Goal: Task Accomplishment & Management: Complete application form

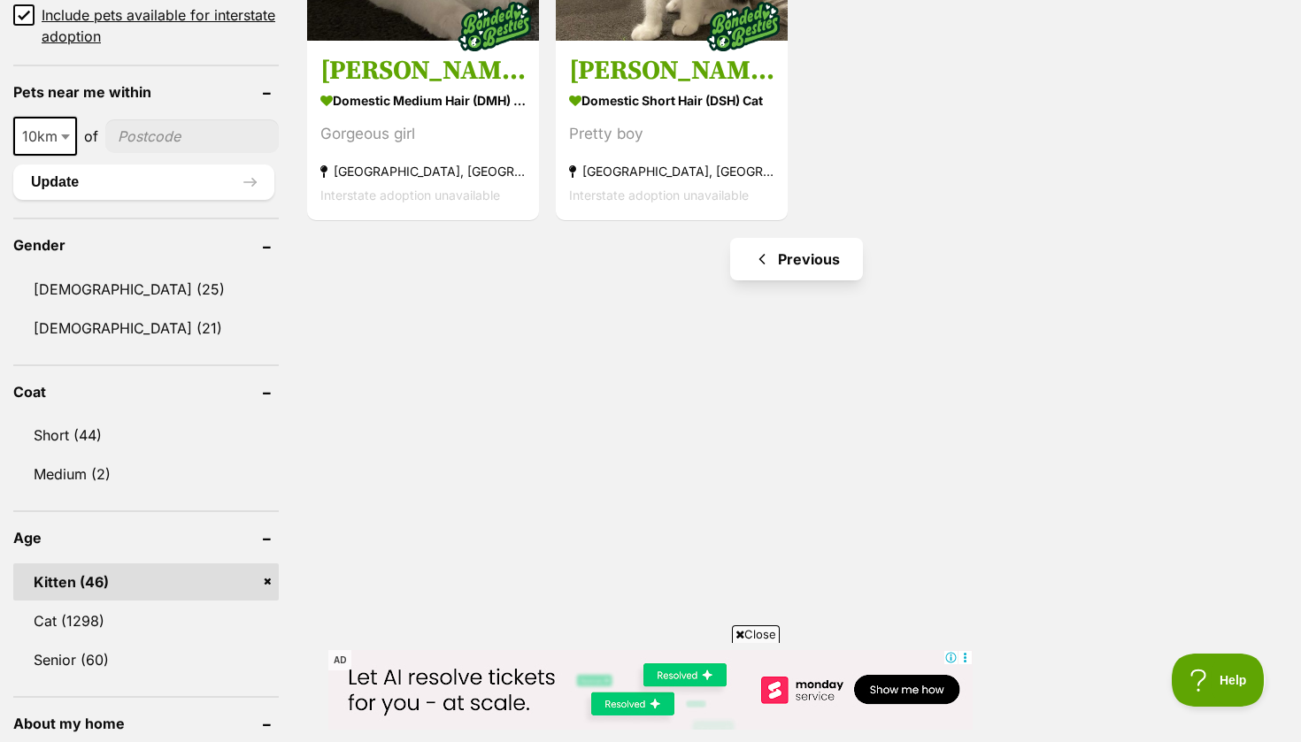
click at [775, 249] on link "Previous" at bounding box center [796, 259] width 133 height 42
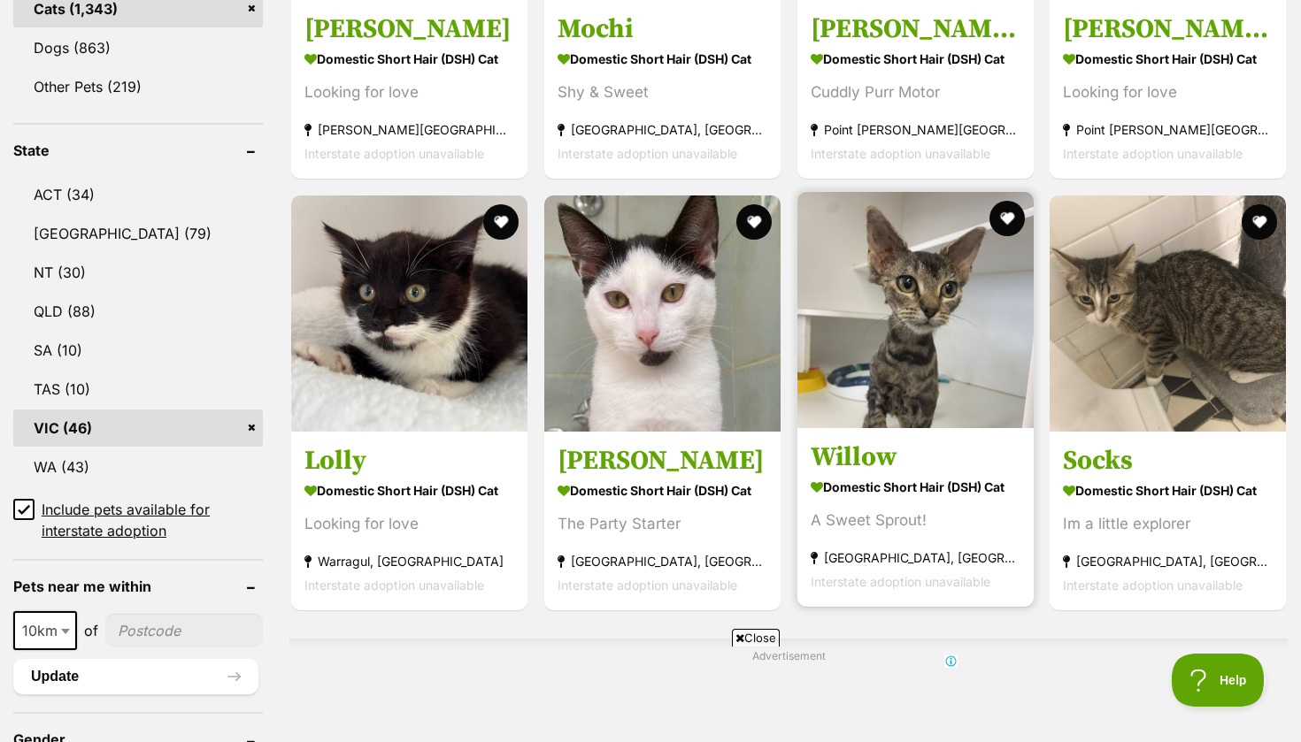
click at [859, 500] on link "Willow Domestic Short Hair (DSH) Cat A Sweet Sprout! Keysborough, VIC Interstat…" at bounding box center [915, 517] width 236 height 180
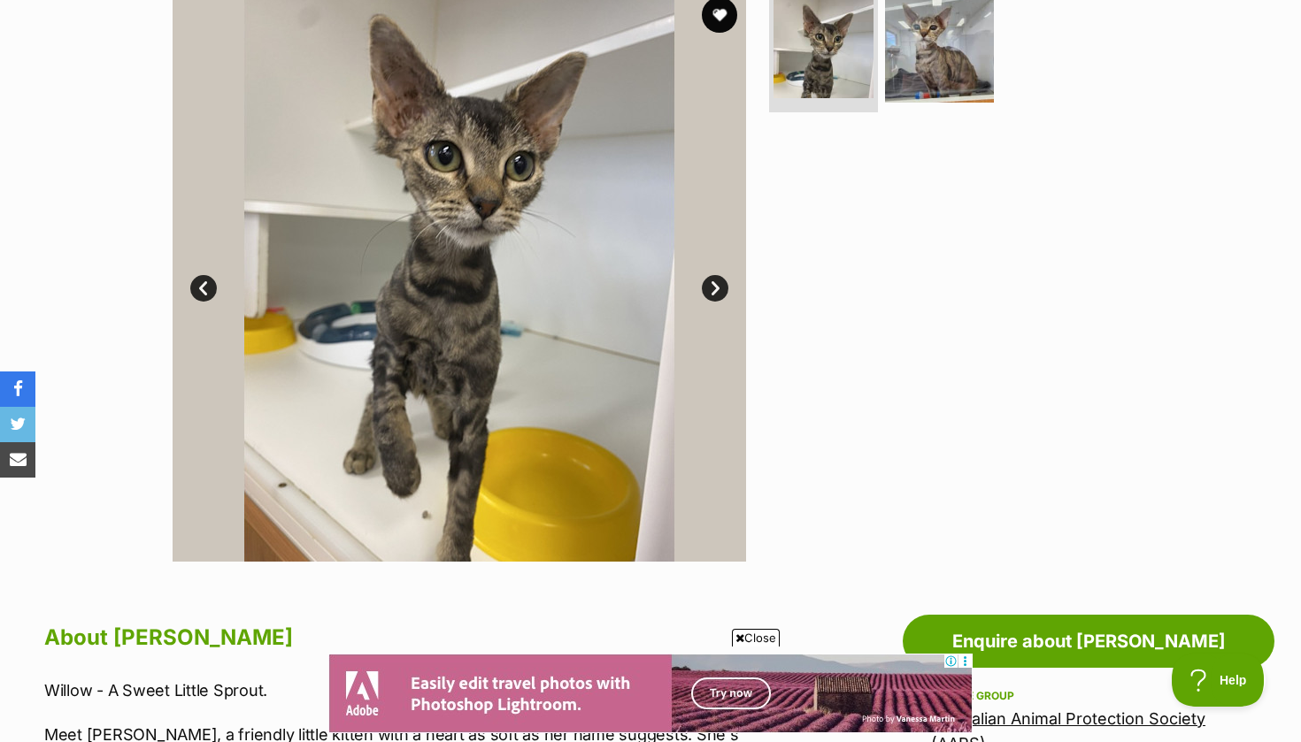
click at [720, 286] on link "Next" at bounding box center [715, 288] width 27 height 27
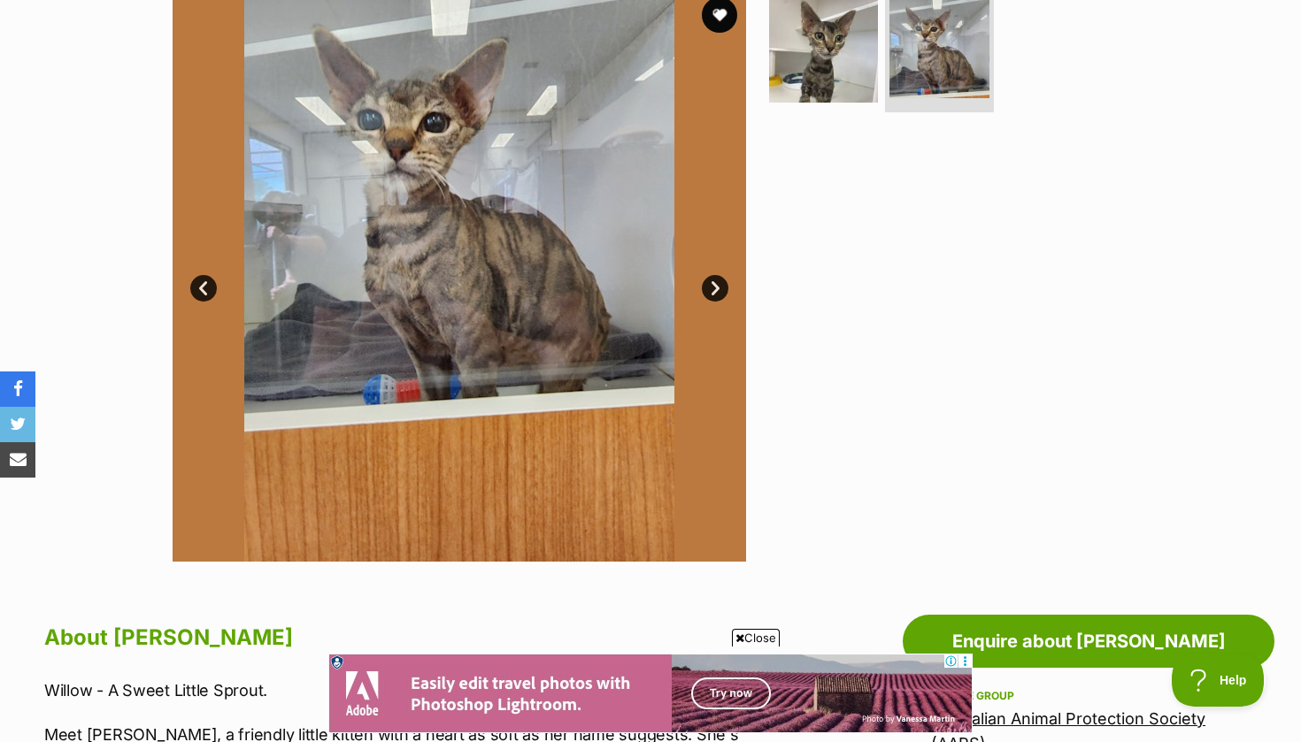
click at [719, 287] on link "Next" at bounding box center [715, 288] width 27 height 27
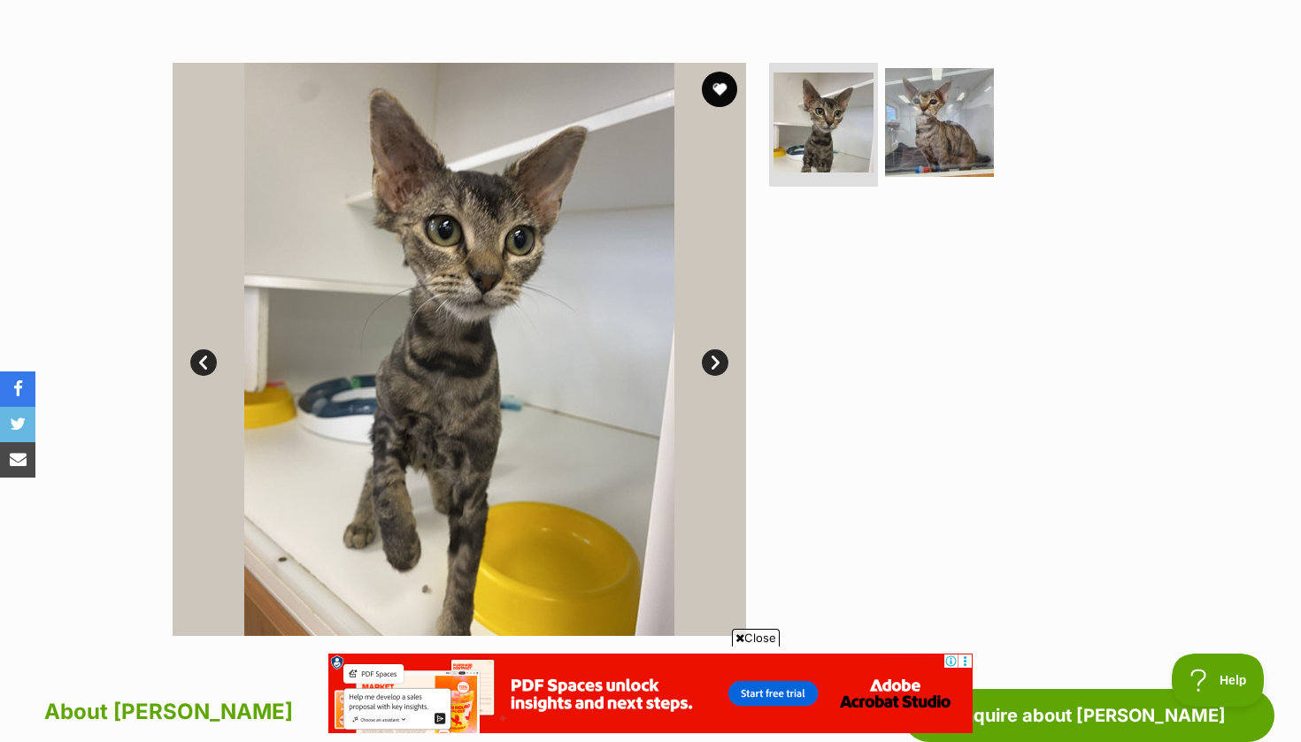
scroll to position [305, 0]
click at [708, 351] on link "Next" at bounding box center [715, 363] width 27 height 27
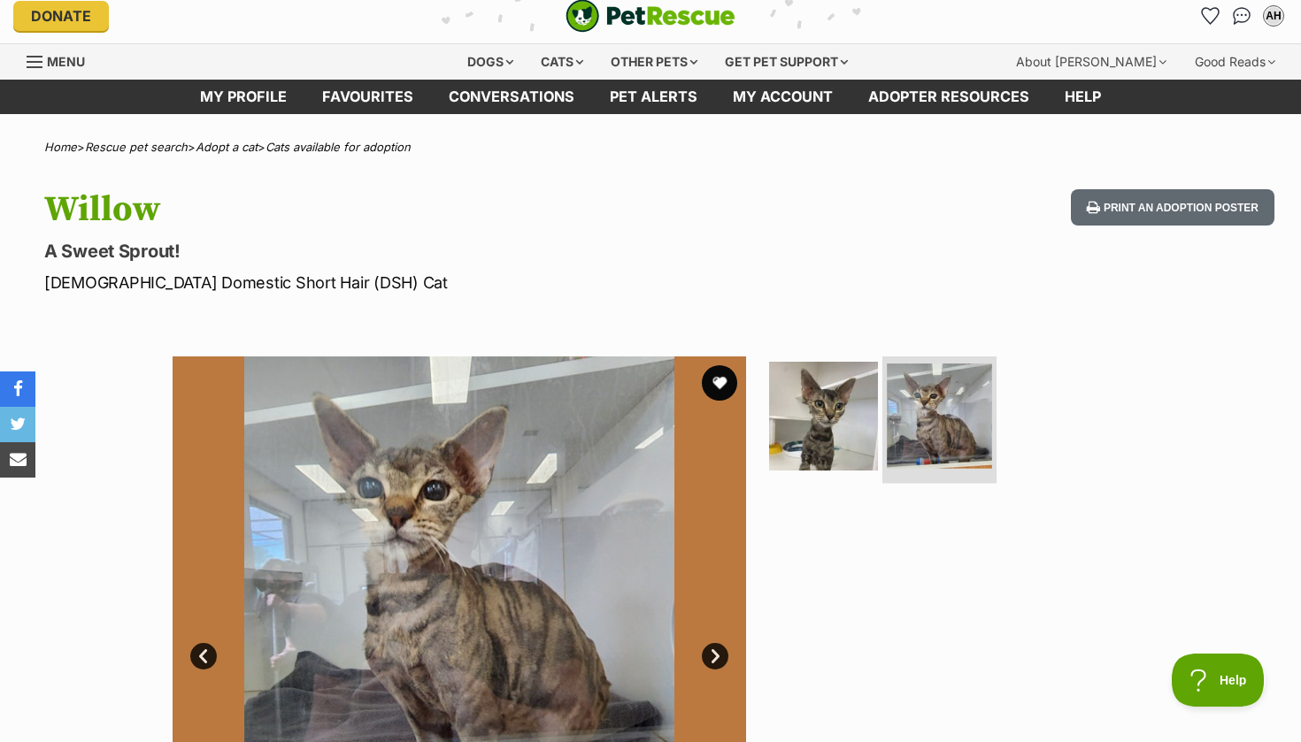
scroll to position [11, 0]
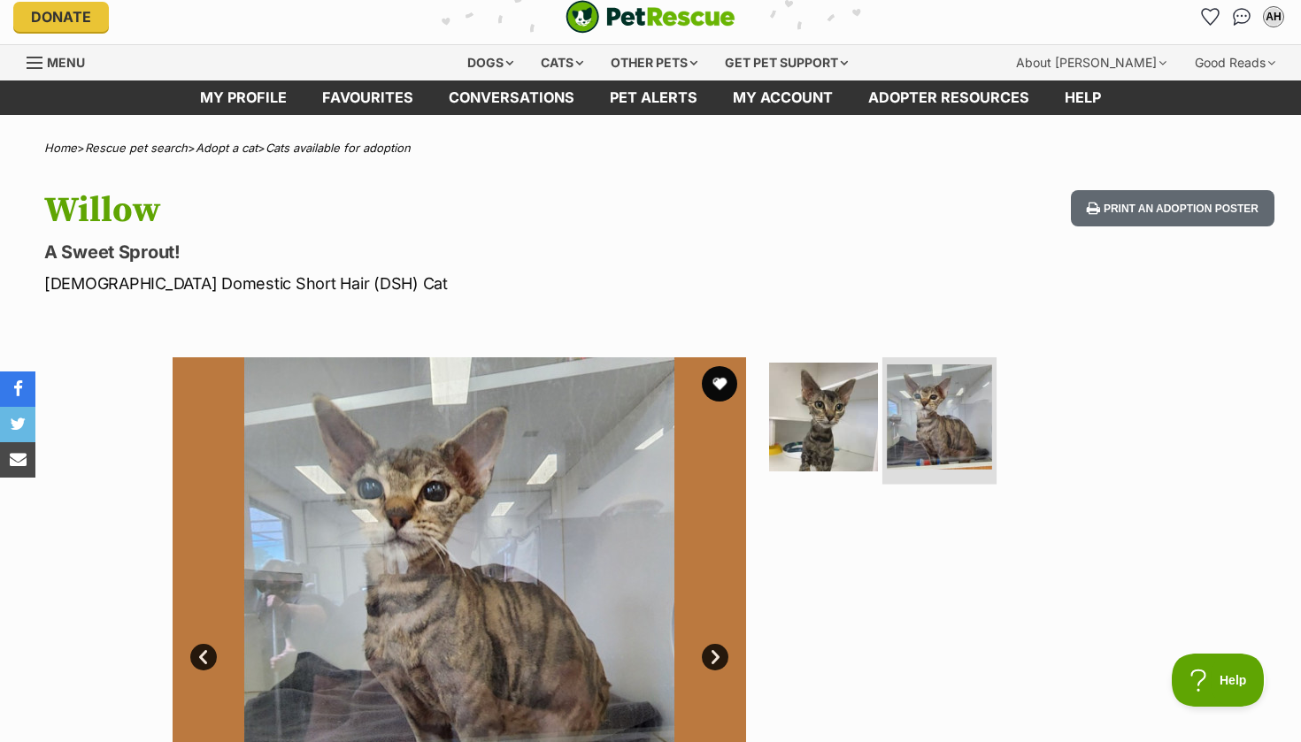
click at [927, 438] on img at bounding box center [939, 417] width 105 height 105
click at [850, 419] on img at bounding box center [823, 417] width 114 height 114
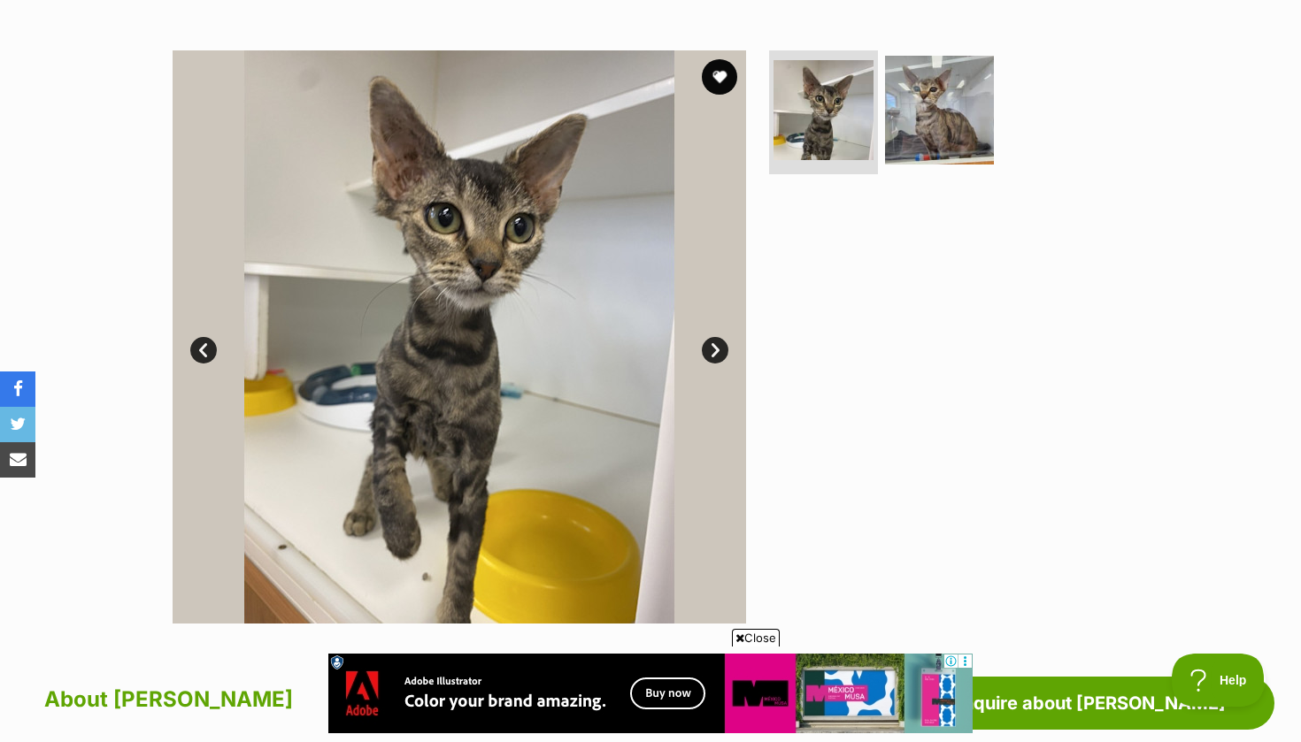
scroll to position [0, 0]
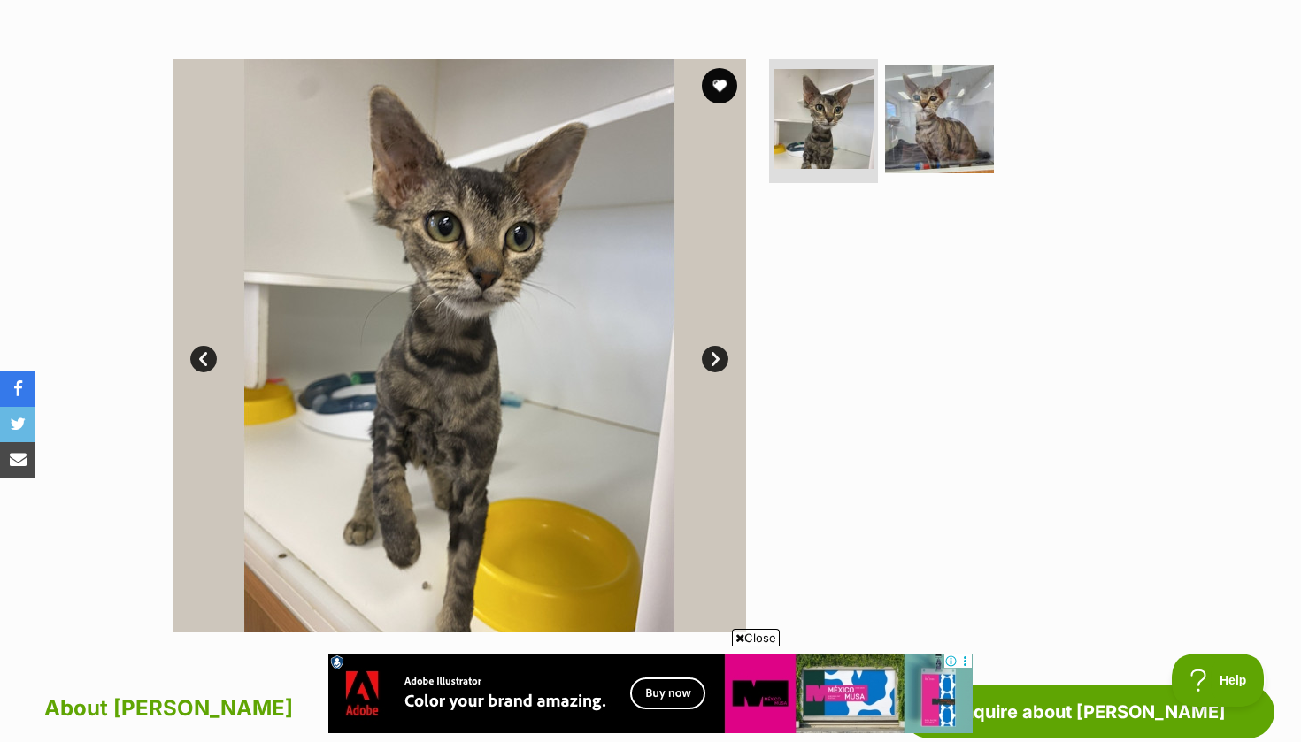
click at [721, 364] on link "Next" at bounding box center [715, 359] width 27 height 27
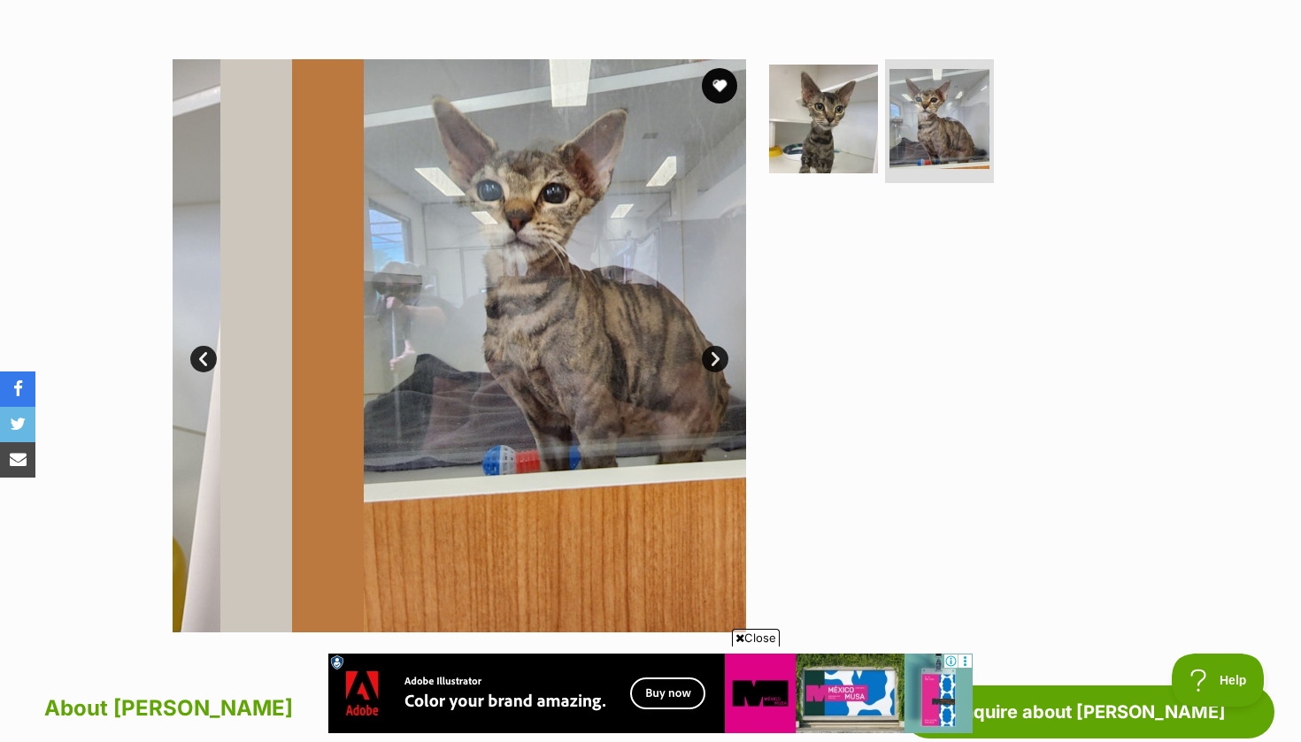
click at [721, 364] on link "Next" at bounding box center [715, 359] width 27 height 27
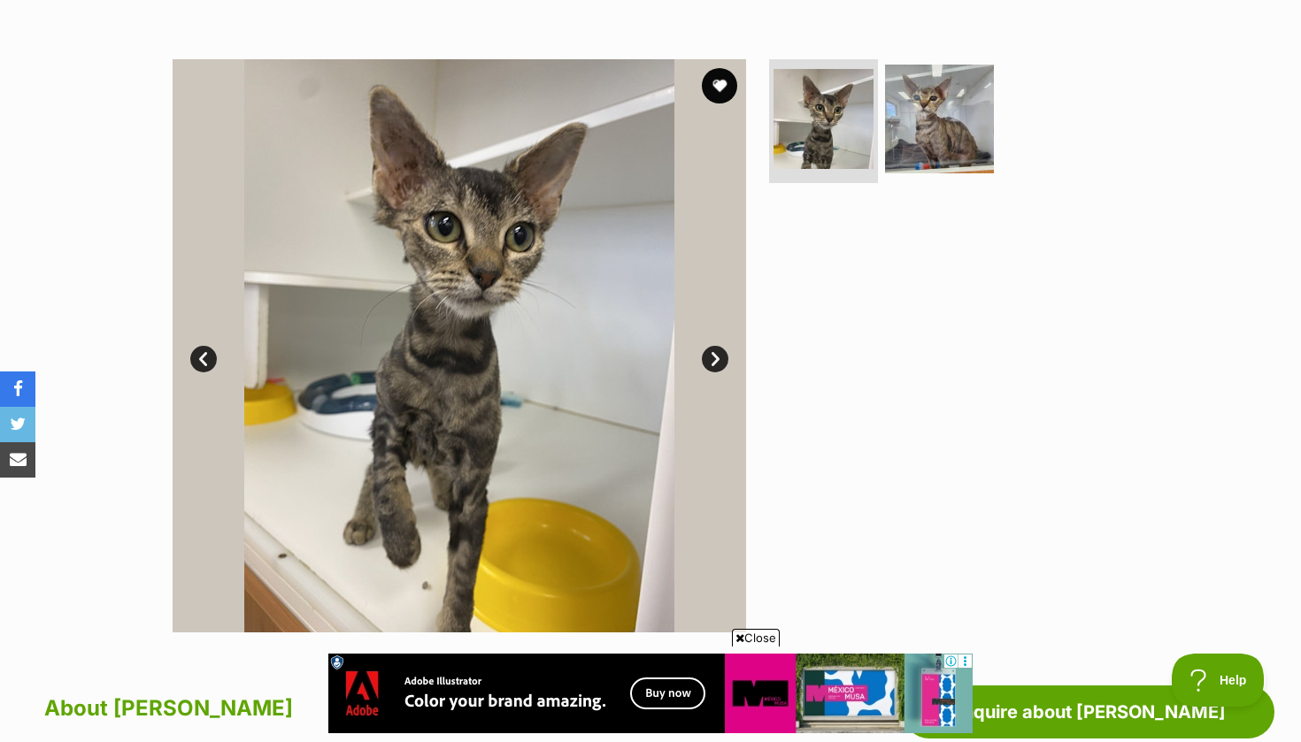
click at [721, 365] on link "Next" at bounding box center [715, 359] width 27 height 27
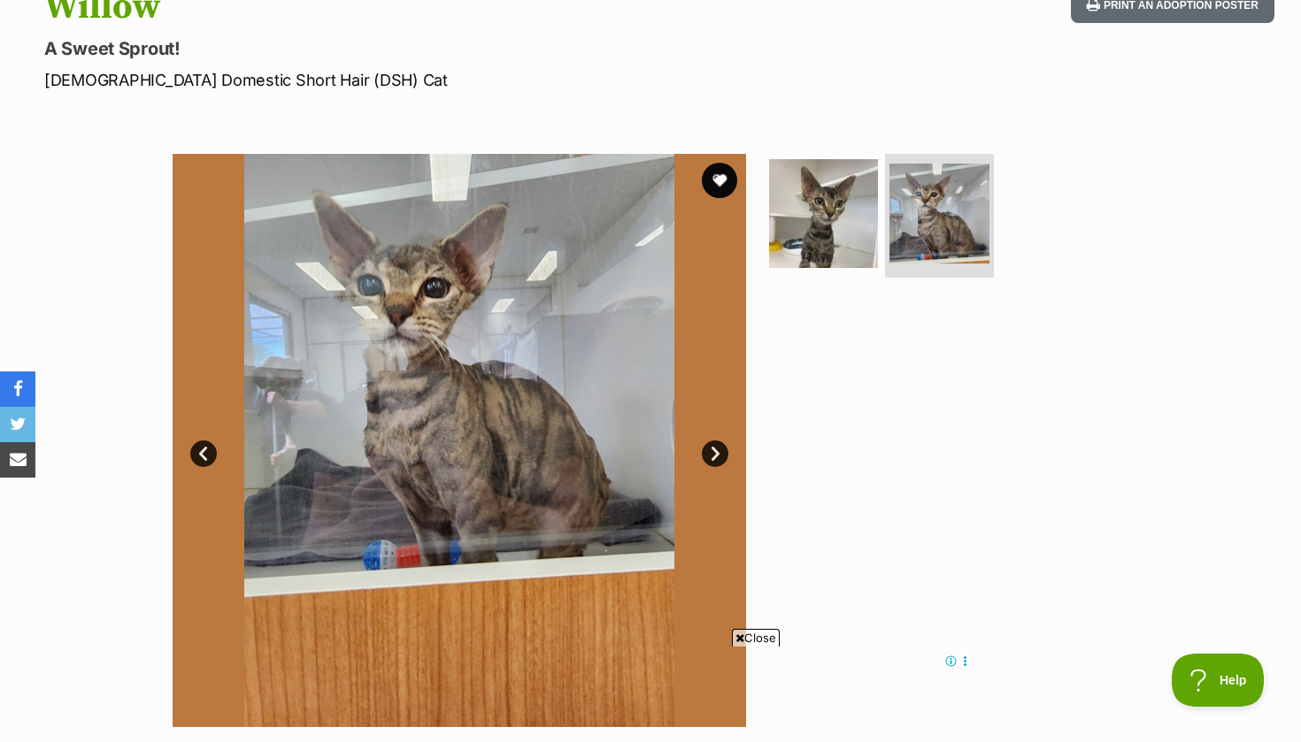
scroll to position [213, 0]
click at [703, 449] on link "Next" at bounding box center [715, 455] width 27 height 27
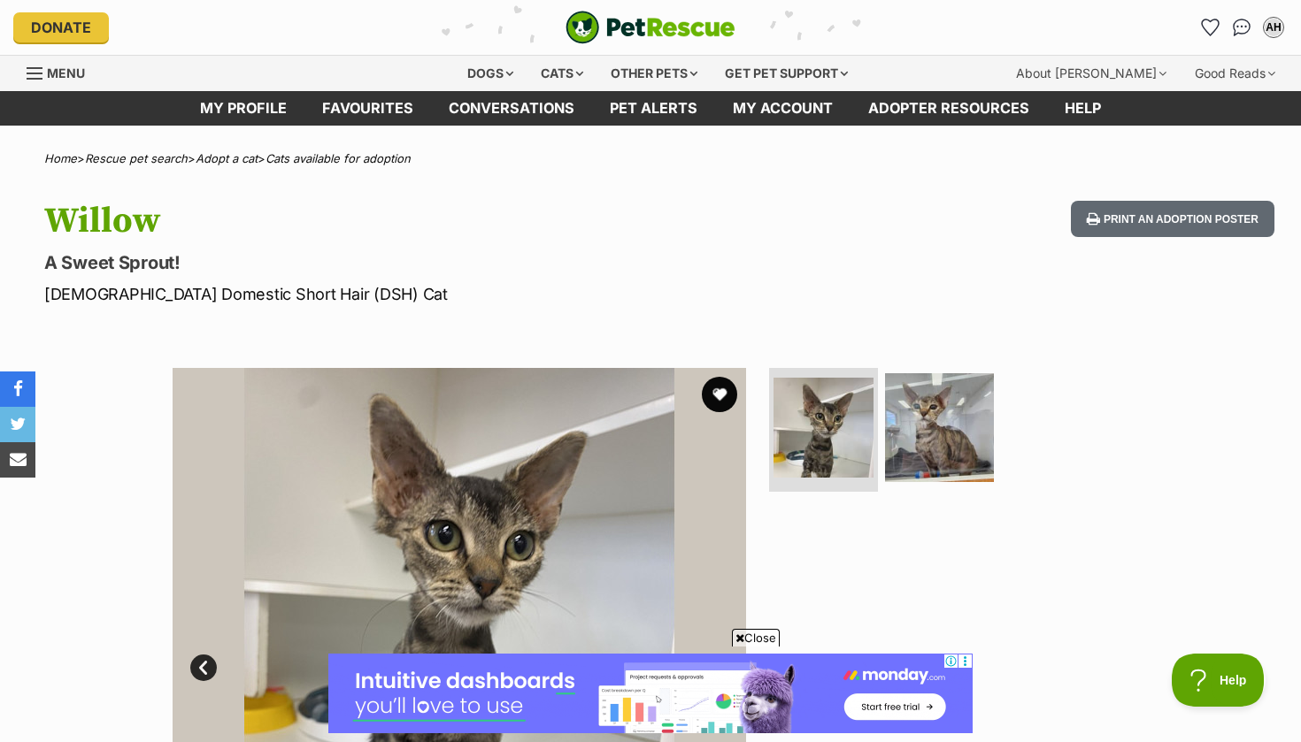
scroll to position [134, 0]
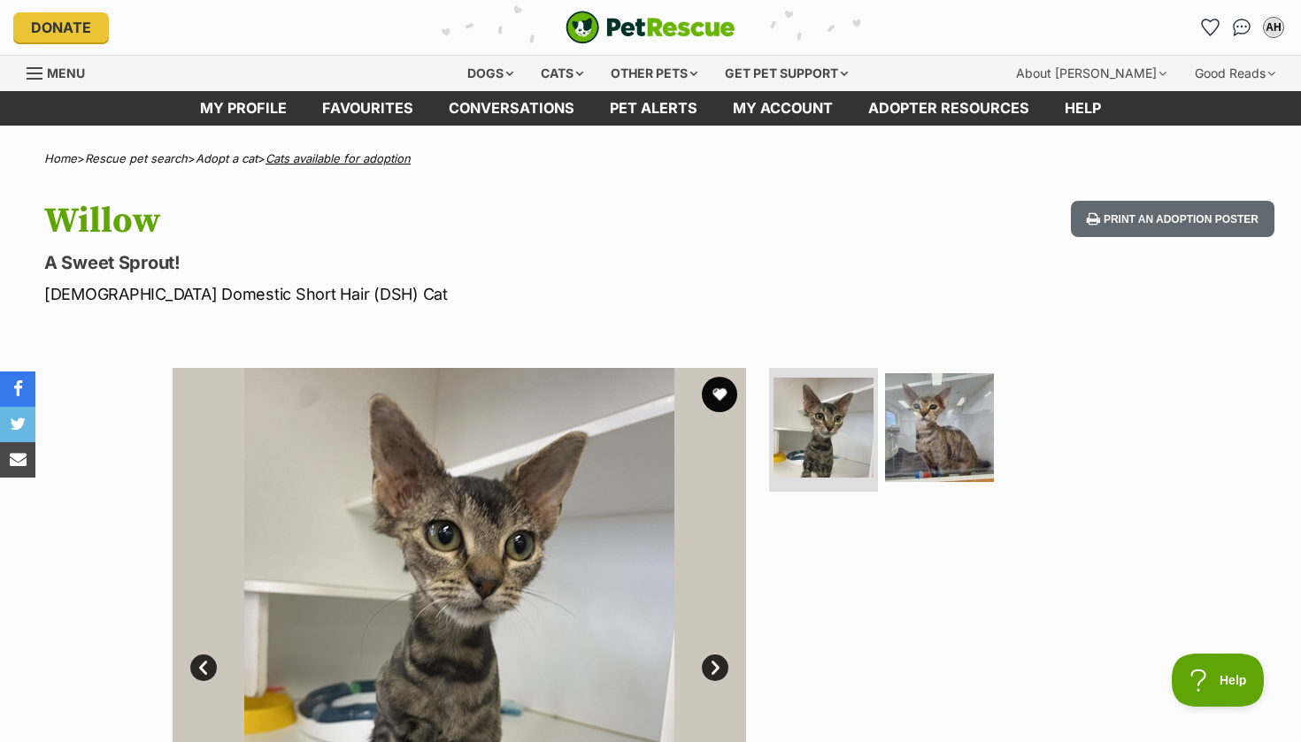
click at [336, 154] on link "Cats available for adoption" at bounding box center [337, 158] width 145 height 14
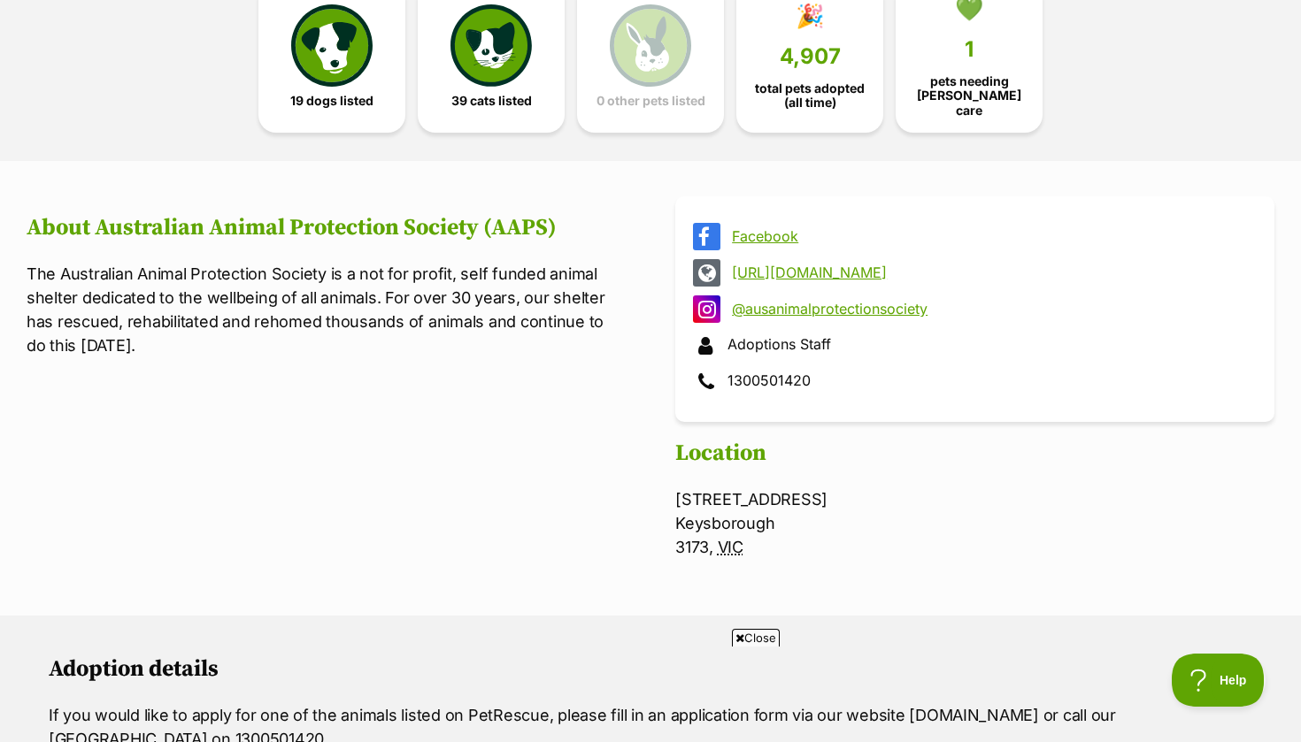
click at [796, 302] on link "@ausanimalprotectionsociety" at bounding box center [991, 309] width 518 height 16
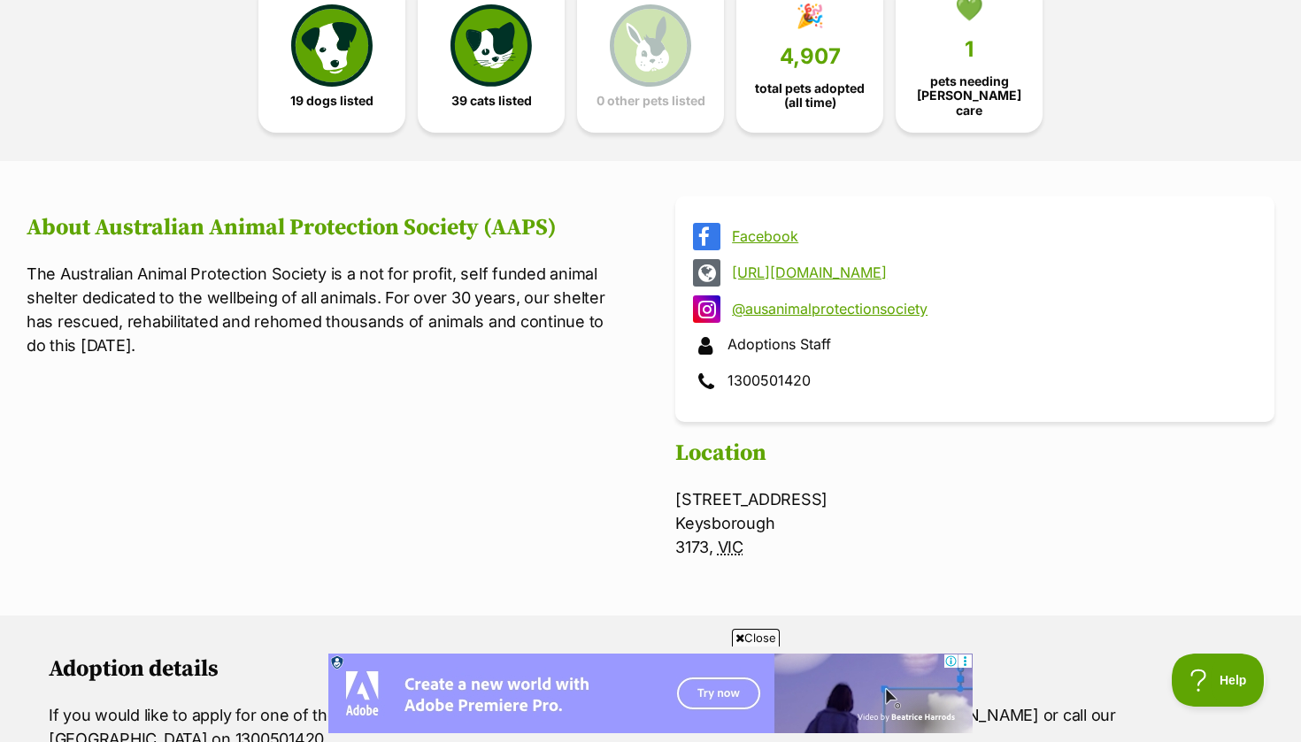
click at [811, 301] on link "@ausanimalprotectionsociety" at bounding box center [991, 309] width 518 height 16
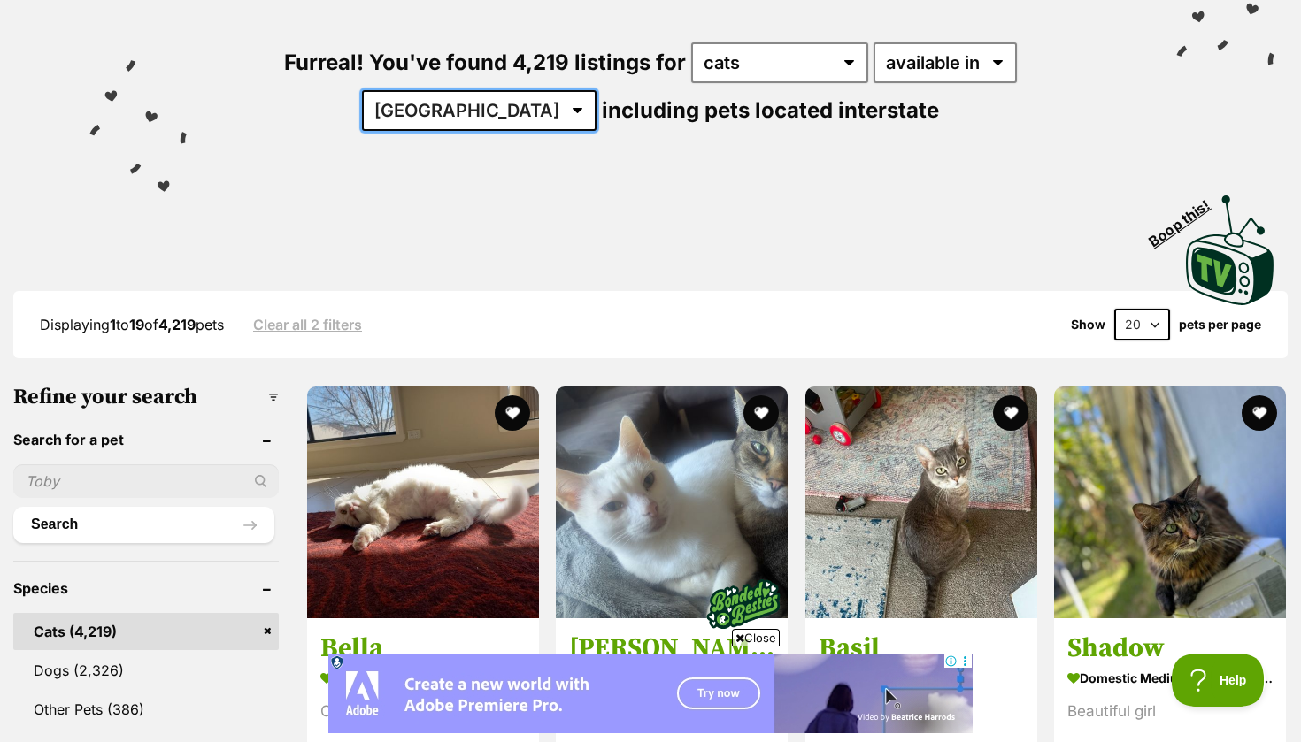
select select "VIC"
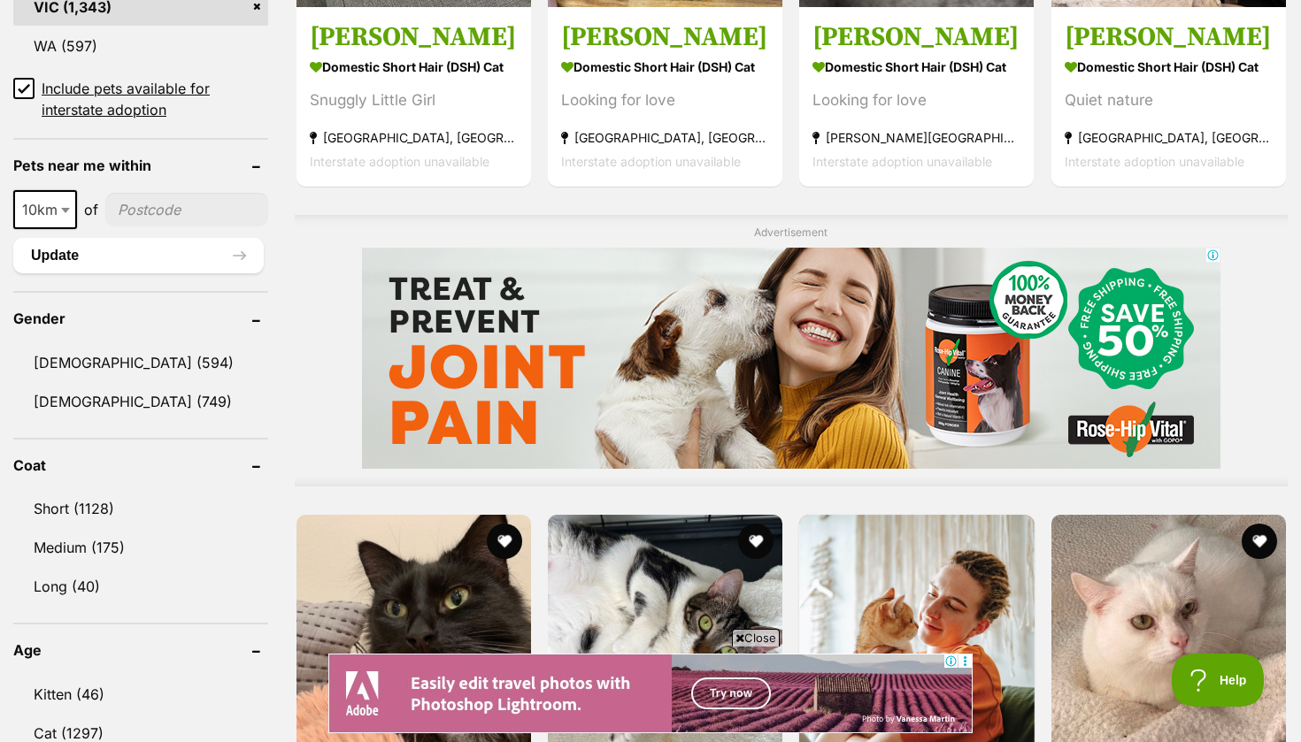
scroll to position [1347, 0]
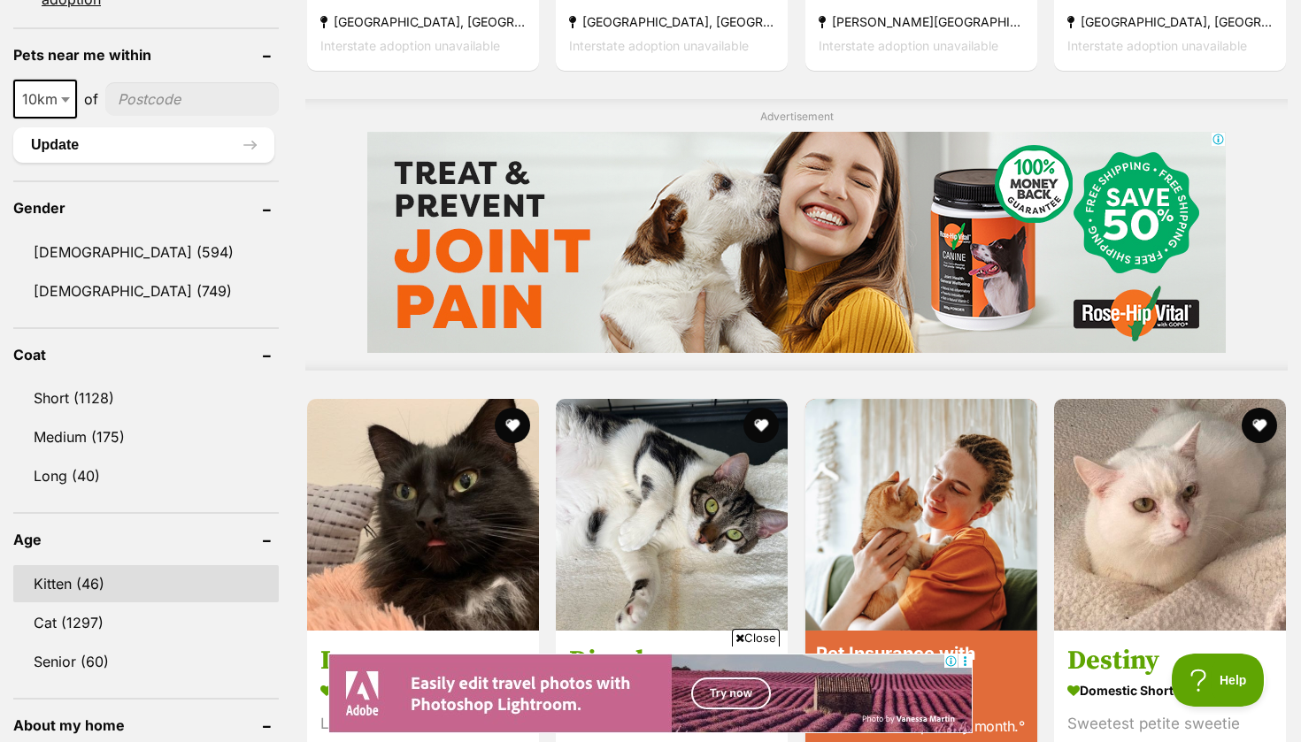
click at [62, 565] on link "Kitten (46)" at bounding box center [145, 583] width 265 height 37
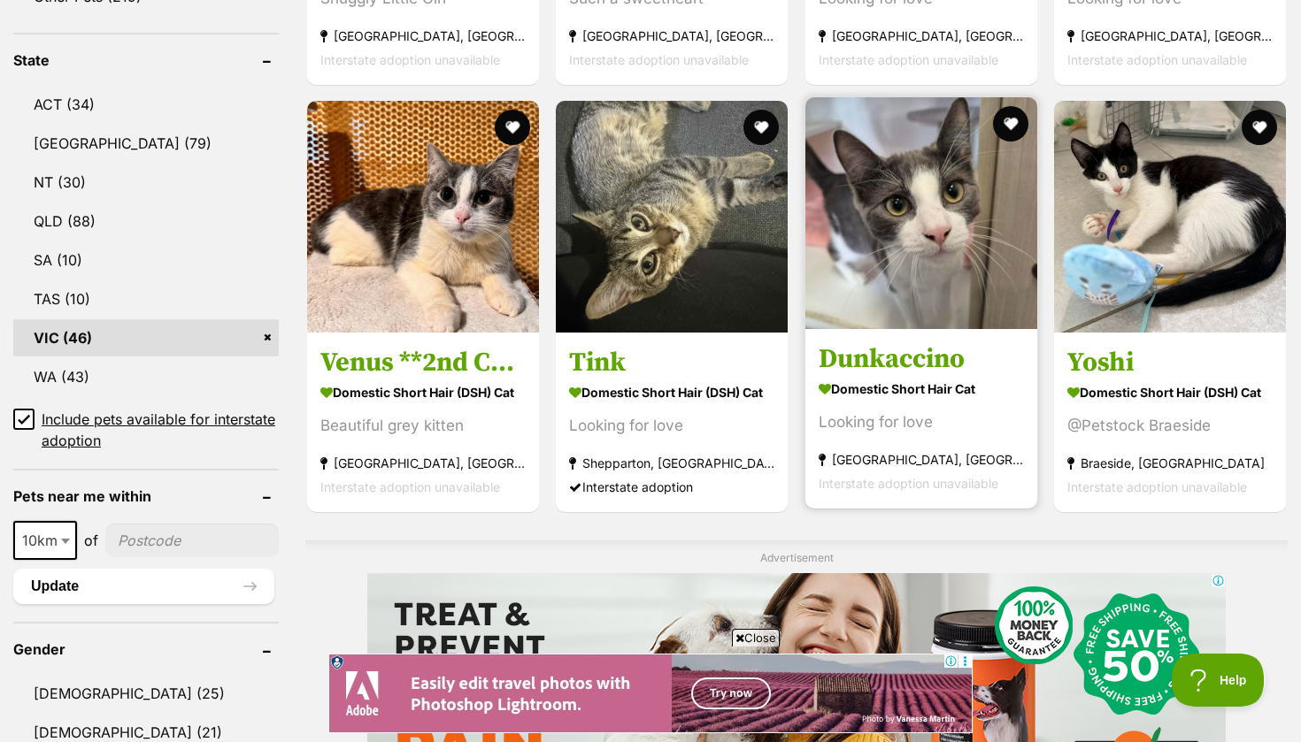
scroll to position [905, 0]
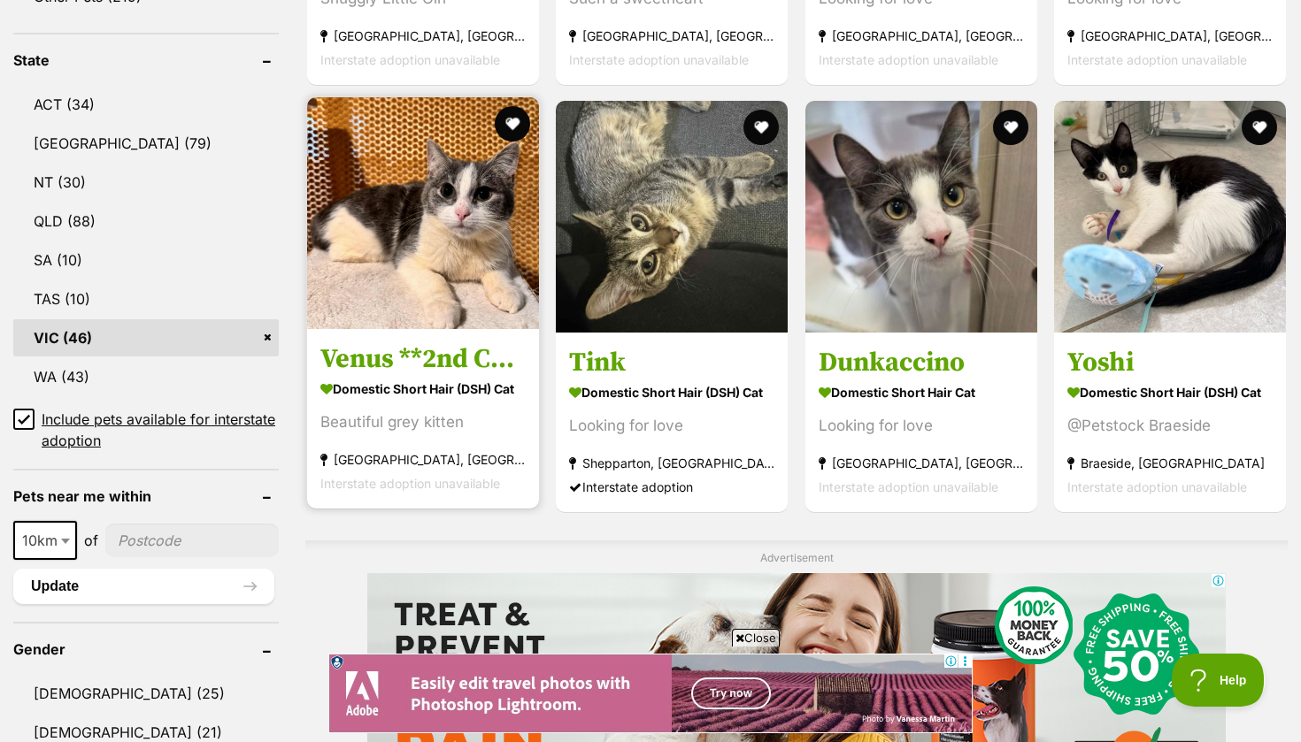
click at [387, 353] on h3 "Venus **2nd Chance Cat Rescue**" at bounding box center [422, 359] width 205 height 34
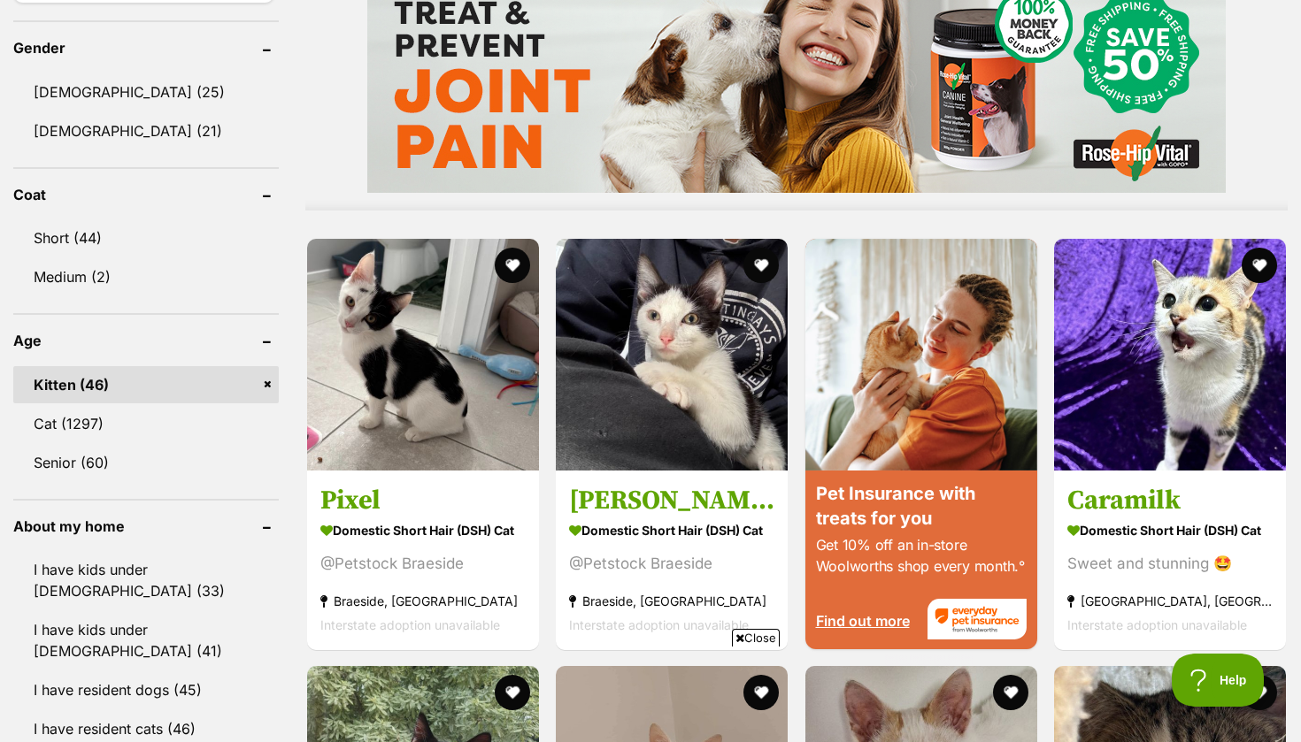
scroll to position [1508, 0]
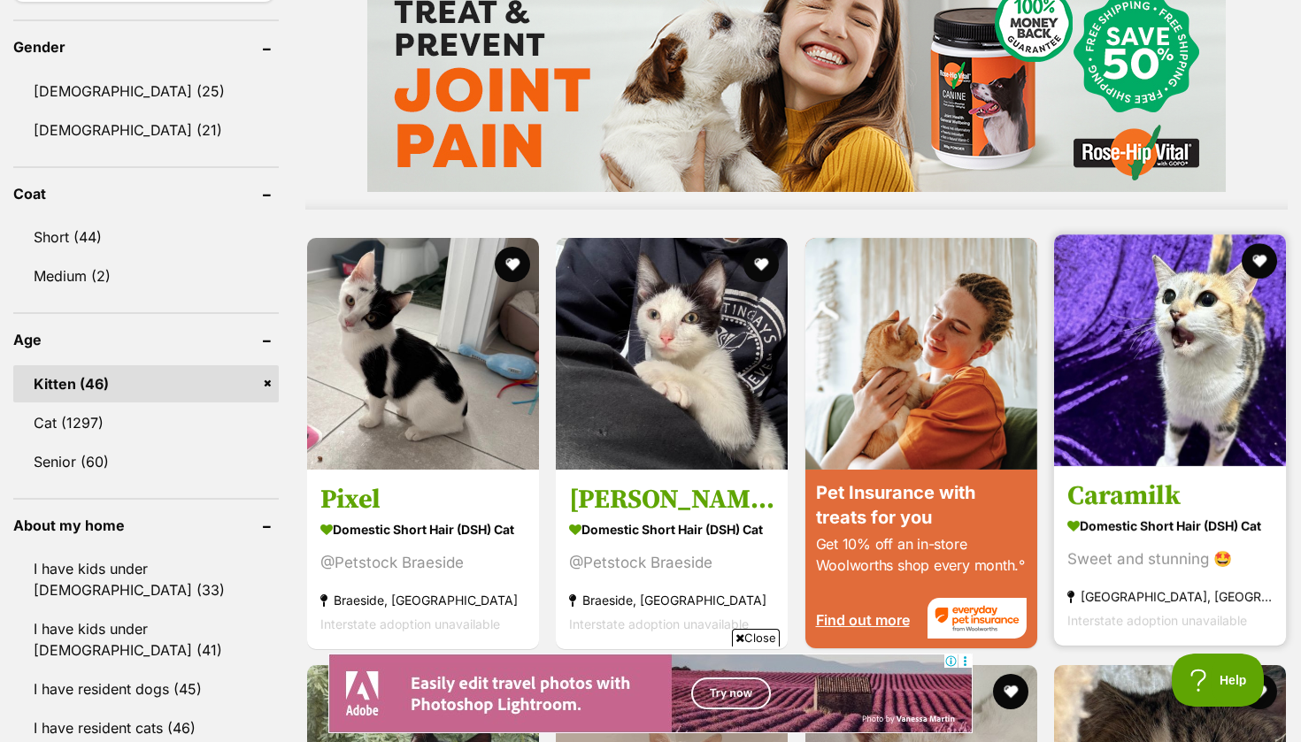
click at [1168, 501] on h3 "Caramilk" at bounding box center [1169, 496] width 205 height 34
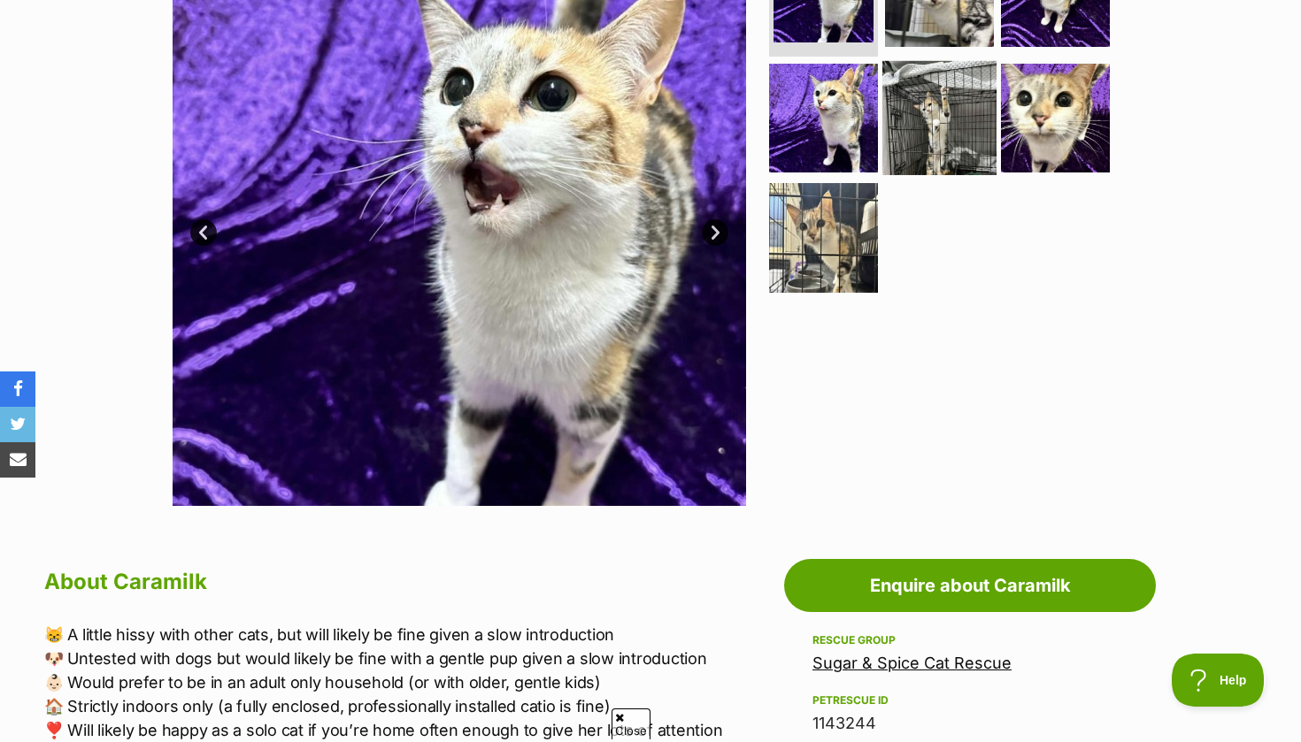
click at [947, 135] on img at bounding box center [939, 117] width 114 height 114
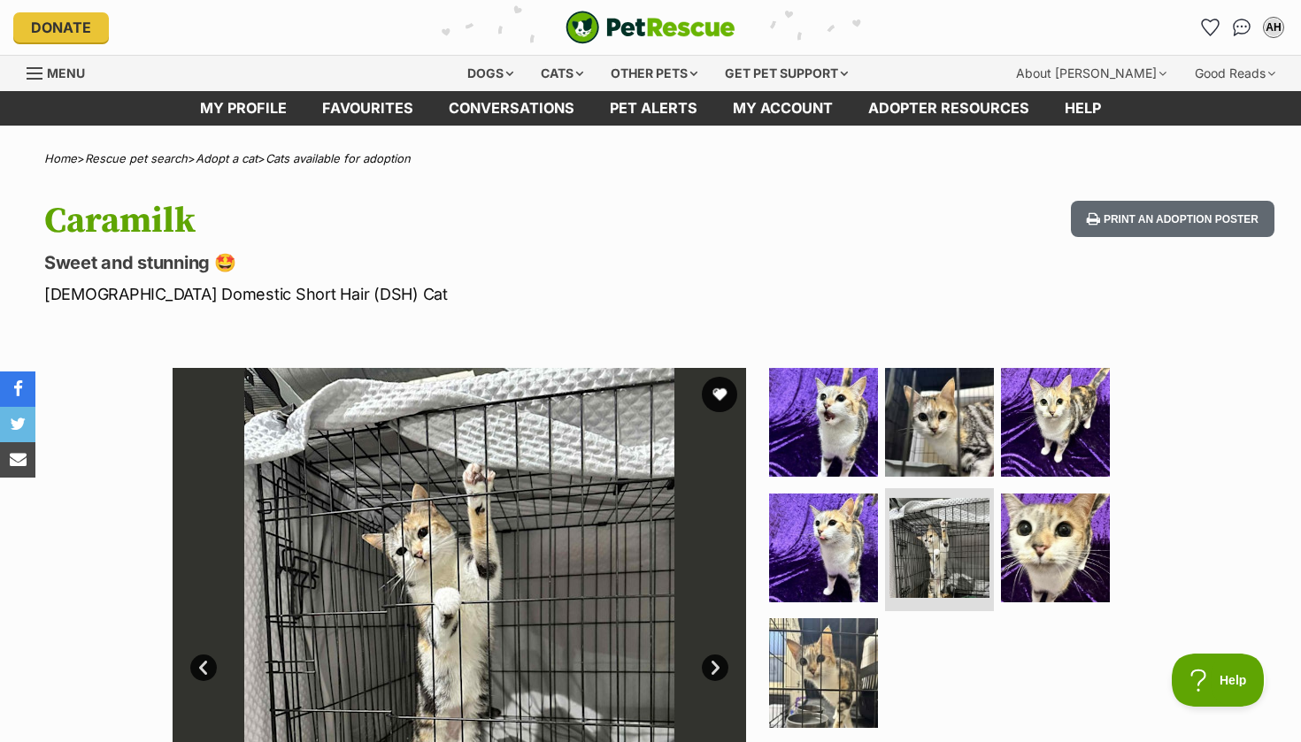
click at [732, 664] on img at bounding box center [459, 654] width 573 height 573
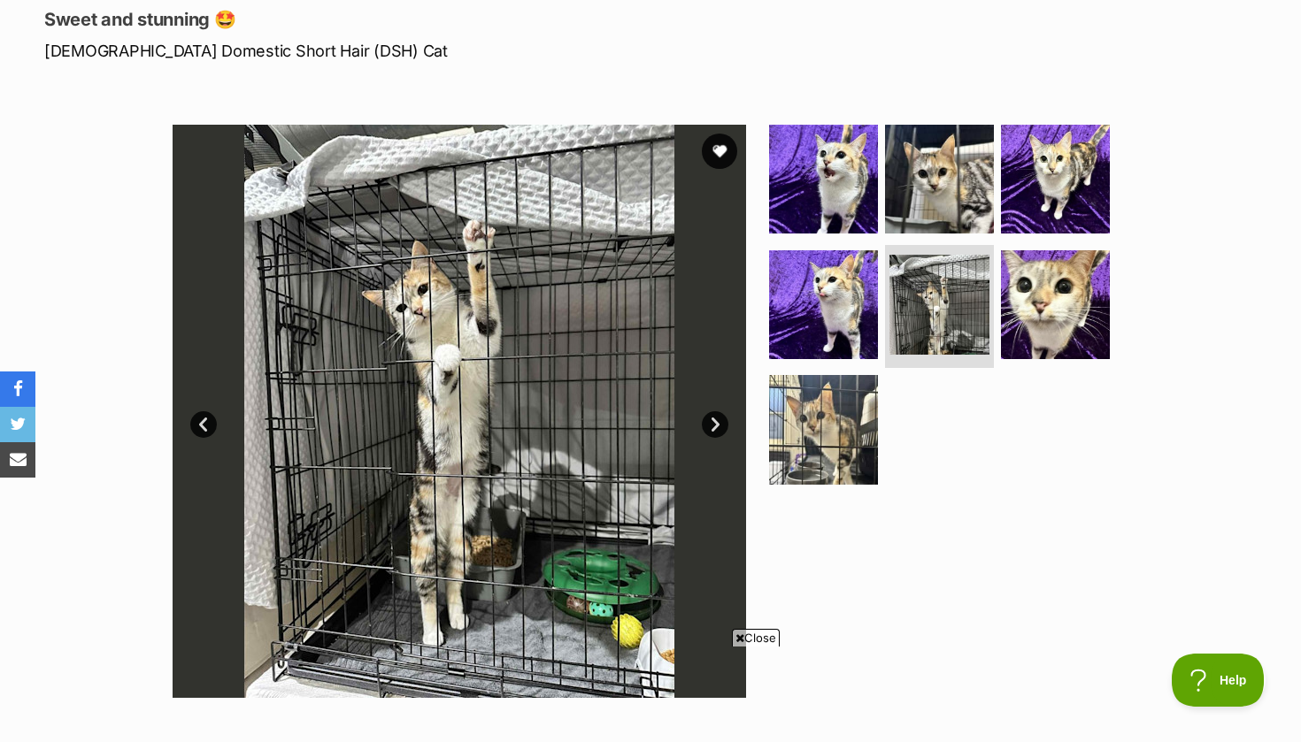
scroll to position [253, 0]
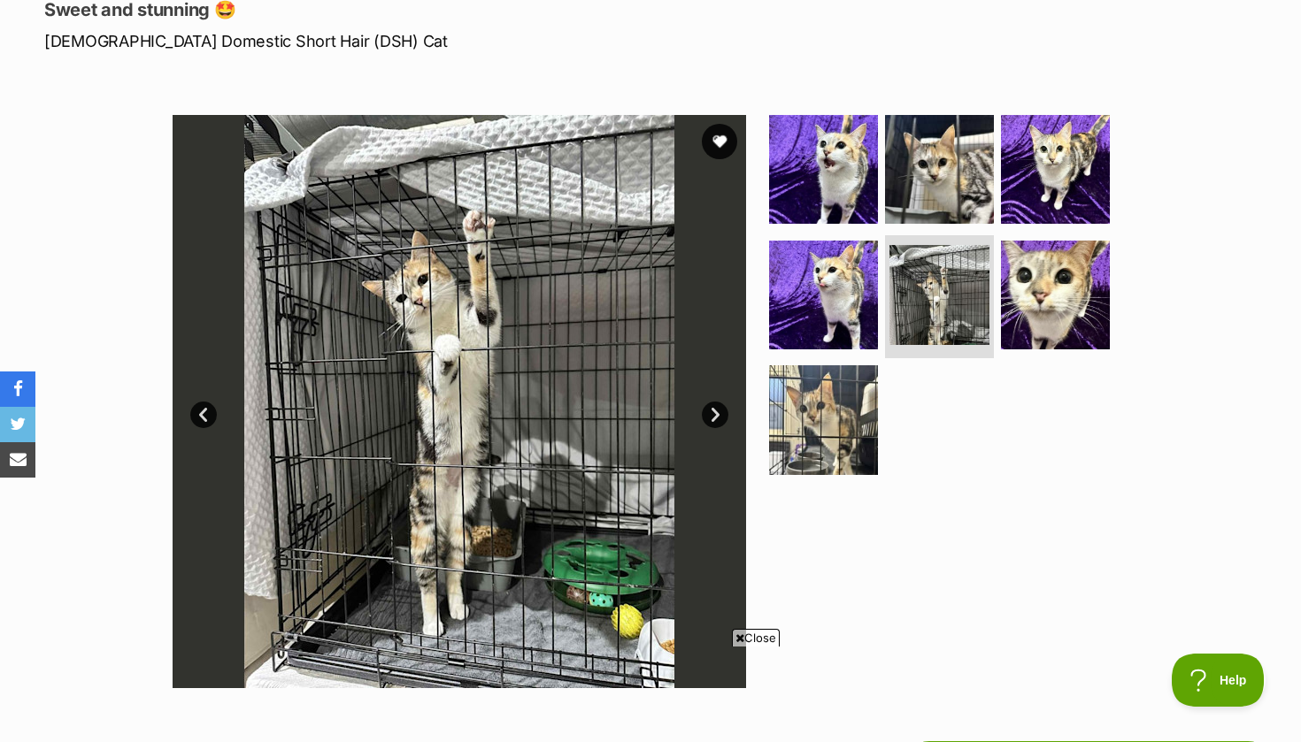
click at [705, 417] on link "Next" at bounding box center [715, 415] width 27 height 27
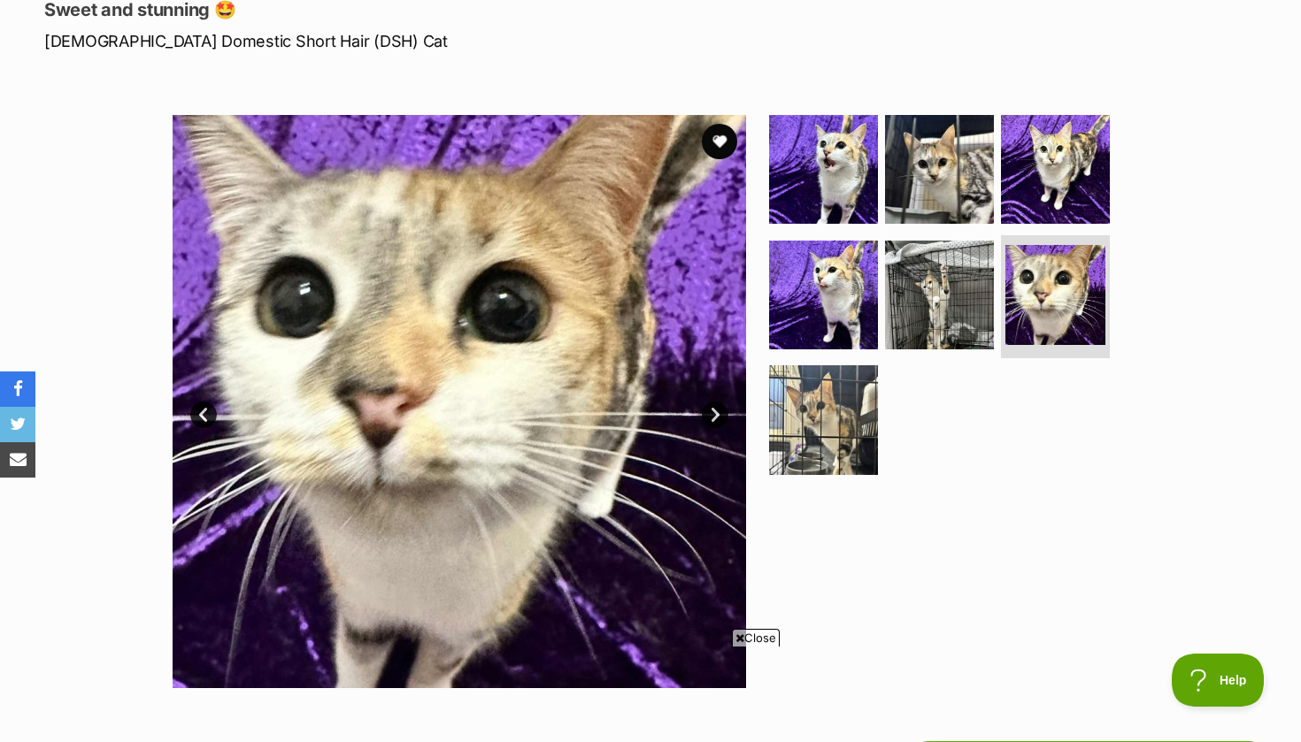
click at [705, 417] on link "Next" at bounding box center [715, 415] width 27 height 27
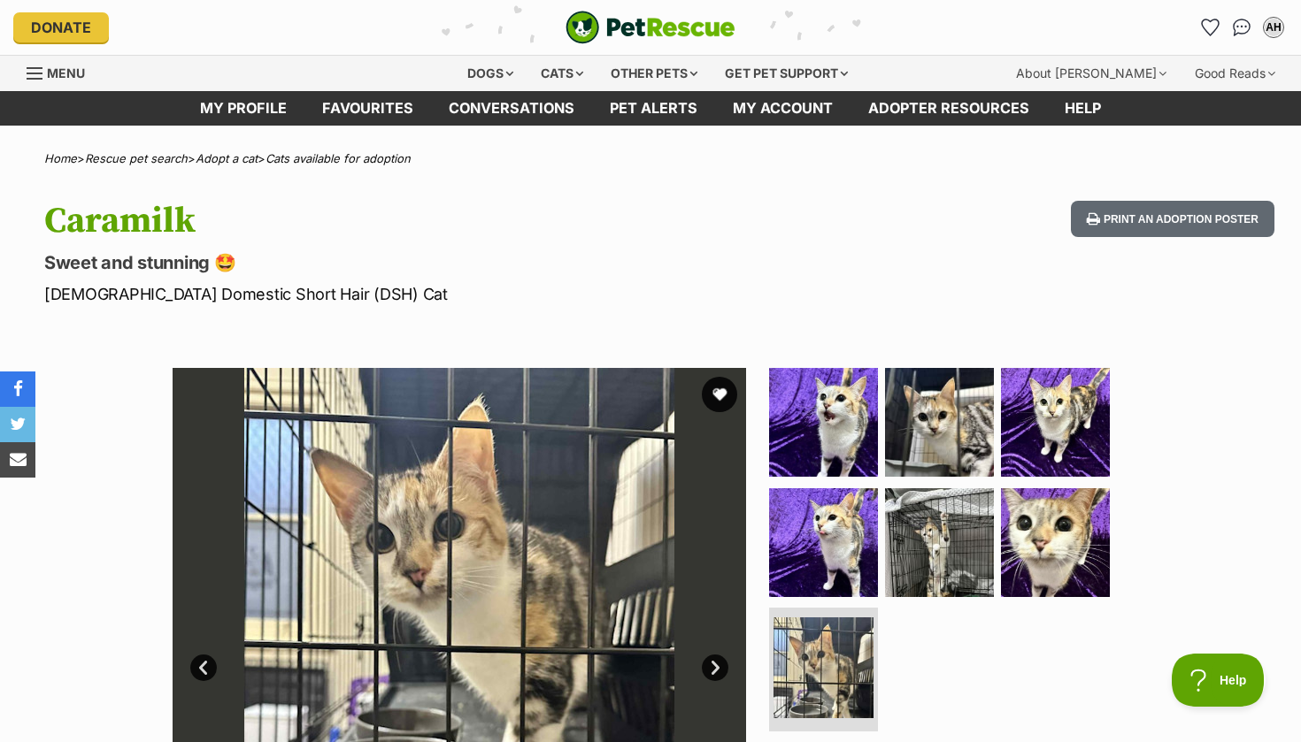
scroll to position [1, 0]
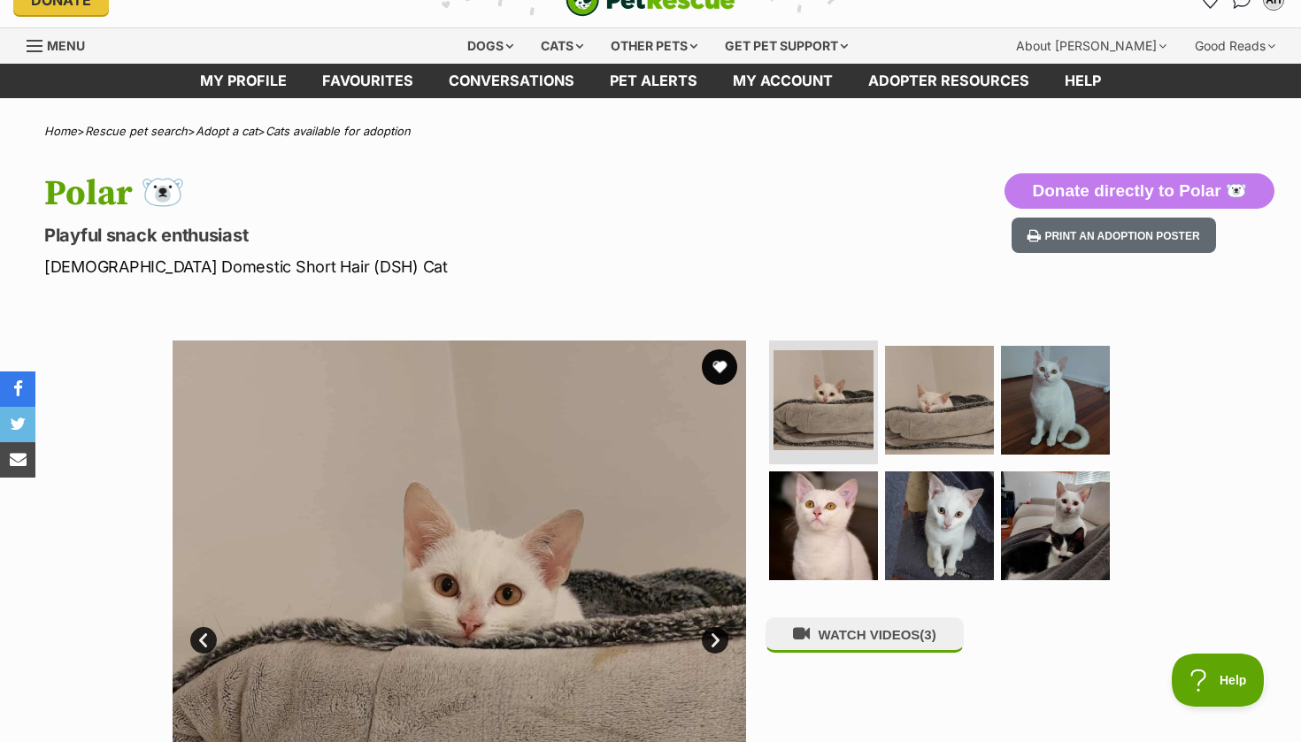
scroll to position [37, 0]
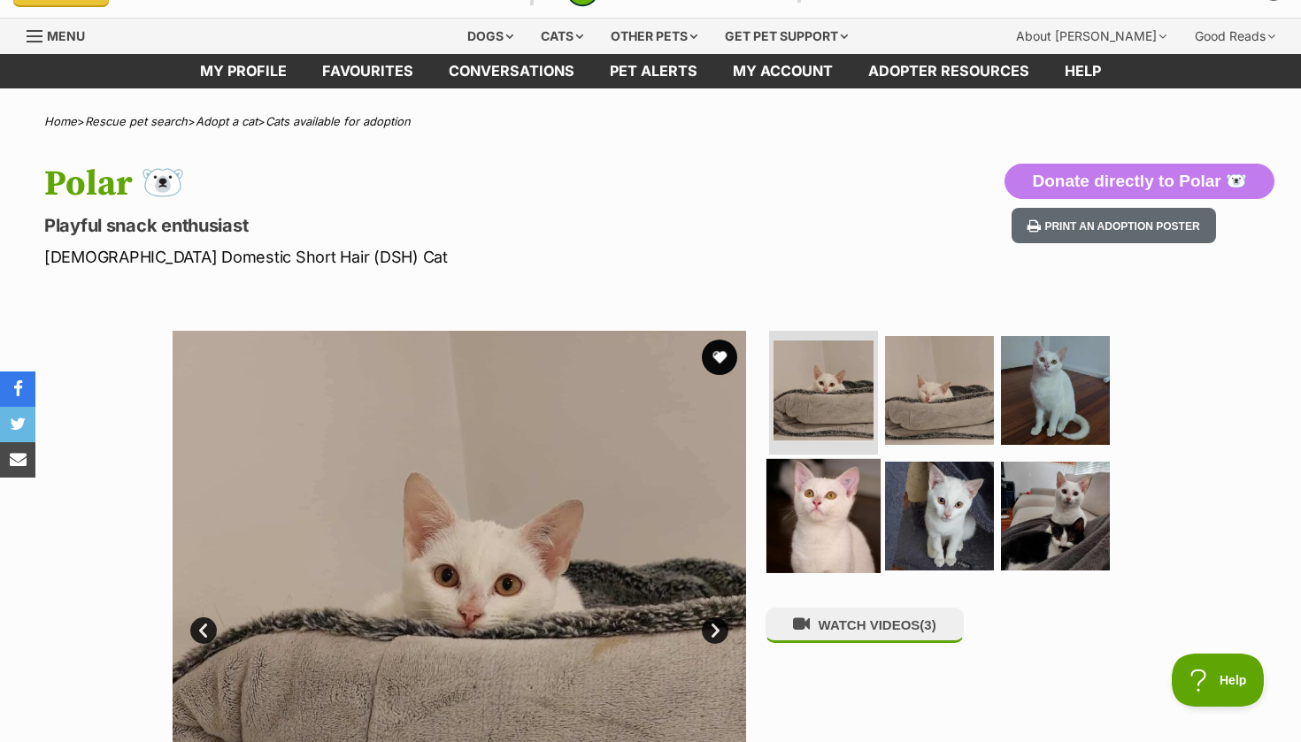
click at [806, 511] on img at bounding box center [823, 515] width 114 height 114
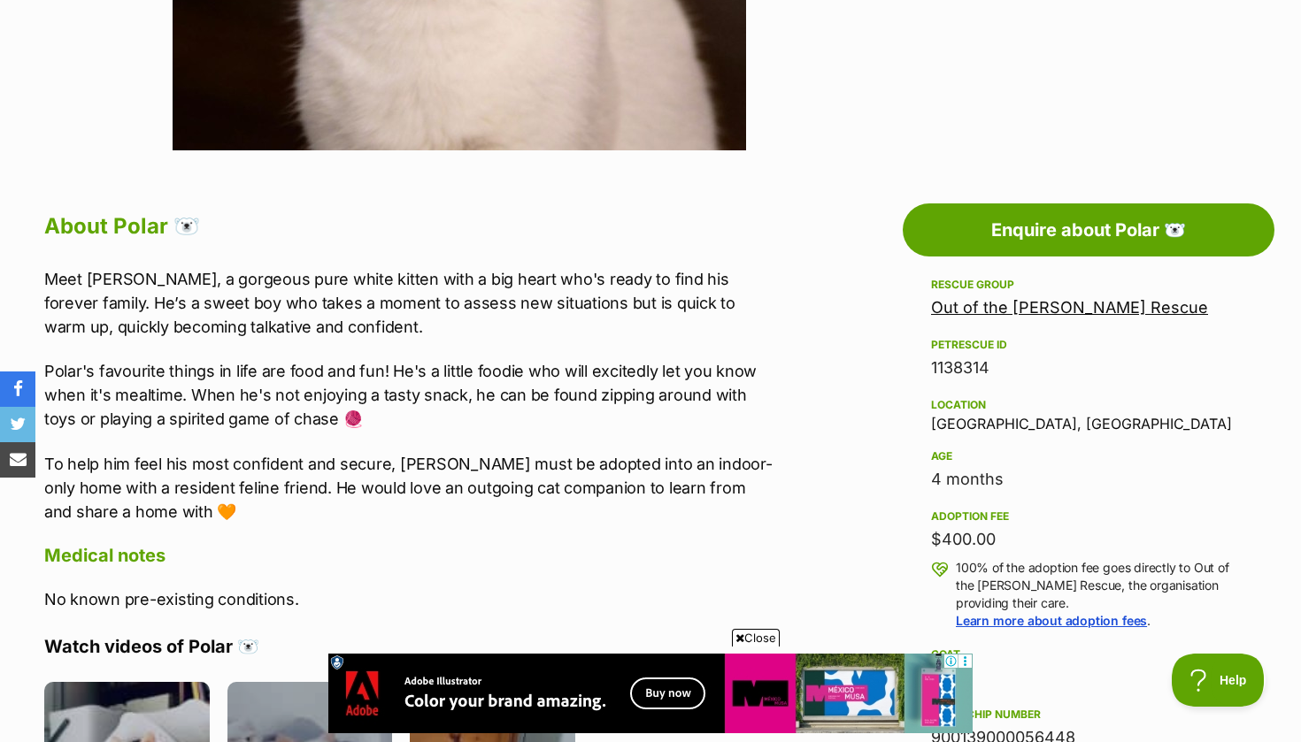
scroll to position [637, 0]
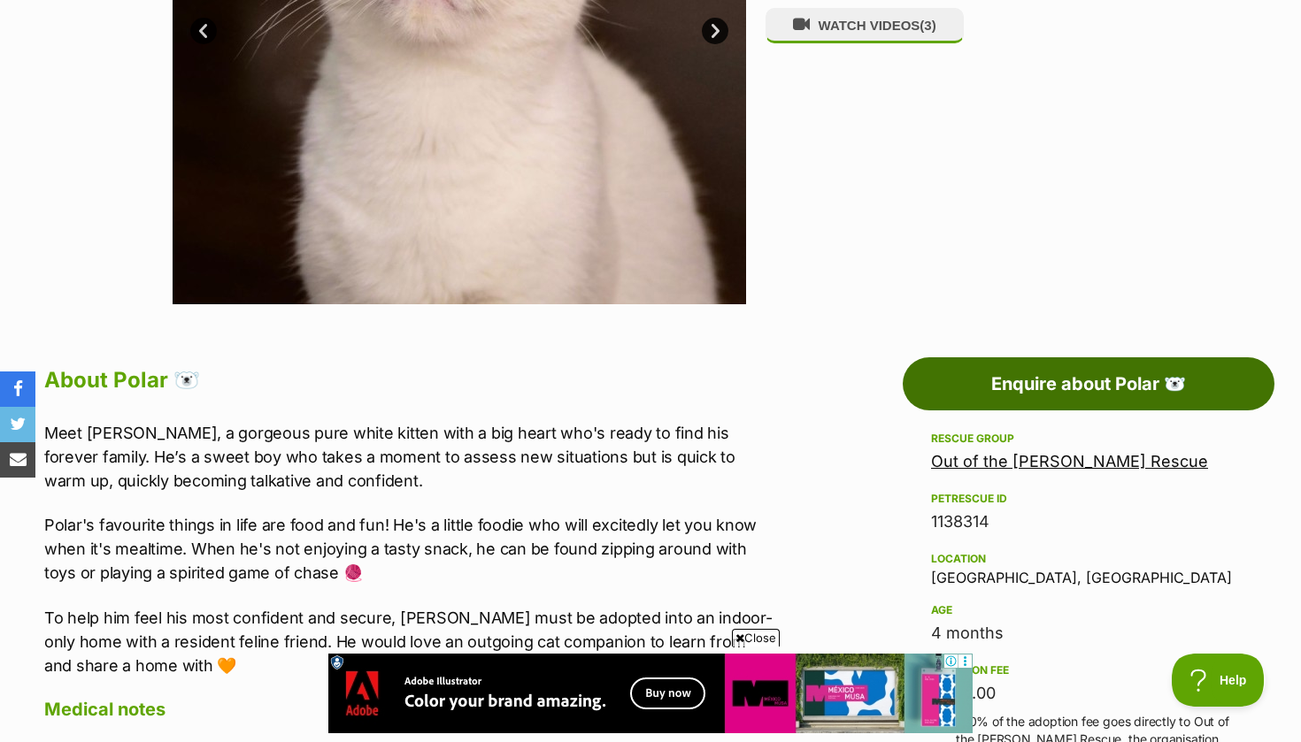
click at [960, 401] on link "Enquire about Polar 🐻‍❄️" at bounding box center [1089, 384] width 372 height 53
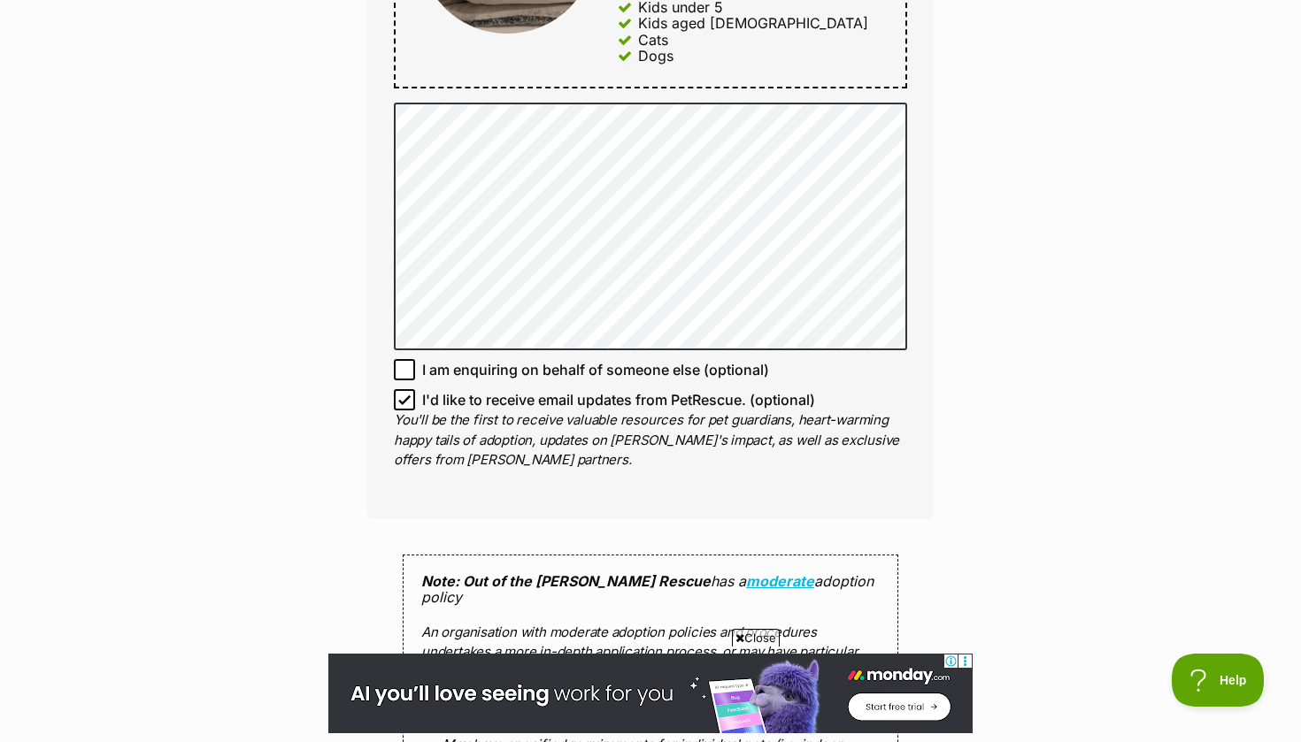
scroll to position [1130, 0]
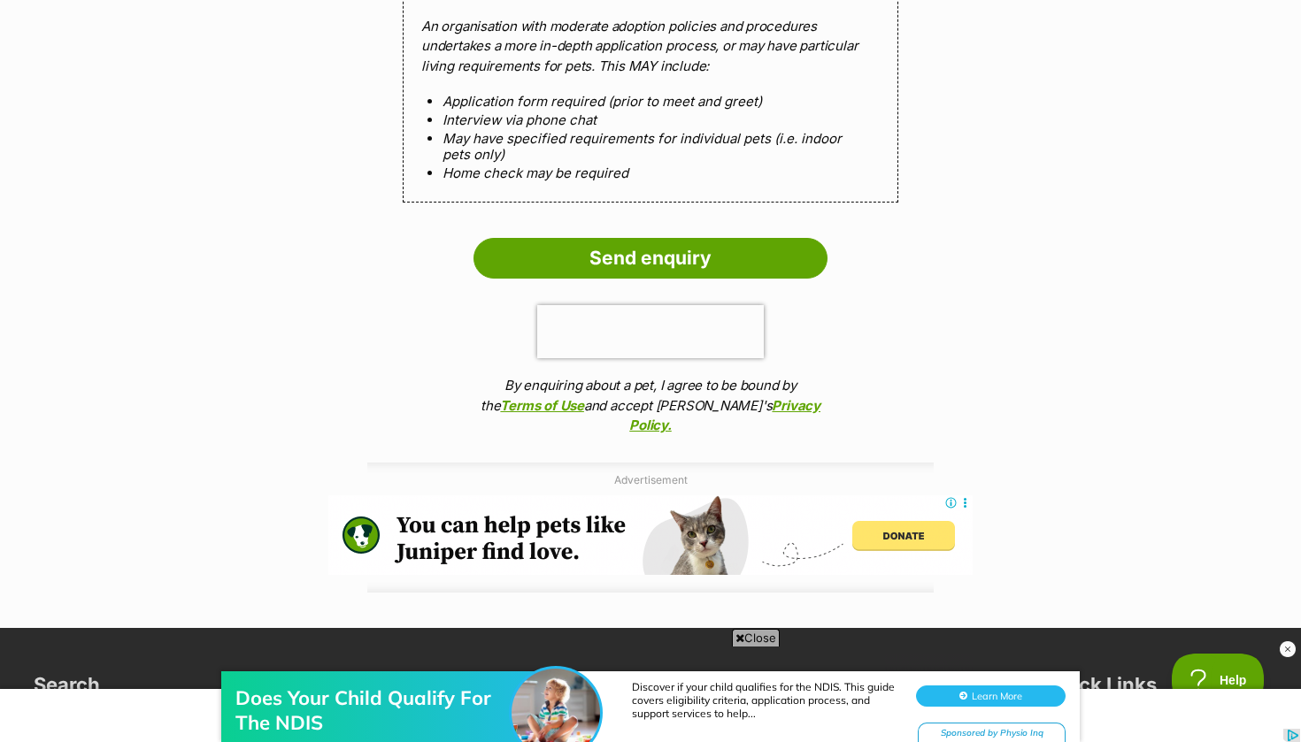
scroll to position [1733, 0]
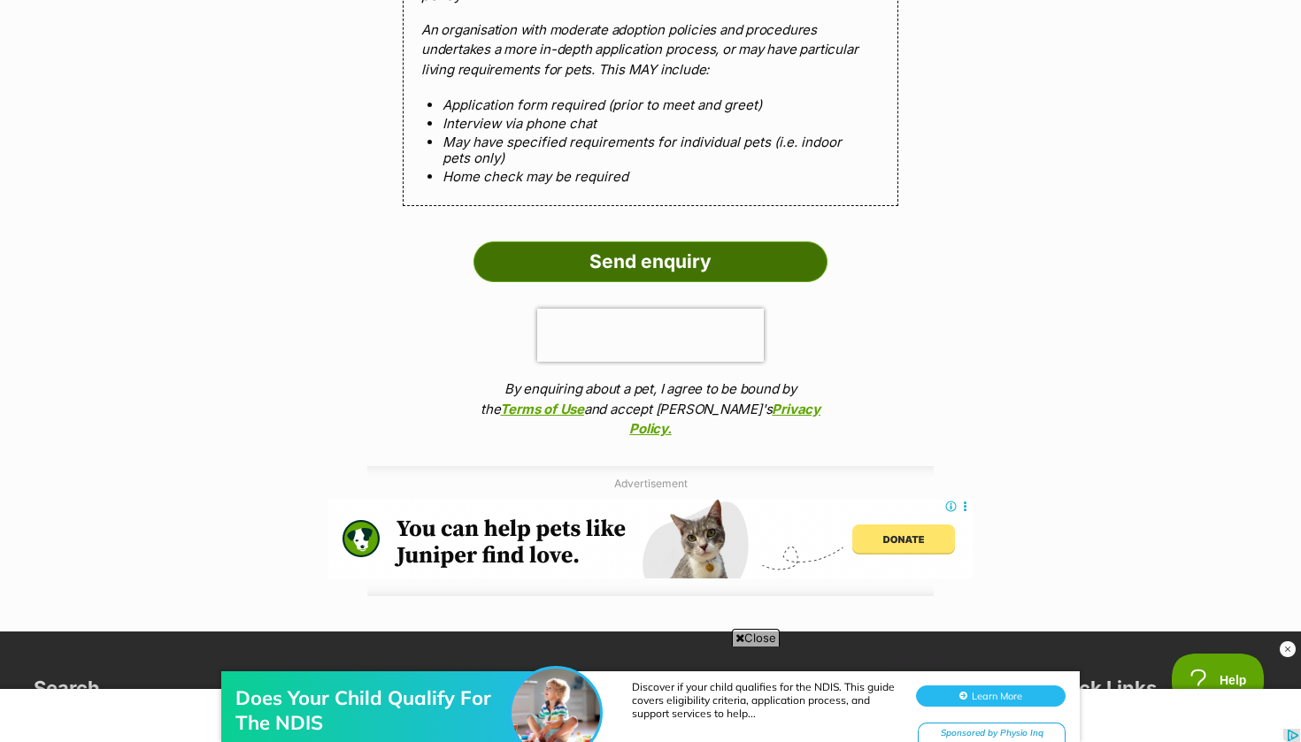
click at [536, 242] on input "Send enquiry" at bounding box center [650, 262] width 354 height 41
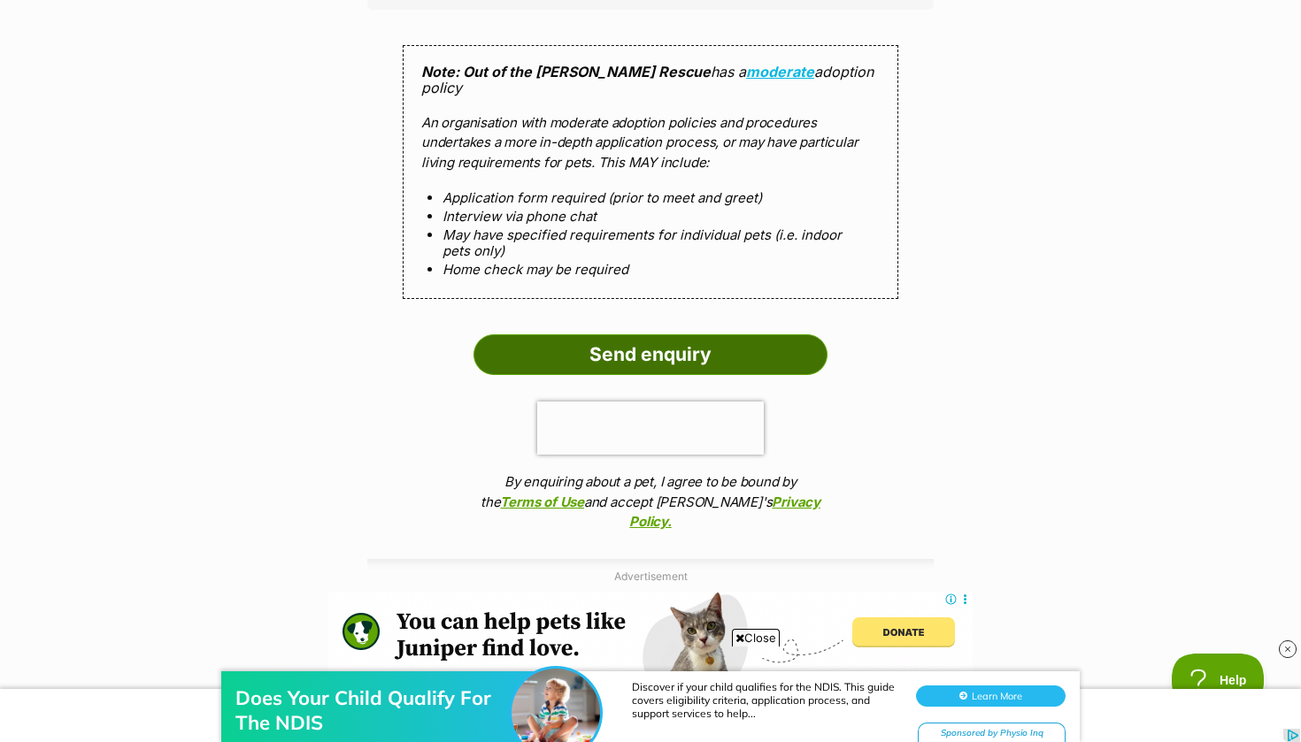
scroll to position [1595, 0]
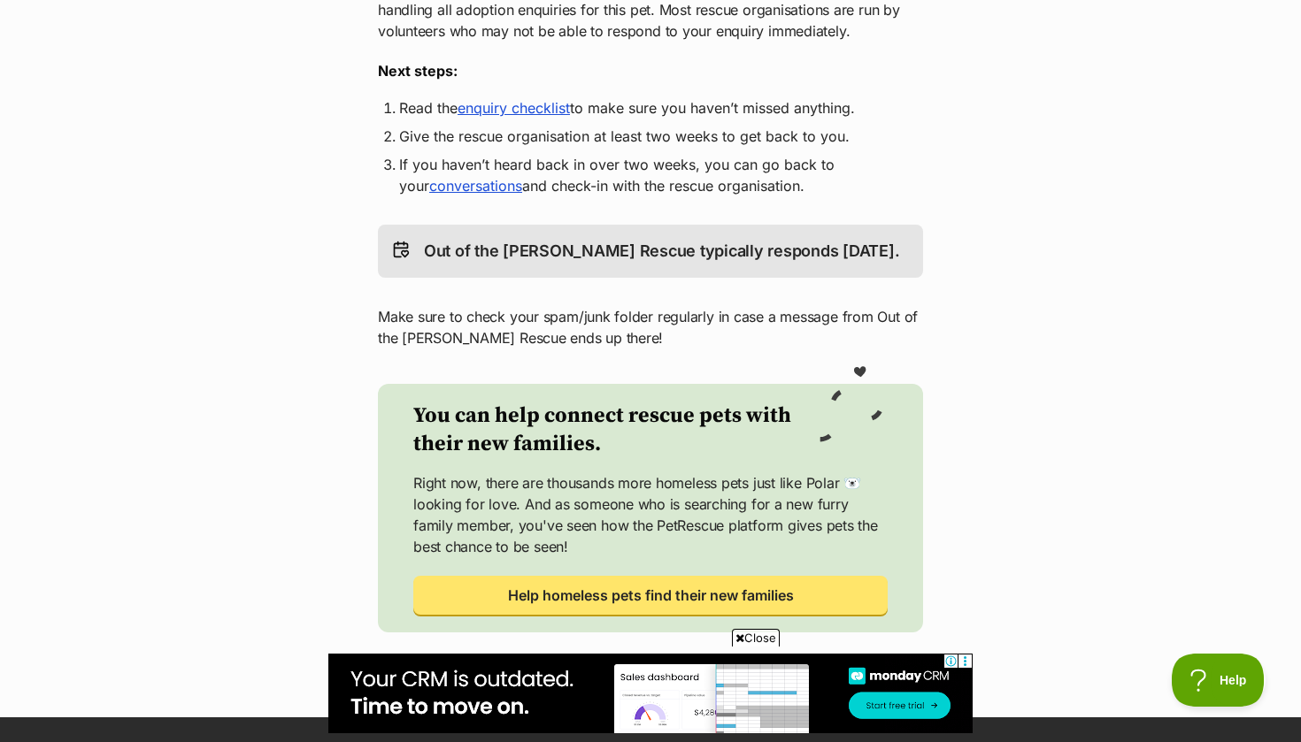
scroll to position [417, 0]
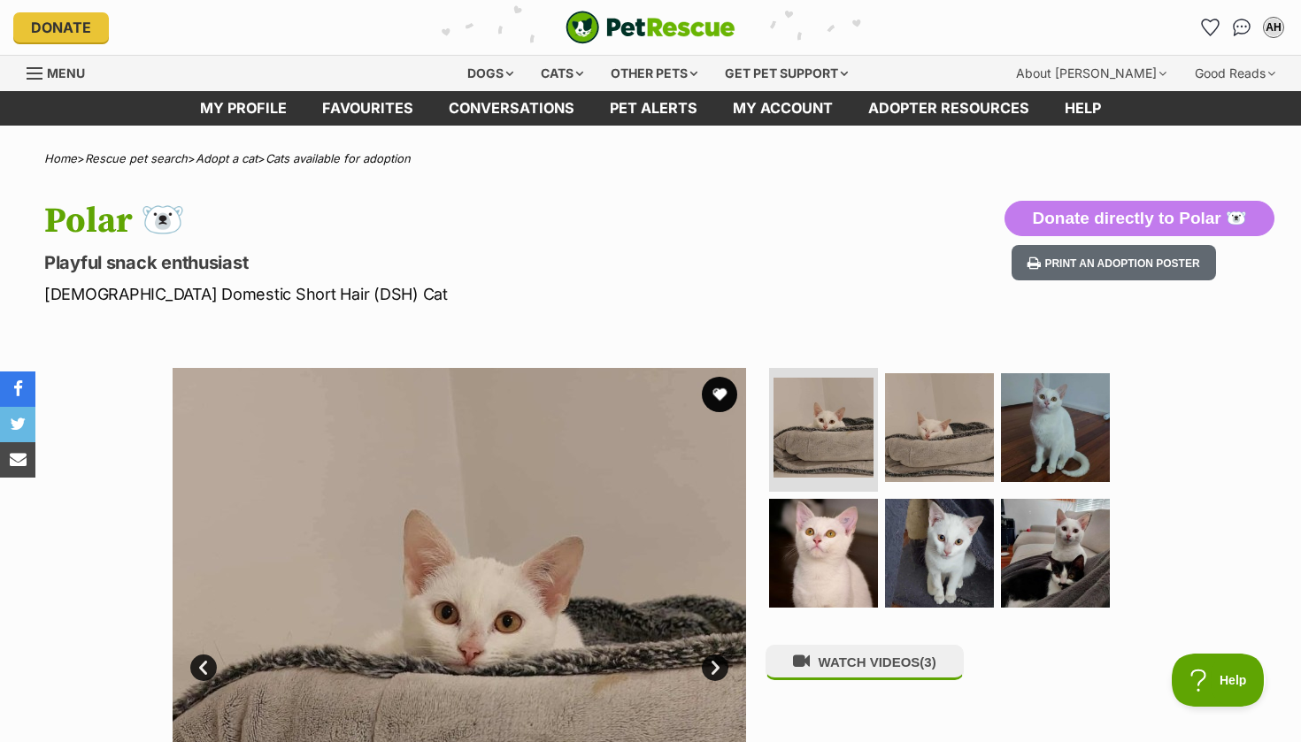
scroll to position [-1, 0]
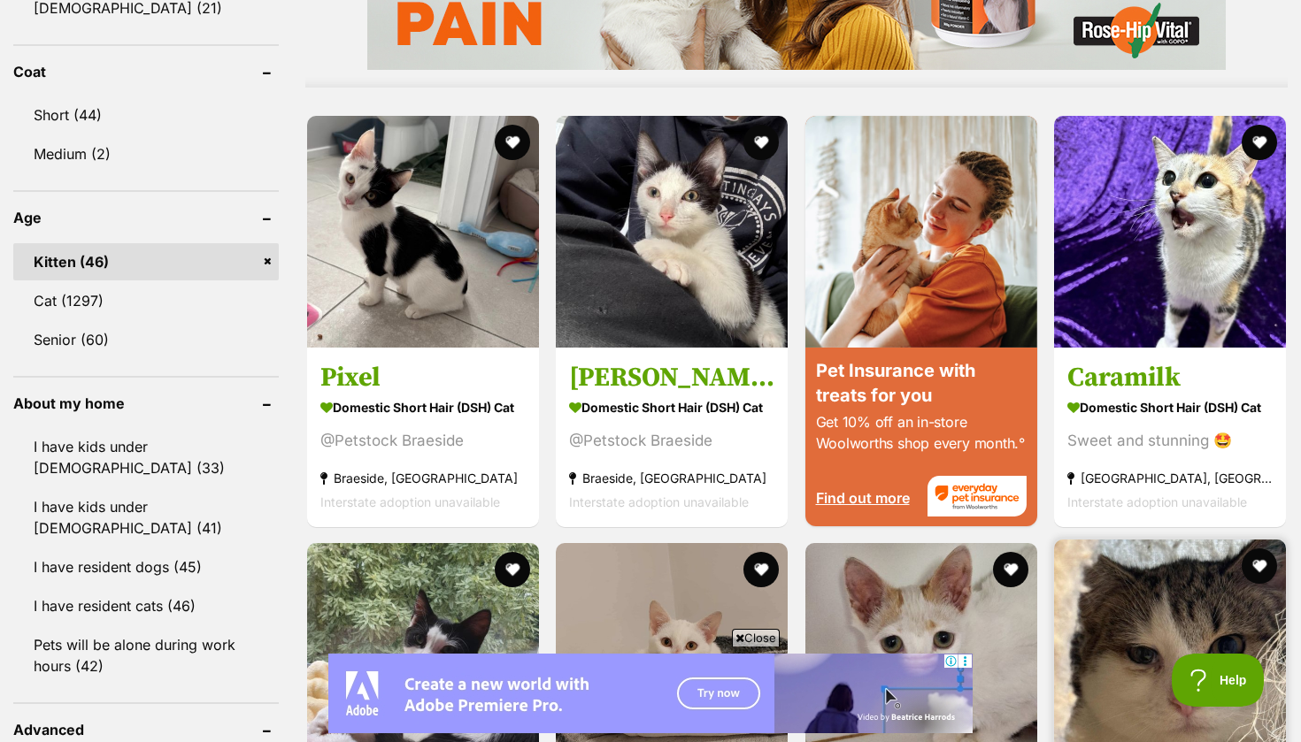
click at [1201, 540] on img at bounding box center [1170, 656] width 232 height 232
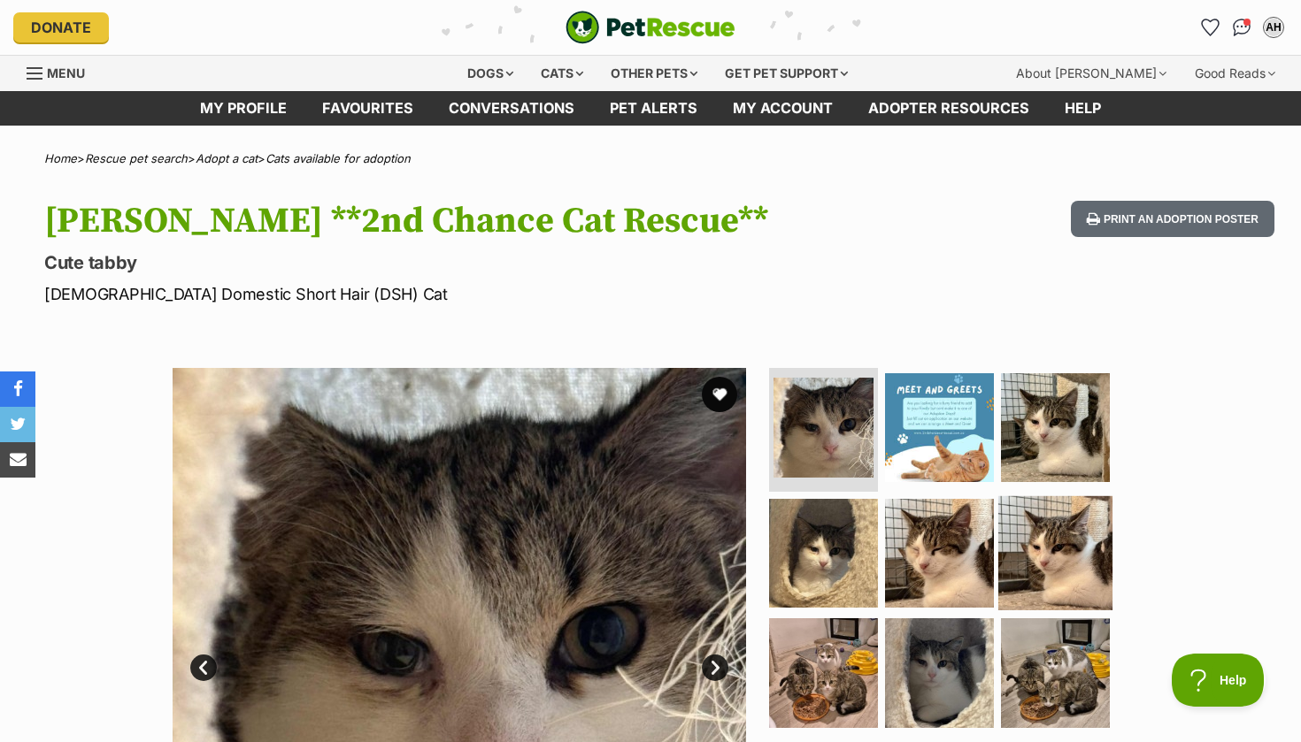
click at [1030, 557] on img at bounding box center [1055, 553] width 114 height 114
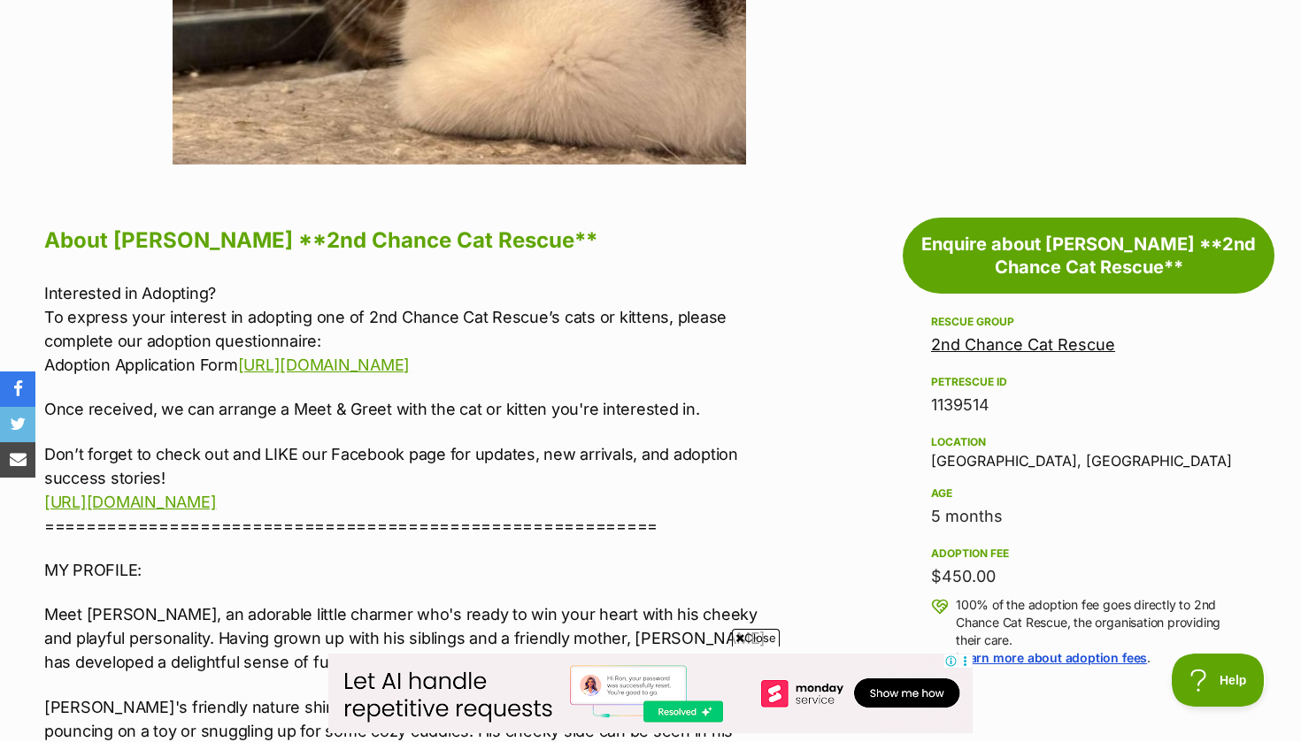
scroll to position [739, 0]
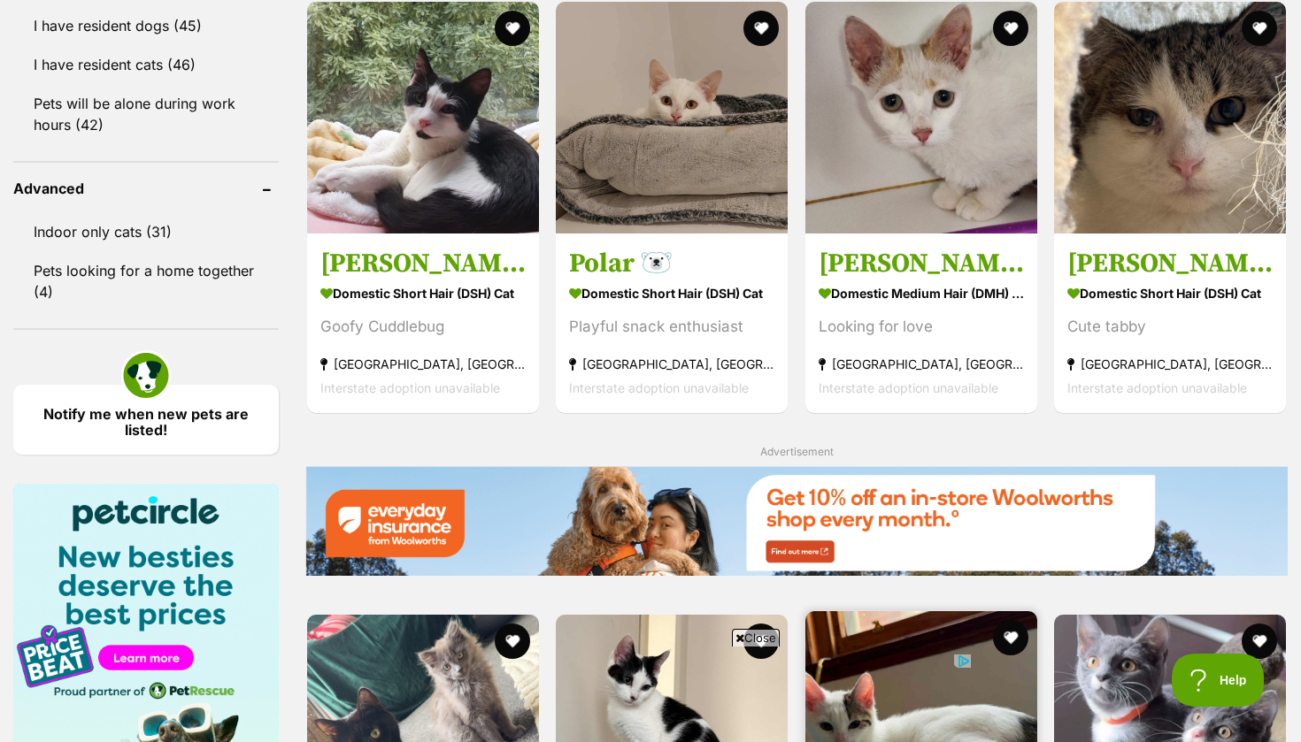
scroll to position [2170, 0]
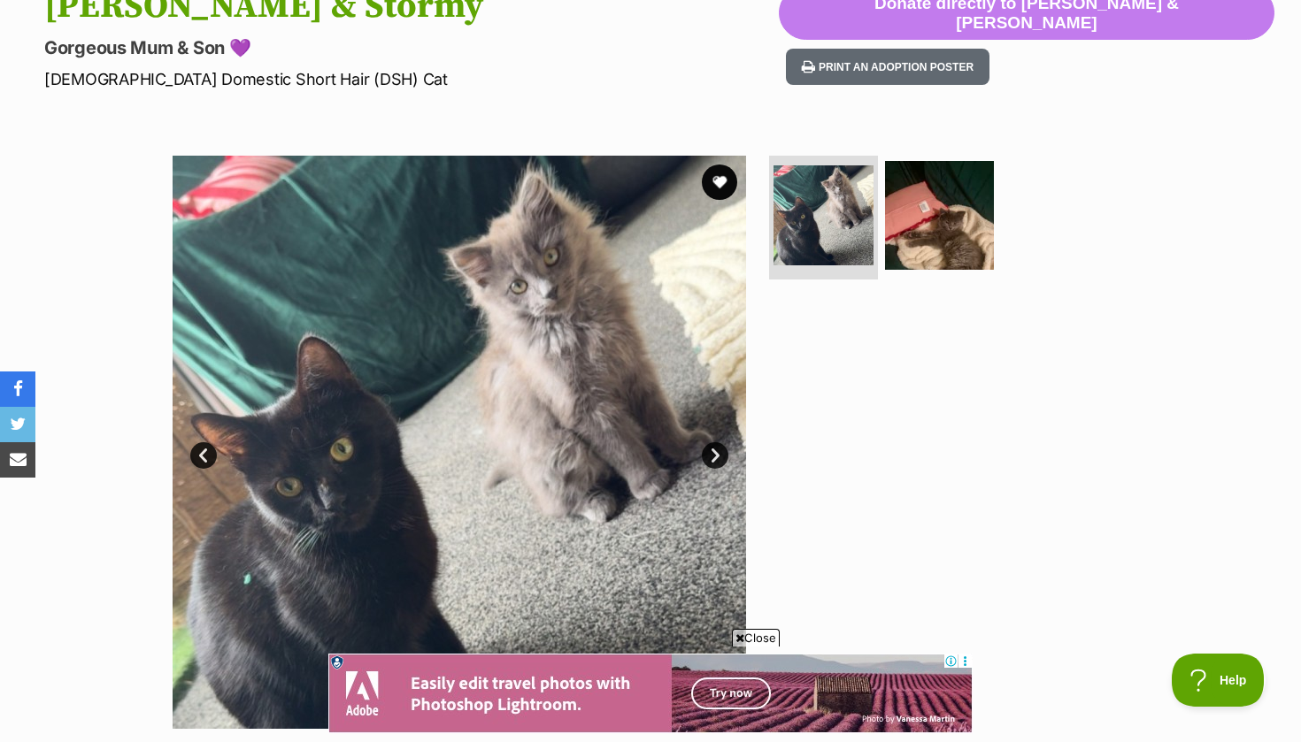
scroll to position [207, 0]
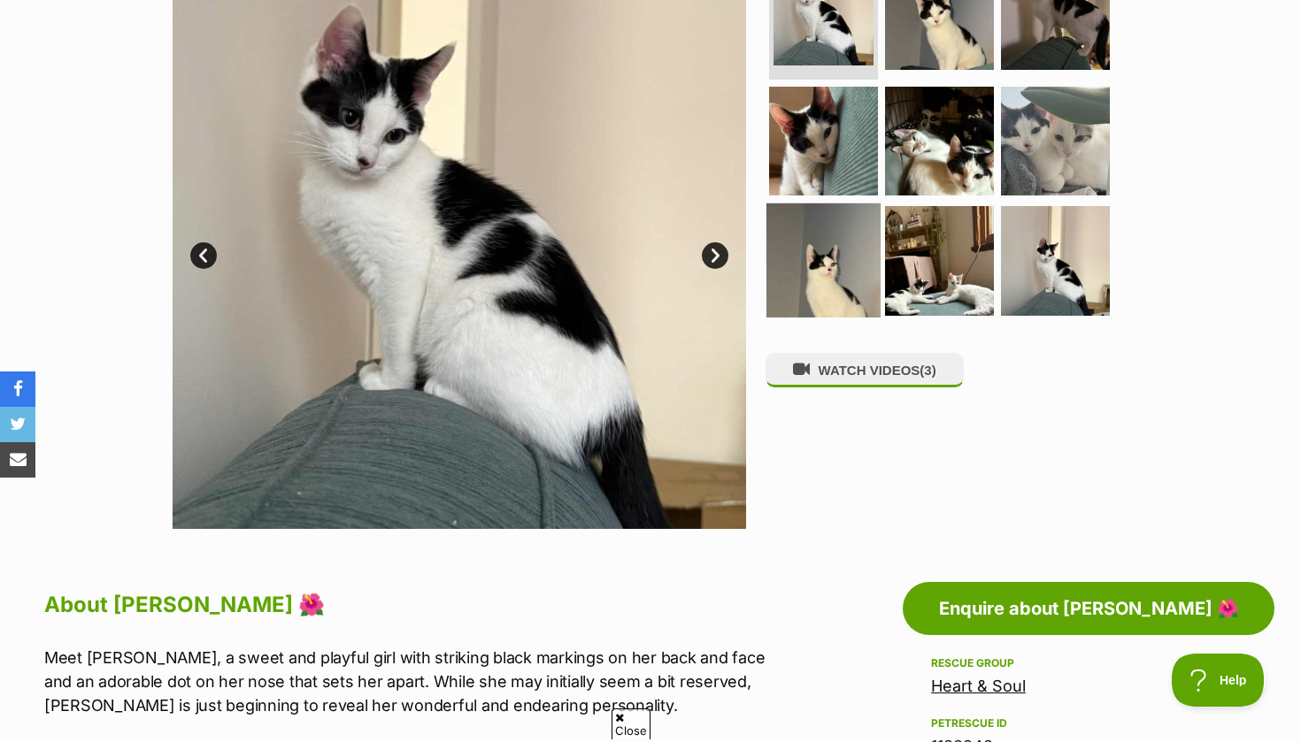
click at [796, 261] on img at bounding box center [823, 261] width 114 height 114
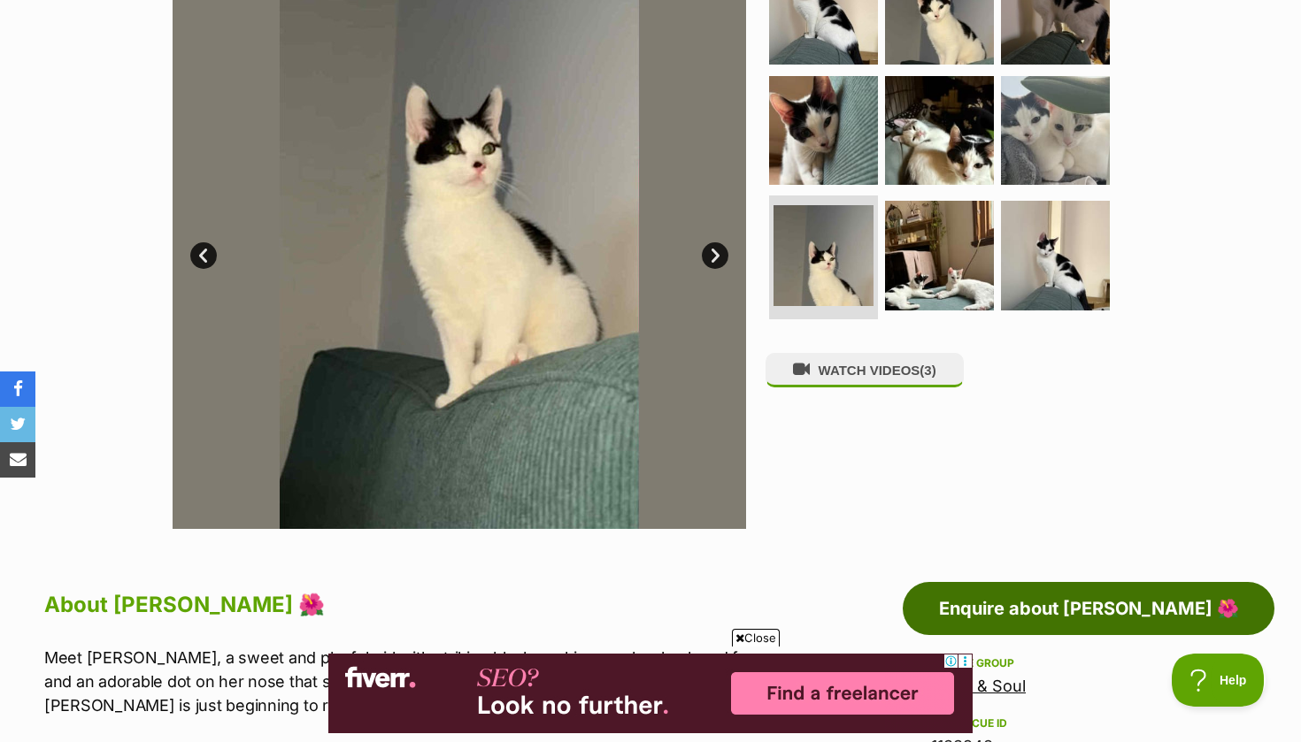
click at [1041, 606] on link "Enquire about Mindy 🌺" at bounding box center [1089, 608] width 372 height 53
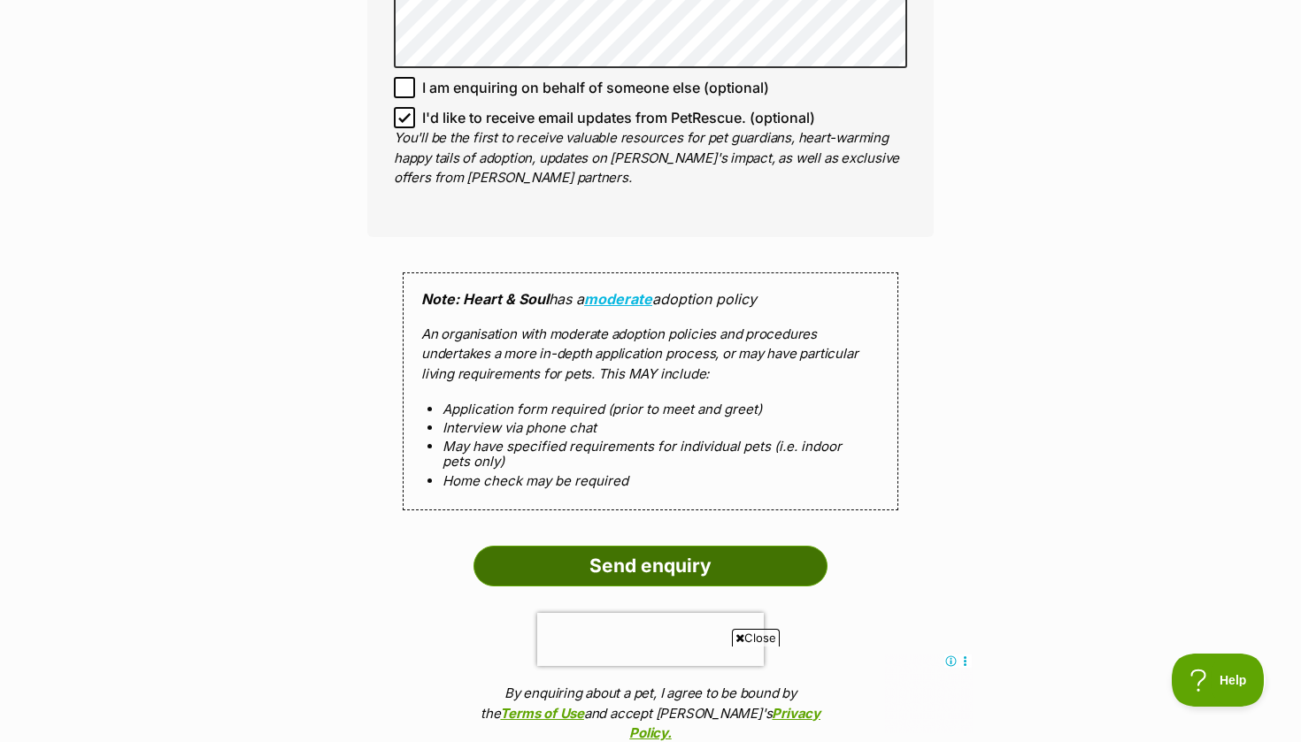
click at [619, 546] on input "Send enquiry" at bounding box center [650, 566] width 354 height 41
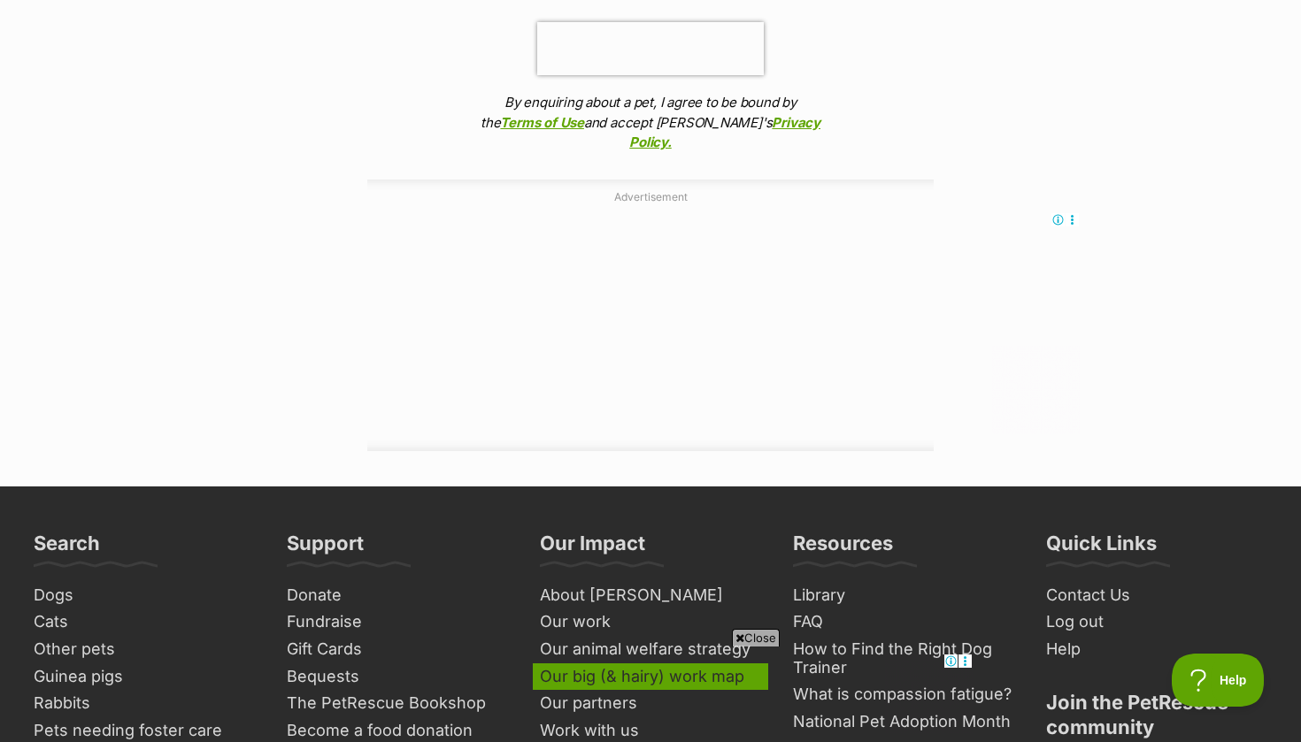
scroll to position [1890, 0]
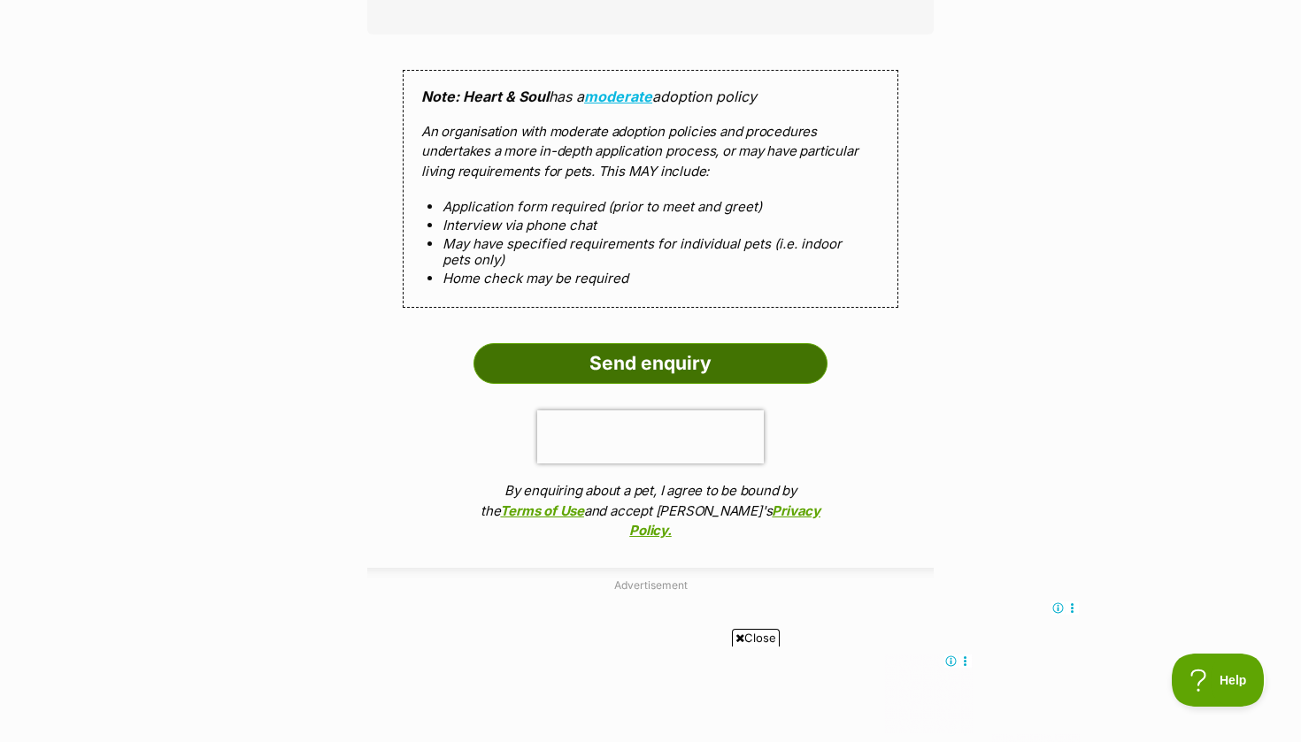
click at [578, 343] on input "Send enquiry" at bounding box center [650, 363] width 354 height 41
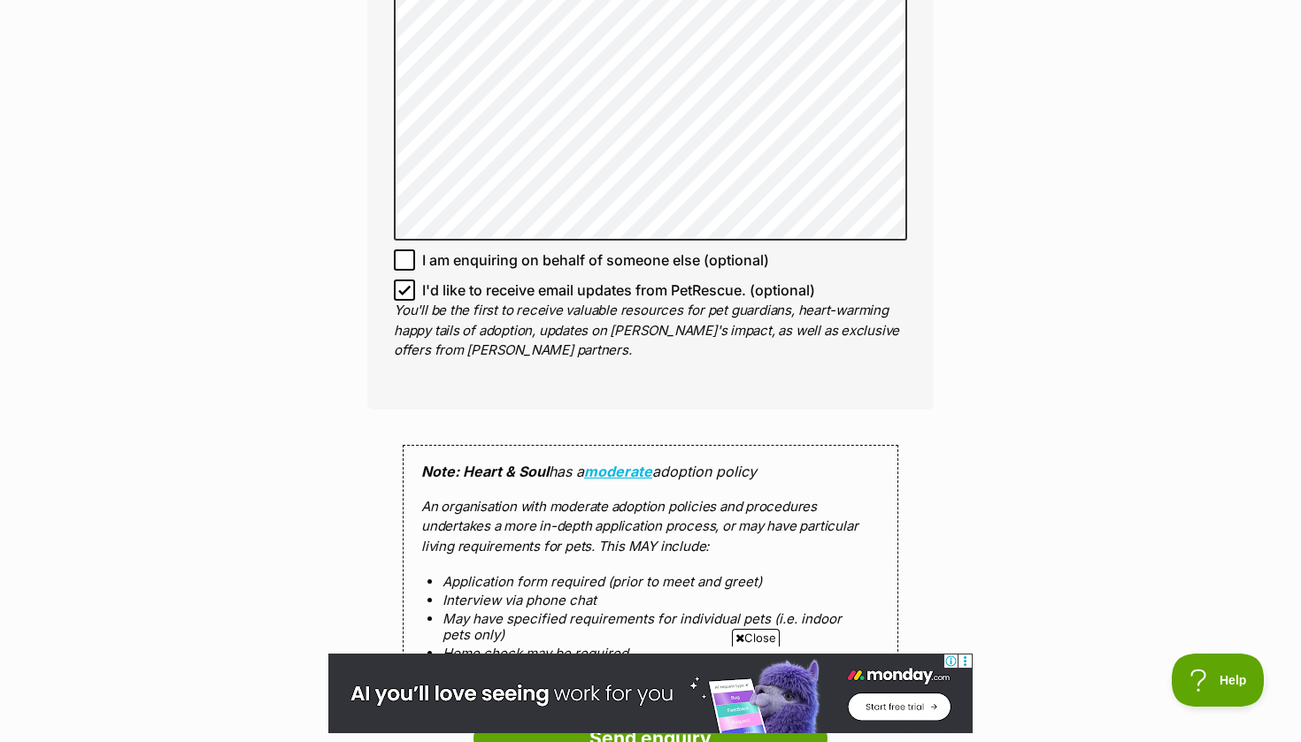
scroll to position [1538, 0]
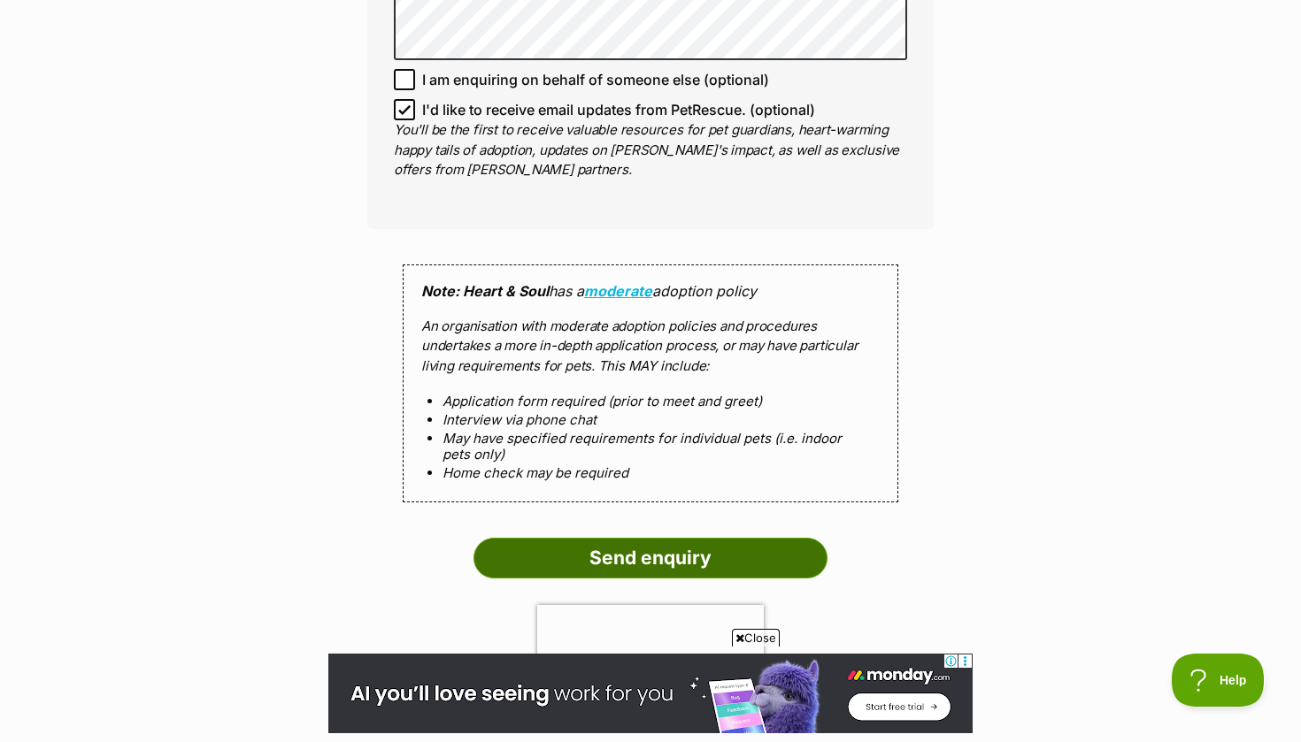
click at [573, 538] on input "Send enquiry" at bounding box center [650, 558] width 354 height 41
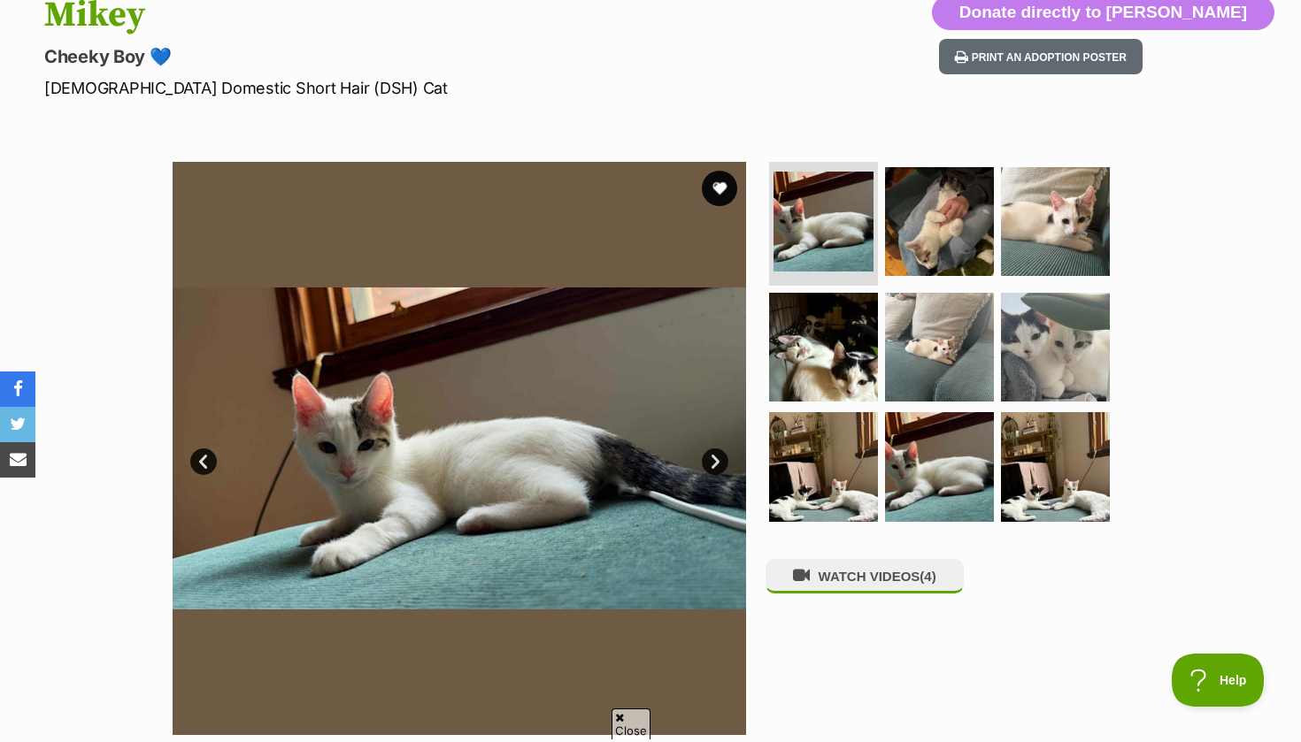
scroll to position [228, 0]
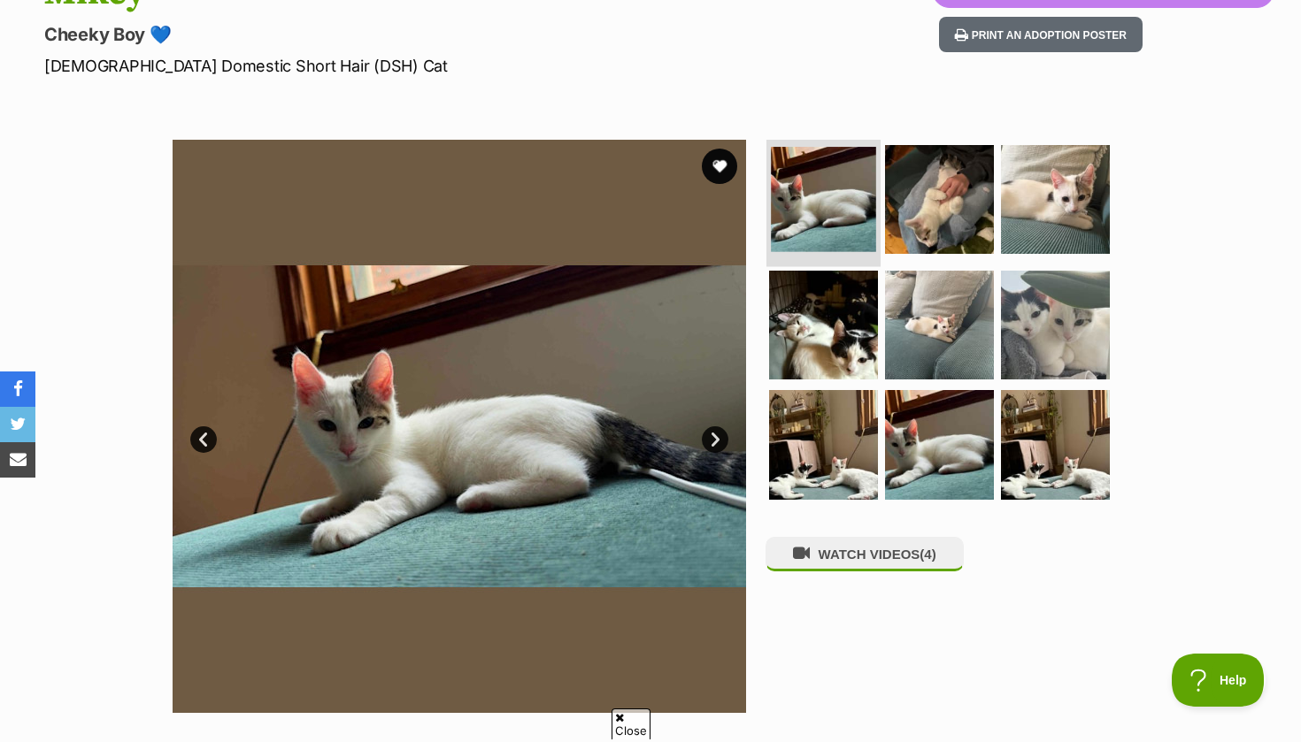
click at [848, 213] on img at bounding box center [823, 199] width 105 height 105
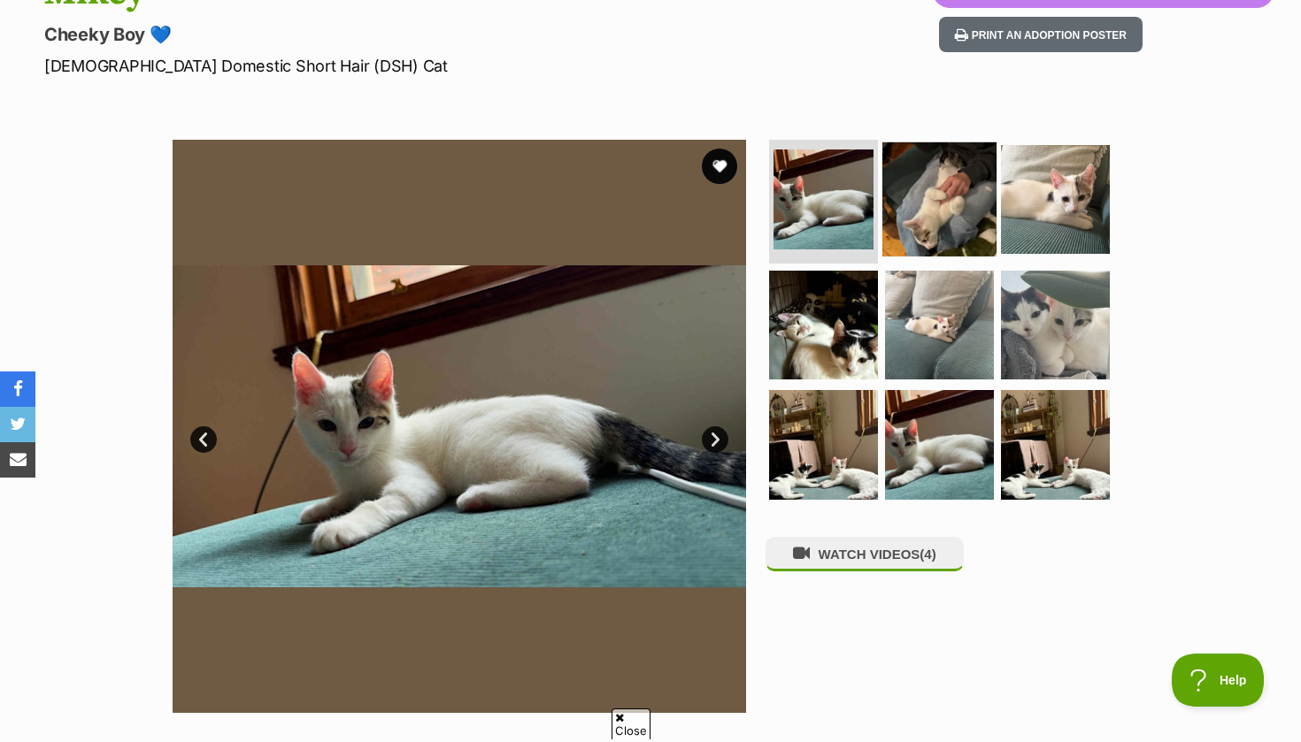
click at [935, 214] on img at bounding box center [939, 199] width 114 height 114
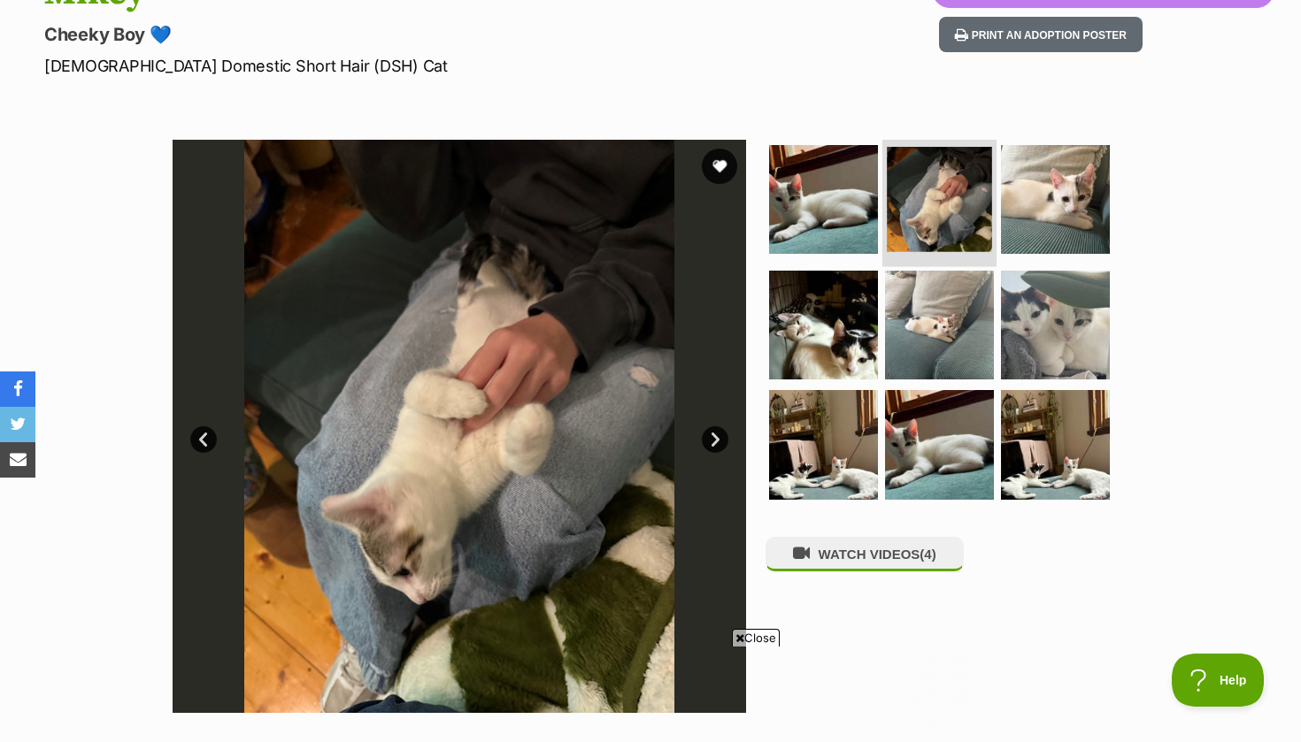
scroll to position [0, 0]
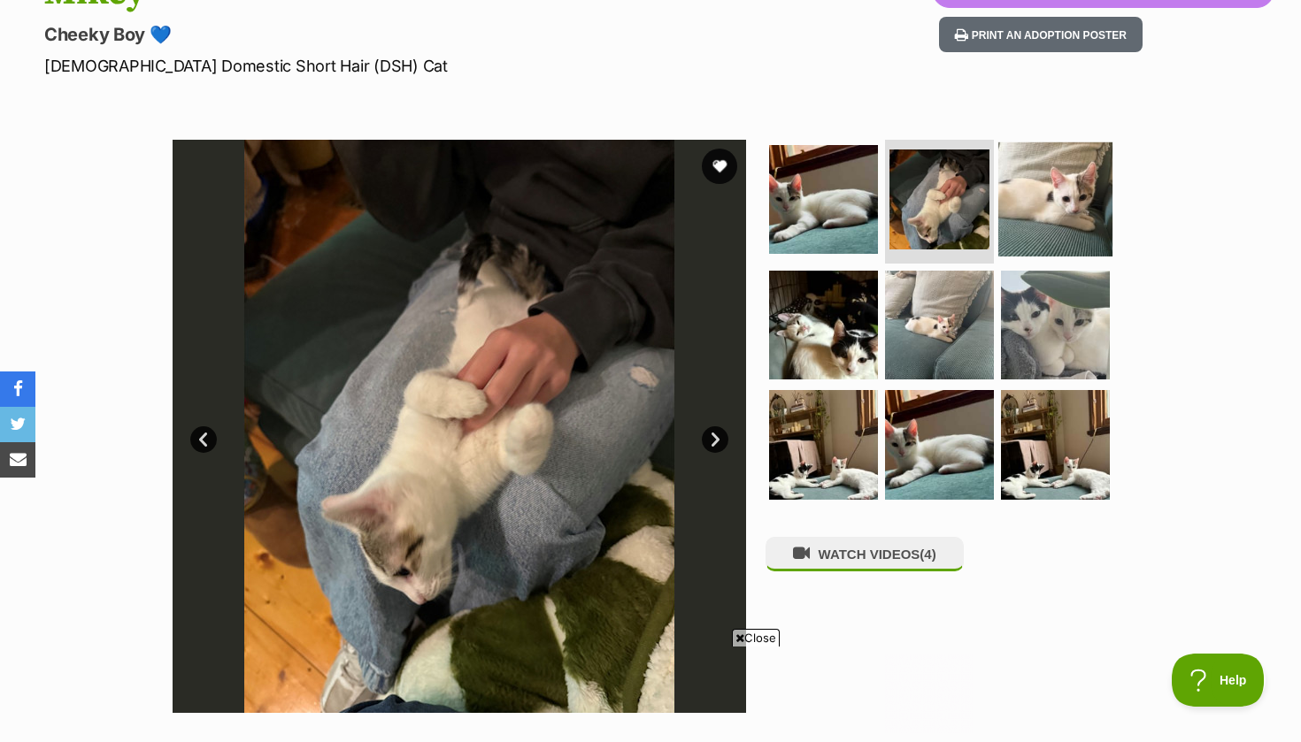
click at [1044, 193] on img at bounding box center [1055, 199] width 114 height 114
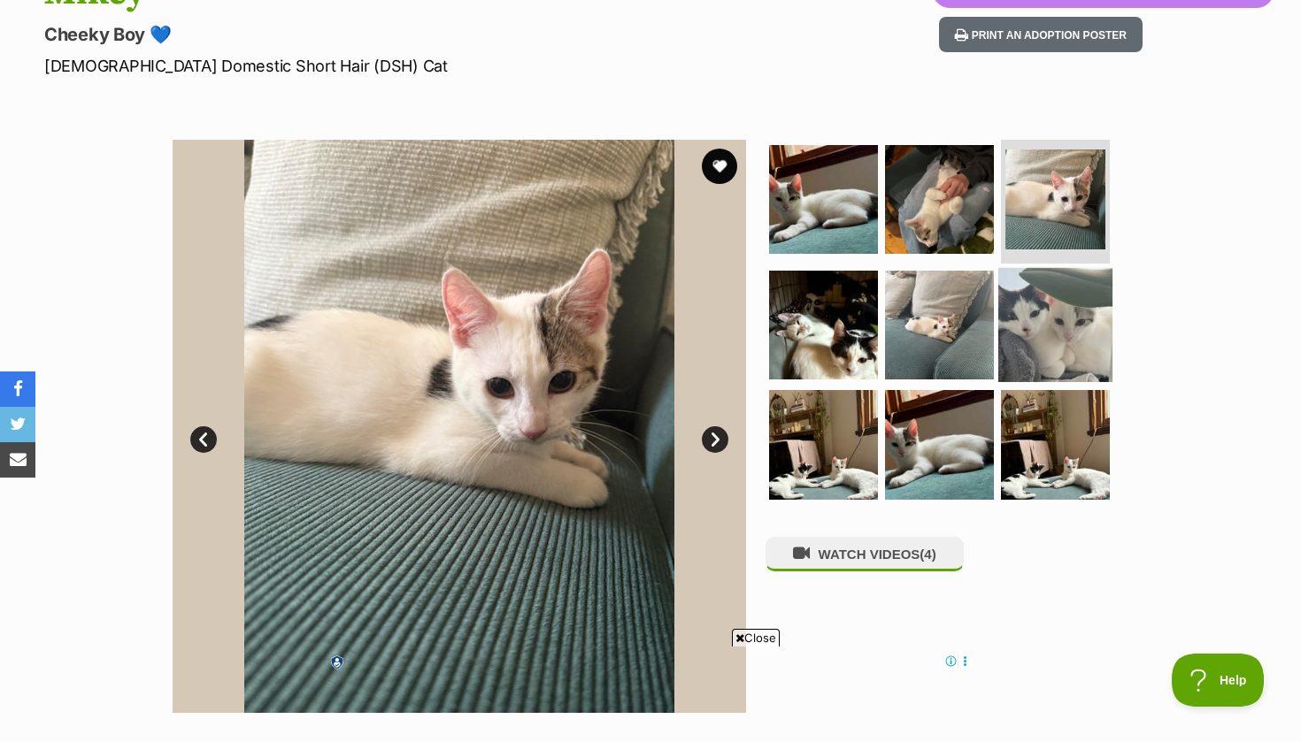
click at [1049, 294] on img at bounding box center [1055, 324] width 114 height 114
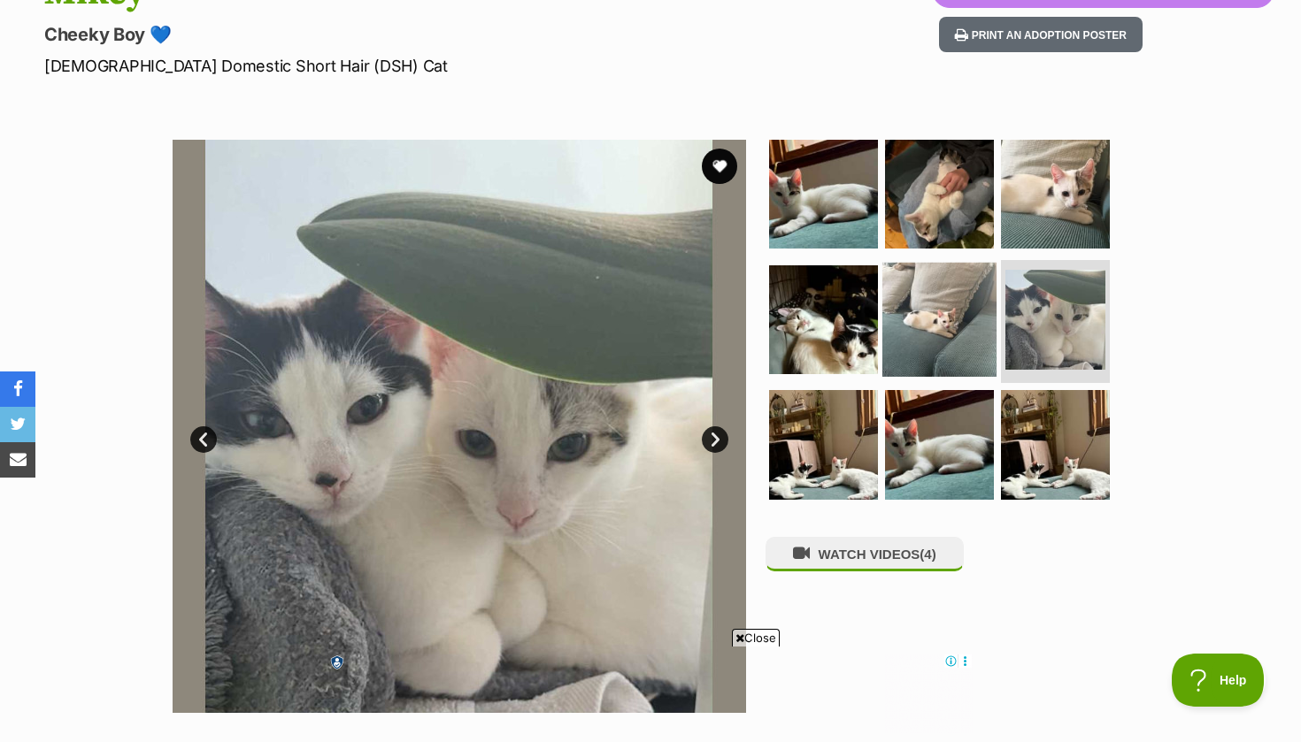
click at [958, 316] on img at bounding box center [939, 319] width 114 height 114
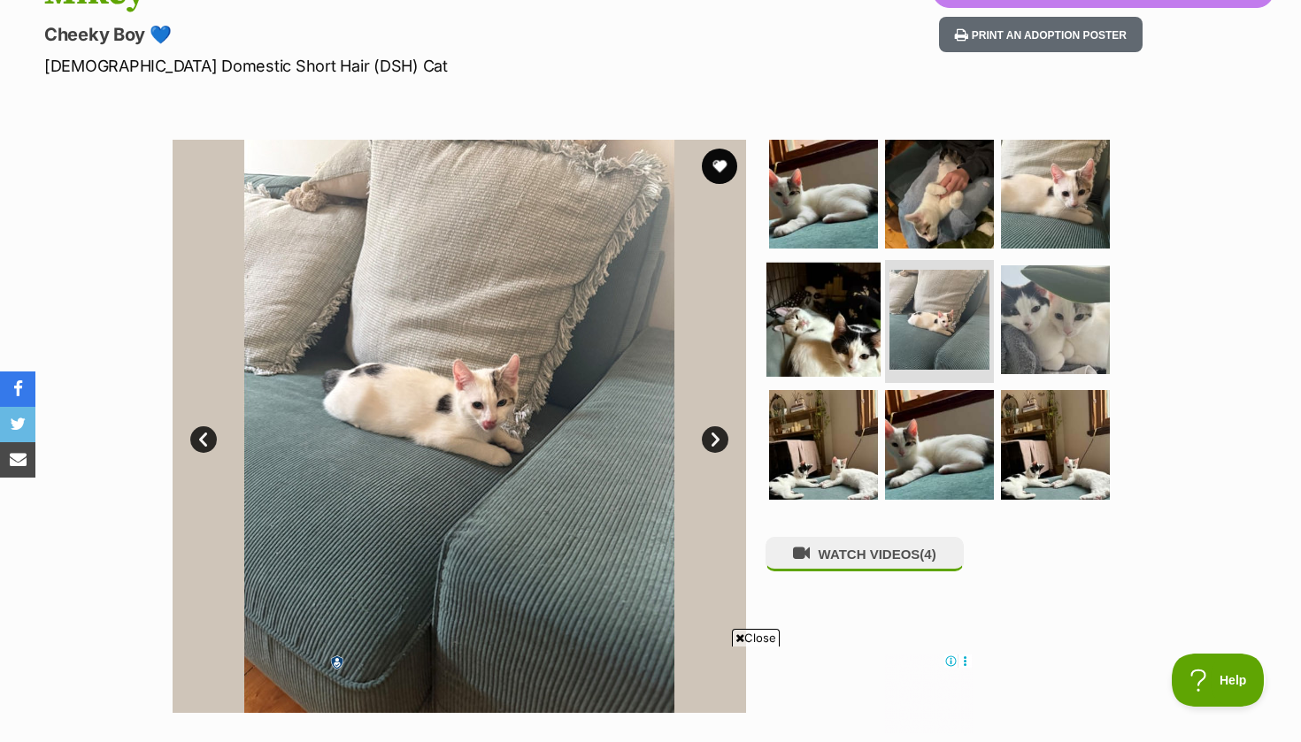
click at [860, 320] on img at bounding box center [823, 319] width 114 height 114
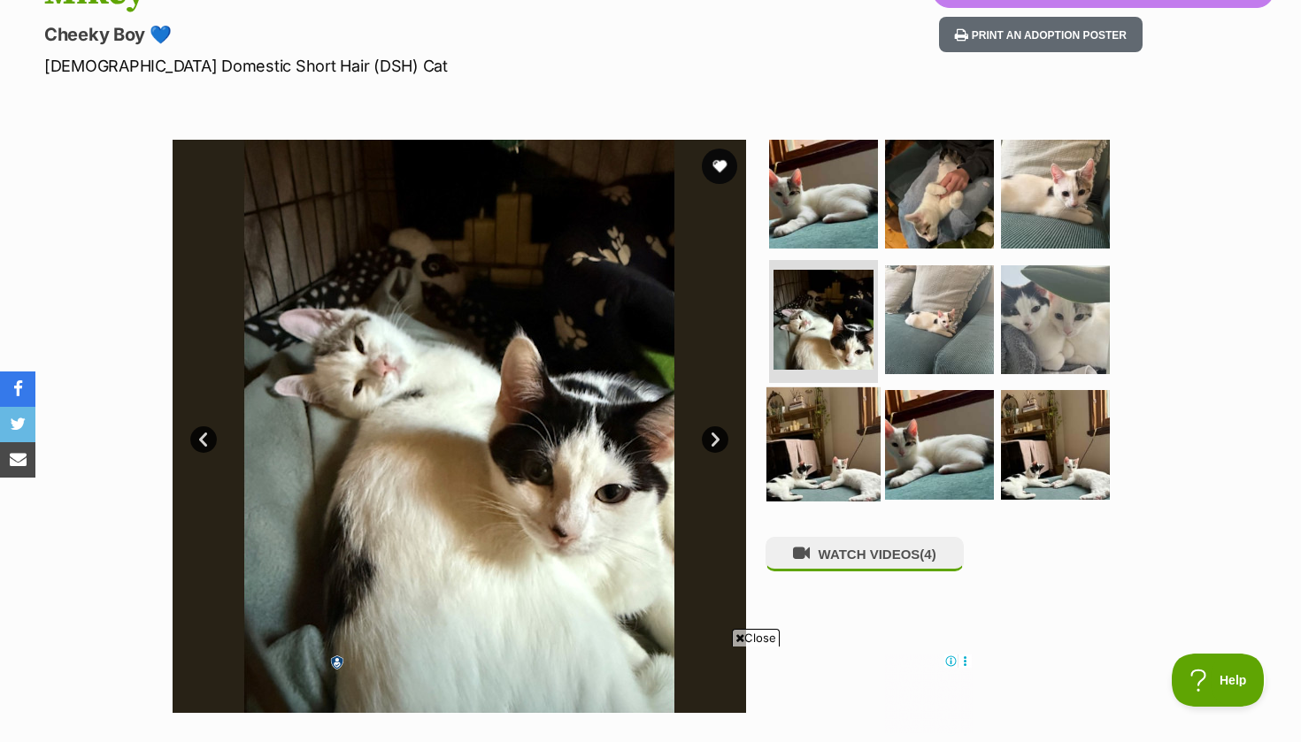
click at [857, 425] on img at bounding box center [823, 445] width 114 height 114
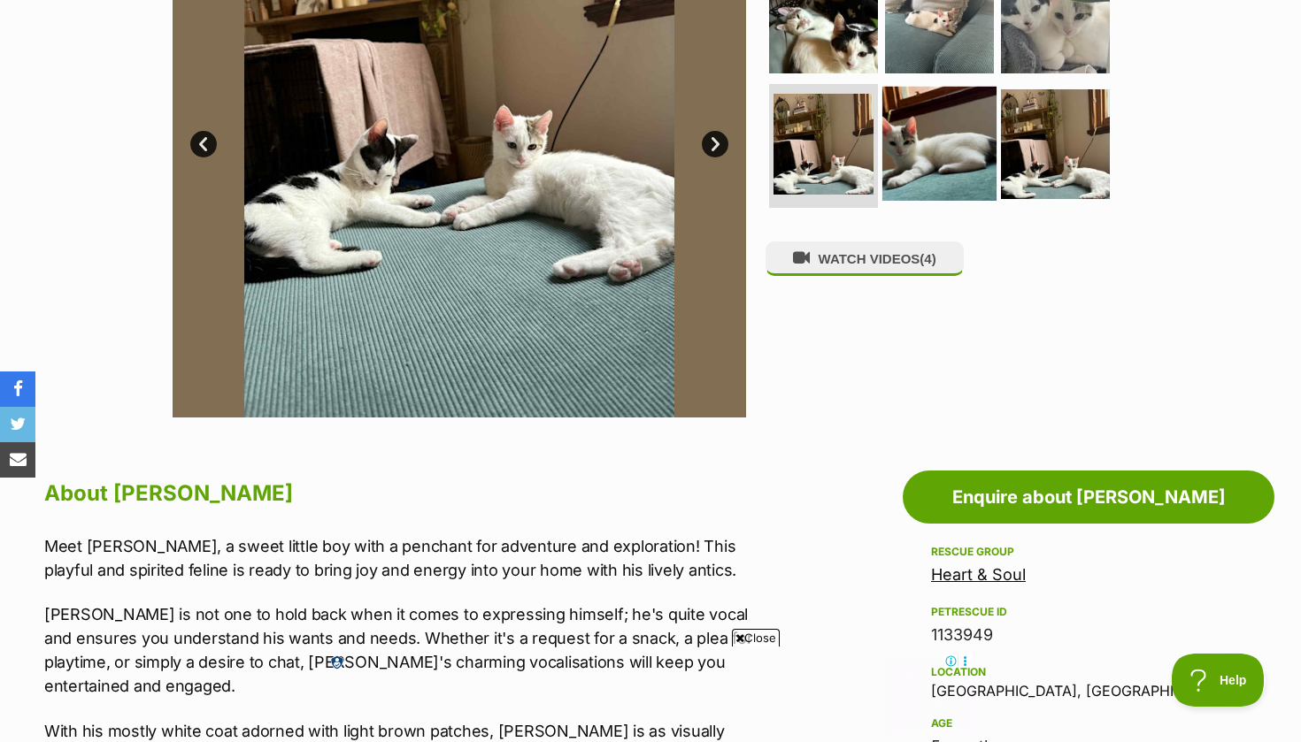
scroll to position [685, 0]
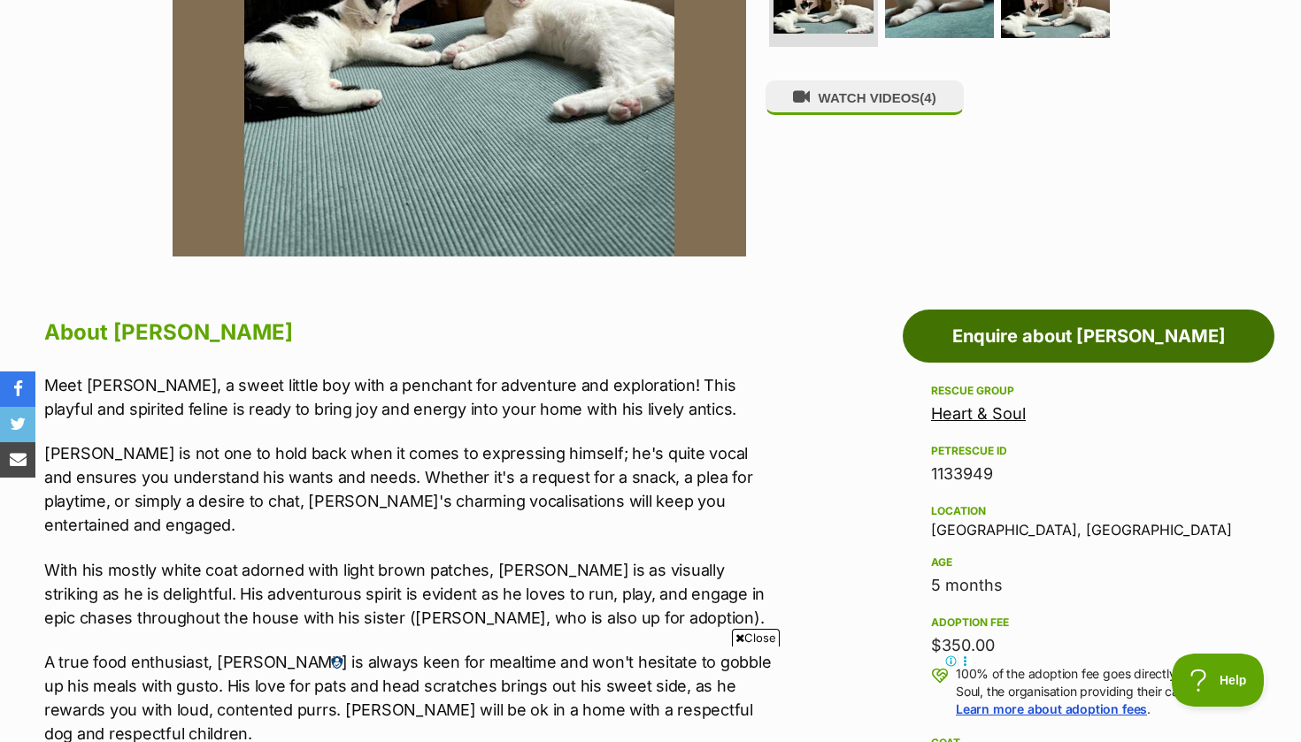
click at [948, 318] on link "Enquire about Mikey" at bounding box center [1089, 336] width 372 height 53
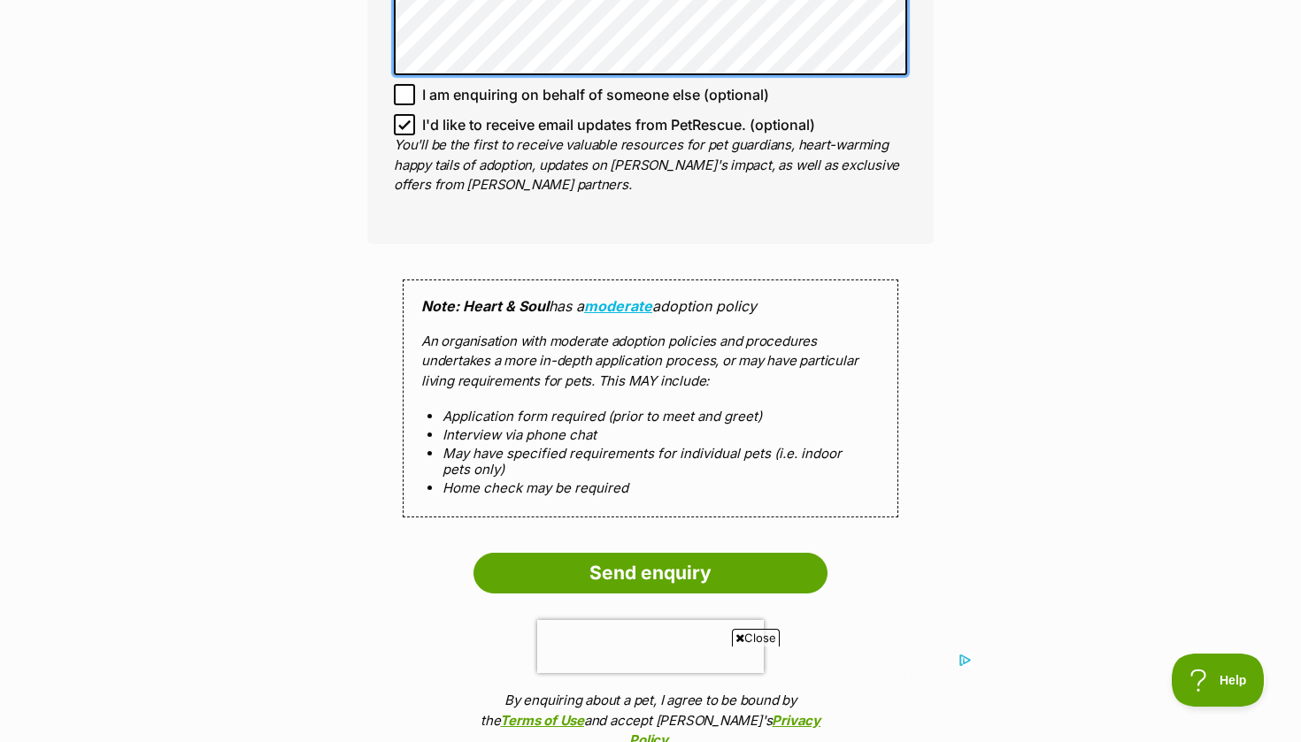
scroll to position [1459, 0]
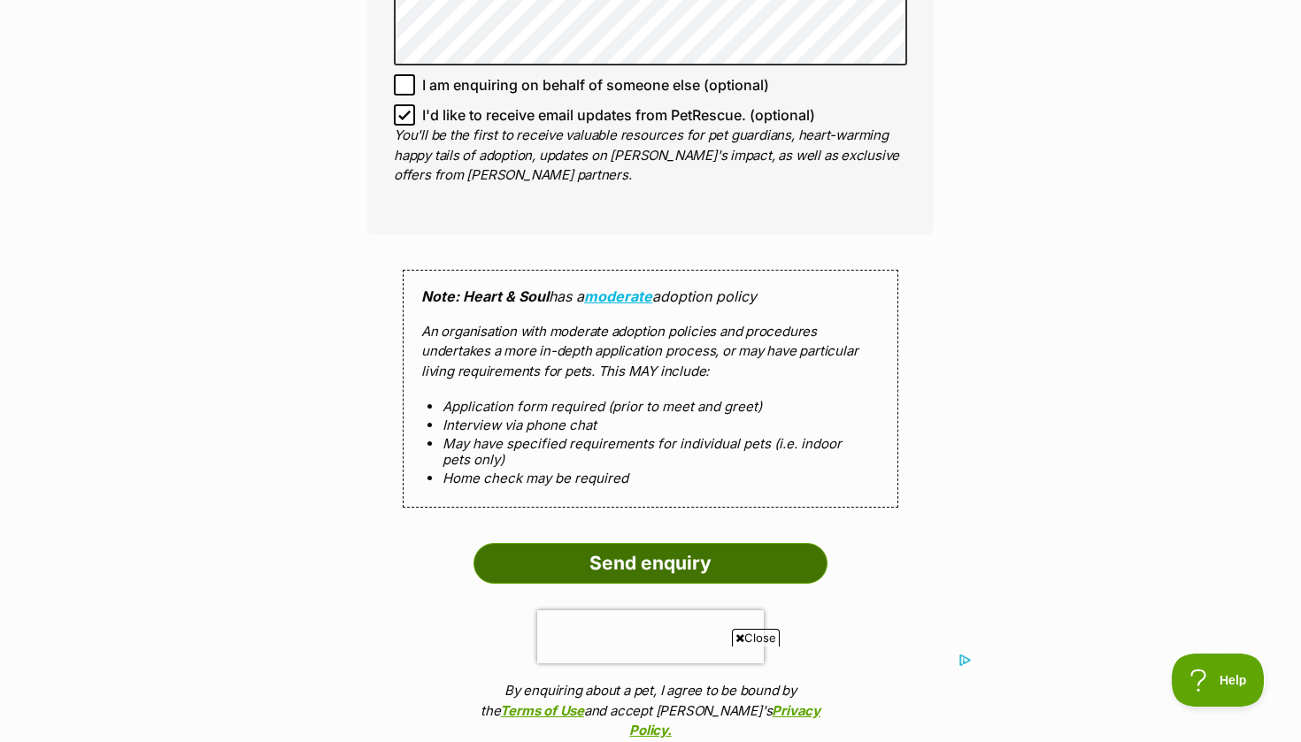
click at [504, 547] on input "Send enquiry" at bounding box center [650, 563] width 354 height 41
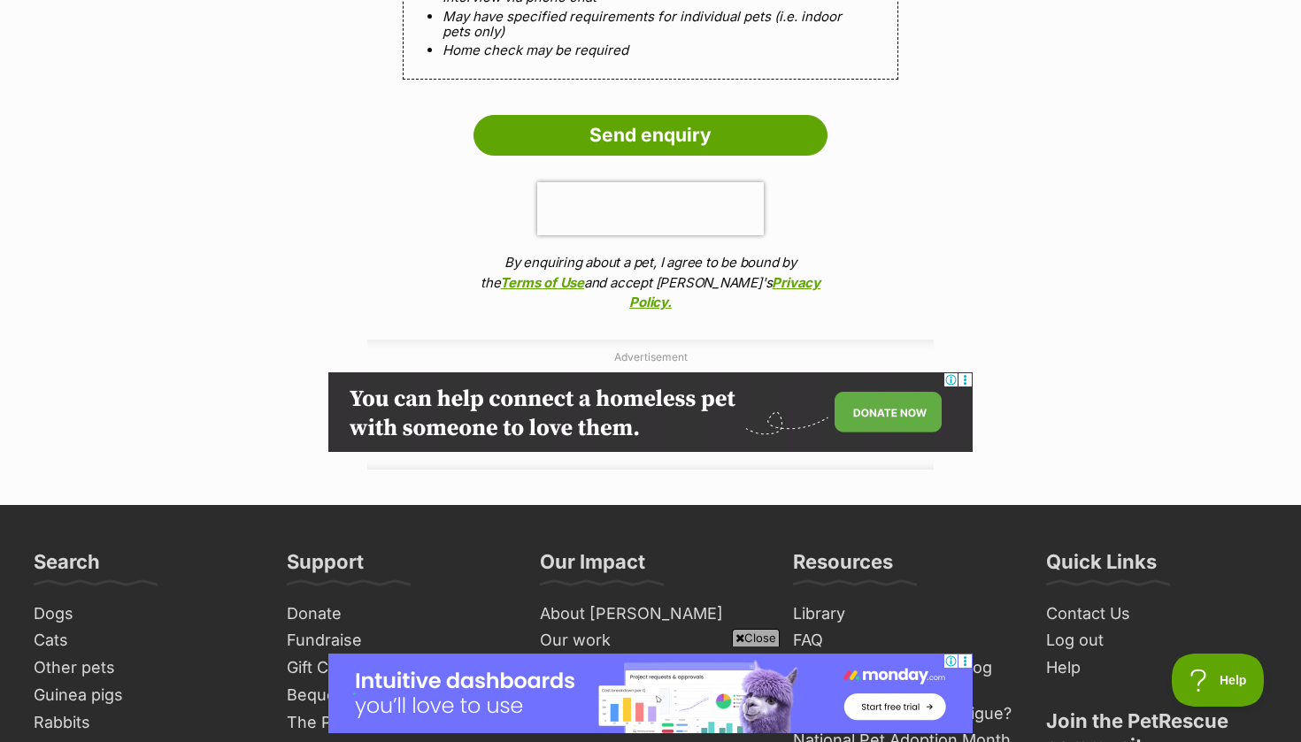
scroll to position [1638, 0]
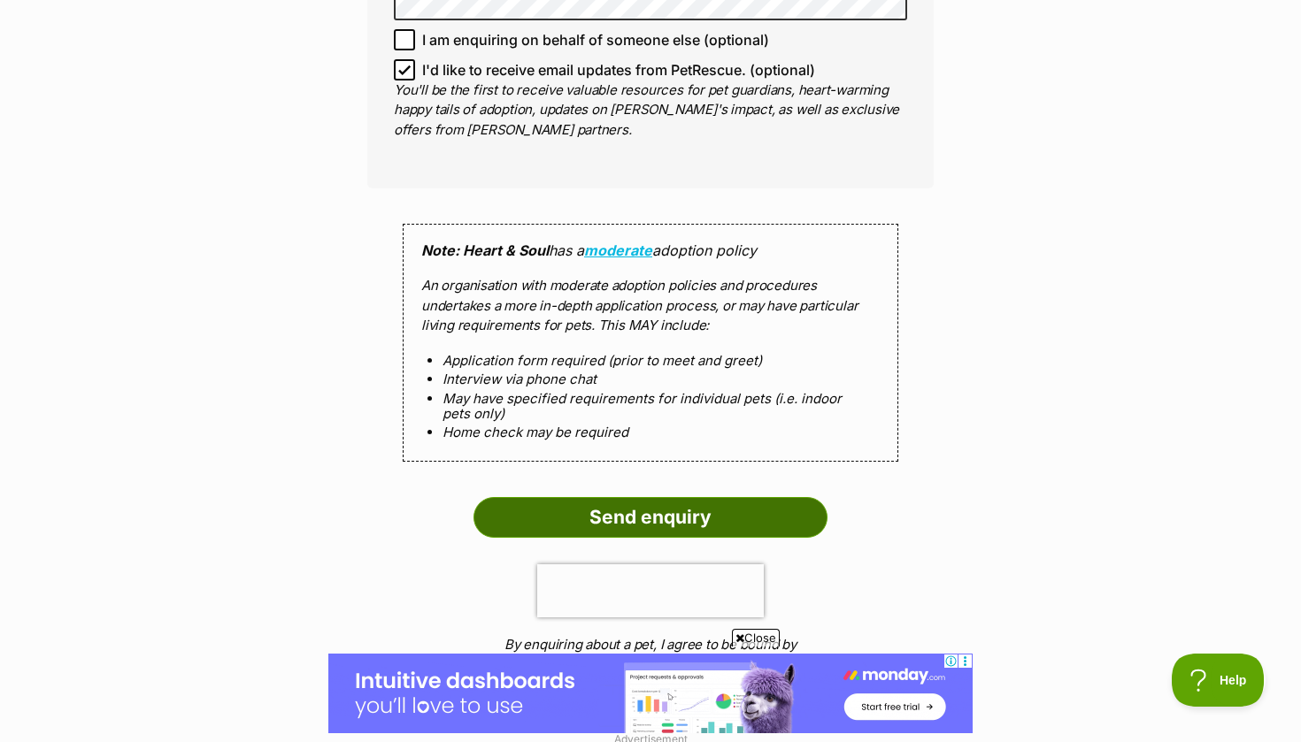
click at [548, 506] on input "Send enquiry" at bounding box center [650, 517] width 354 height 41
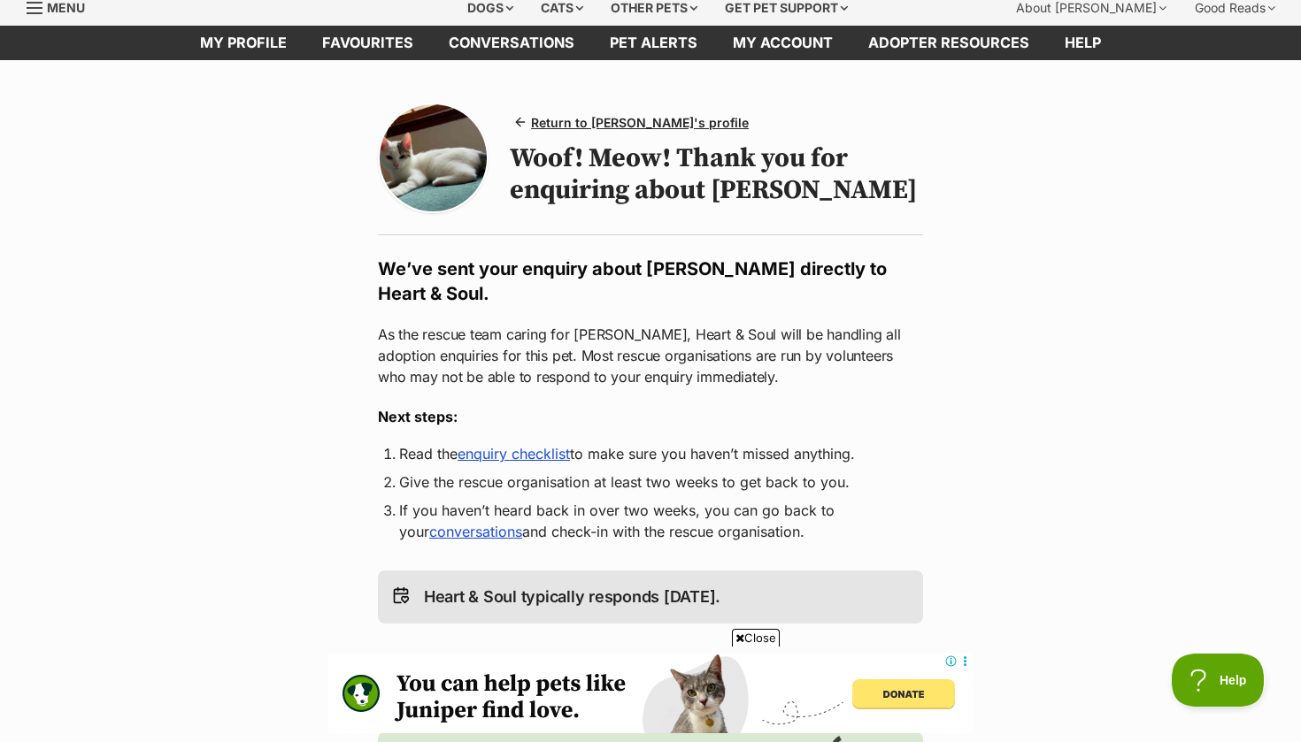
scroll to position [65, 0]
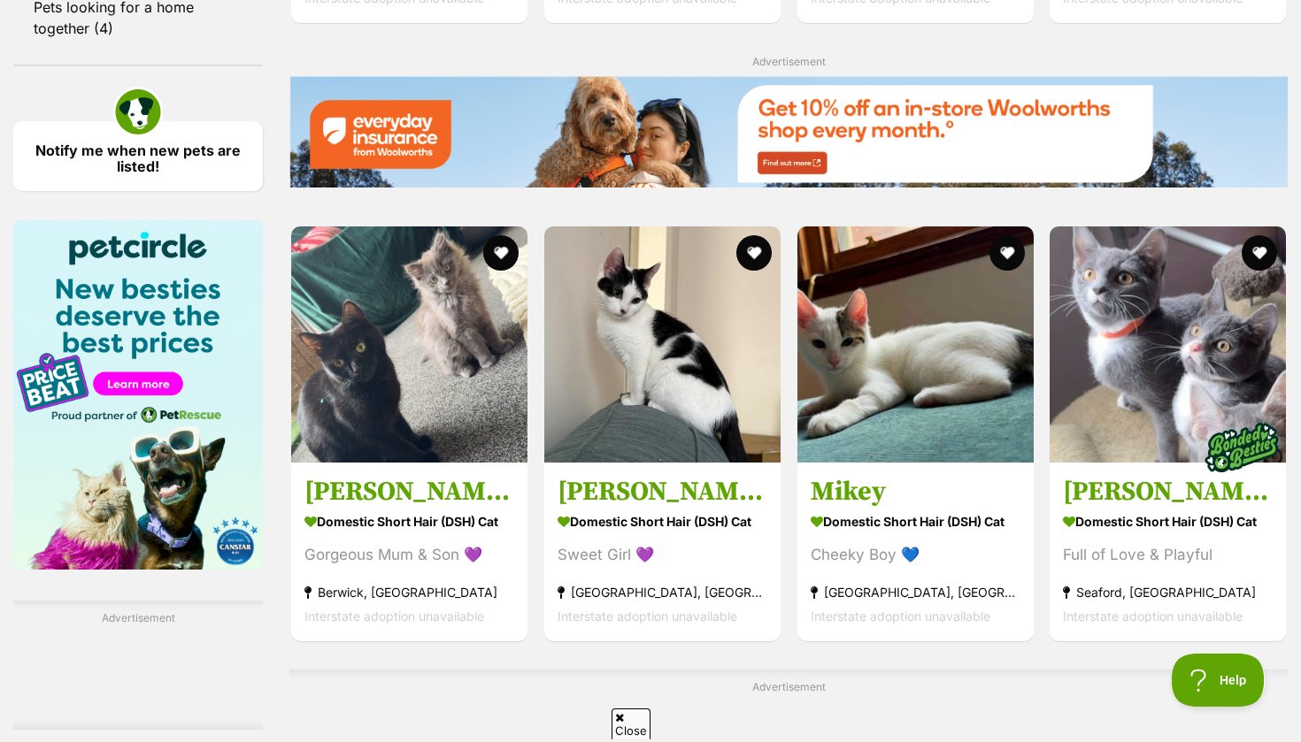
scroll to position [2457, 0]
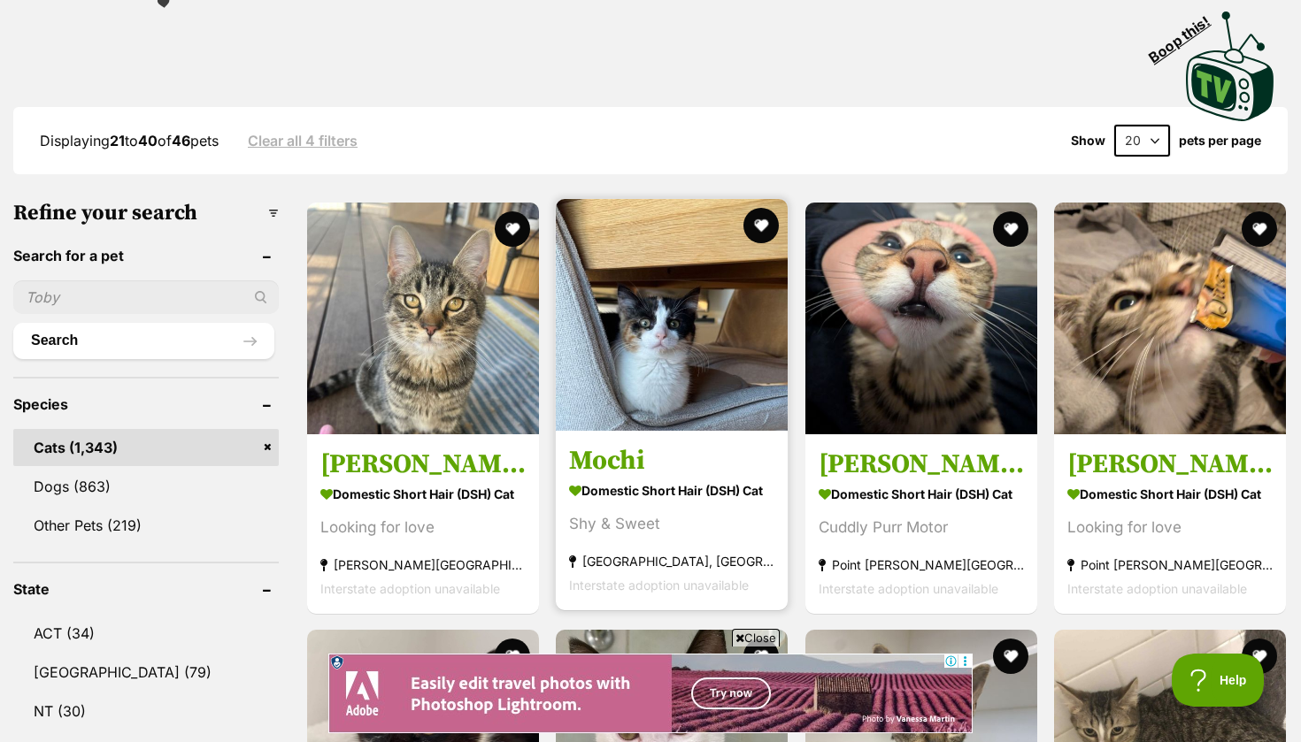
click at [618, 466] on h3 "Mochi" at bounding box center [671, 460] width 205 height 34
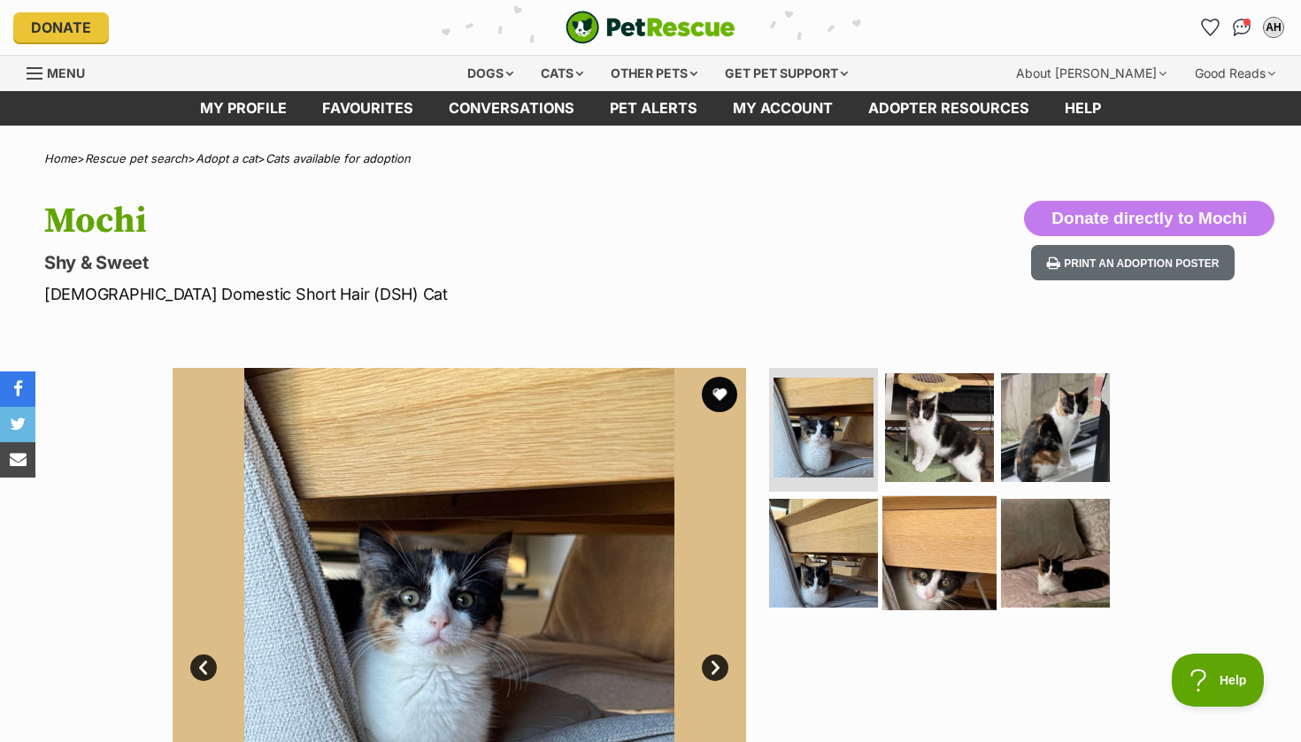
click at [952, 507] on img at bounding box center [939, 553] width 114 height 114
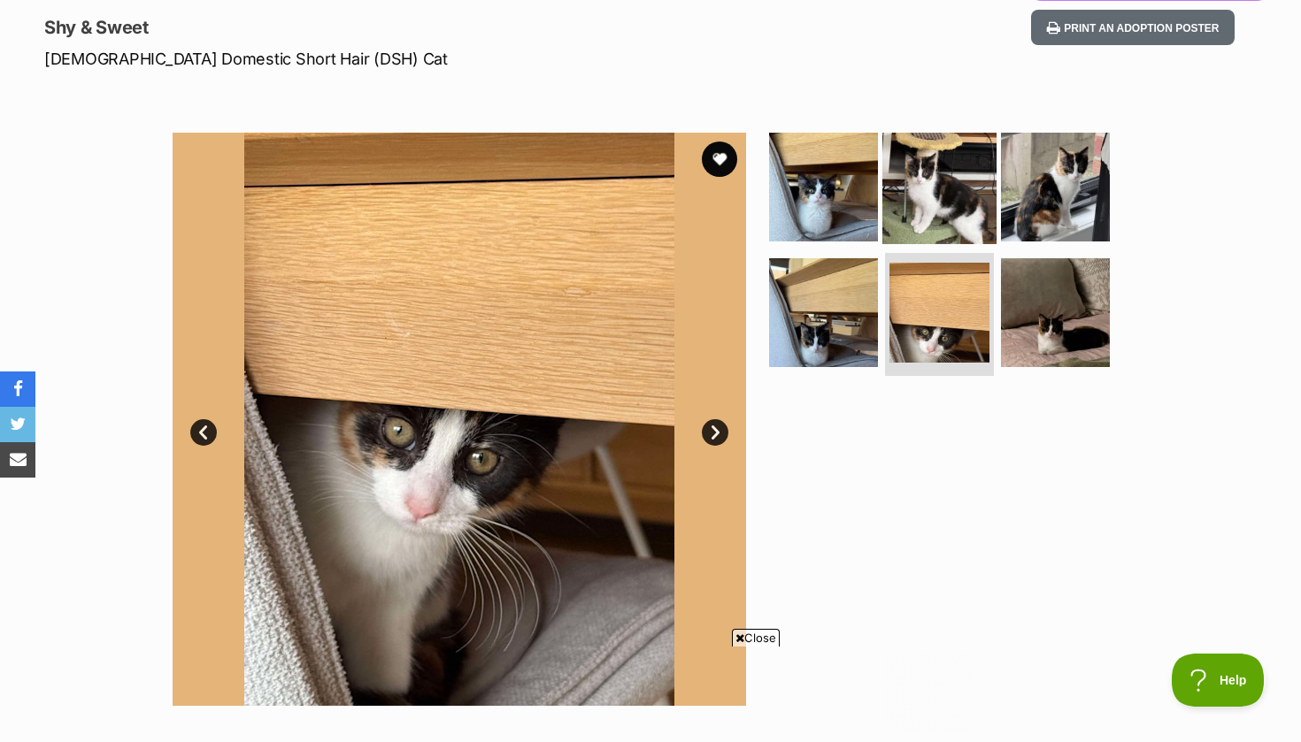
click at [937, 210] on img at bounding box center [939, 187] width 114 height 114
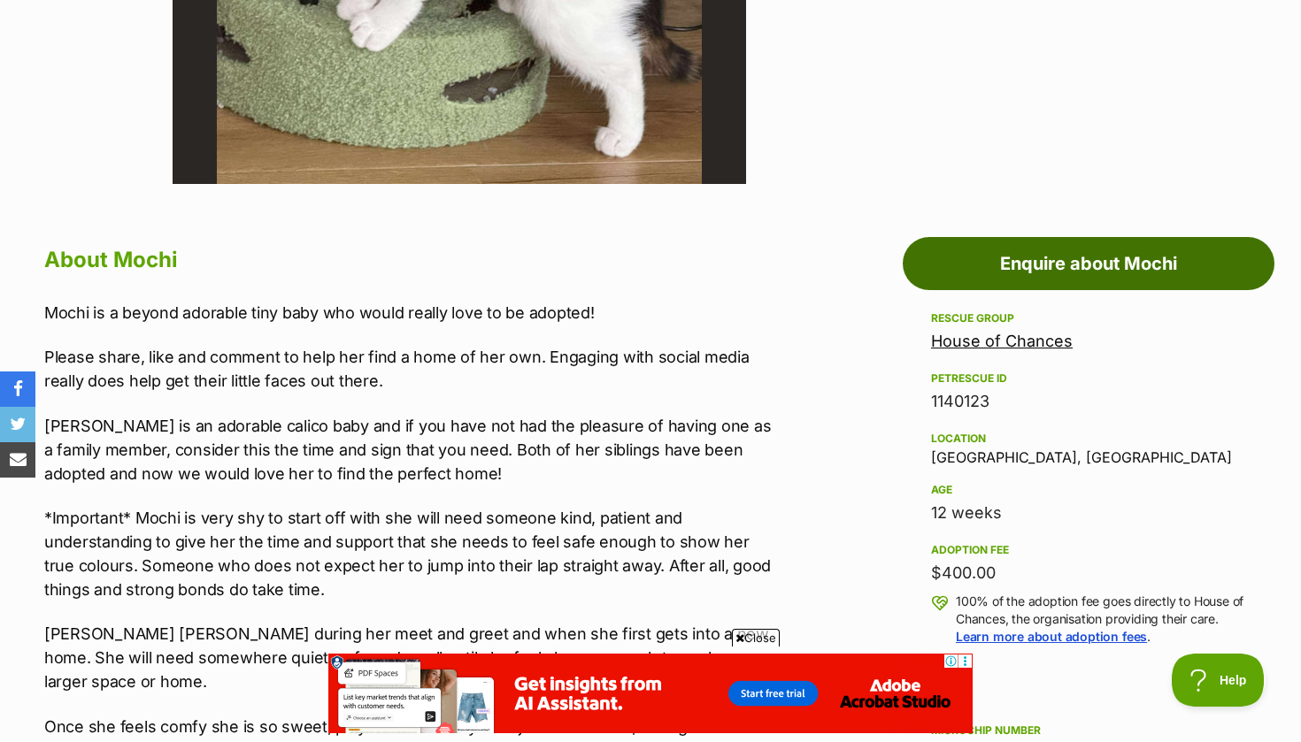
click at [1000, 269] on link "Enquire about Mochi" at bounding box center [1089, 263] width 372 height 53
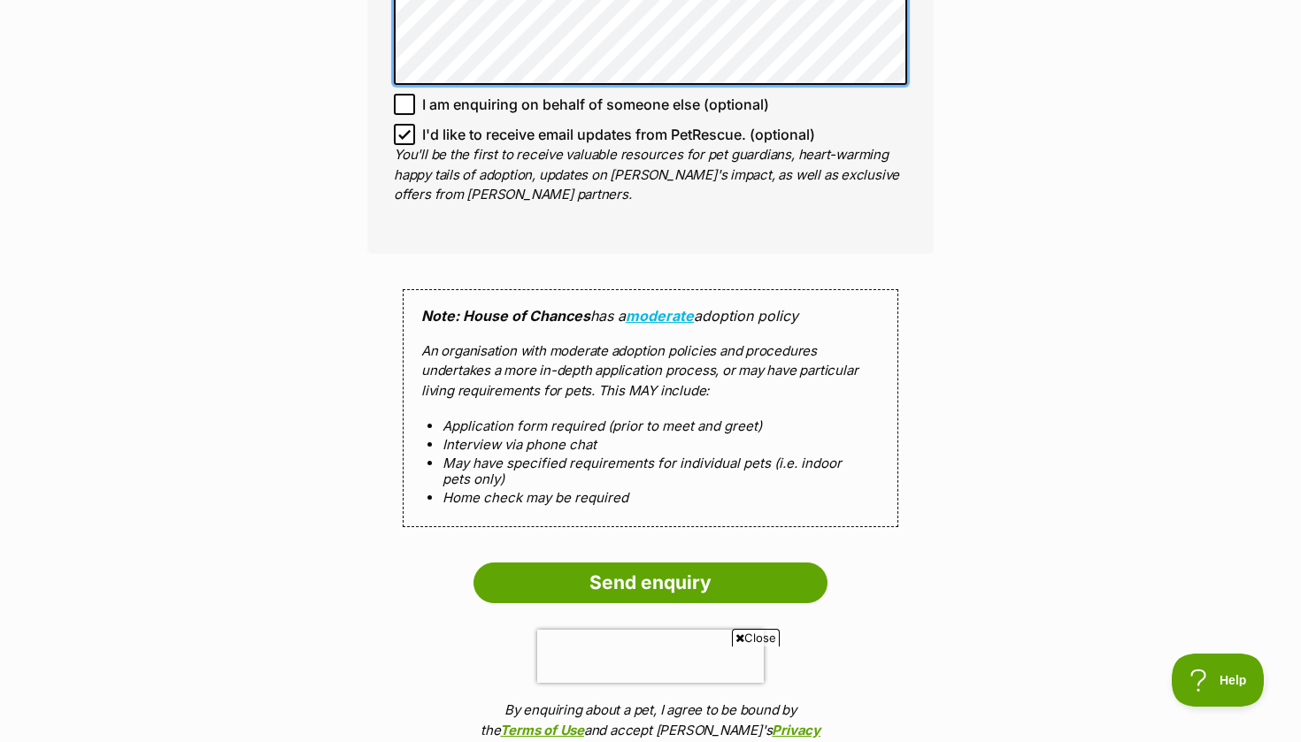
scroll to position [1437, 0]
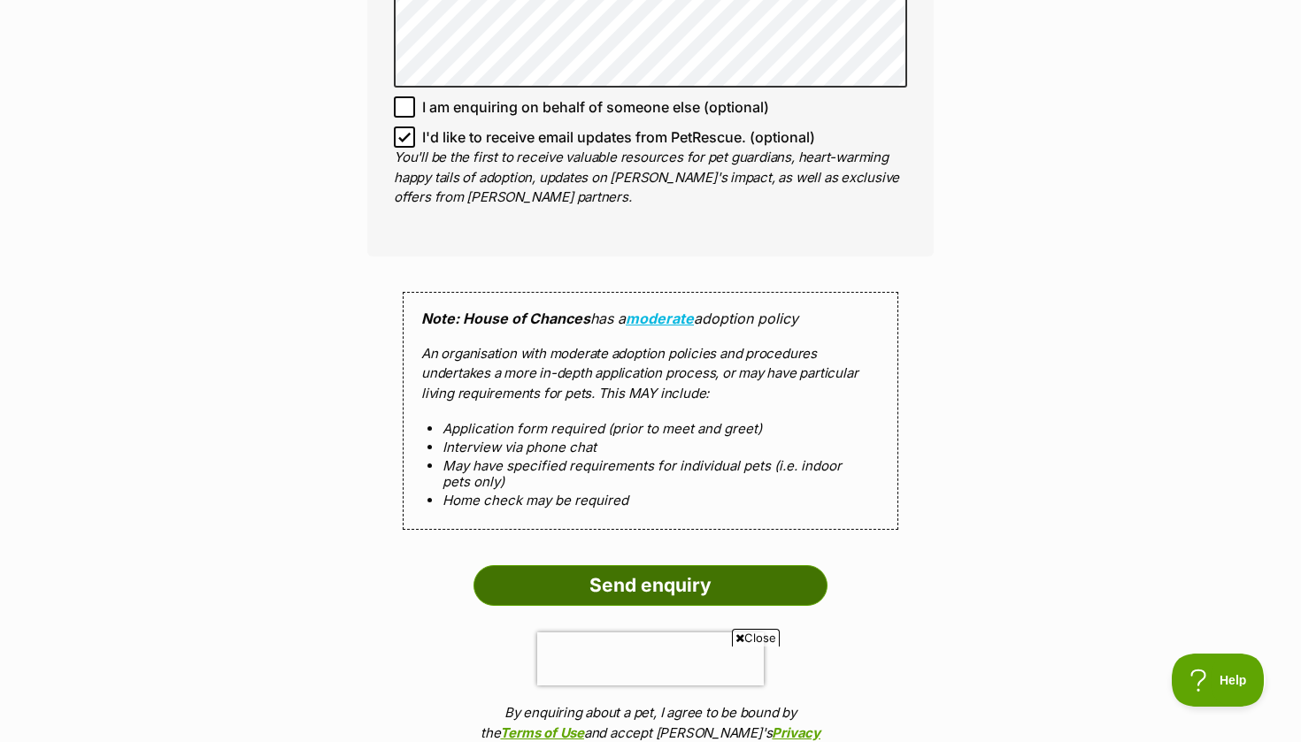
click at [567, 565] on input "Send enquiry" at bounding box center [650, 585] width 354 height 41
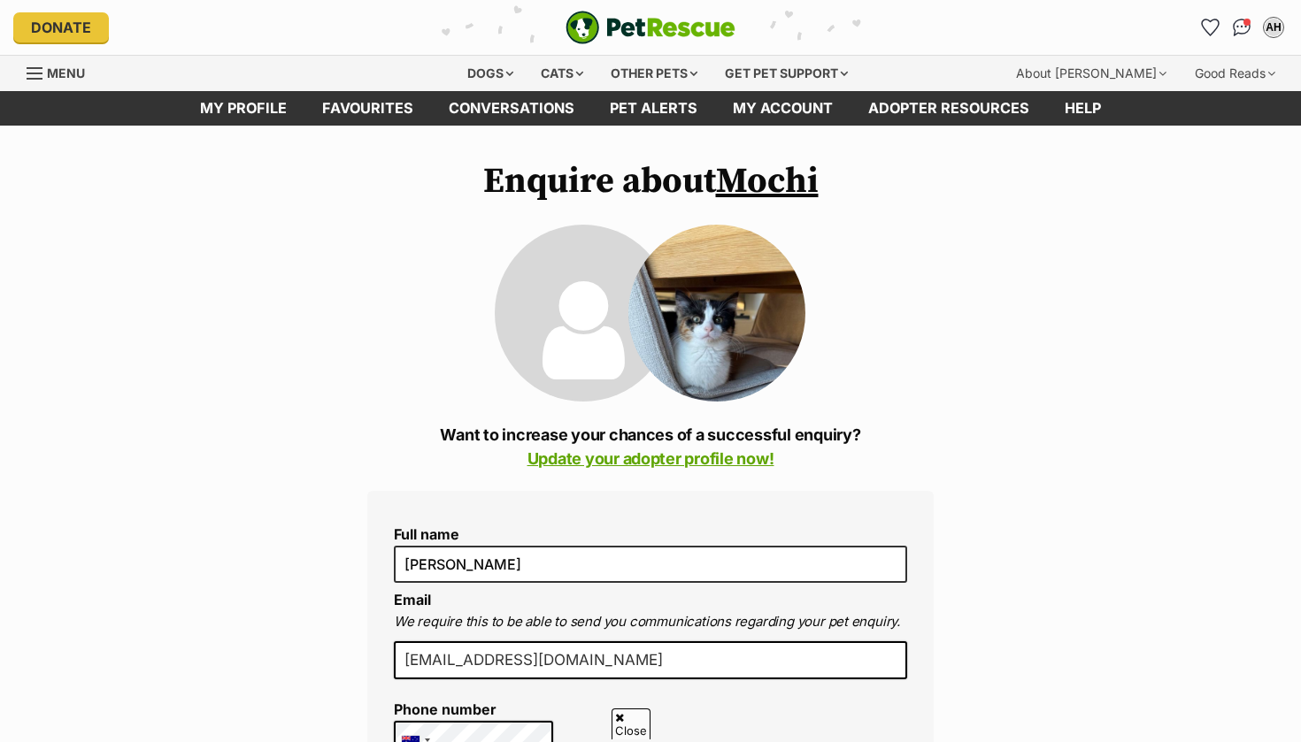
scroll to position [1437, 0]
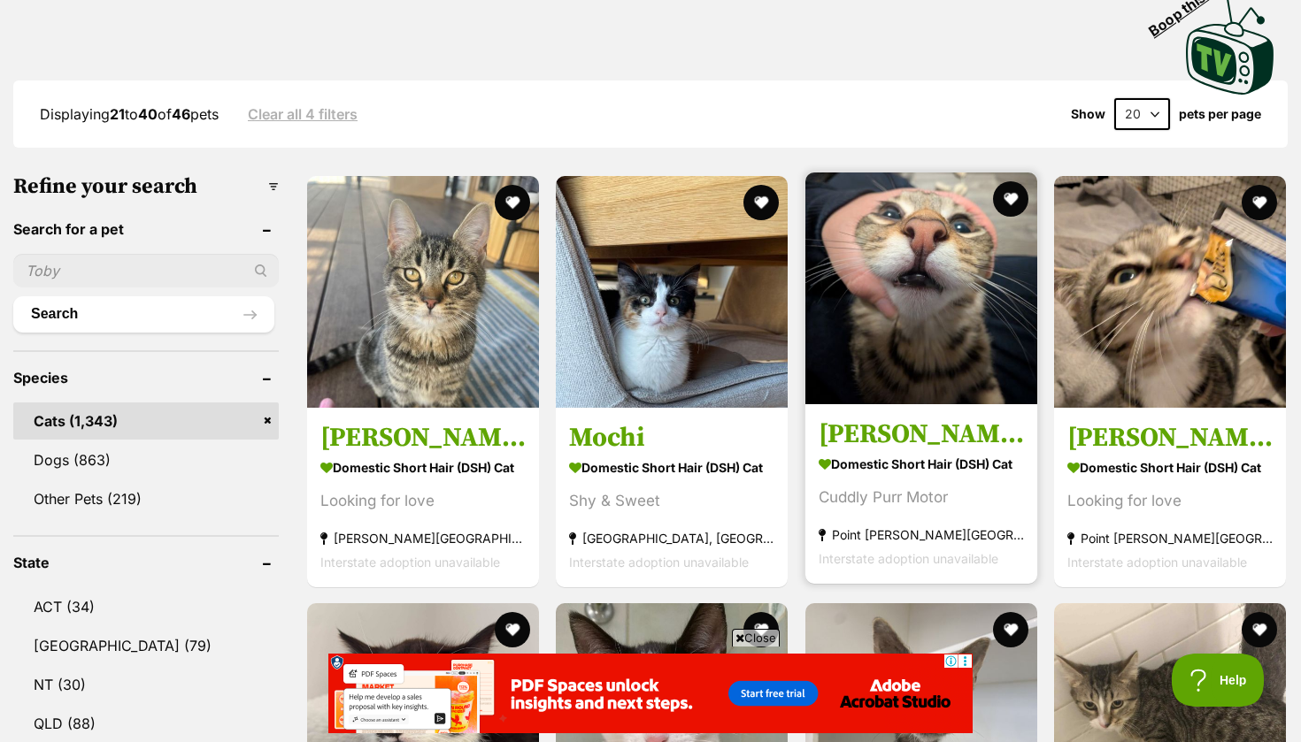
click at [944, 444] on h3 "[PERSON_NAME] (Green Goblin)" at bounding box center [921, 434] width 205 height 34
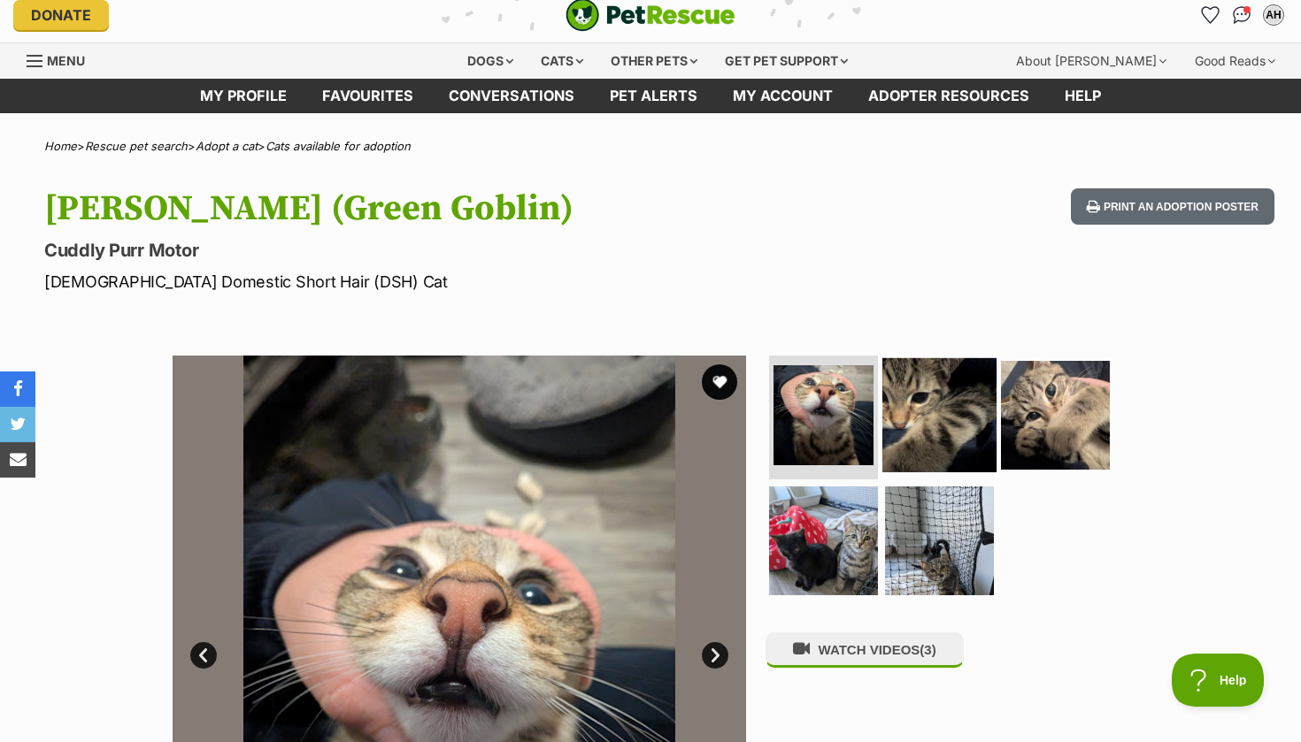
click at [939, 429] on img at bounding box center [939, 415] width 114 height 114
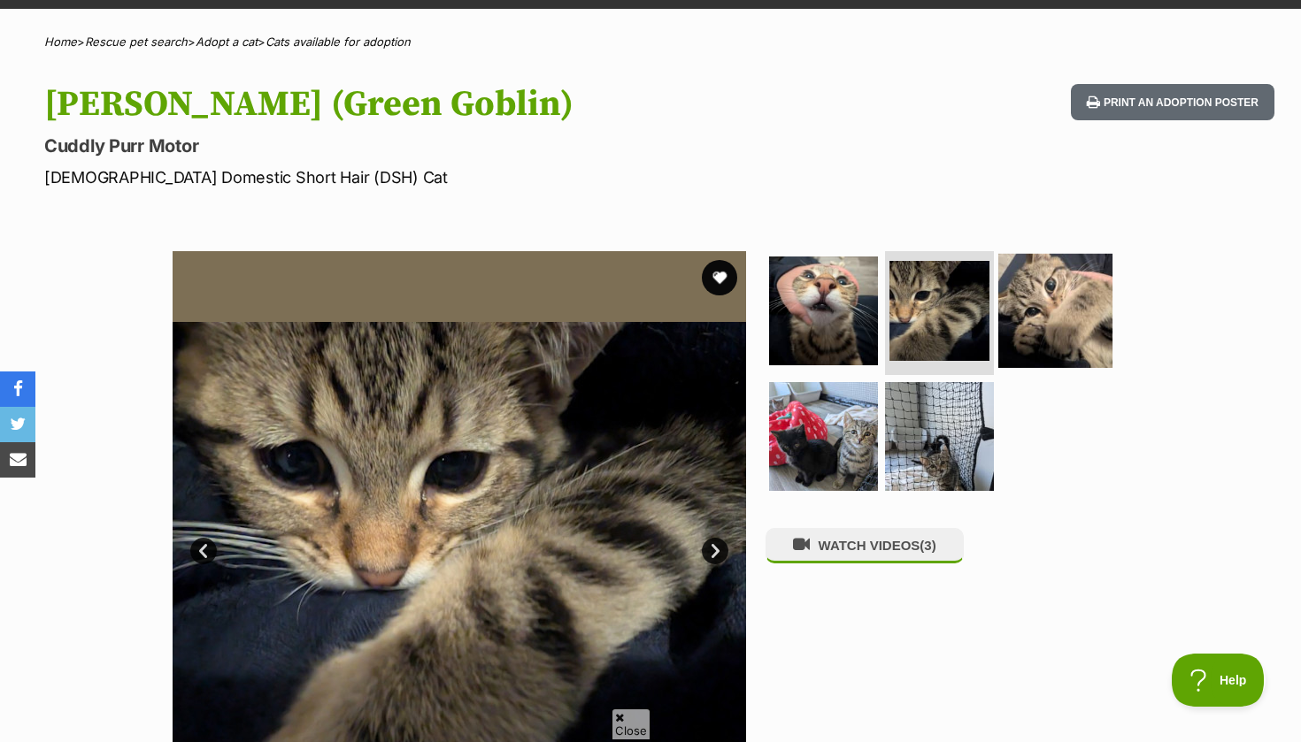
click at [1043, 360] on img at bounding box center [1055, 311] width 114 height 114
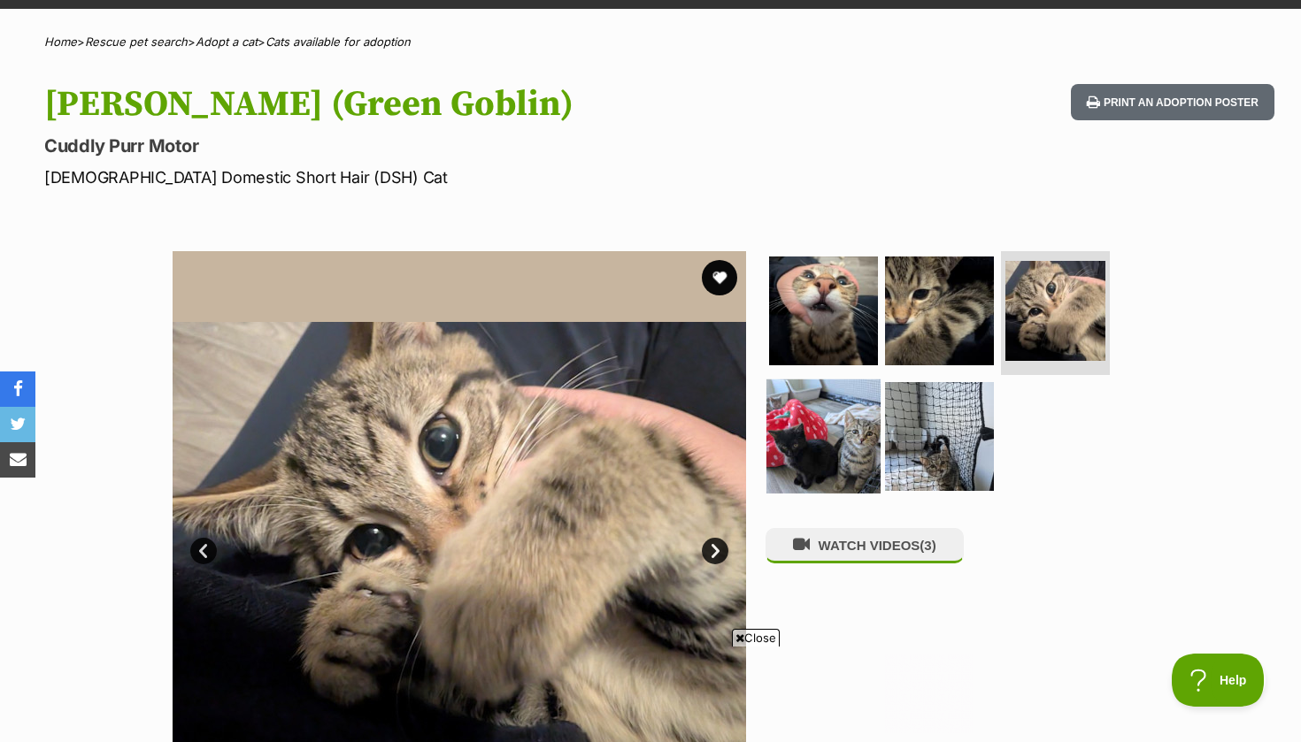
click at [837, 431] on img at bounding box center [823, 436] width 114 height 114
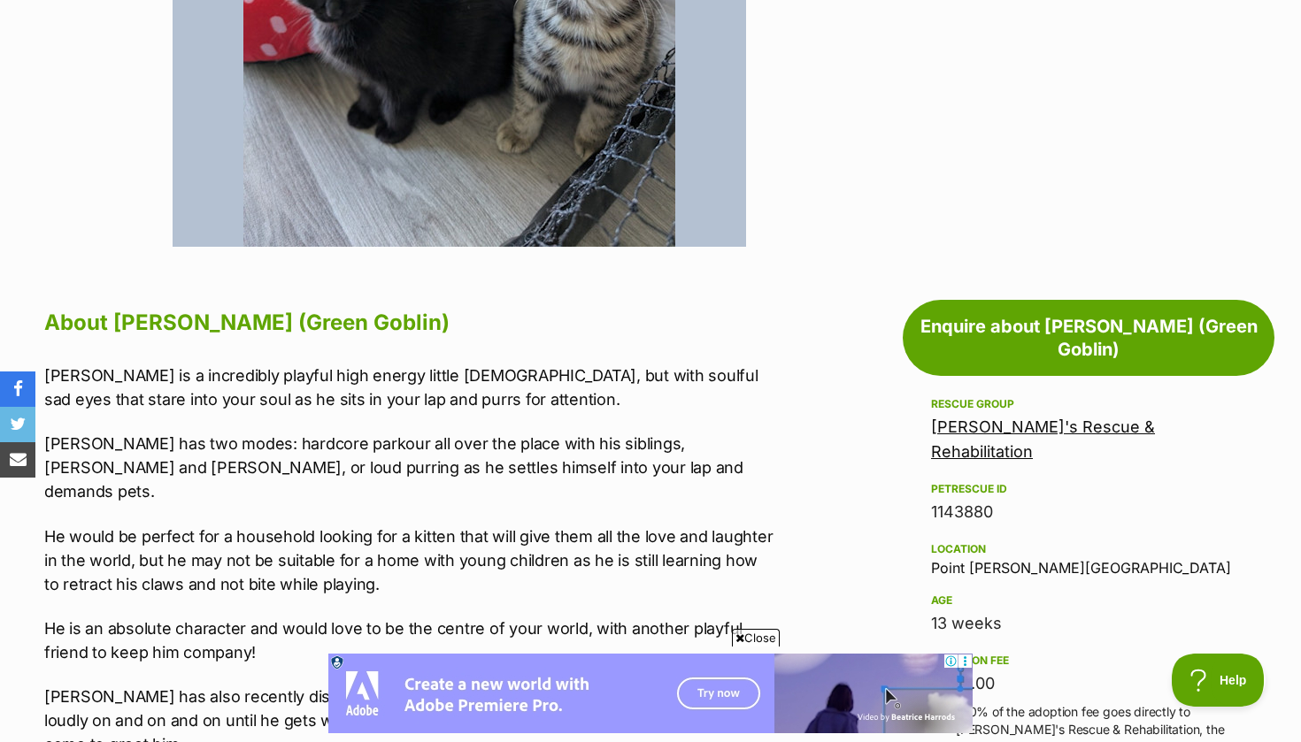
scroll to position [697, 0]
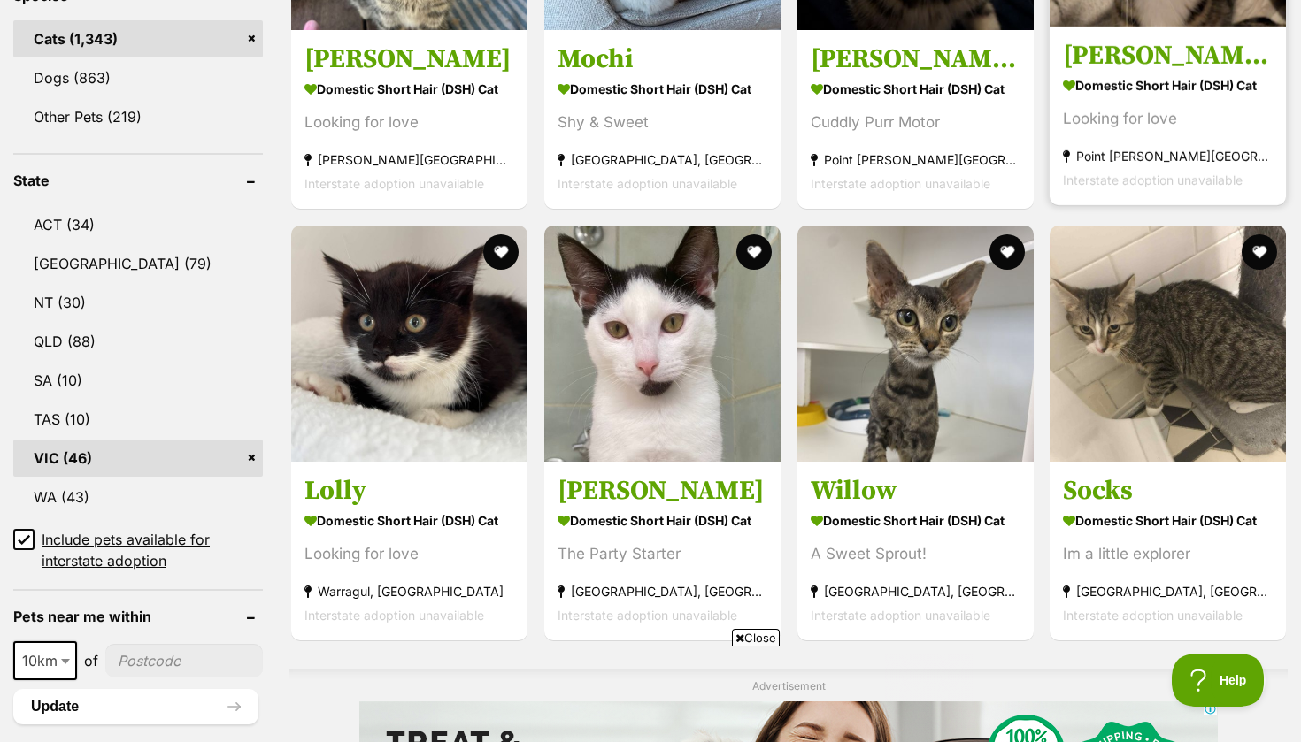
scroll to position [786, 0]
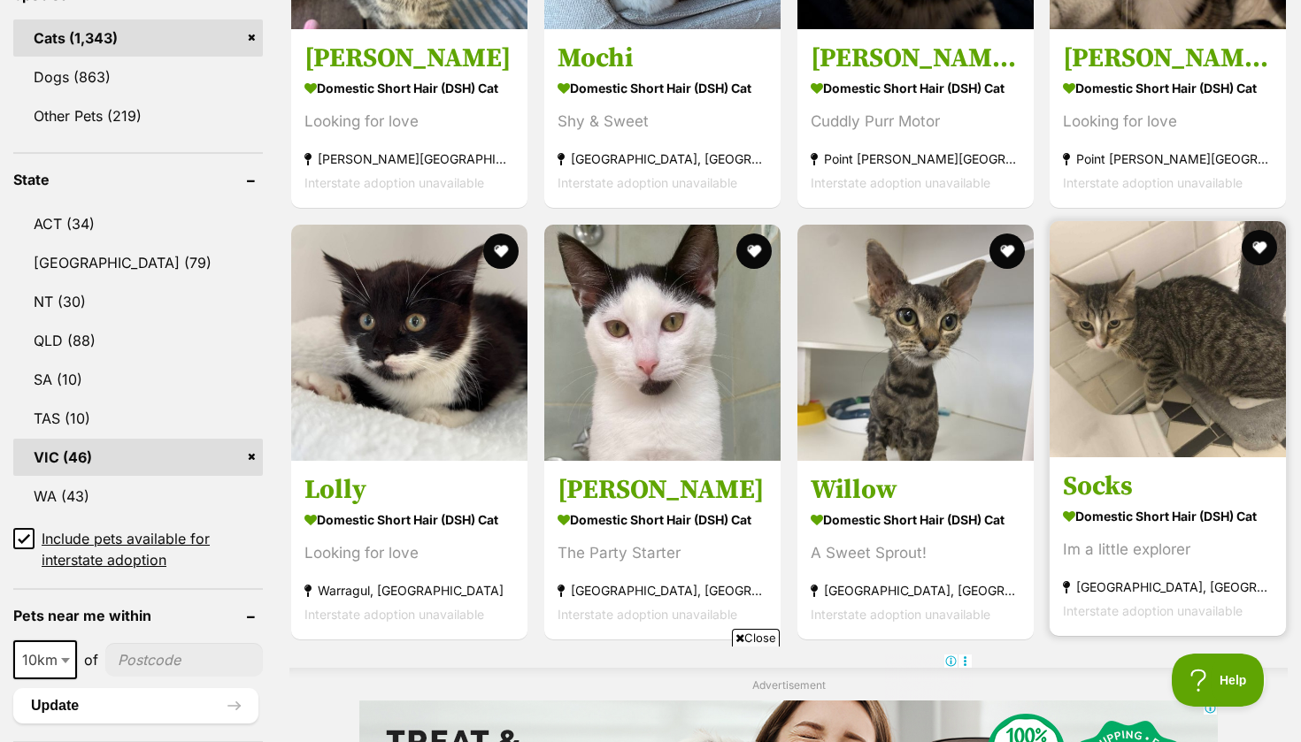
click at [1128, 459] on link "Socks Domestic Short Hair (DSH) Cat Im a little explorer Coburg, VIC Interstate…" at bounding box center [1168, 547] width 236 height 180
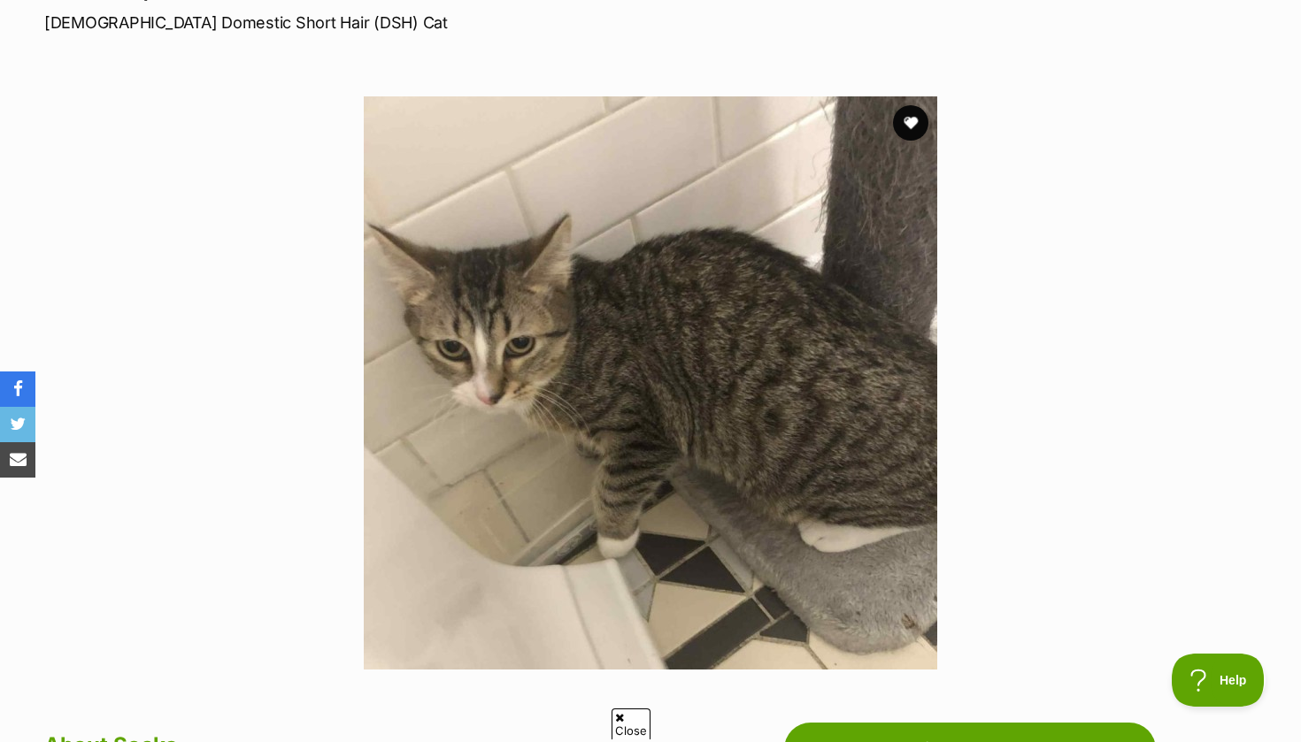
scroll to position [272, 0]
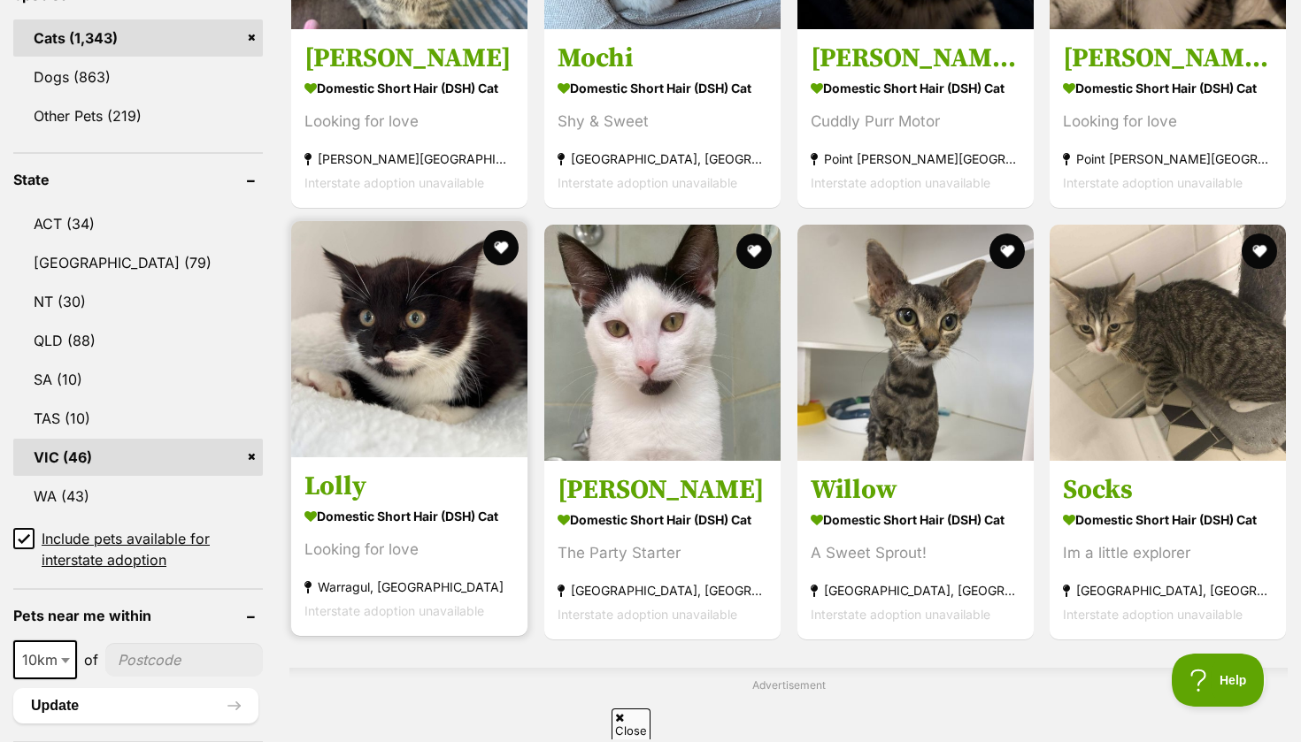
click at [422, 529] on strong "Domestic Short Hair (DSH) Cat" at bounding box center [409, 517] width 210 height 26
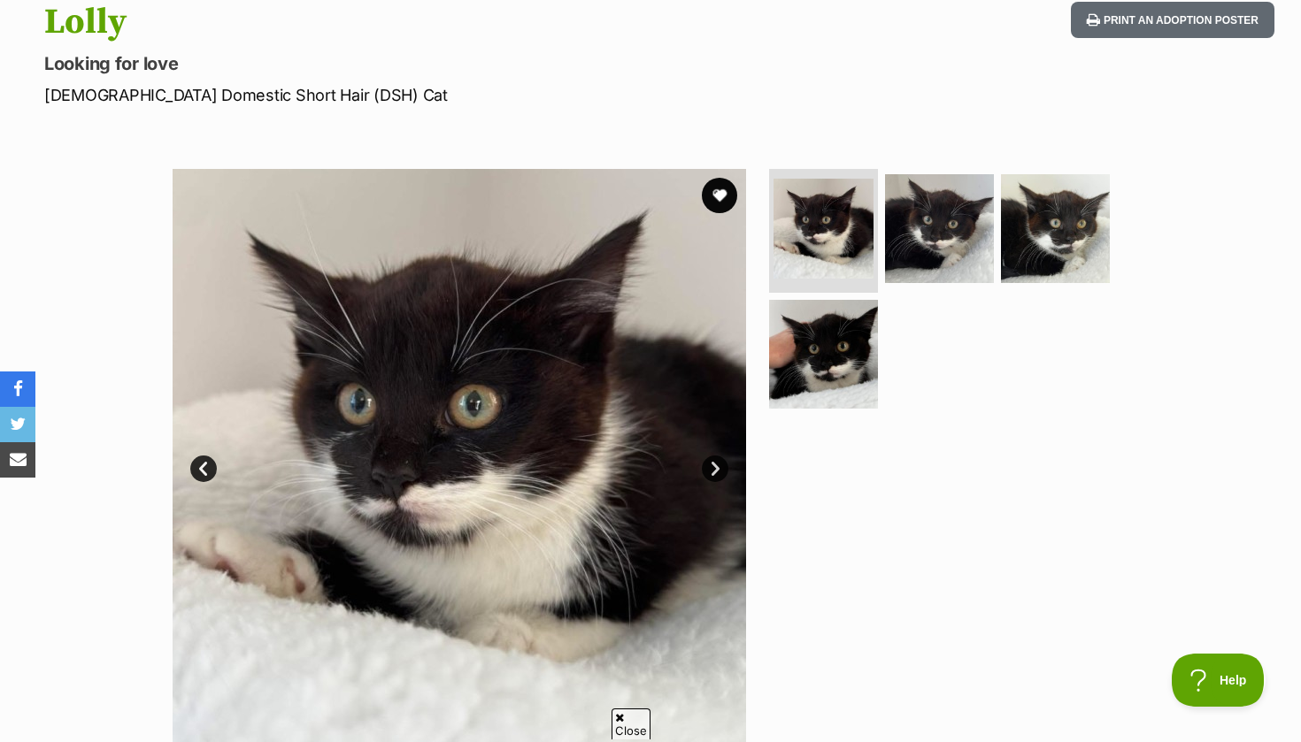
scroll to position [204, 0]
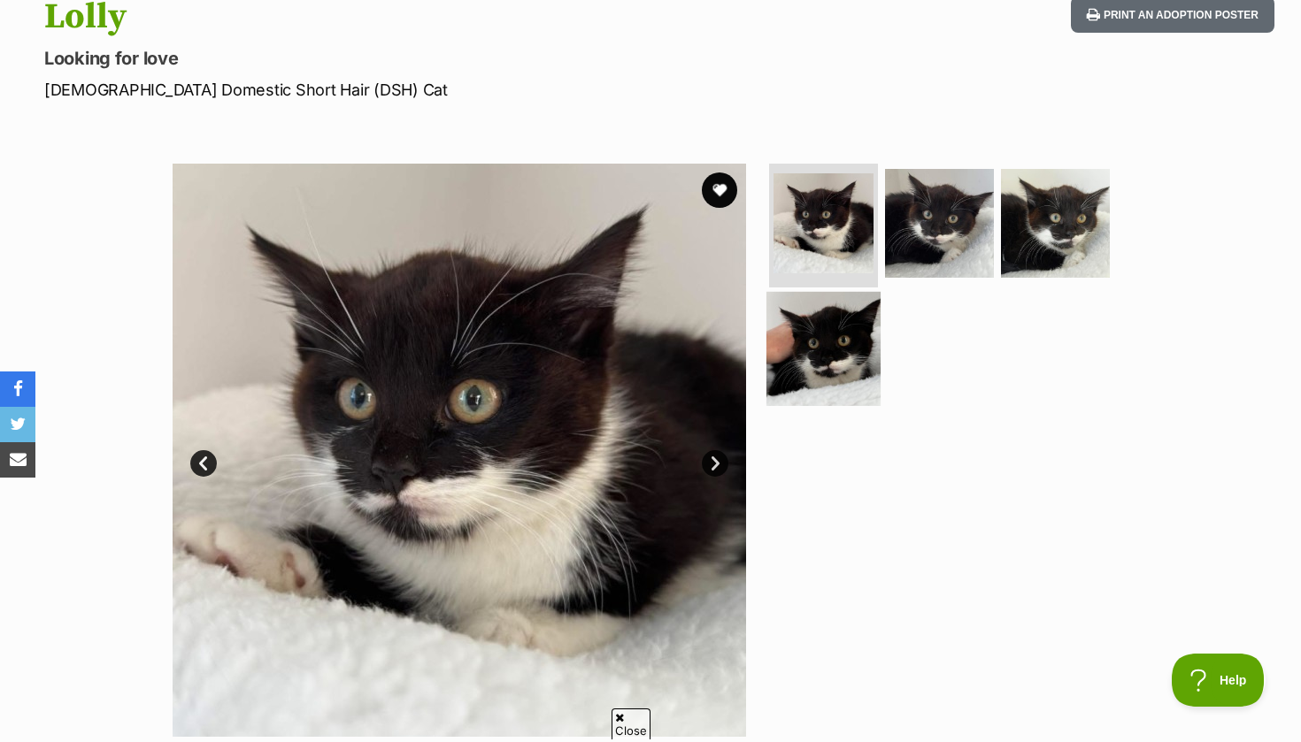
click at [812, 354] on img at bounding box center [823, 348] width 114 height 114
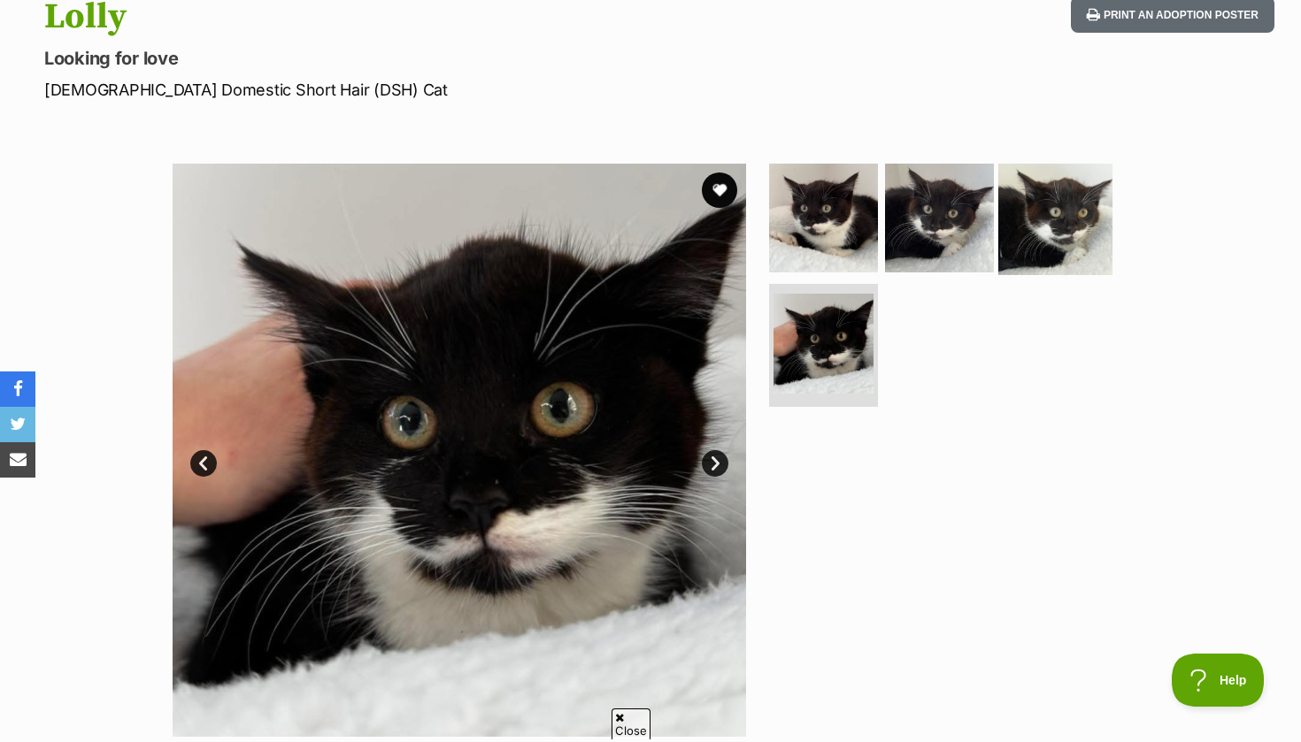
click at [1093, 214] on img at bounding box center [1055, 218] width 114 height 114
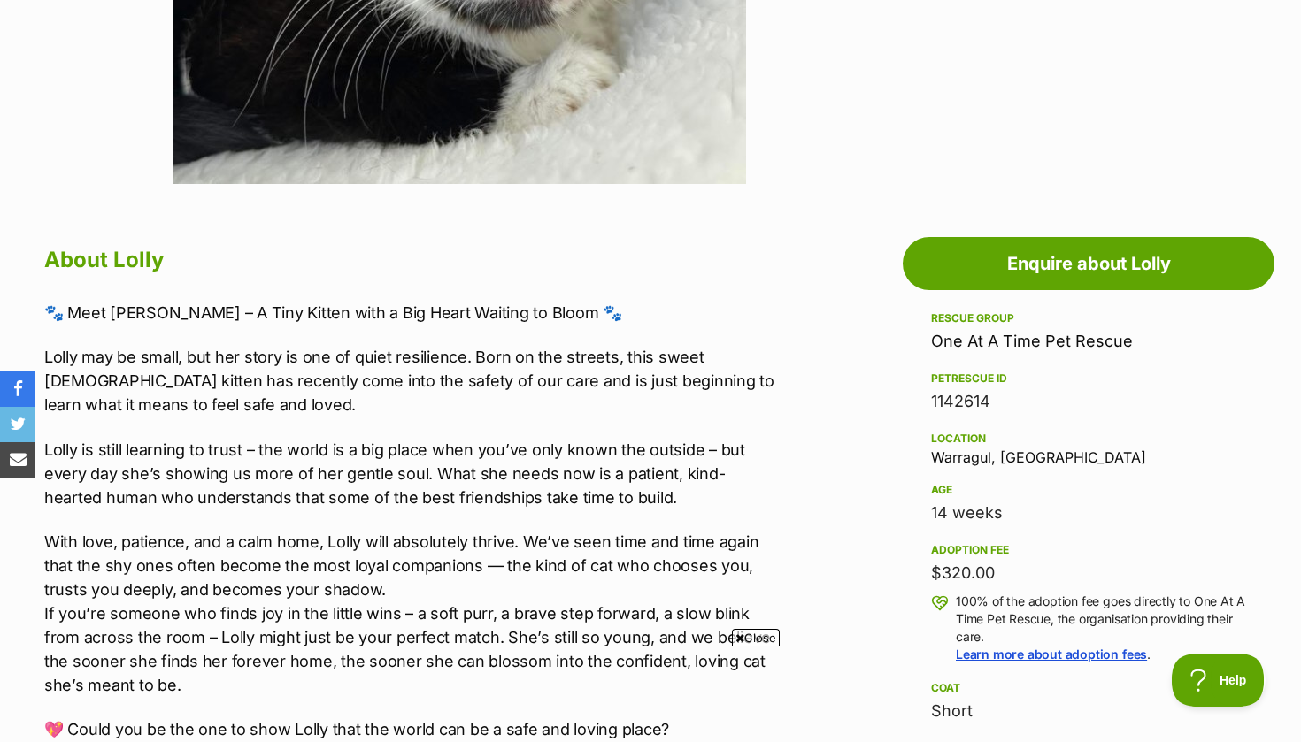
scroll to position [750, 0]
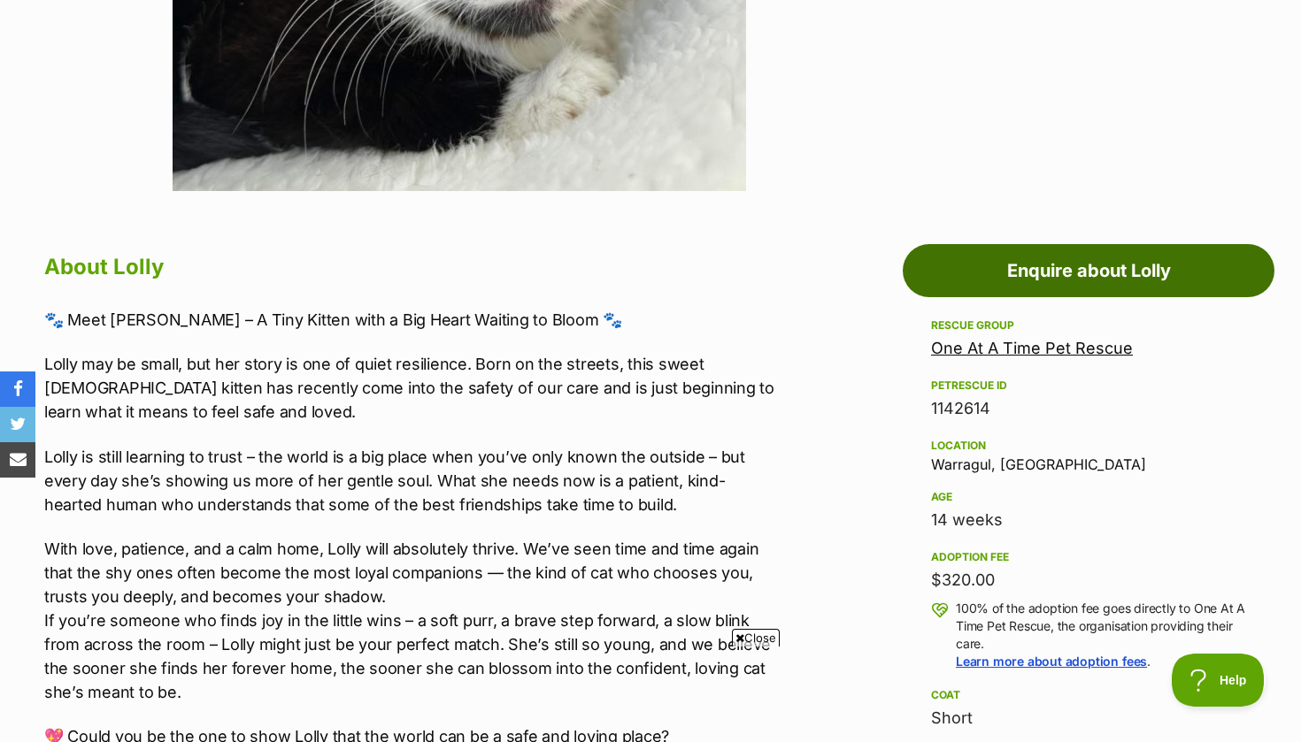
click at [946, 266] on link "Enquire about Lolly" at bounding box center [1089, 270] width 372 height 53
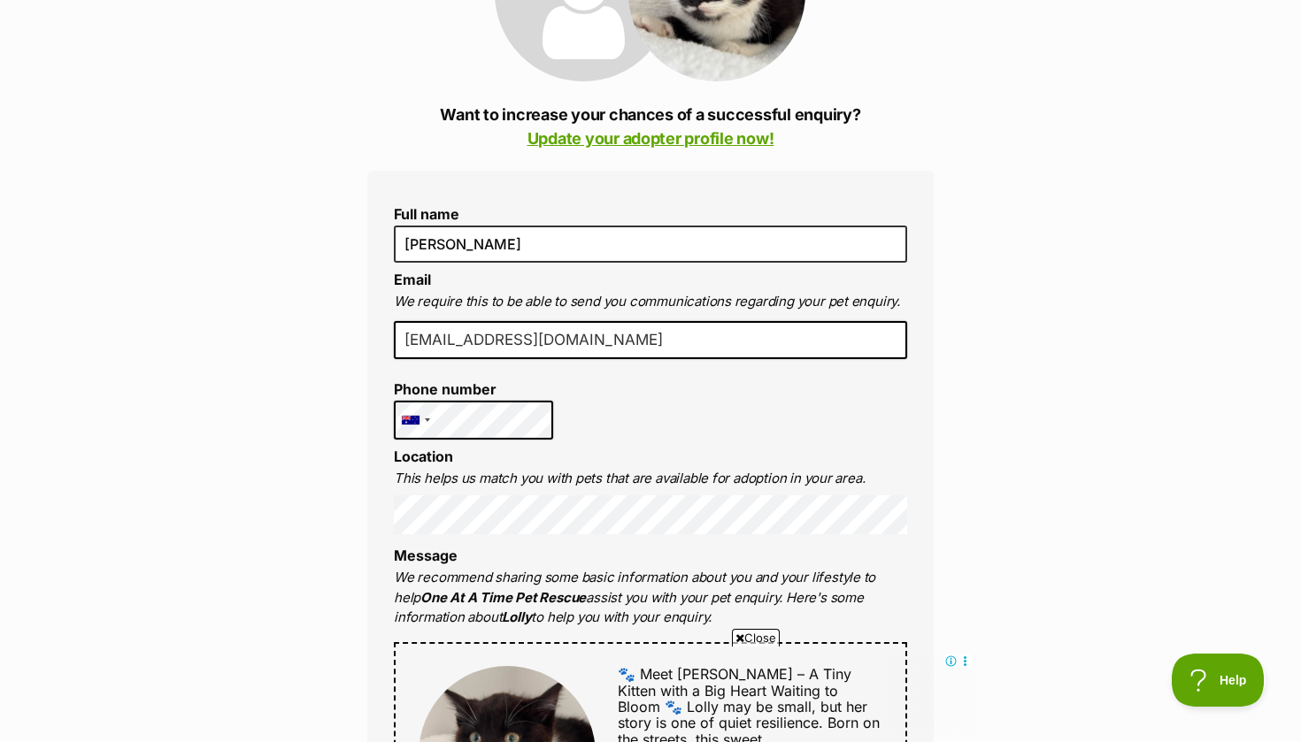
click at [456, 648] on div "Close" at bounding box center [650, 693] width 644 height 97
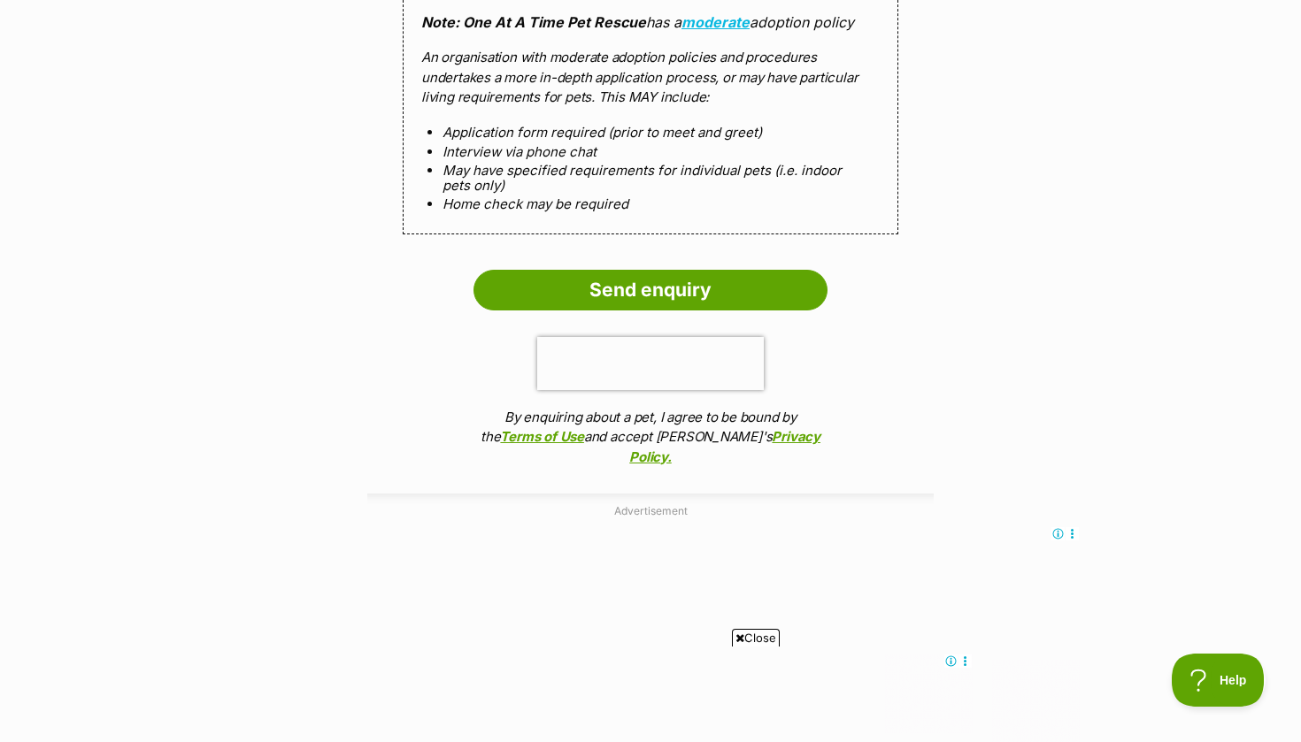
scroll to position [1959, 0]
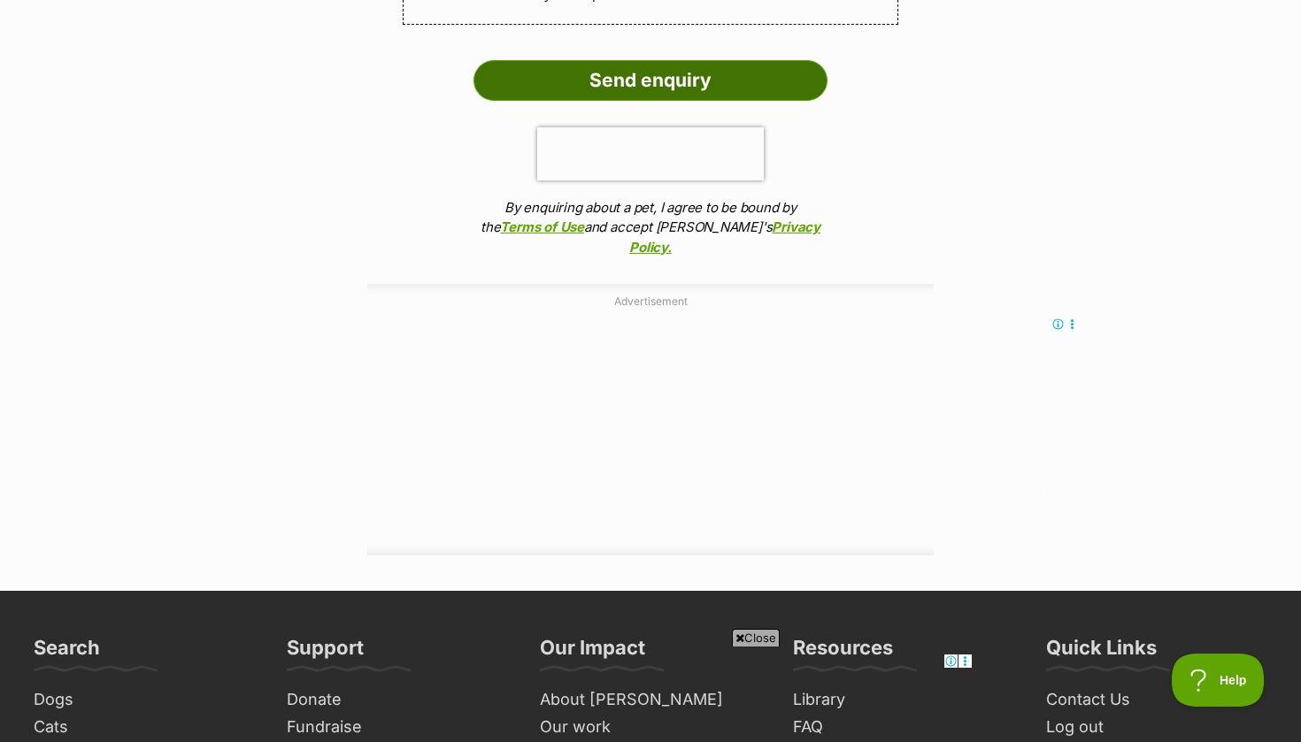
click at [581, 60] on input "Send enquiry" at bounding box center [650, 80] width 354 height 41
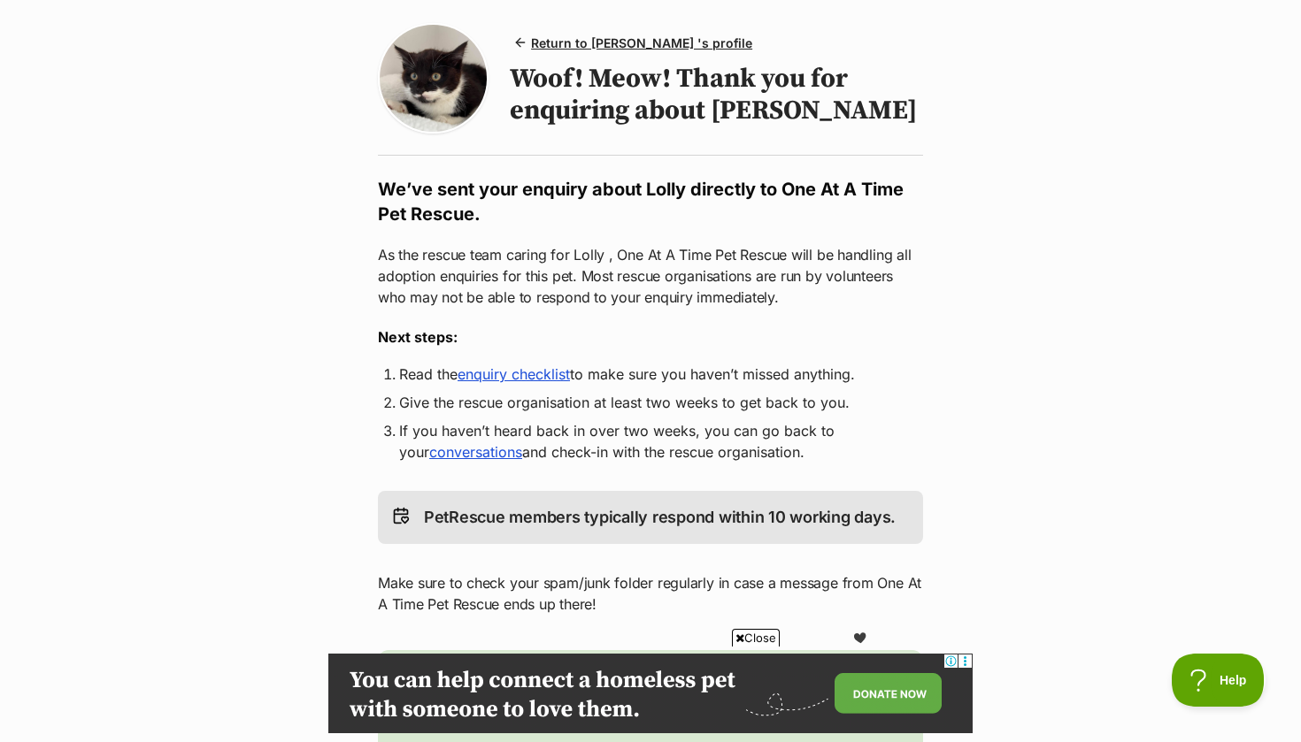
scroll to position [139, 0]
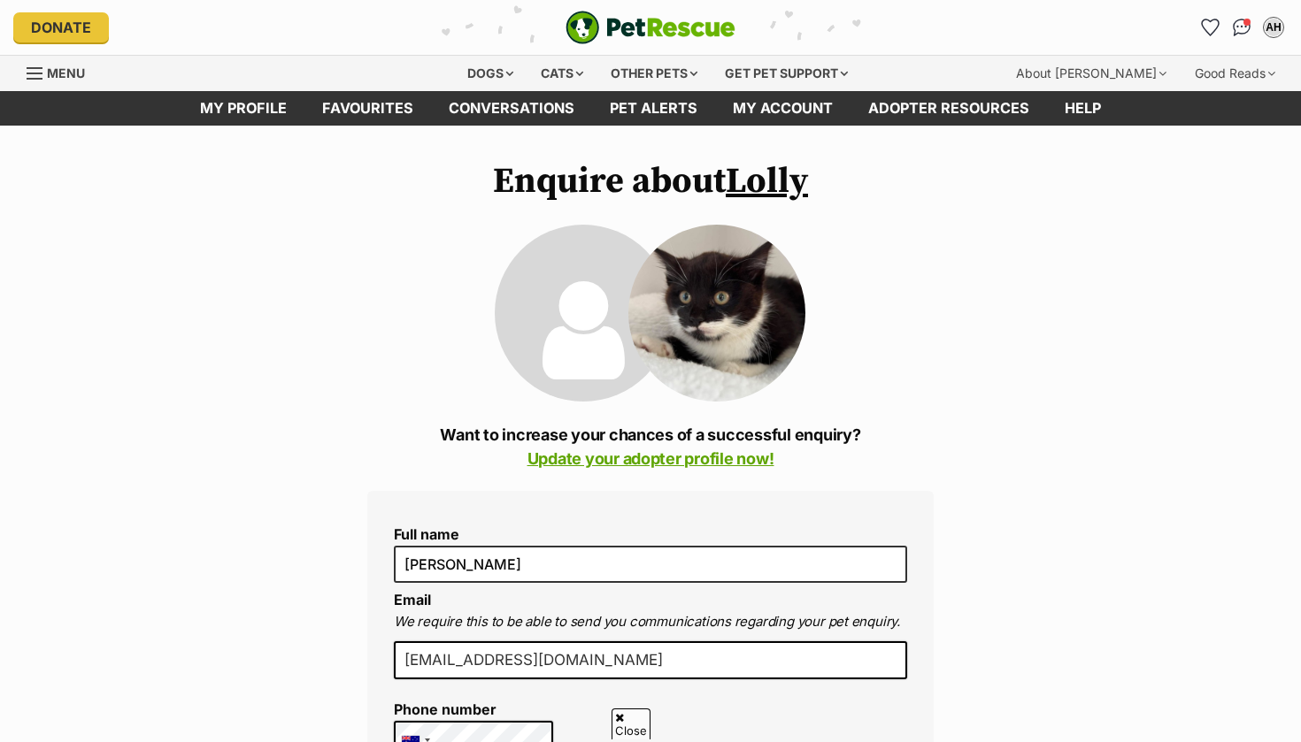
scroll to position [1959, 0]
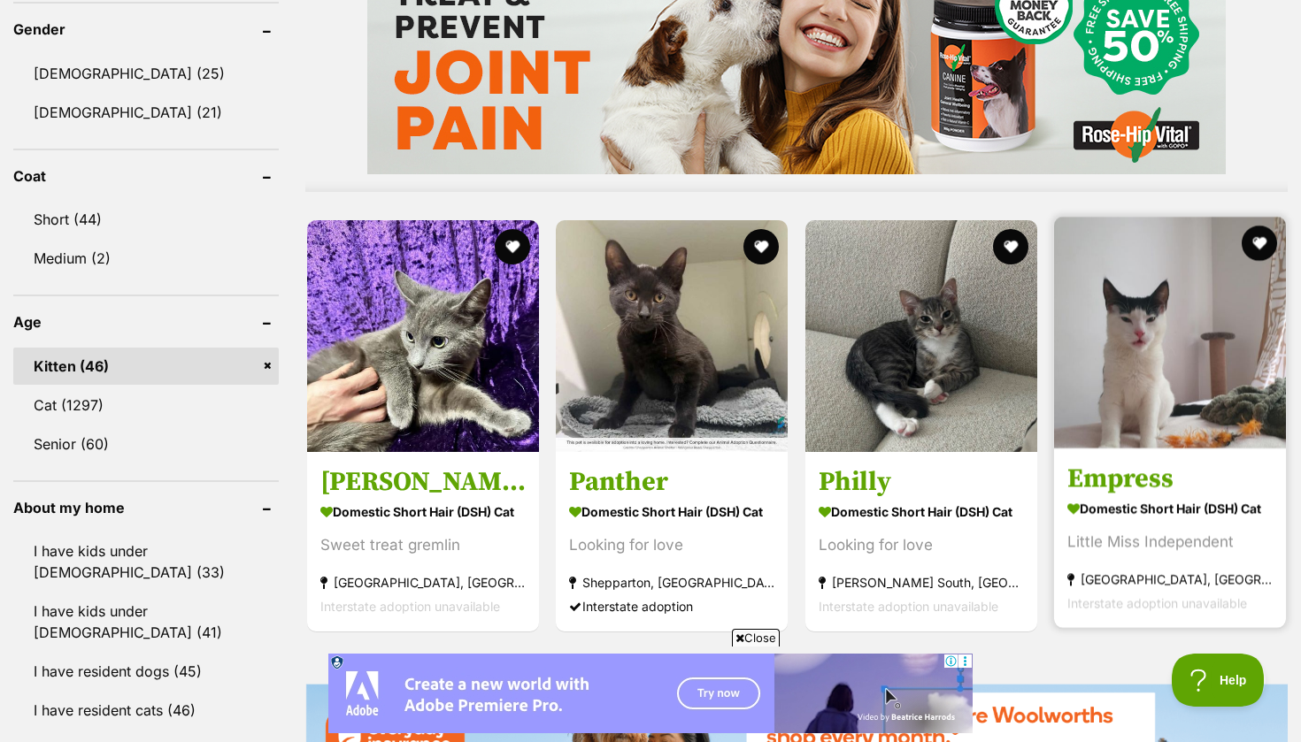
scroll to position [1535, 0]
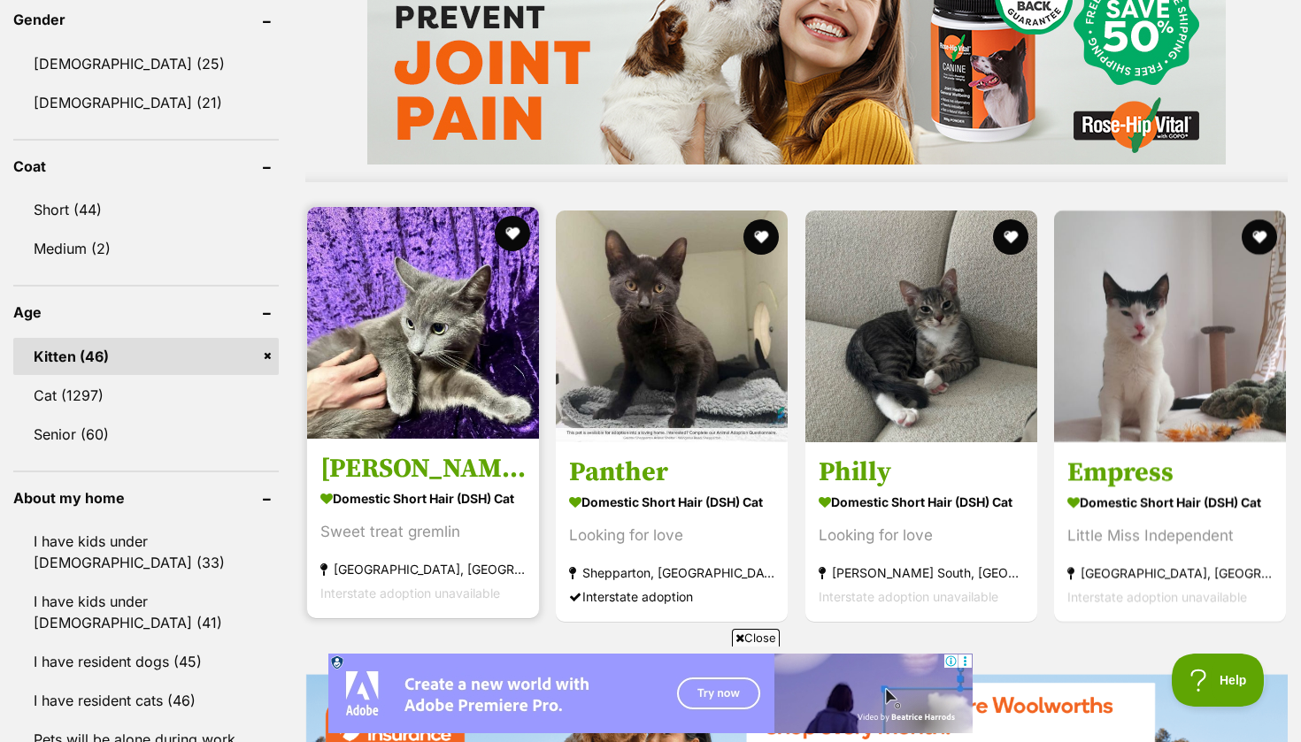
click at [370, 498] on strong "Domestic Short Hair (DSH) Cat" at bounding box center [422, 498] width 205 height 26
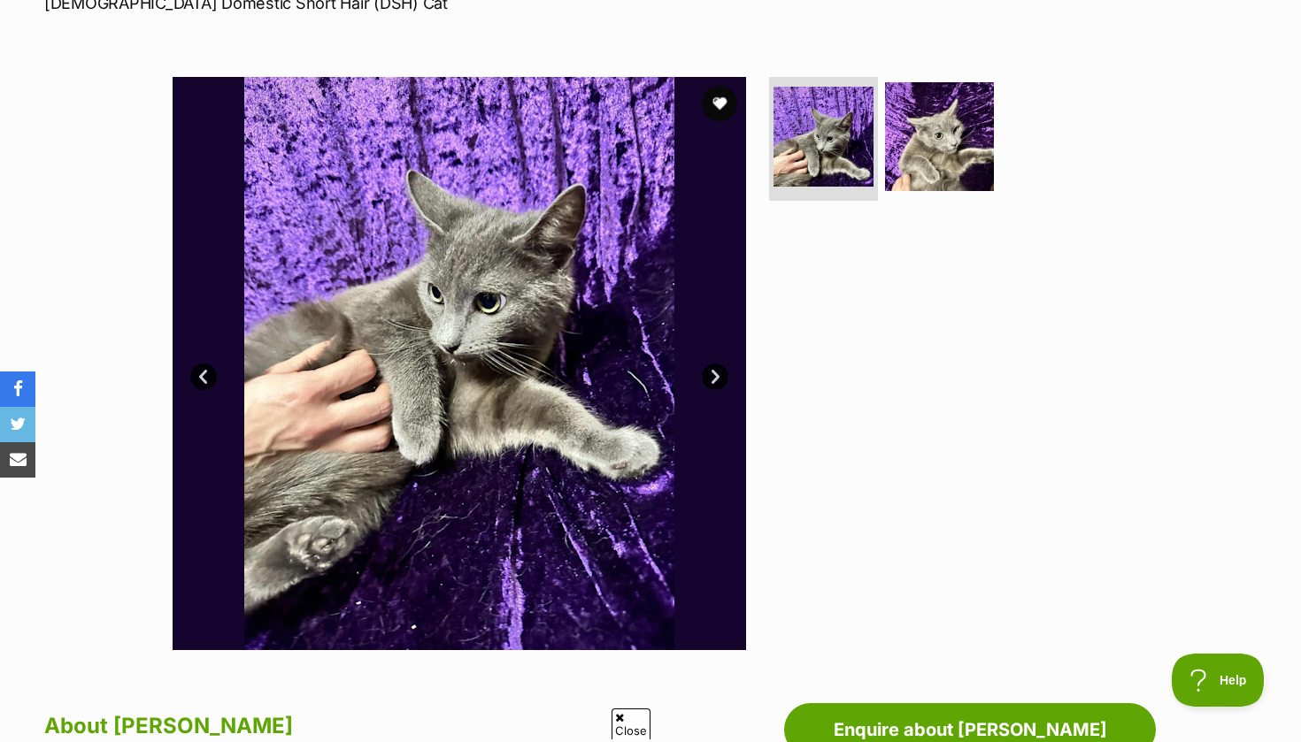
scroll to position [302, 0]
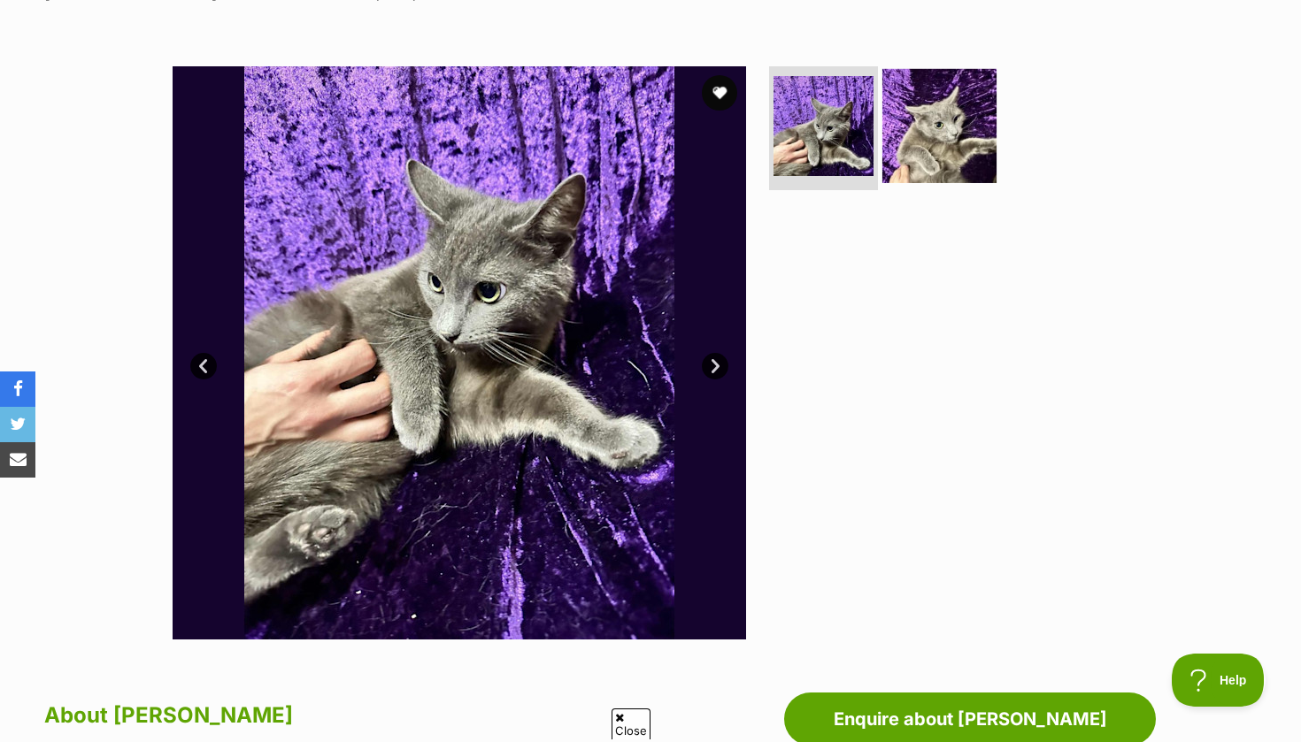
click at [940, 108] on img at bounding box center [939, 126] width 114 height 114
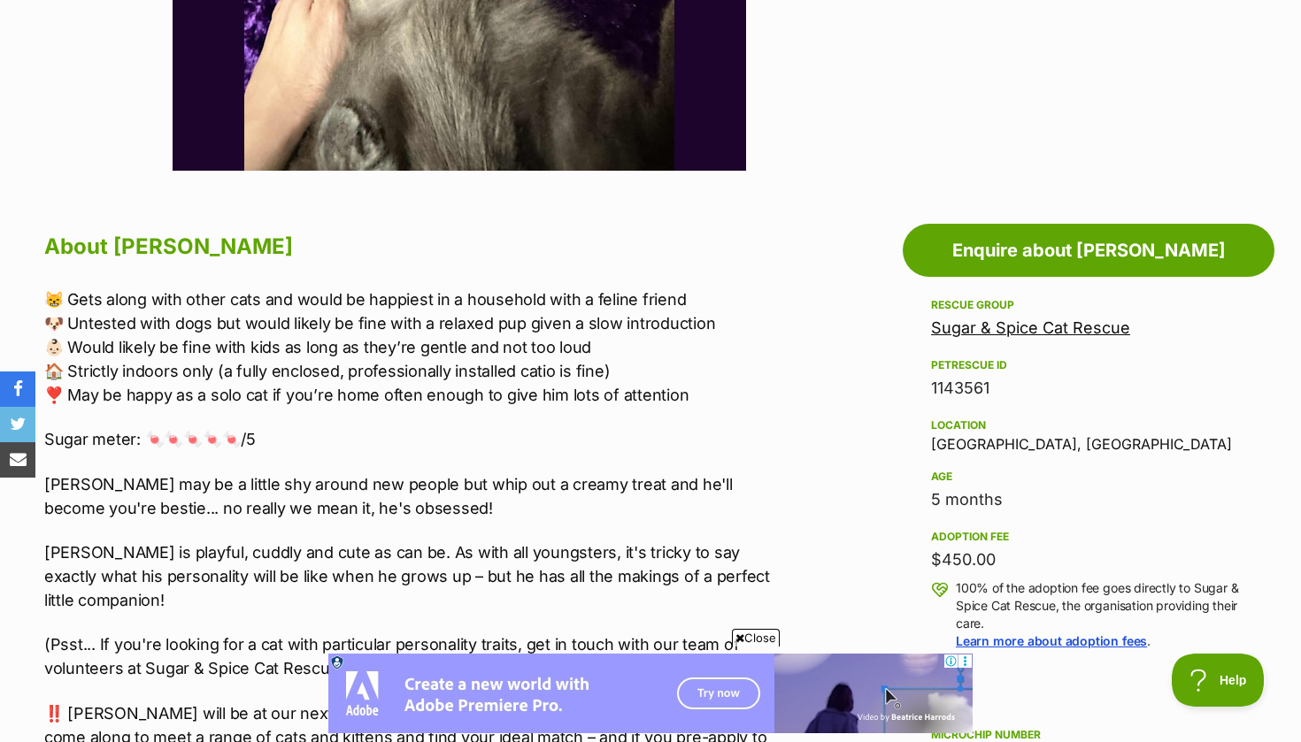
scroll to position [774, 0]
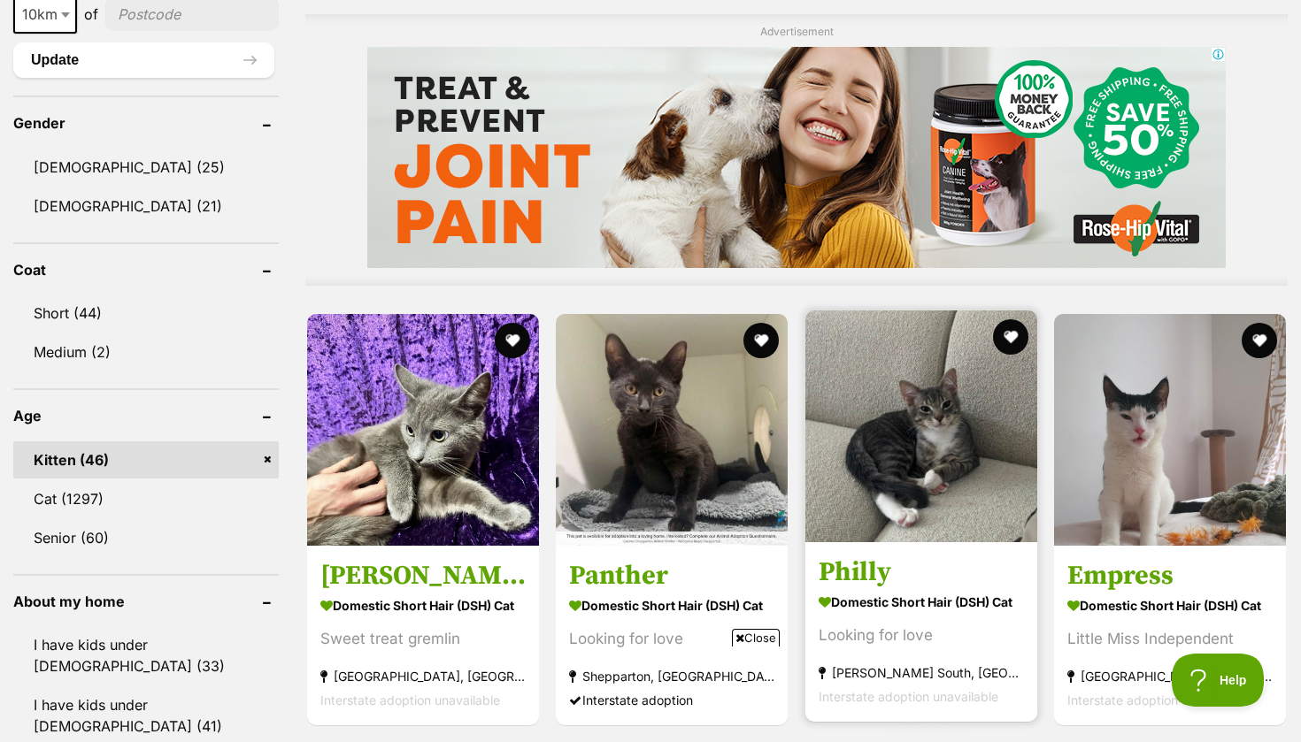
click at [879, 311] on img at bounding box center [921, 427] width 232 height 232
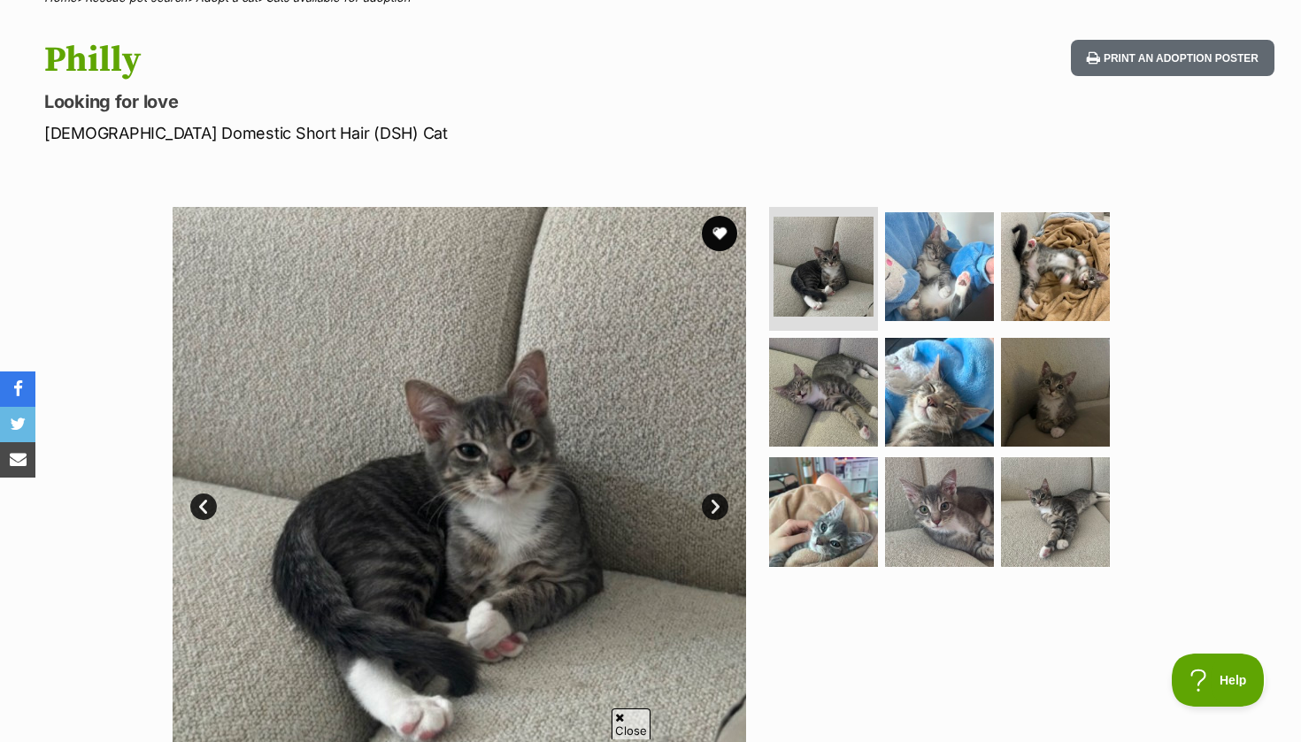
scroll to position [165, 0]
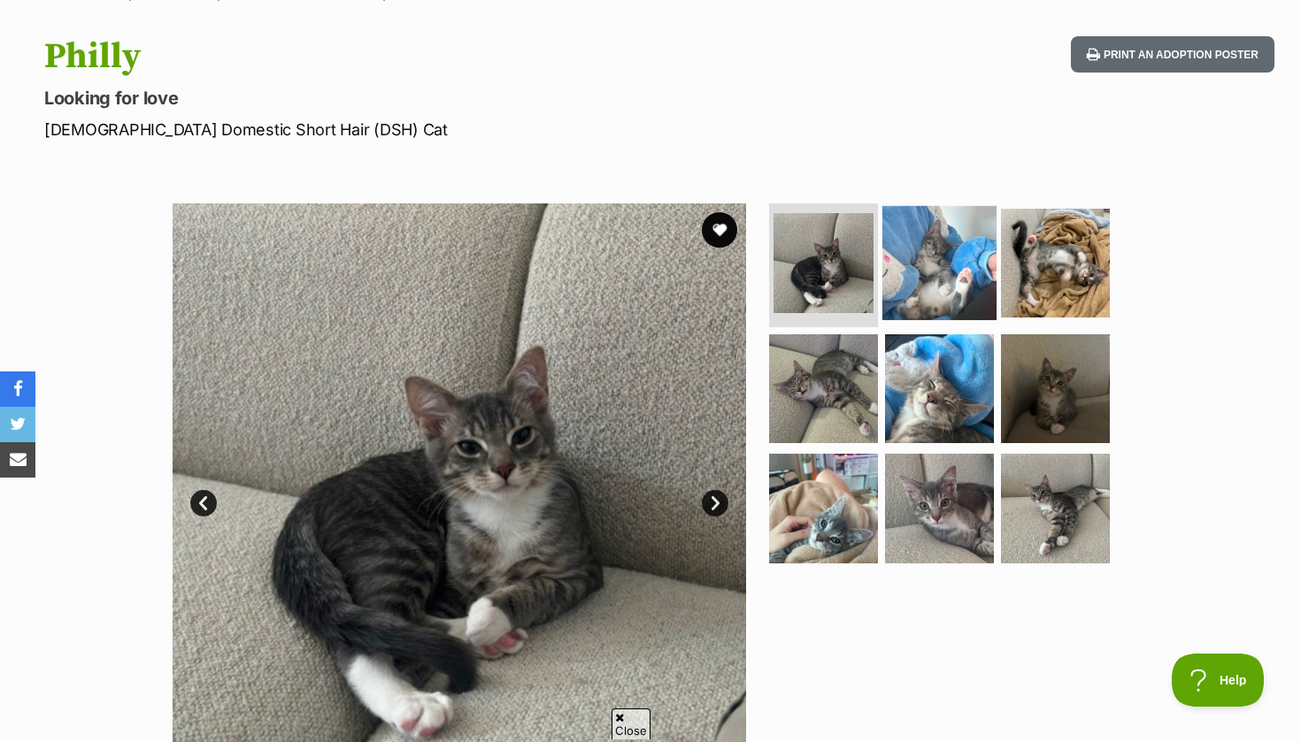
click at [935, 242] on img at bounding box center [939, 263] width 114 height 114
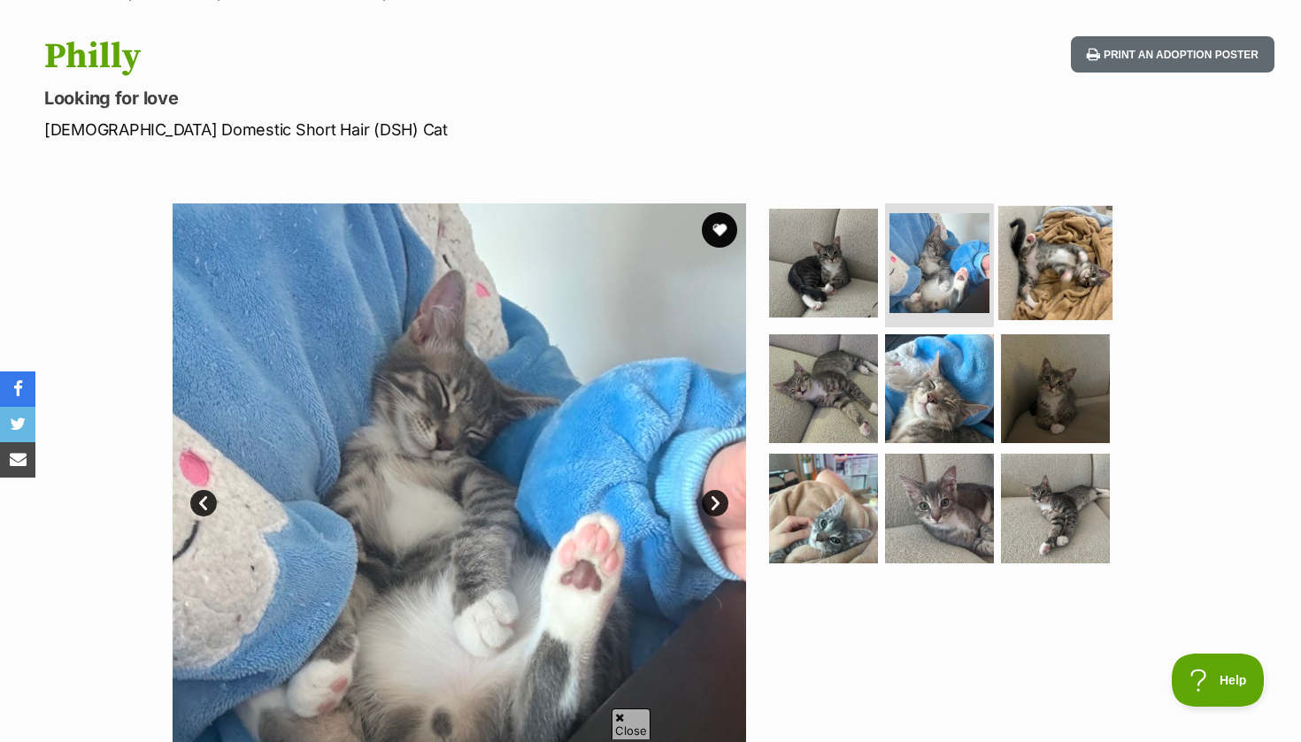
click at [1048, 274] on img at bounding box center [1055, 263] width 114 height 114
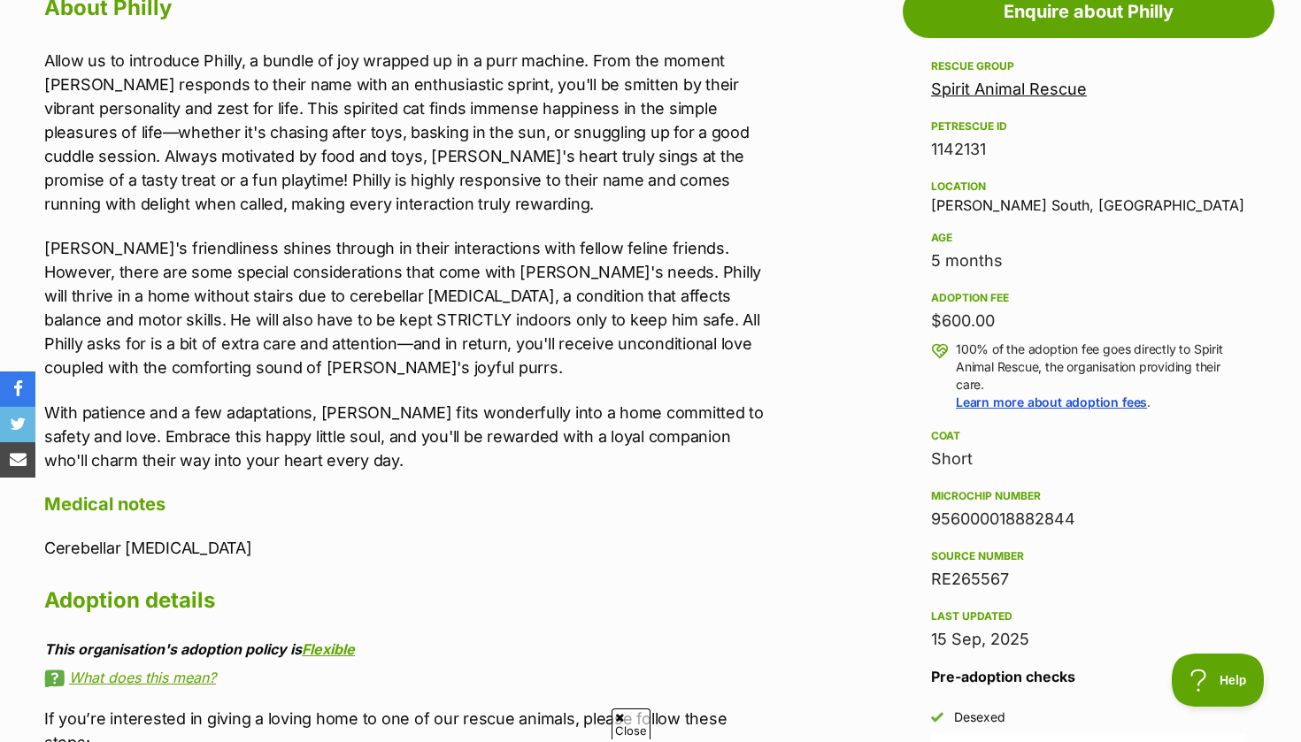
scroll to position [1010, 0]
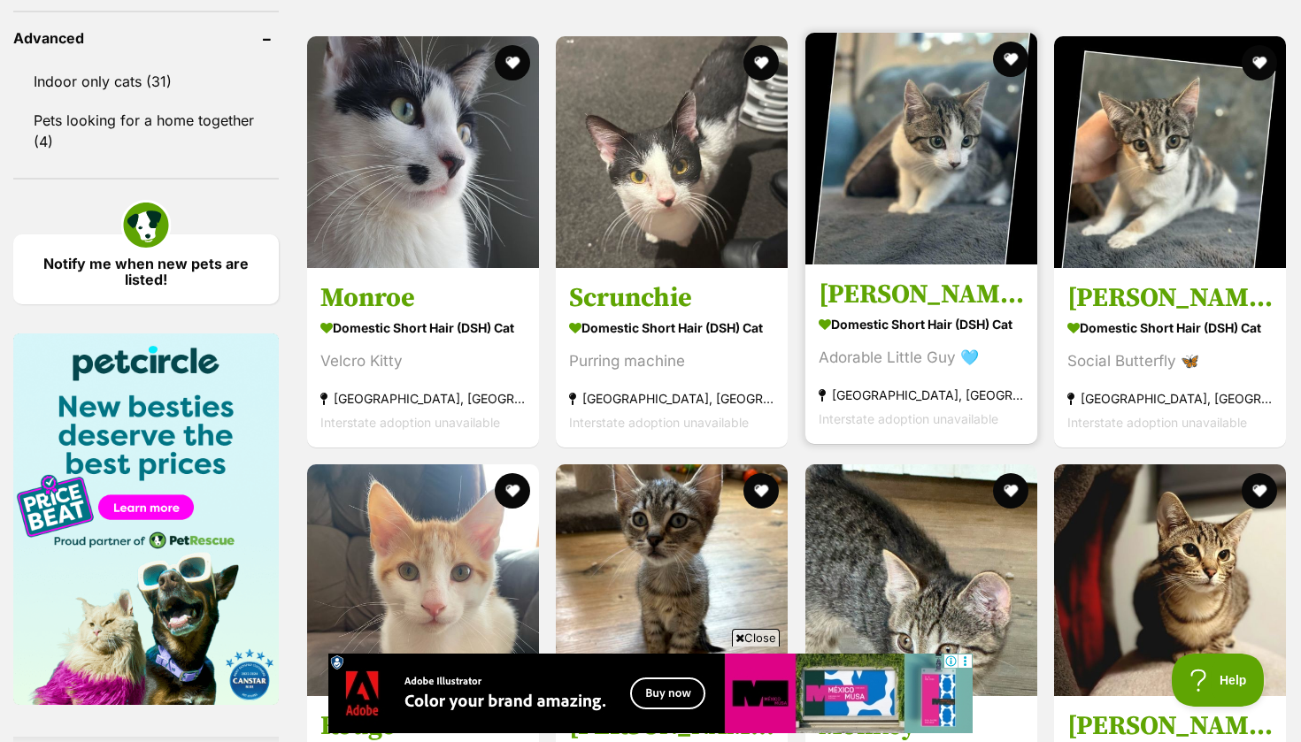
scroll to position [2332, 0]
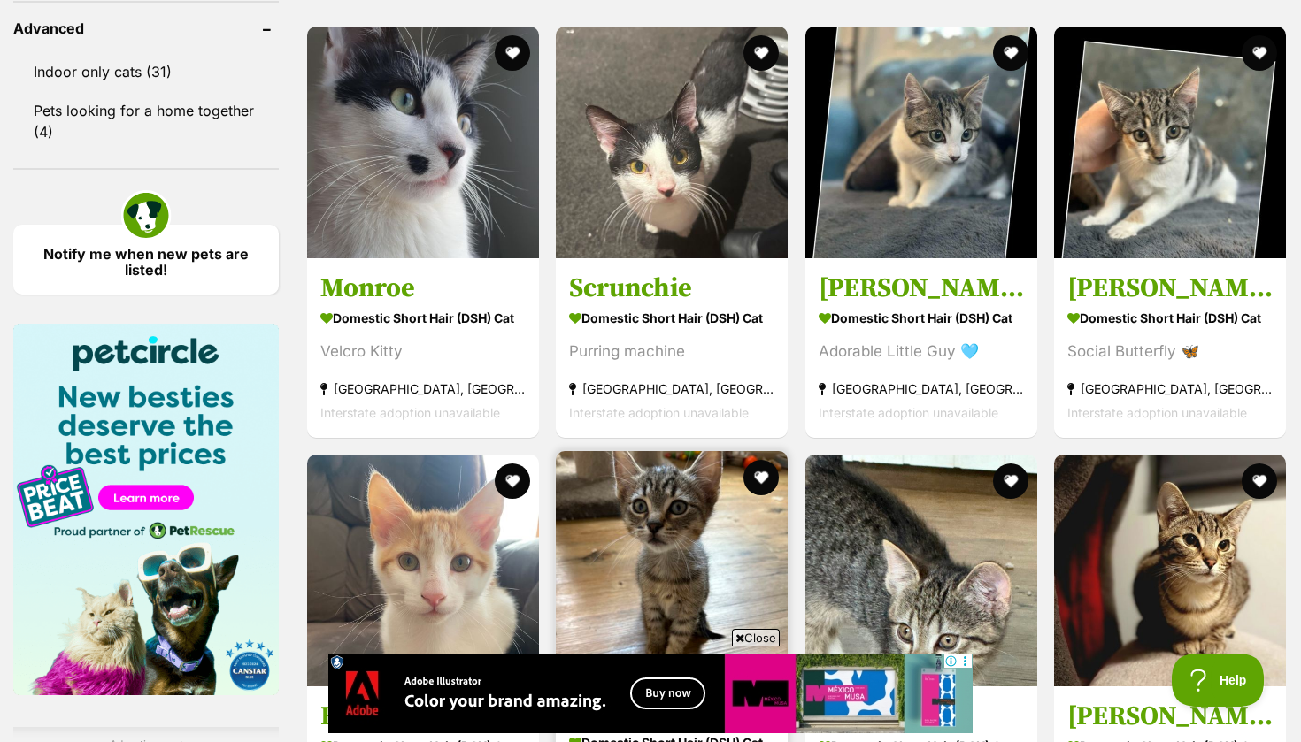
click at [588, 696] on h3 "[PERSON_NAME]" at bounding box center [671, 713] width 205 height 34
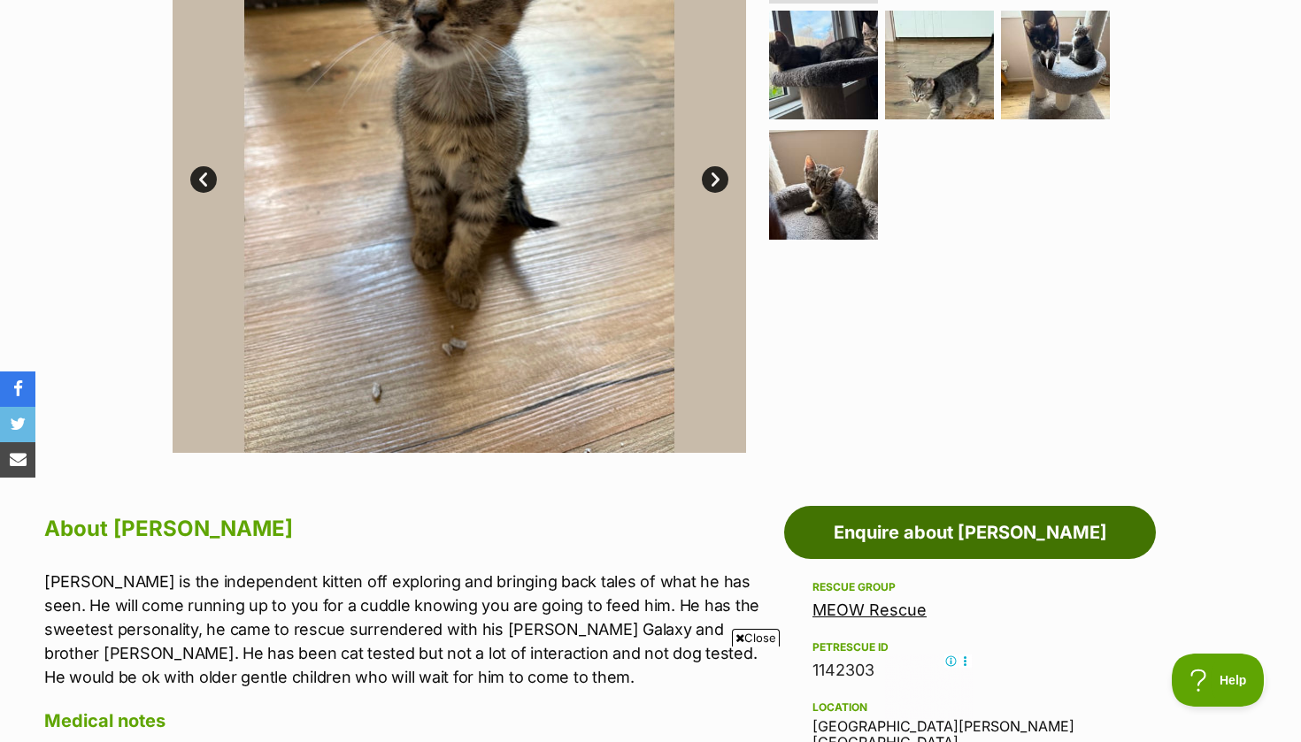
click at [1008, 540] on link "Enquire about Zach" at bounding box center [970, 532] width 372 height 53
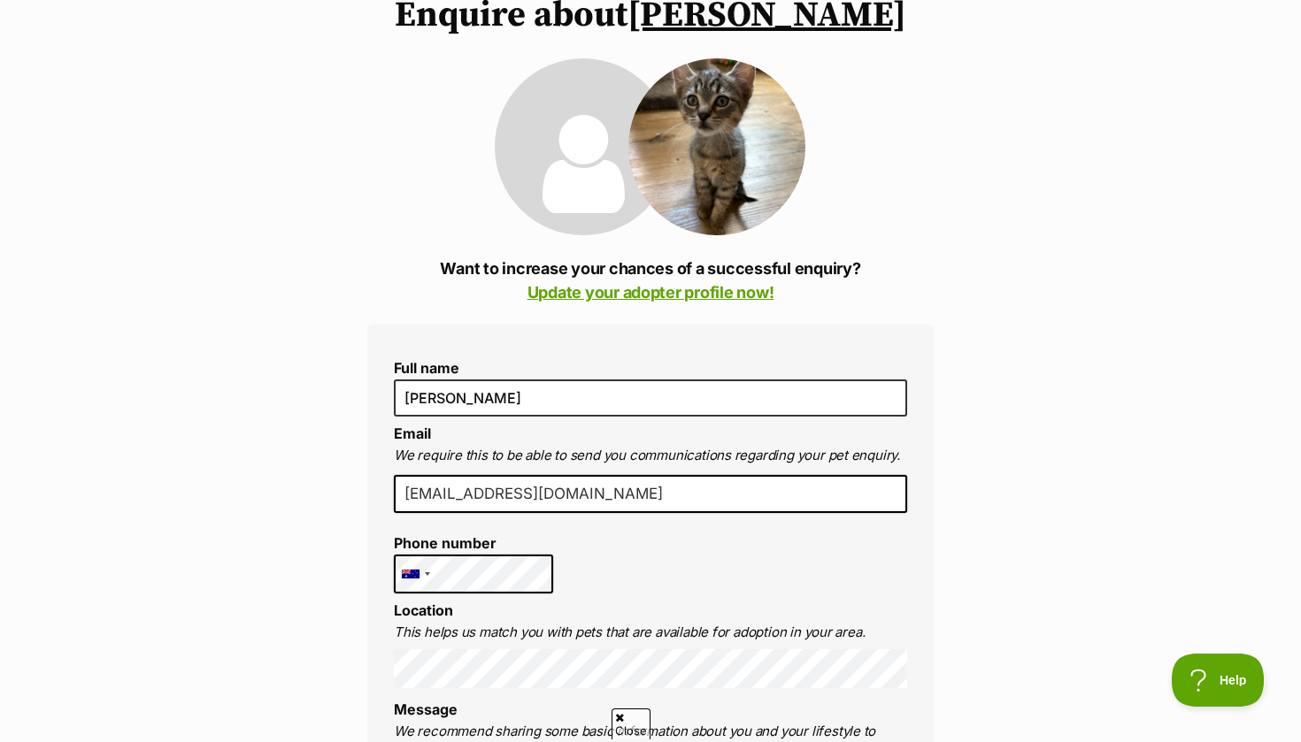
scroll to position [257, 0]
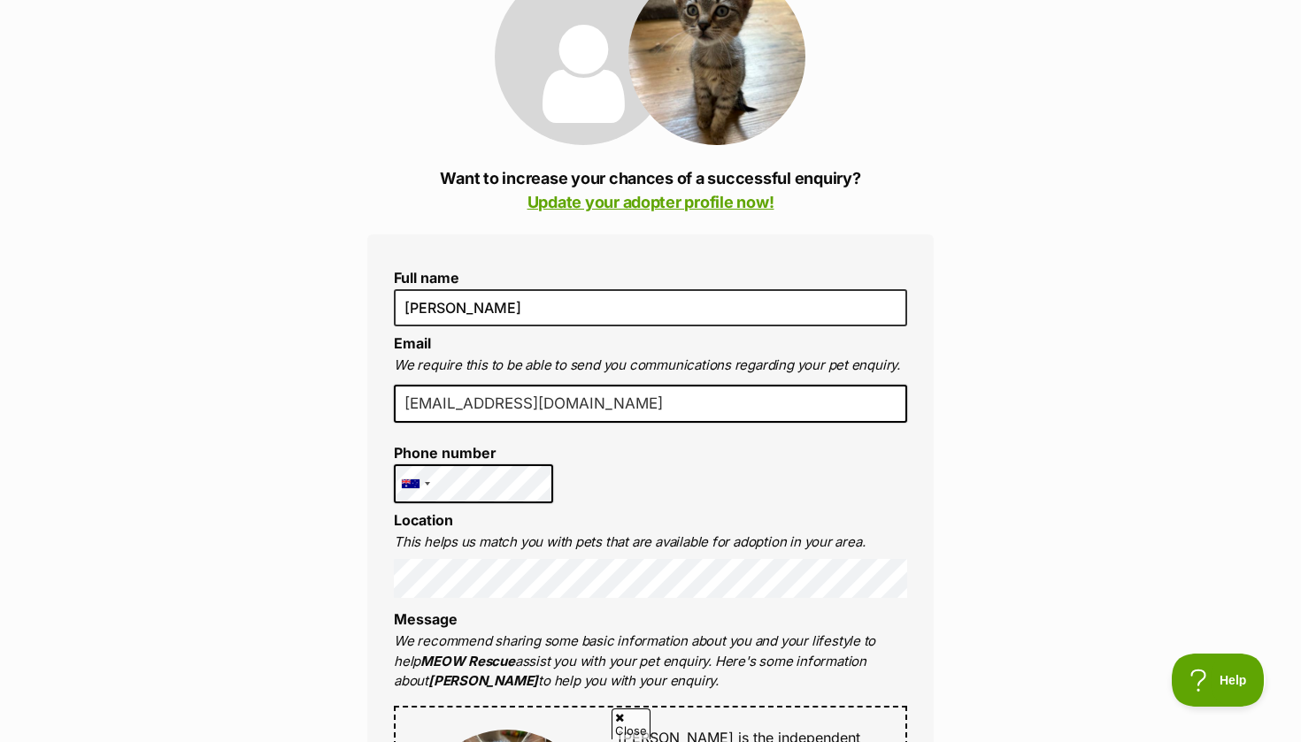
click at [481, 523] on li "Location This helps us match you with pets that are available for adoption in y…" at bounding box center [650, 555] width 513 height 86
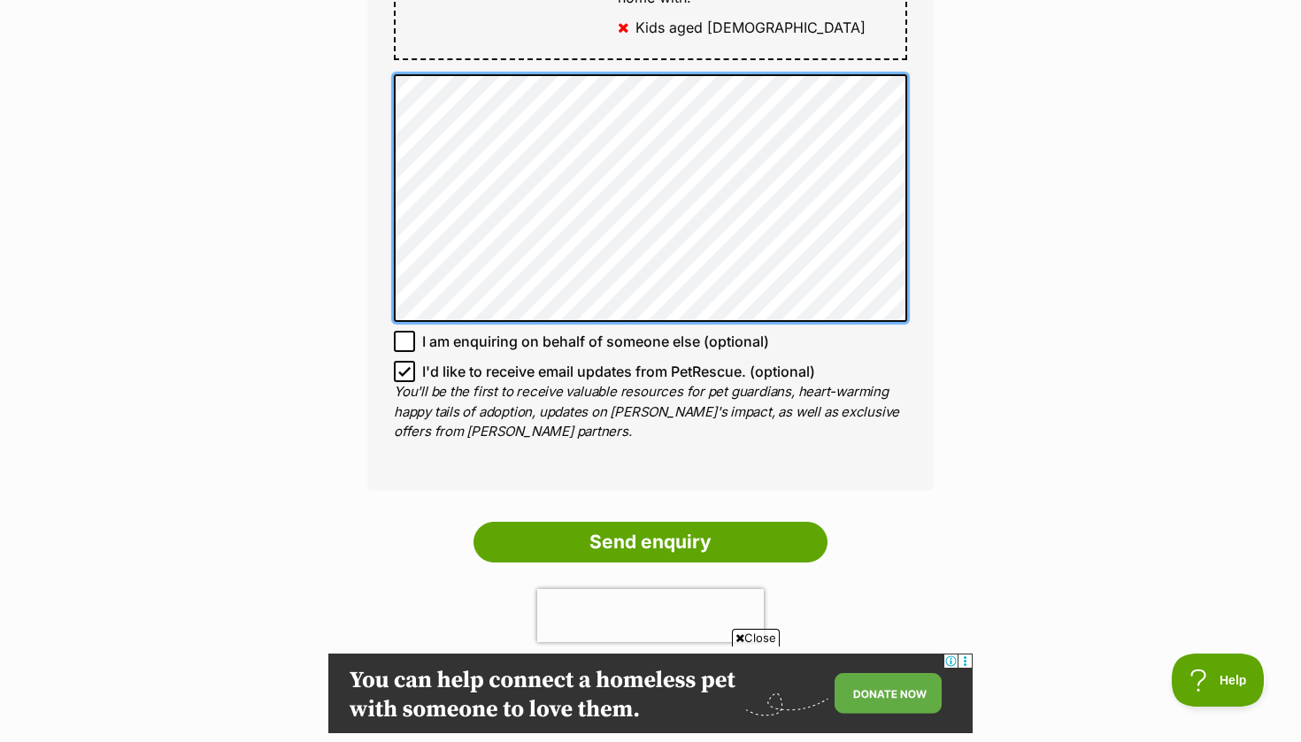
scroll to position [1267, 0]
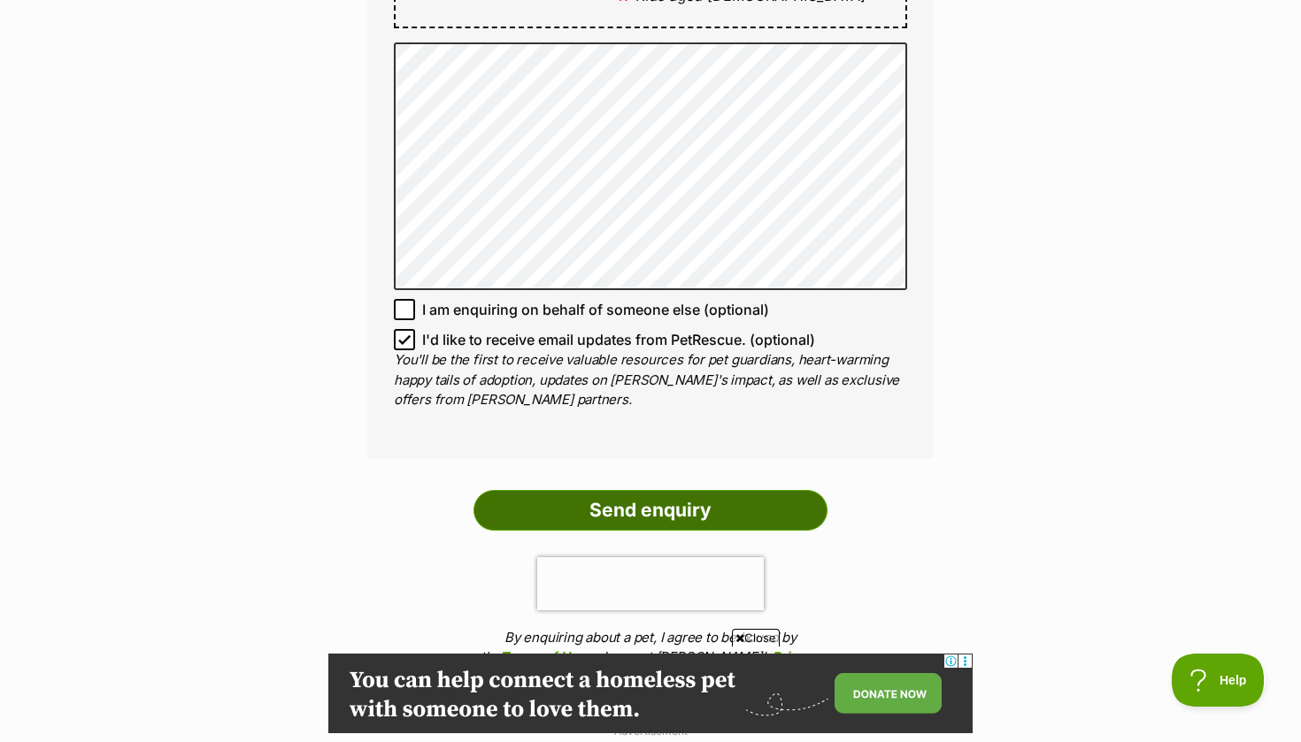
click at [688, 490] on input "Send enquiry" at bounding box center [650, 510] width 354 height 41
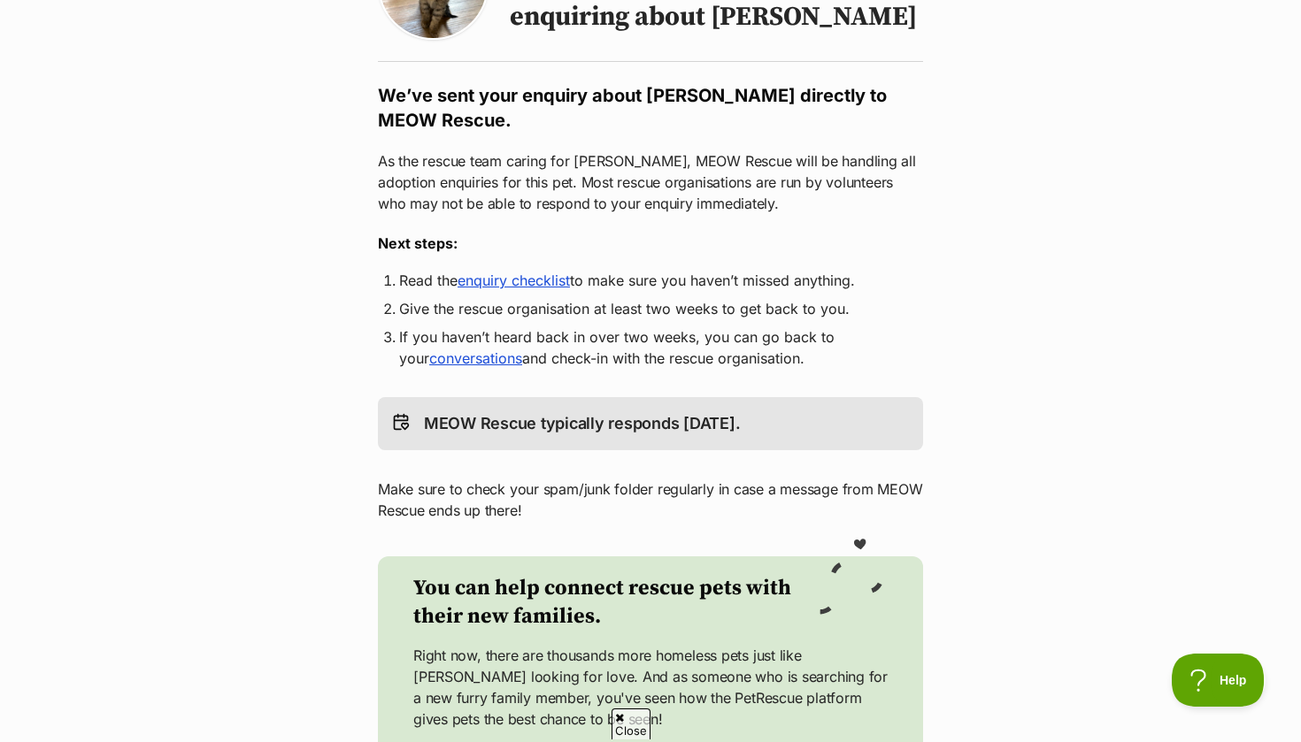
scroll to position [291, 0]
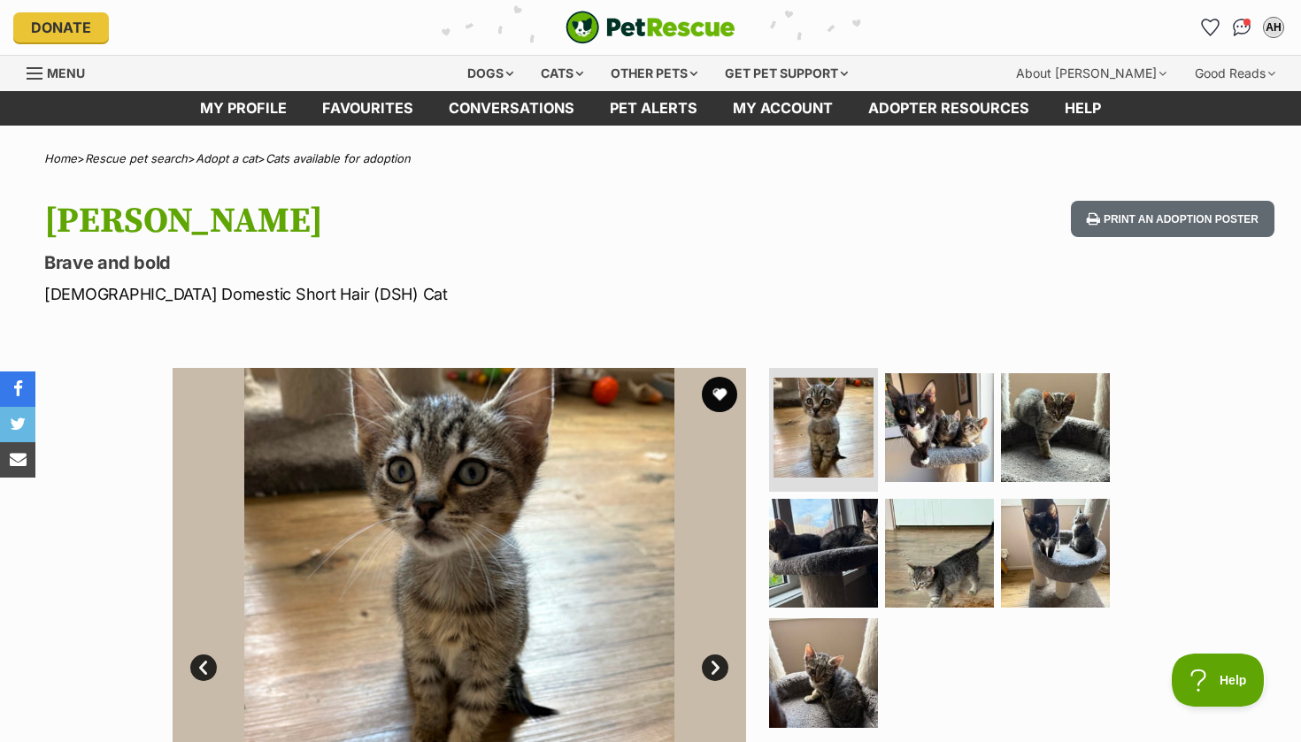
scroll to position [-1, 0]
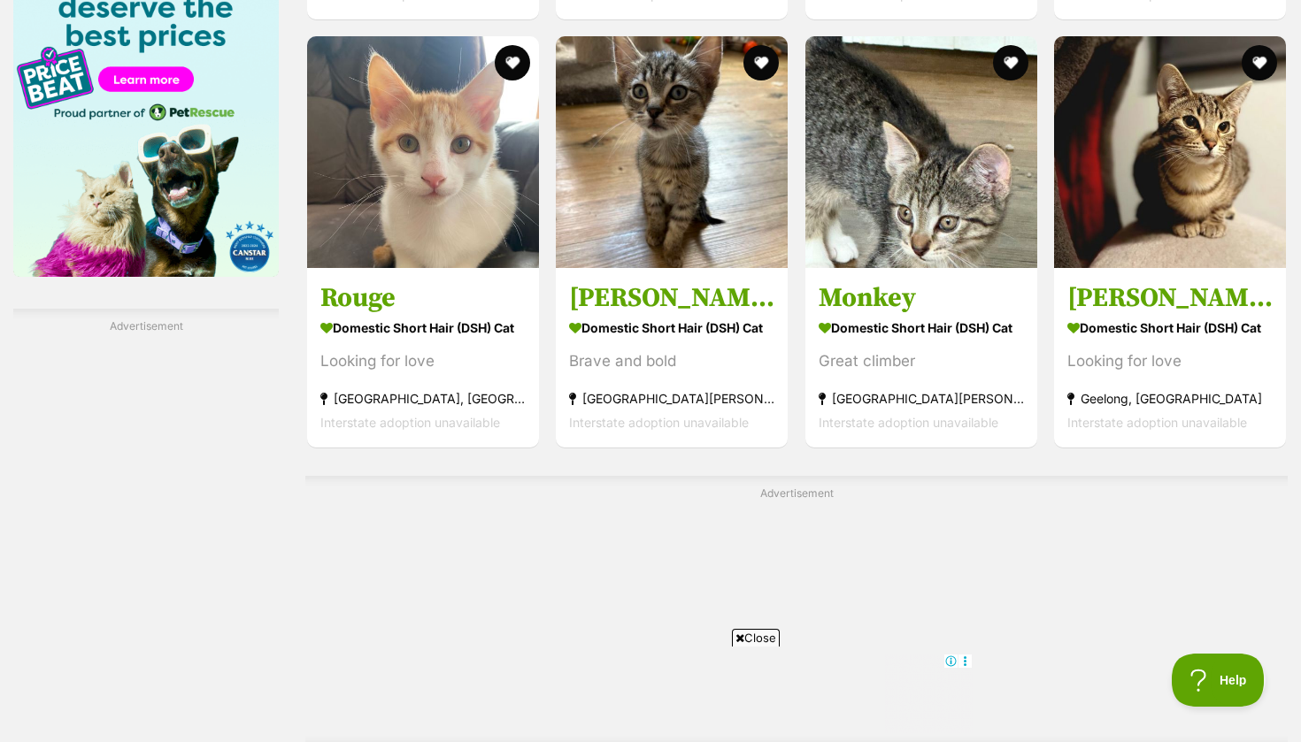
scroll to position [2751, 0]
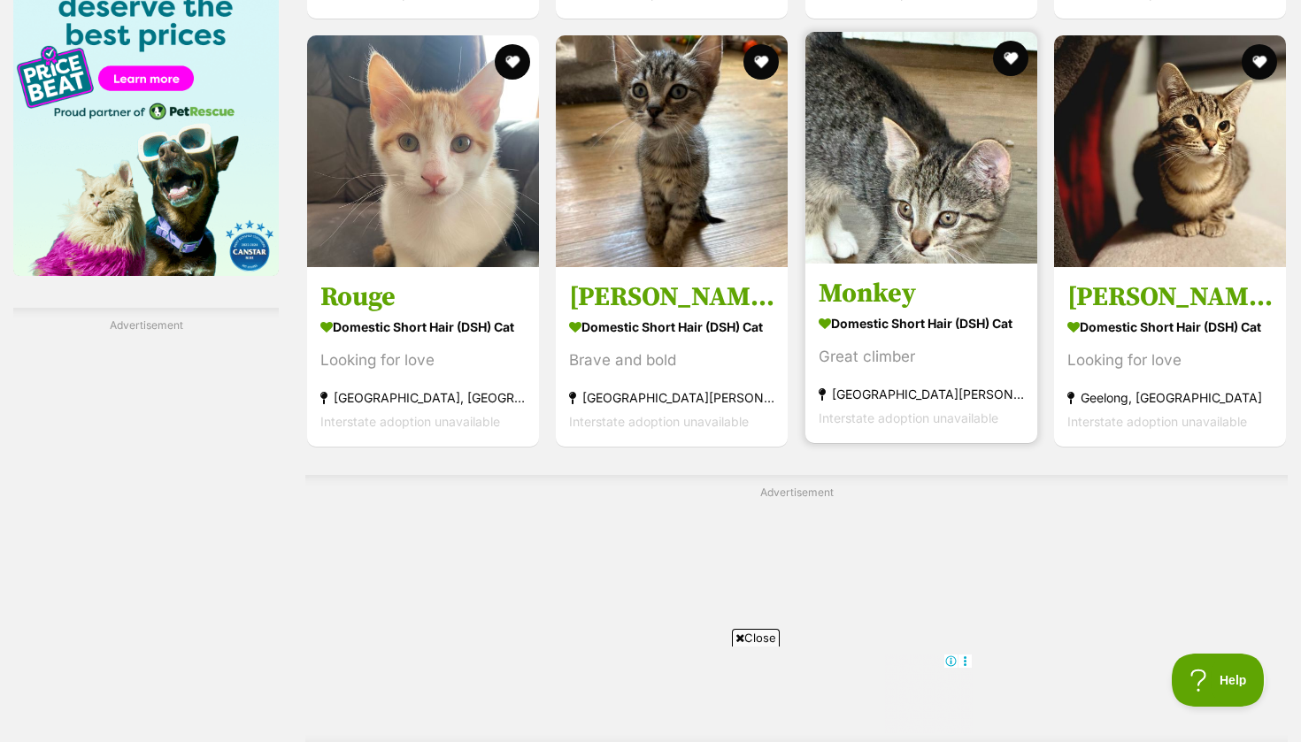
click at [873, 312] on strong "Domestic Short Hair (DSH) Cat" at bounding box center [921, 324] width 205 height 26
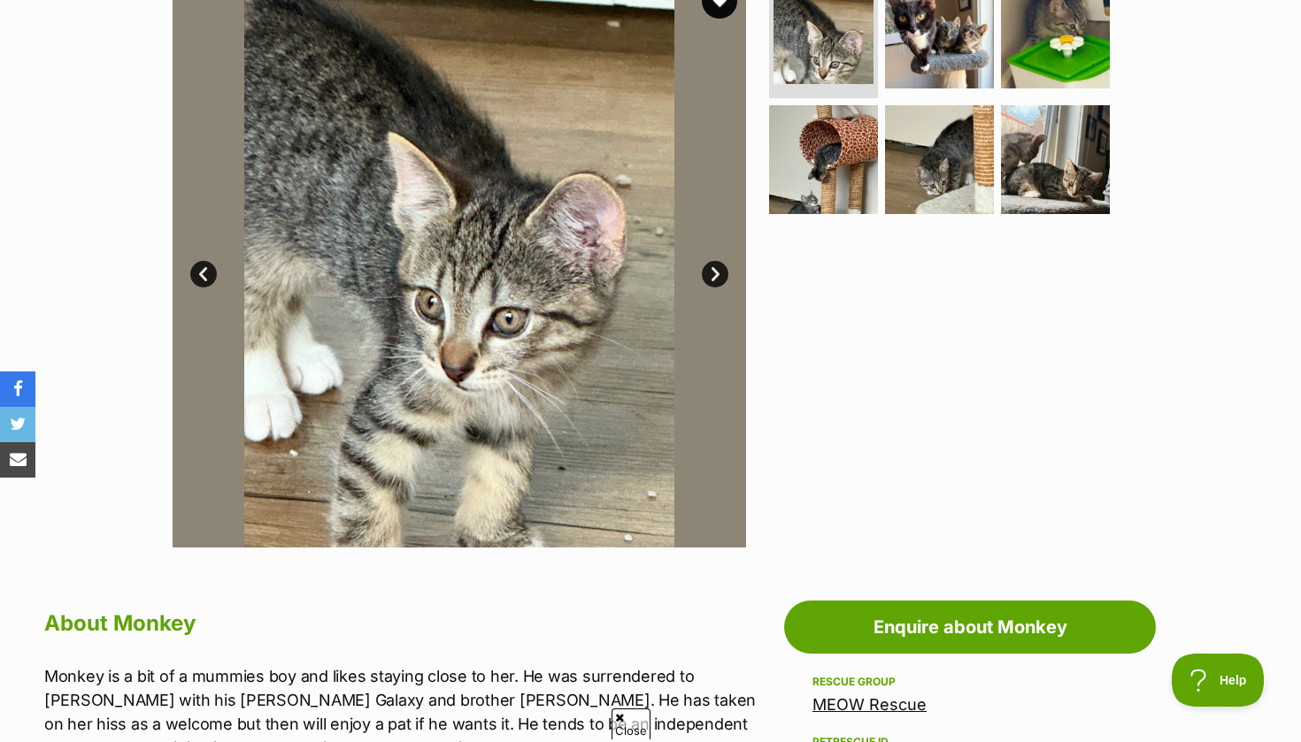
scroll to position [373, 0]
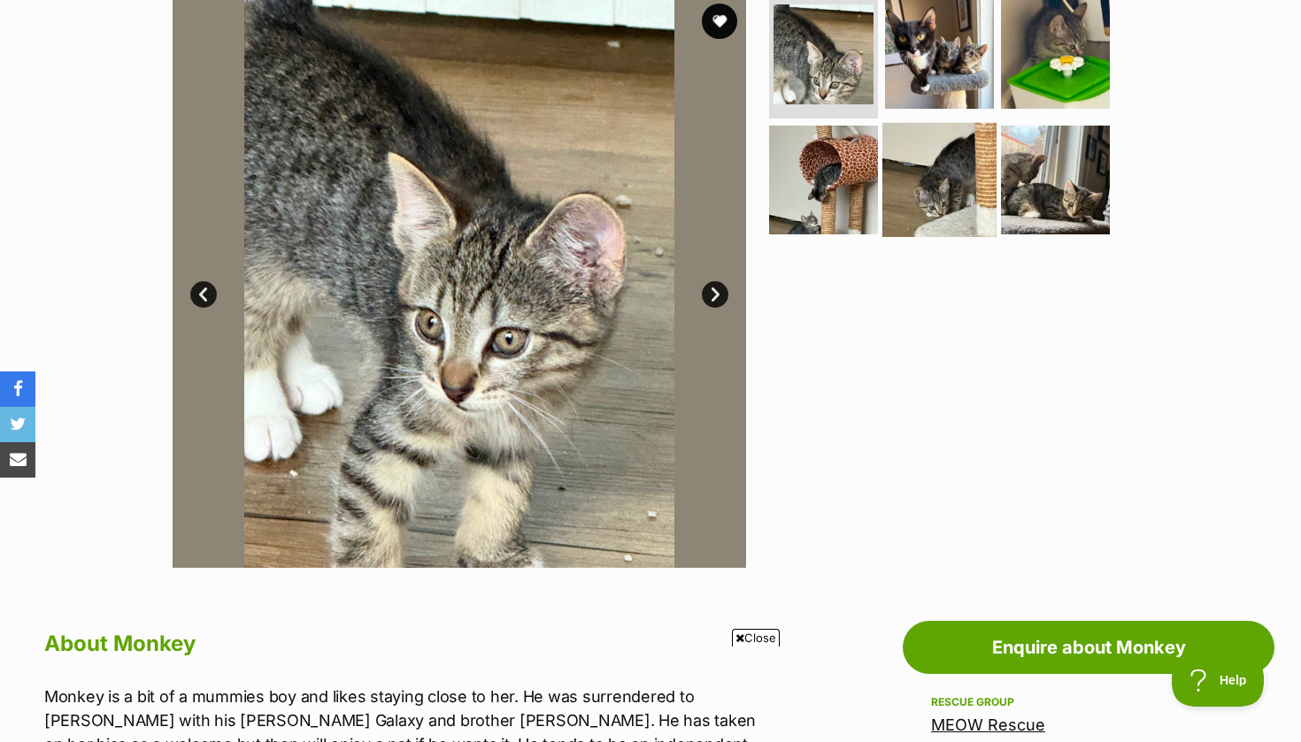
click at [926, 212] on img at bounding box center [939, 179] width 114 height 114
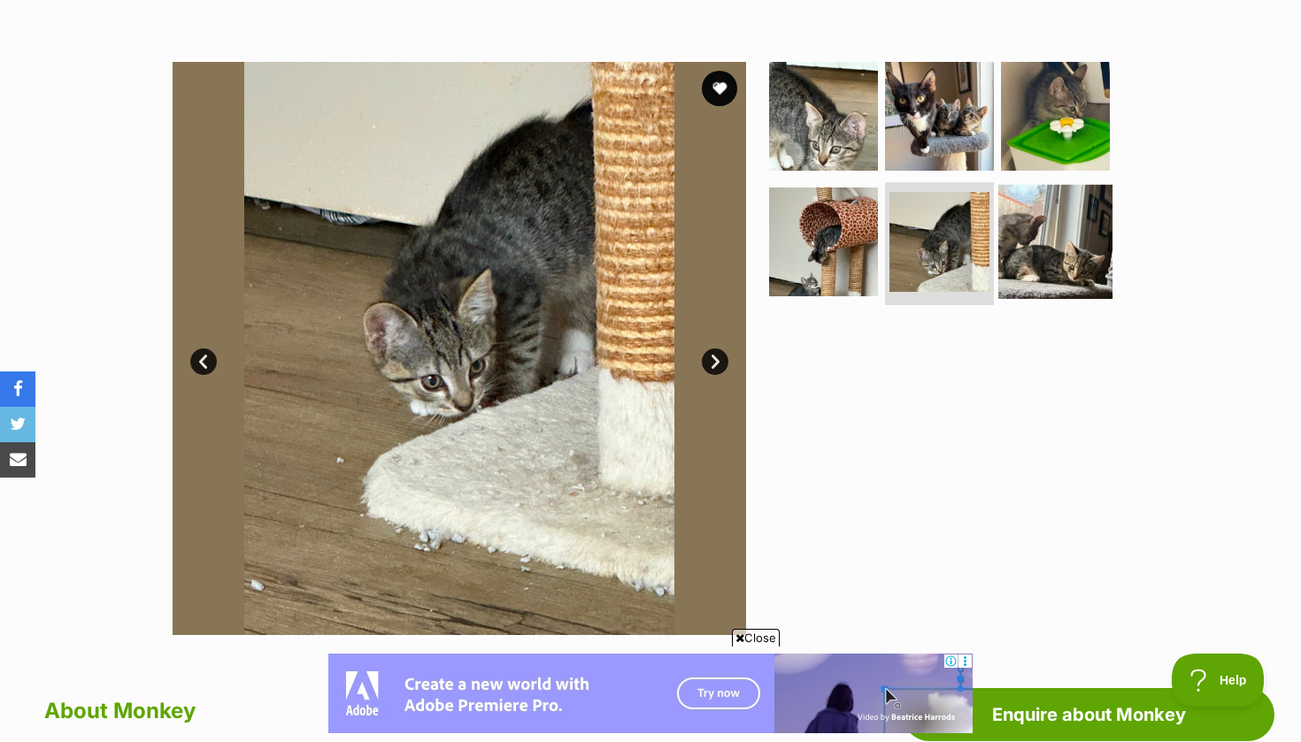
scroll to position [0, 0]
click at [1004, 212] on img at bounding box center [1055, 241] width 114 height 114
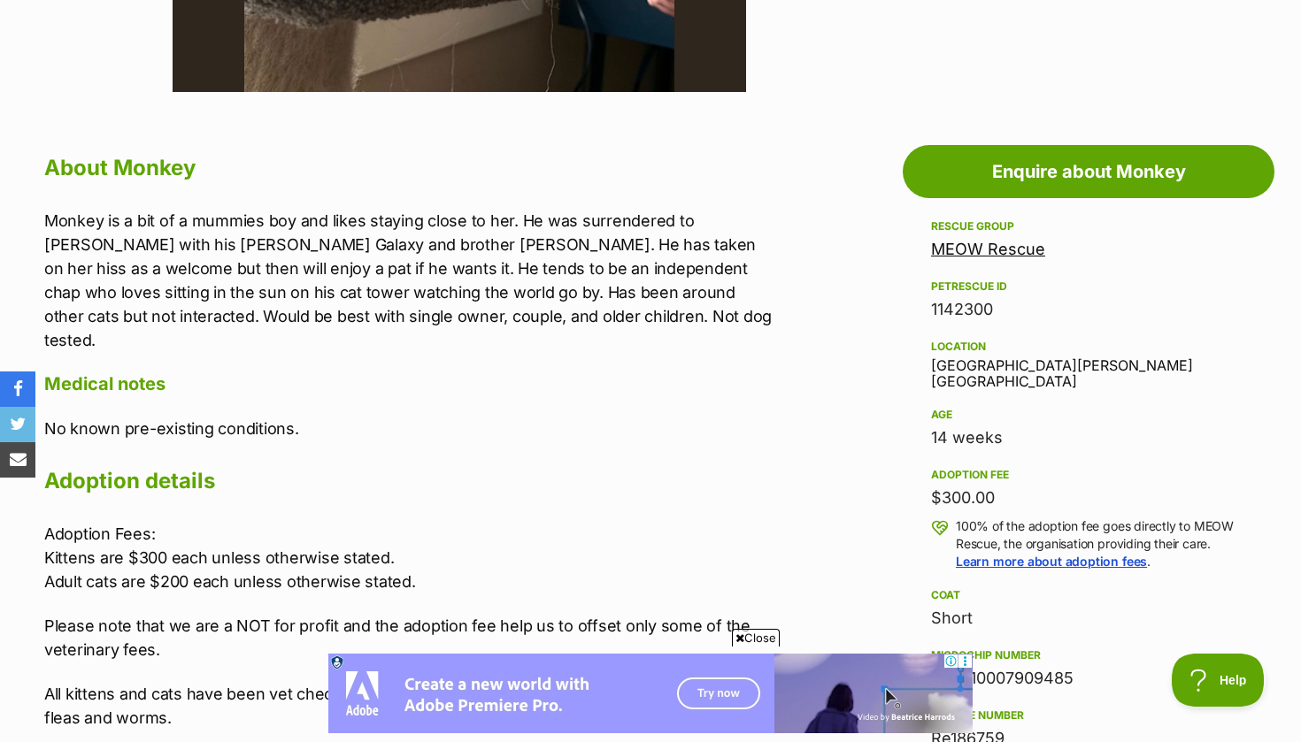
scroll to position [850, 0]
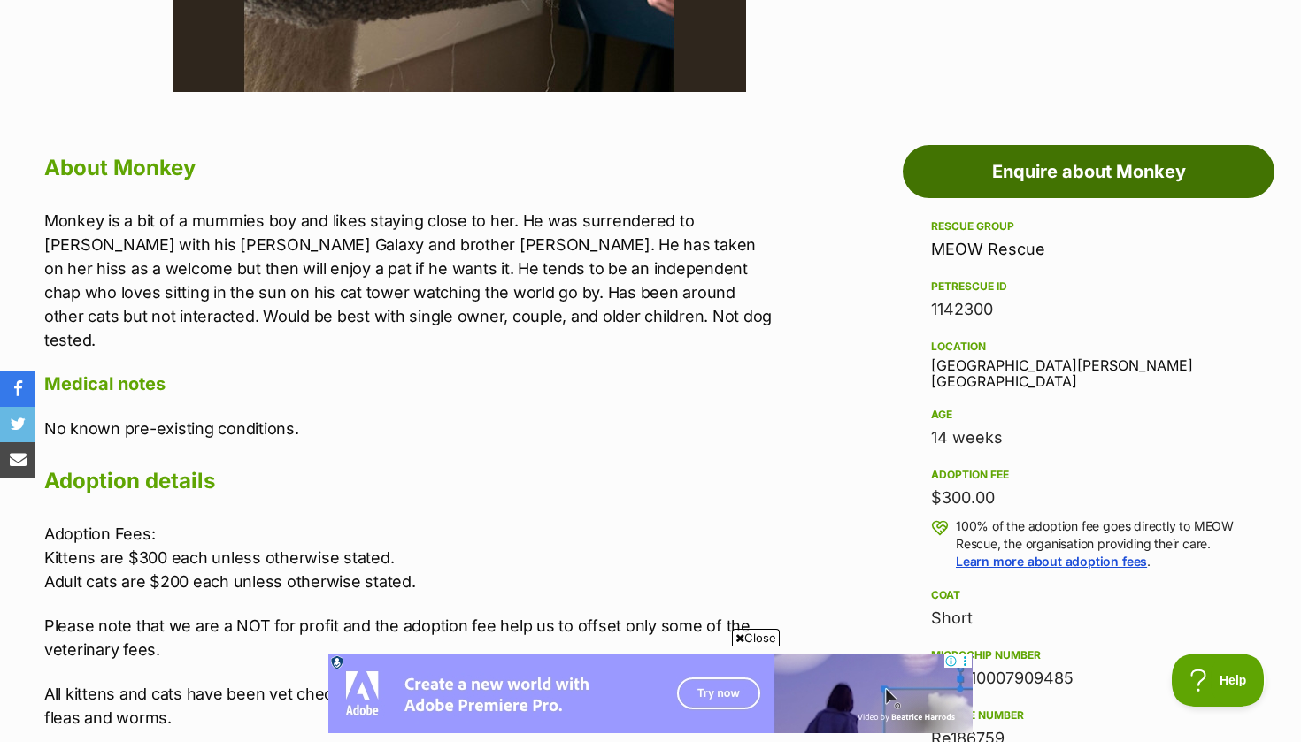
click at [1042, 151] on link "Enquire about Monkey" at bounding box center [1089, 171] width 372 height 53
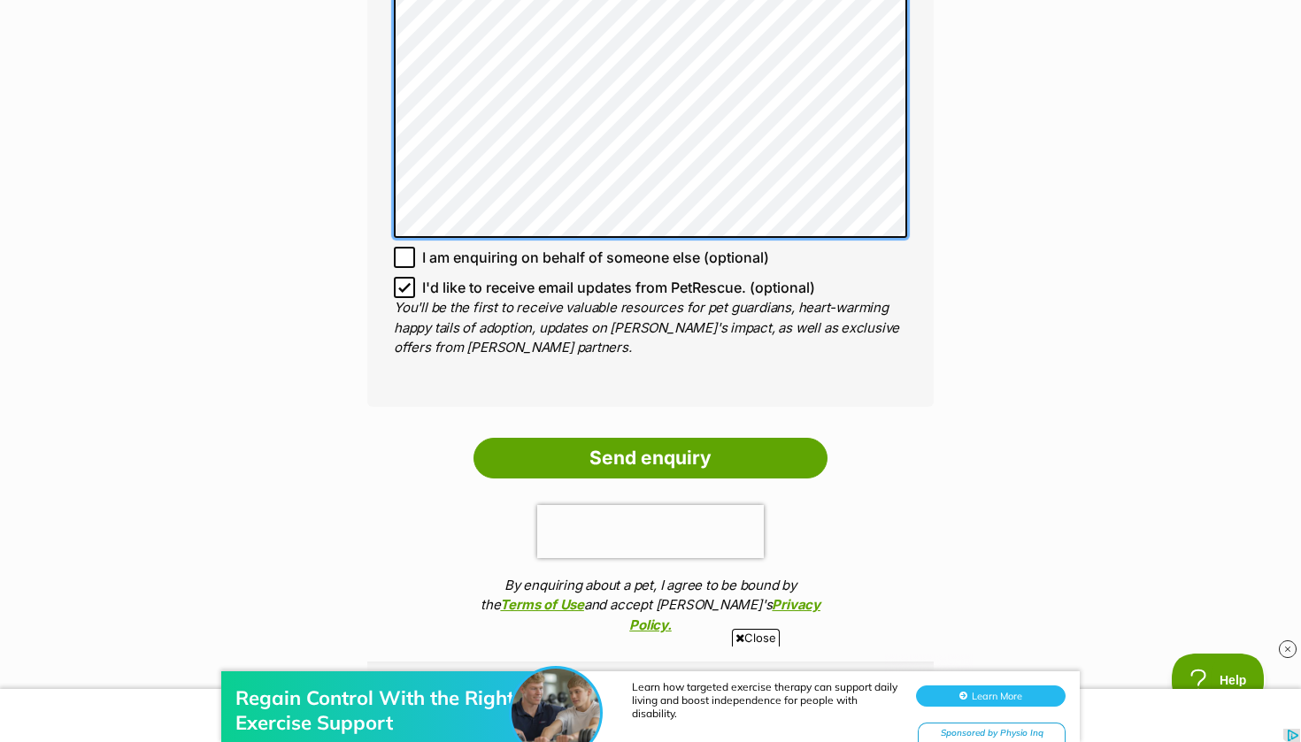
scroll to position [1332, 0]
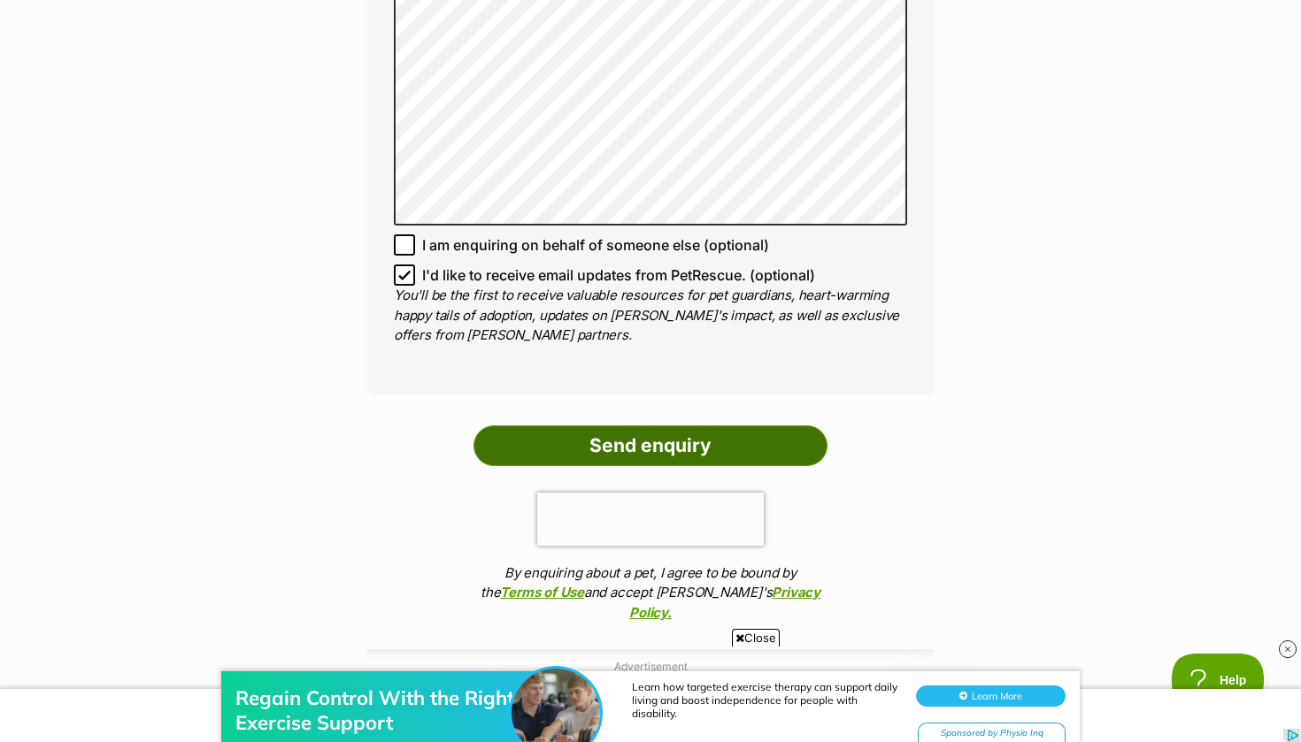
click at [539, 426] on input "Send enquiry" at bounding box center [650, 446] width 354 height 41
click at [538, 426] on input "Send enquiry" at bounding box center [650, 446] width 354 height 41
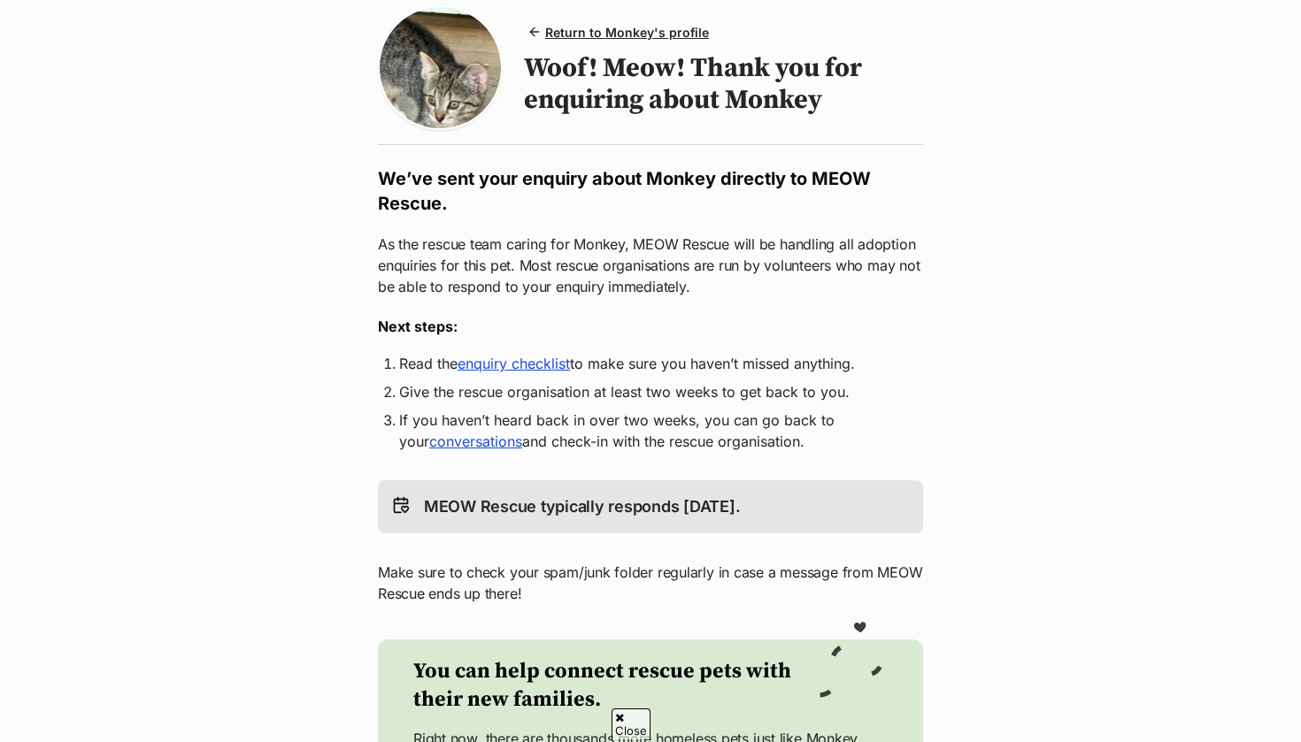
scroll to position [163, 0]
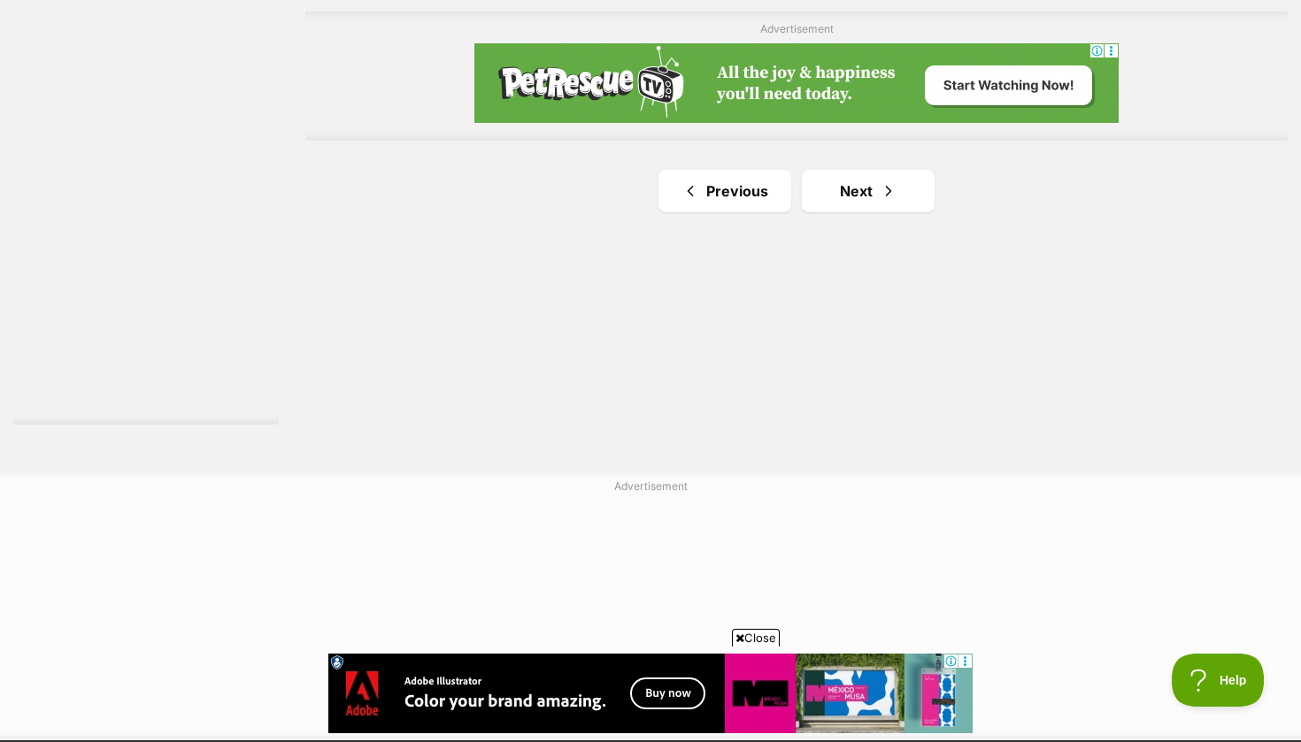
scroll to position [3216, 0]
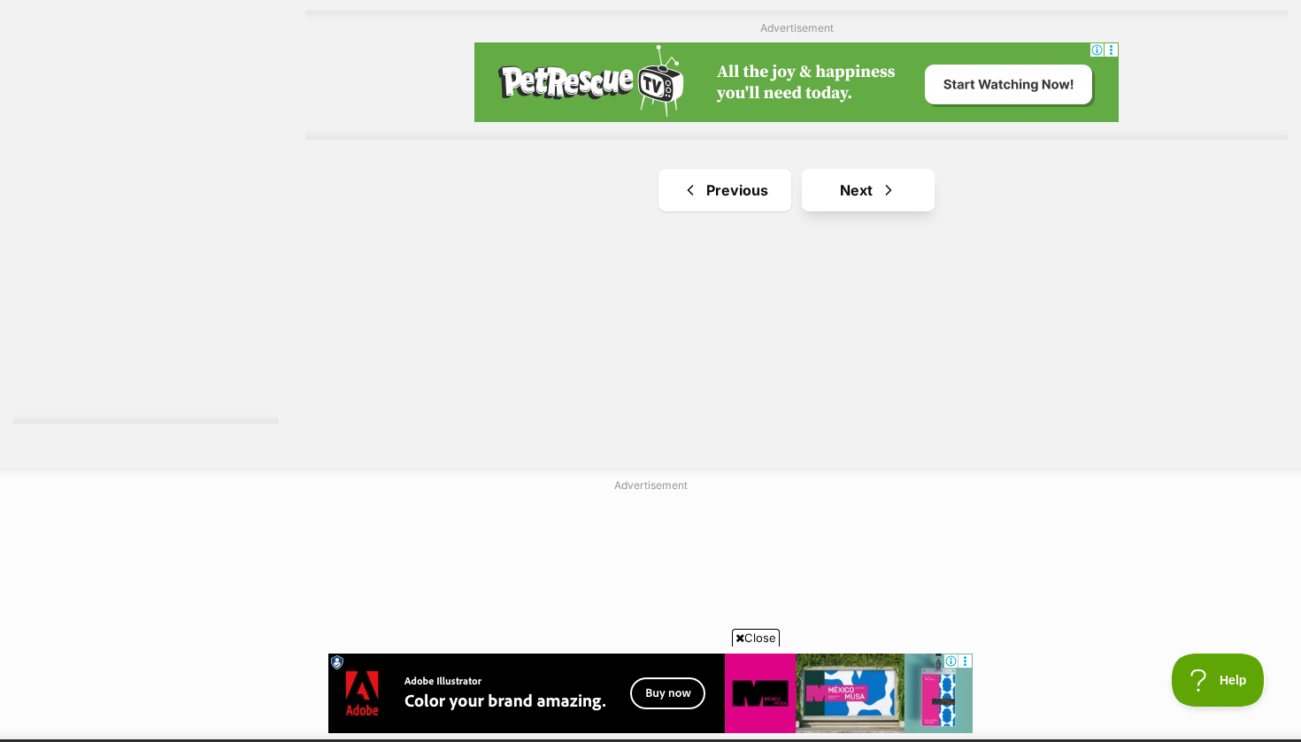
click at [891, 180] on span "Next page" at bounding box center [889, 190] width 18 height 21
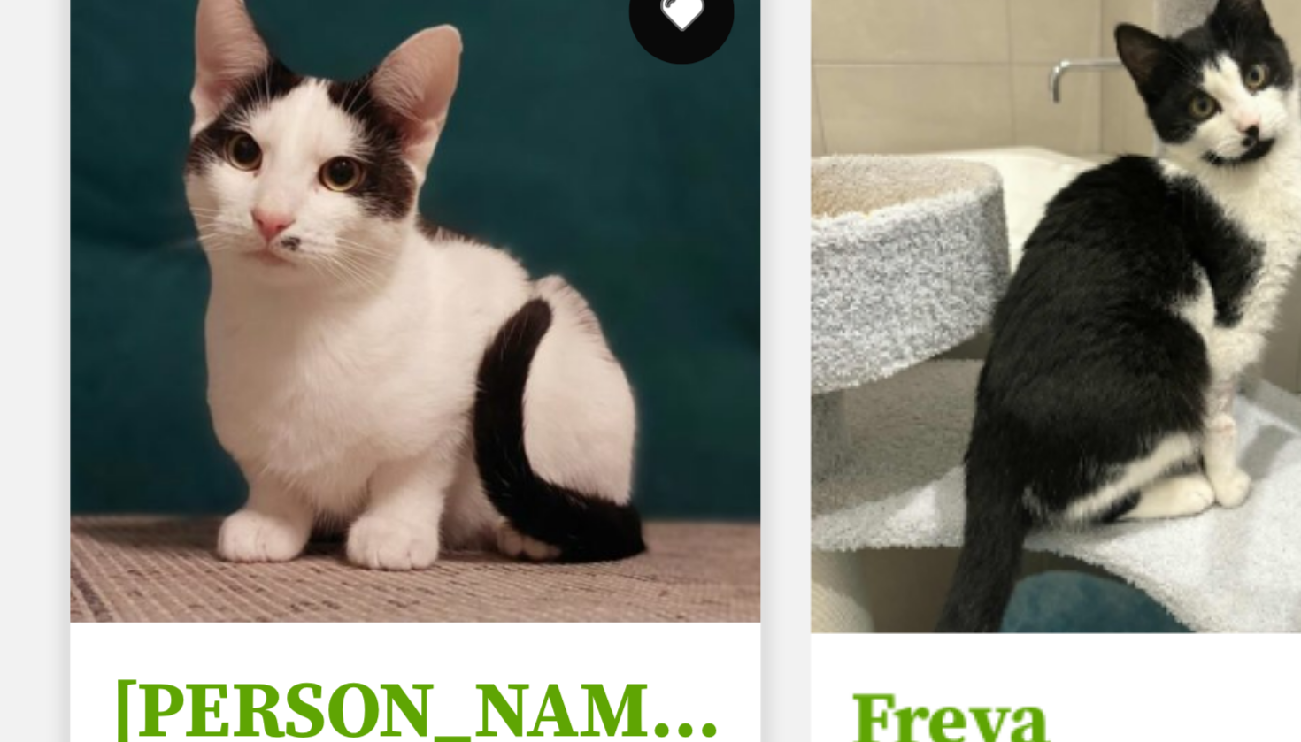
scroll to position [477, 0]
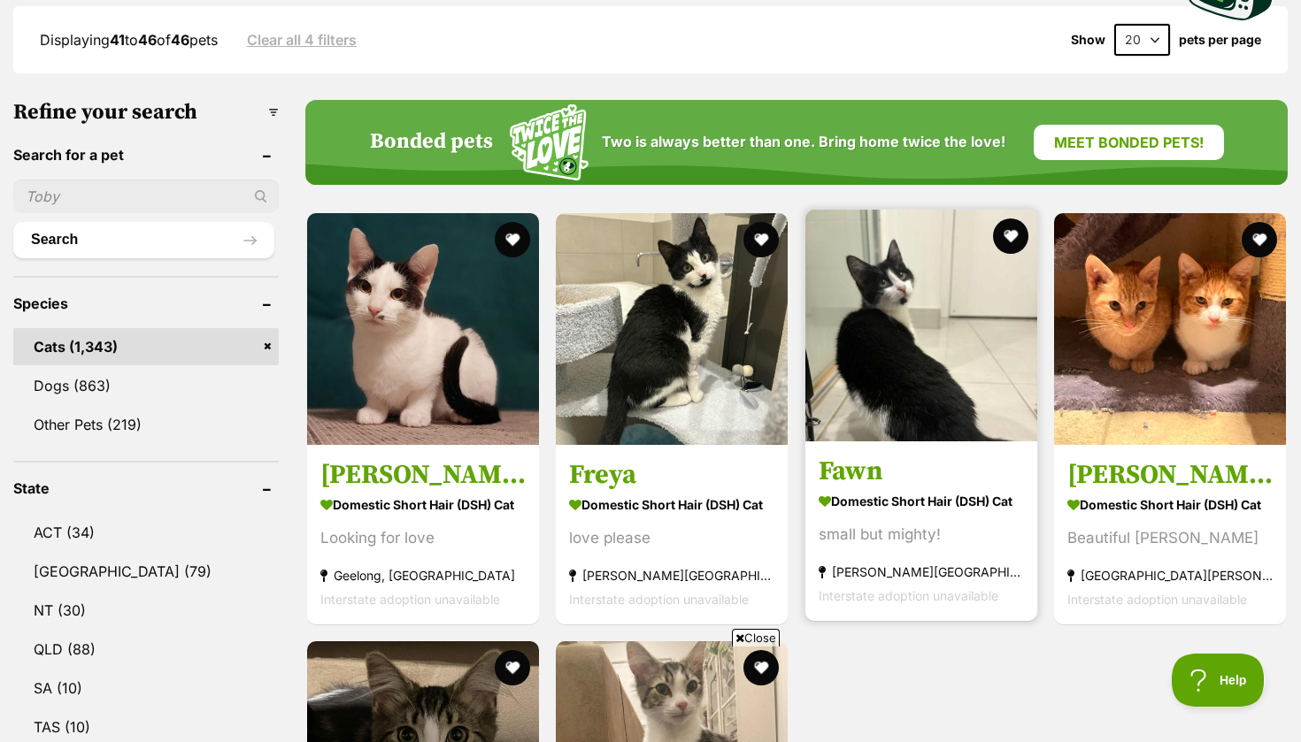
click at [930, 319] on img at bounding box center [921, 326] width 232 height 232
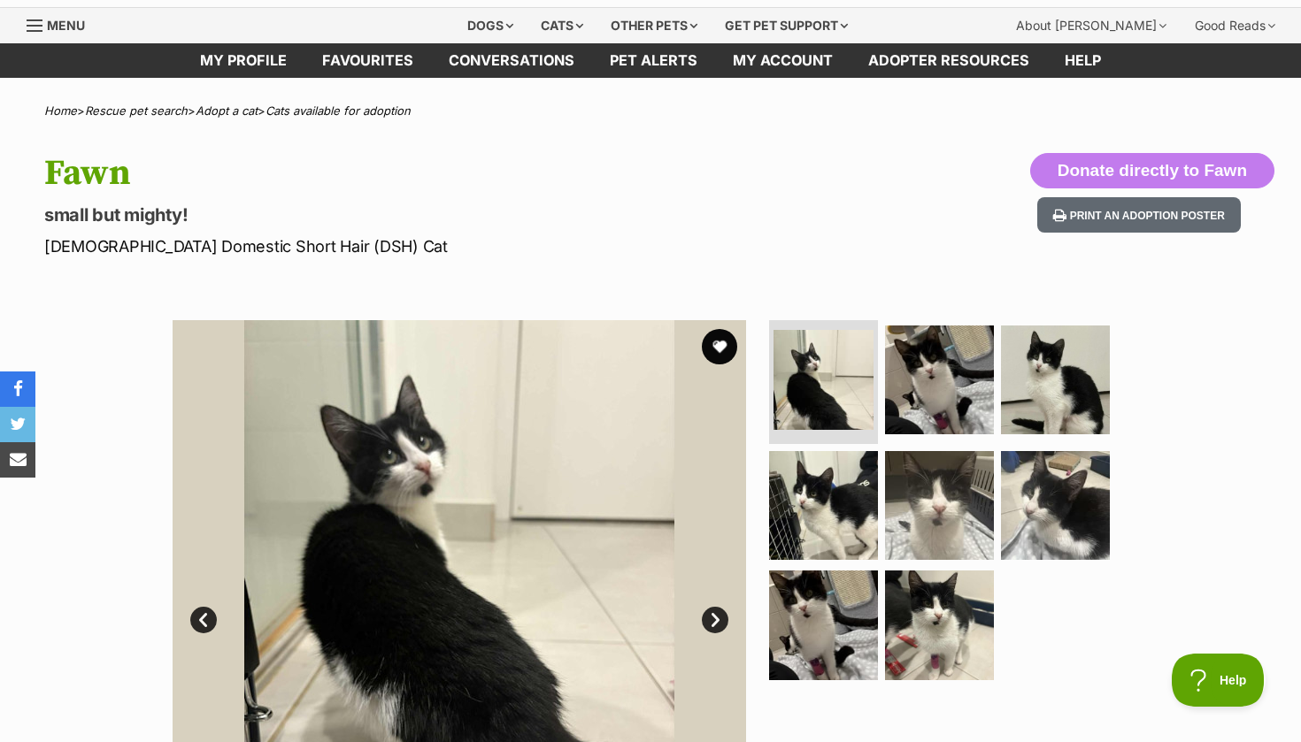
scroll to position [49, 0]
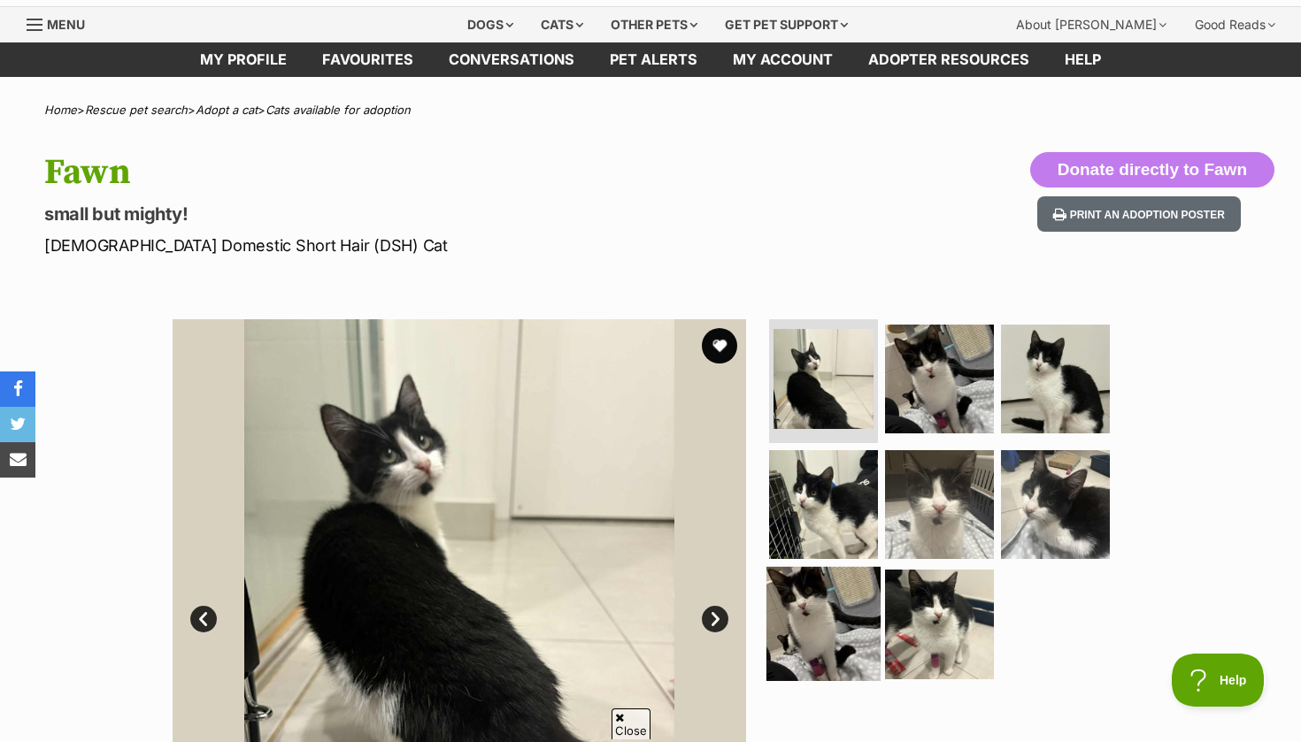
click at [827, 573] on img at bounding box center [823, 624] width 114 height 114
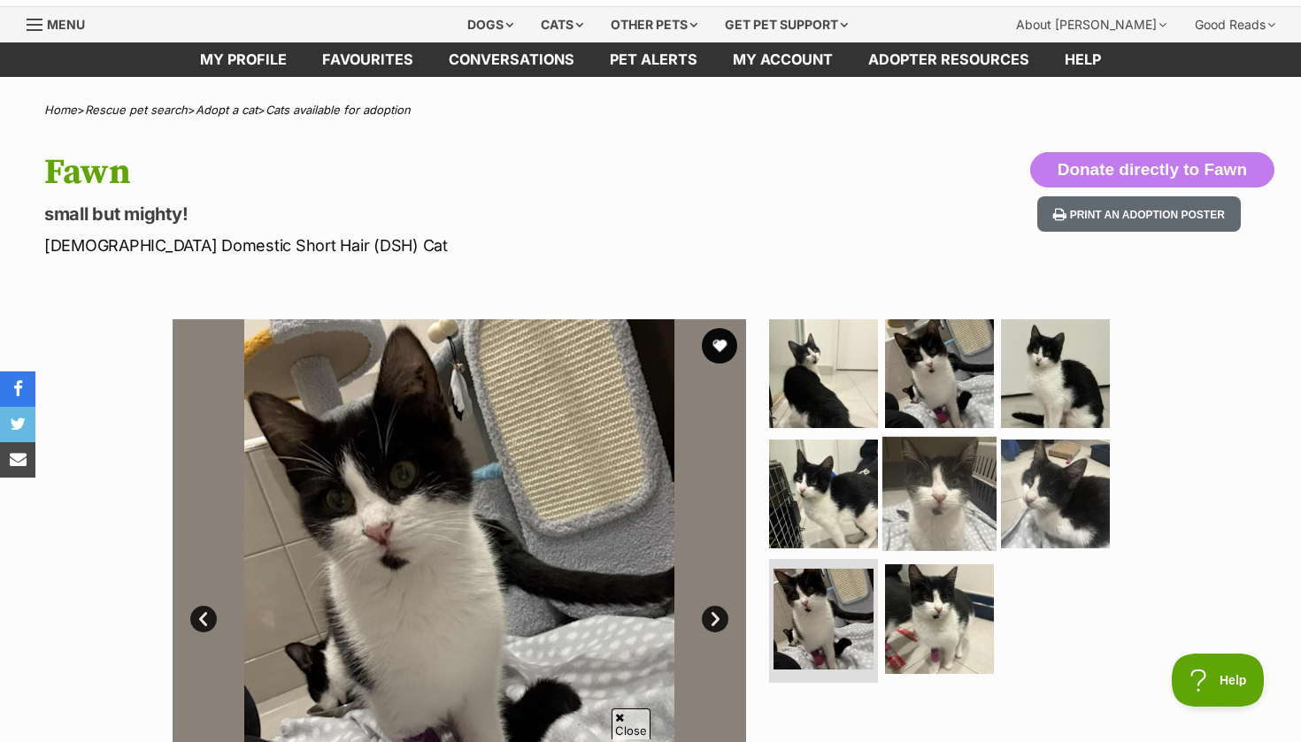
scroll to position [0, 0]
click at [893, 513] on img at bounding box center [939, 493] width 114 height 114
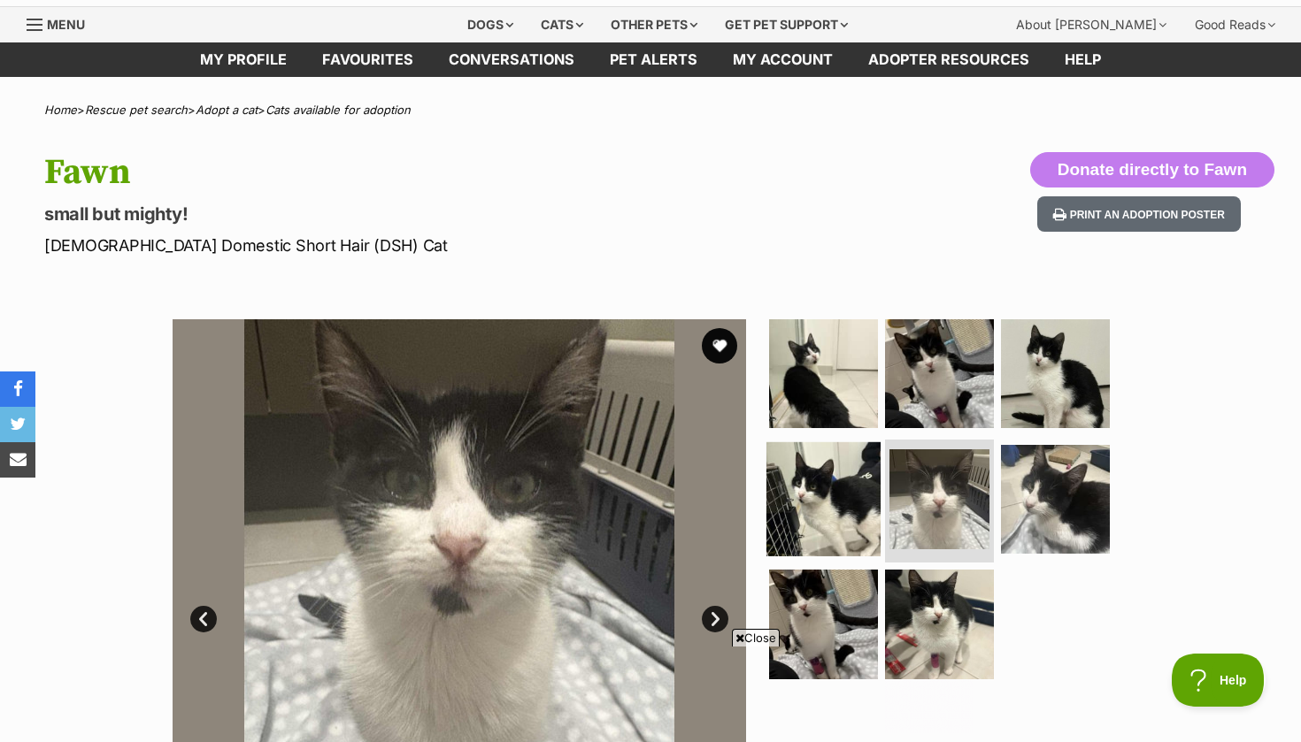
click at [794, 512] on img at bounding box center [823, 499] width 114 height 114
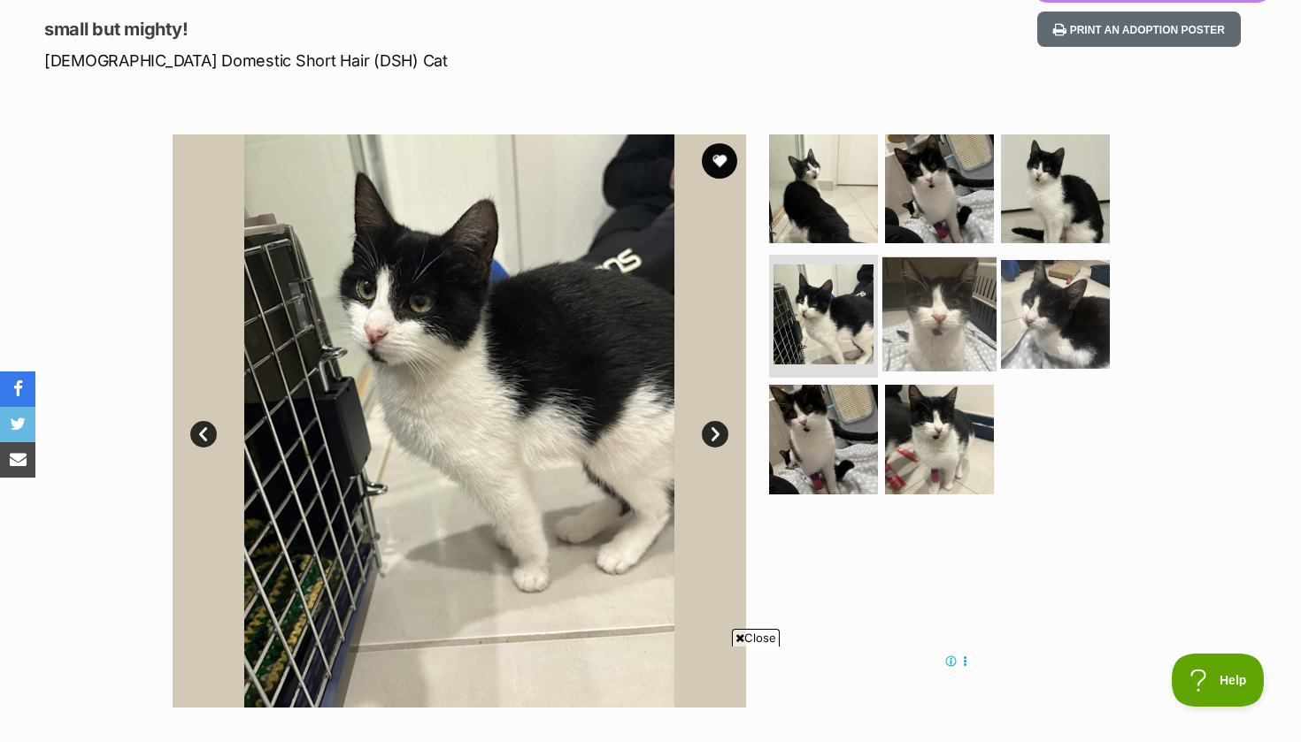
scroll to position [236, 0]
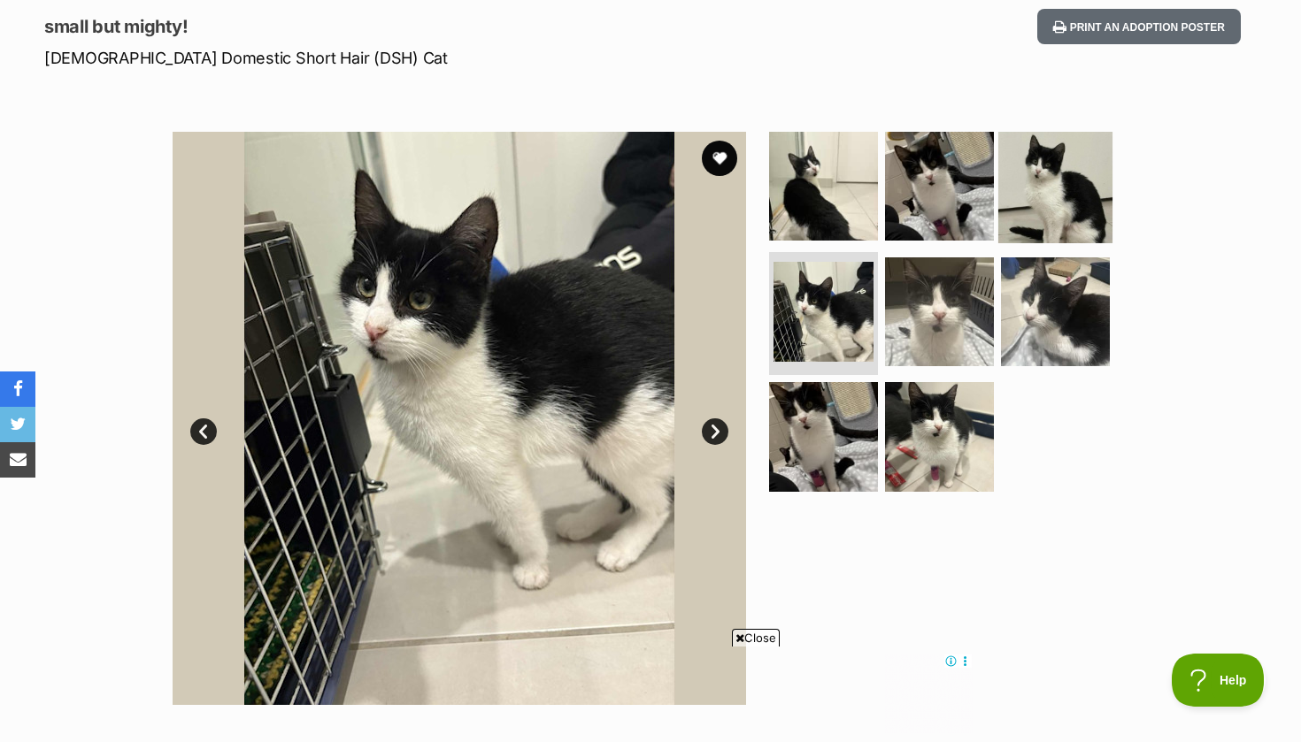
click at [1060, 204] on img at bounding box center [1055, 186] width 114 height 114
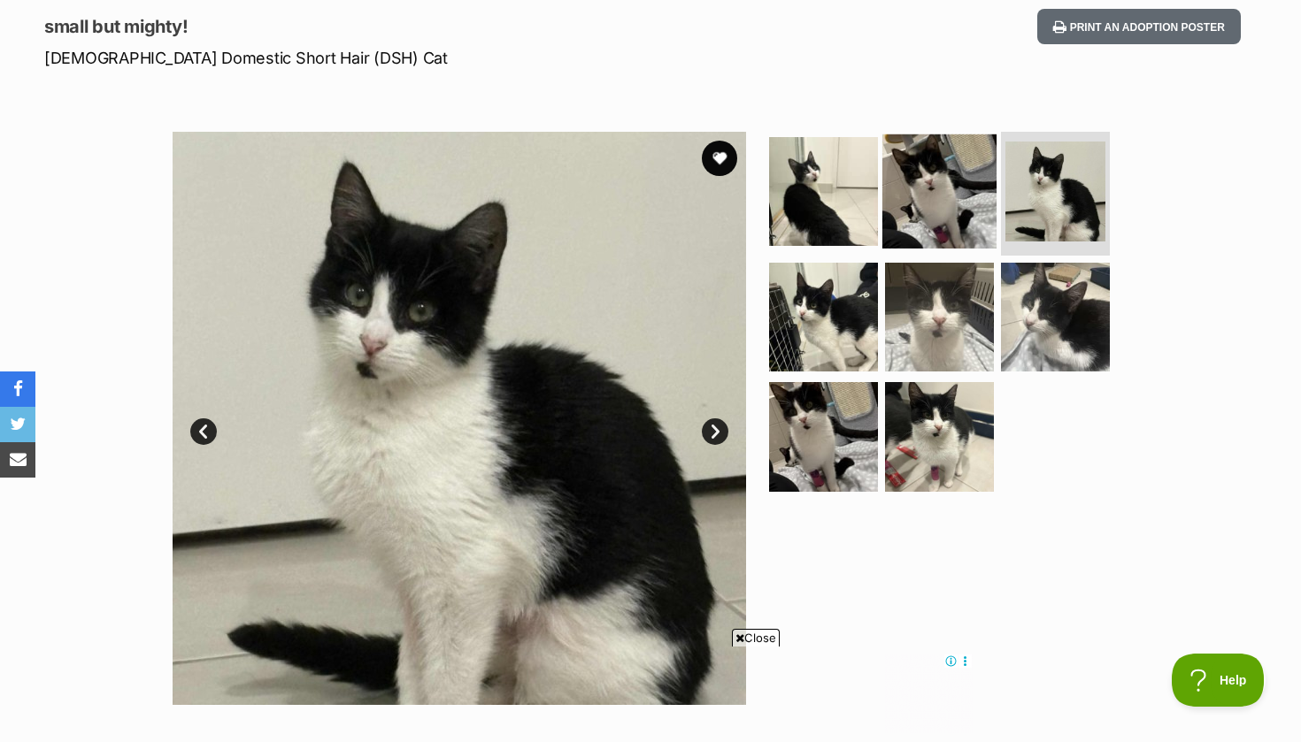
click at [934, 203] on img at bounding box center [939, 192] width 114 height 114
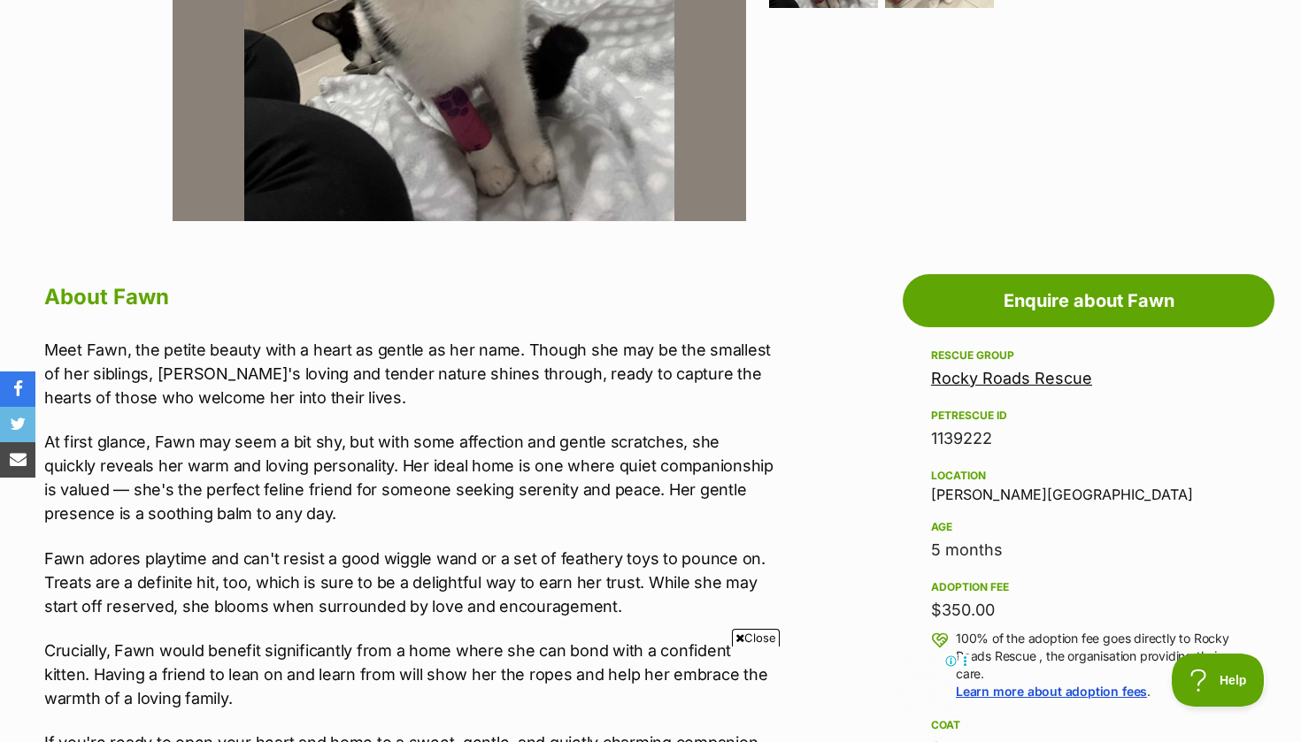
scroll to position [720, 0]
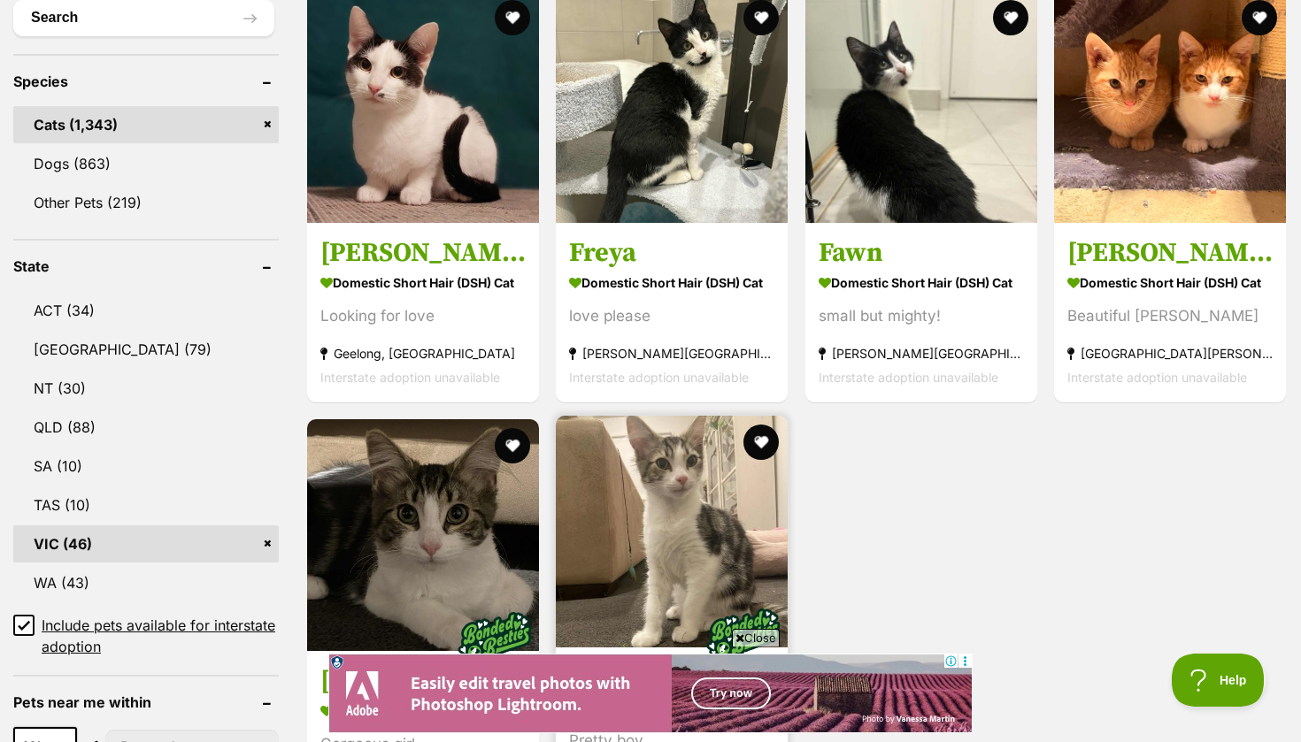
scroll to position [641, 0]
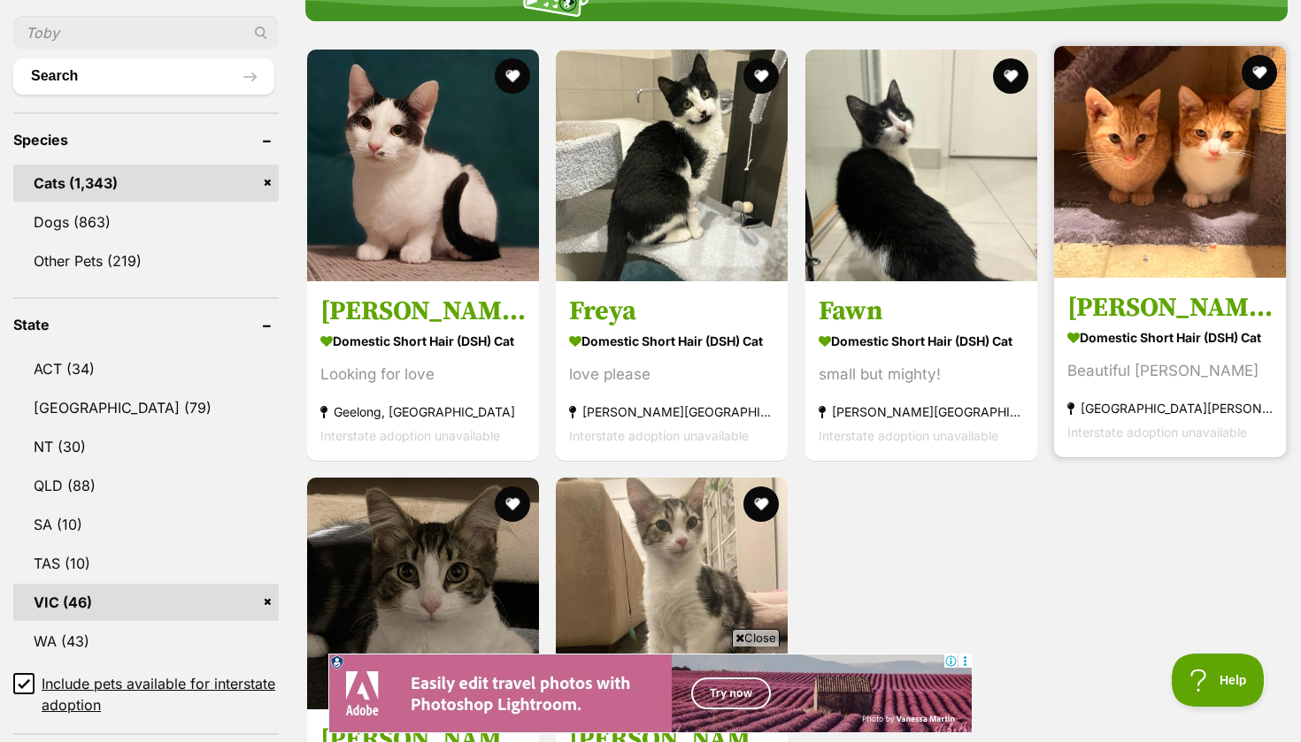
click at [1065, 265] on img at bounding box center [1170, 162] width 232 height 232
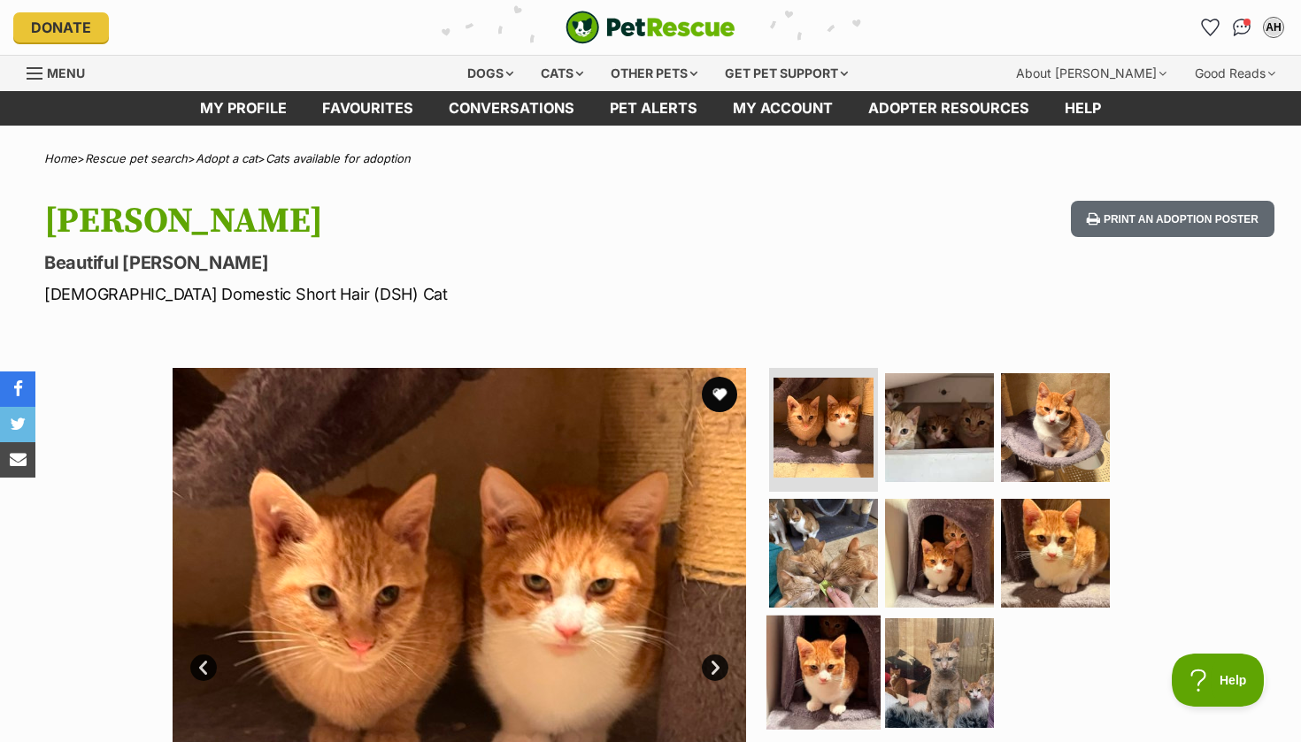
click at [791, 638] on img at bounding box center [823, 673] width 114 height 114
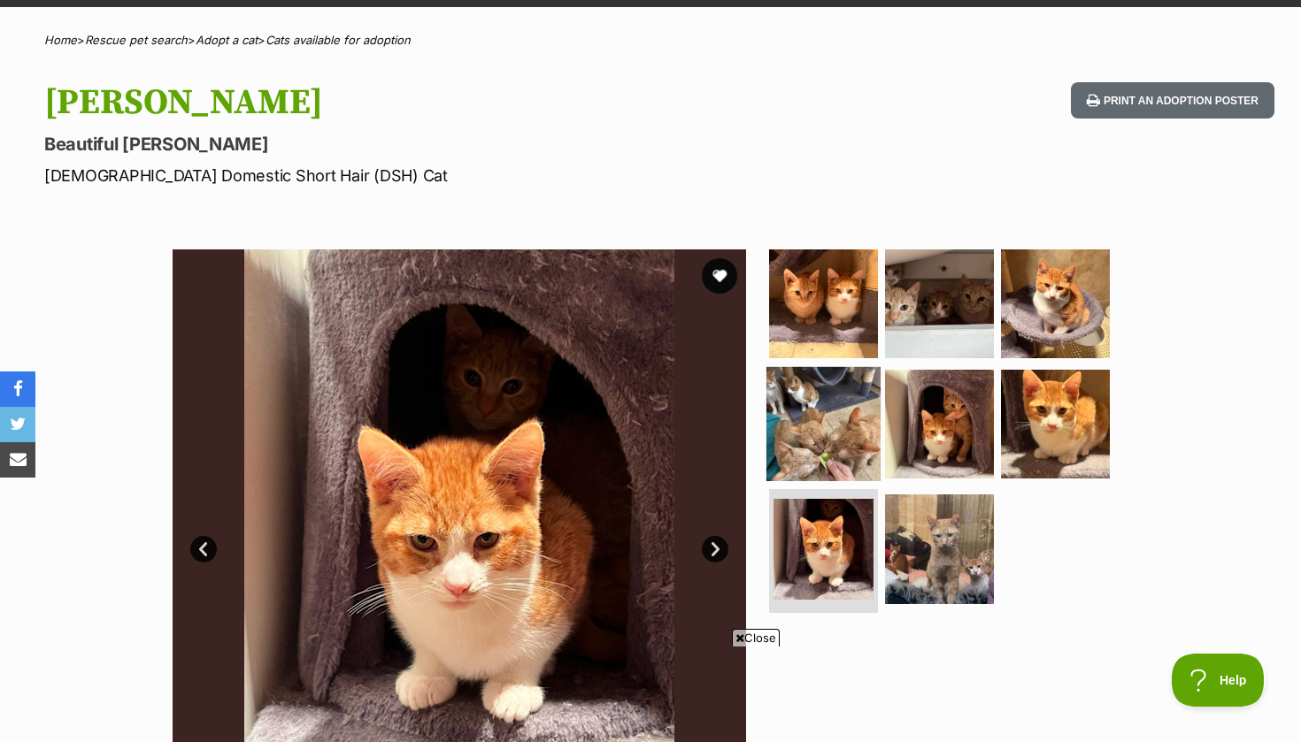
click at [835, 413] on img at bounding box center [823, 423] width 114 height 114
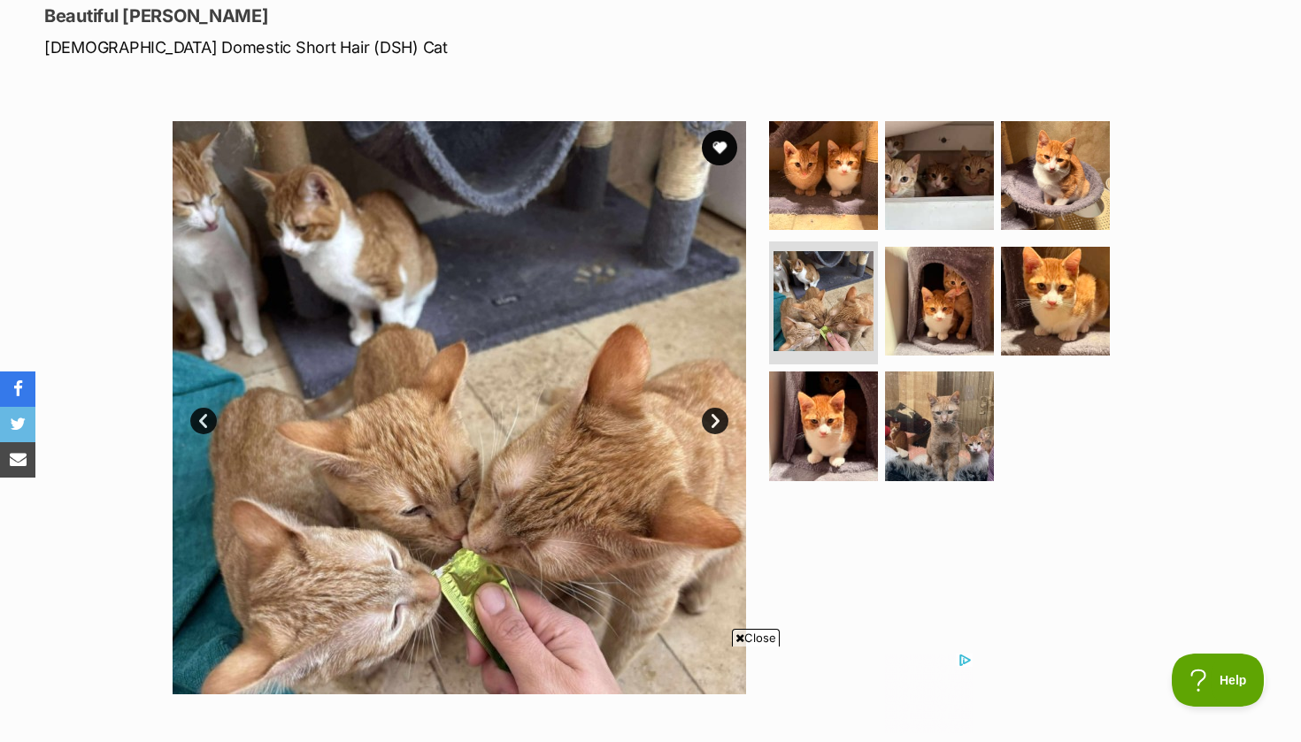
scroll to position [206, 0]
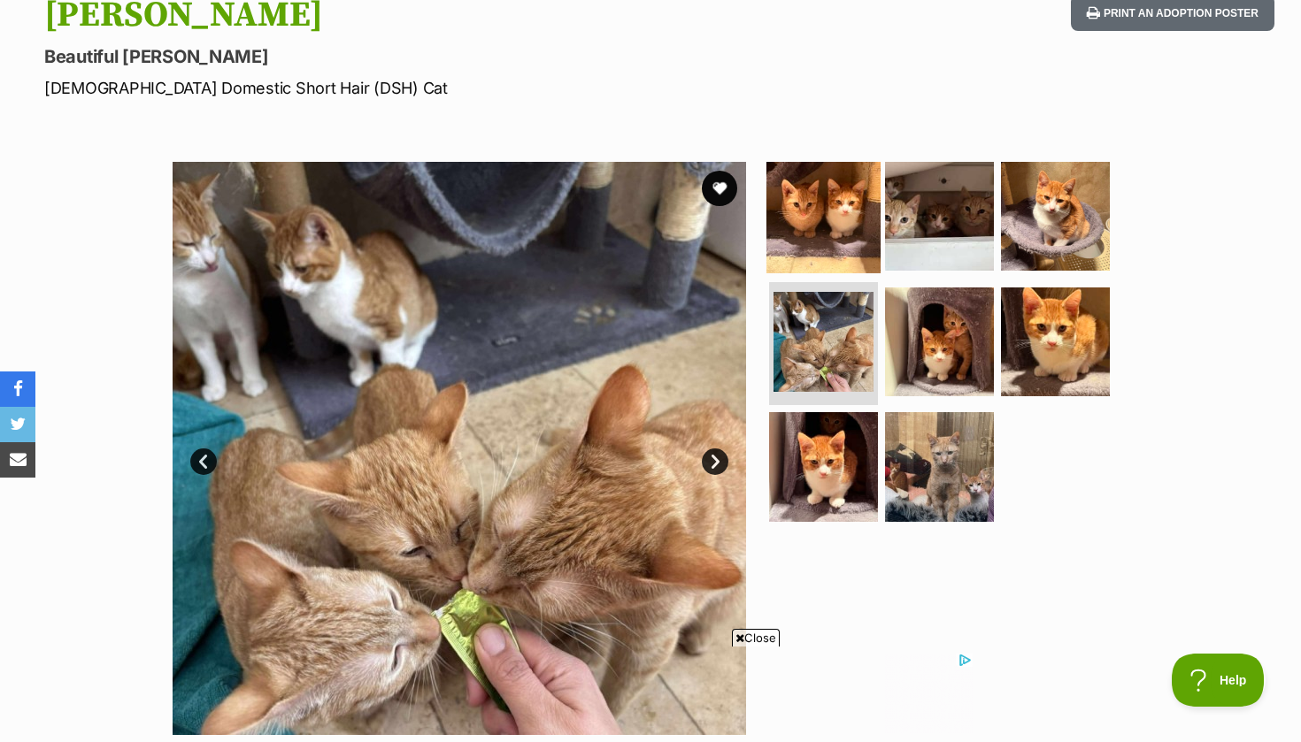
click at [848, 233] on img at bounding box center [823, 216] width 114 height 114
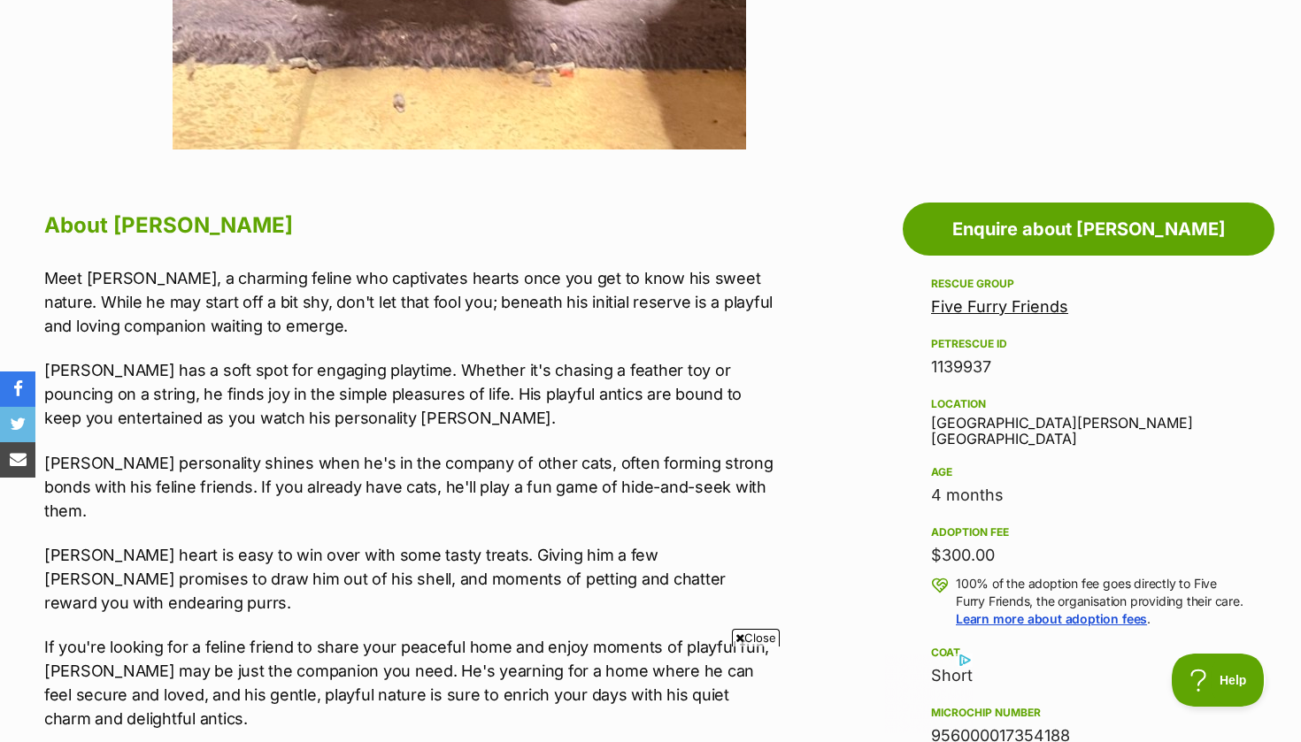
scroll to position [342, 0]
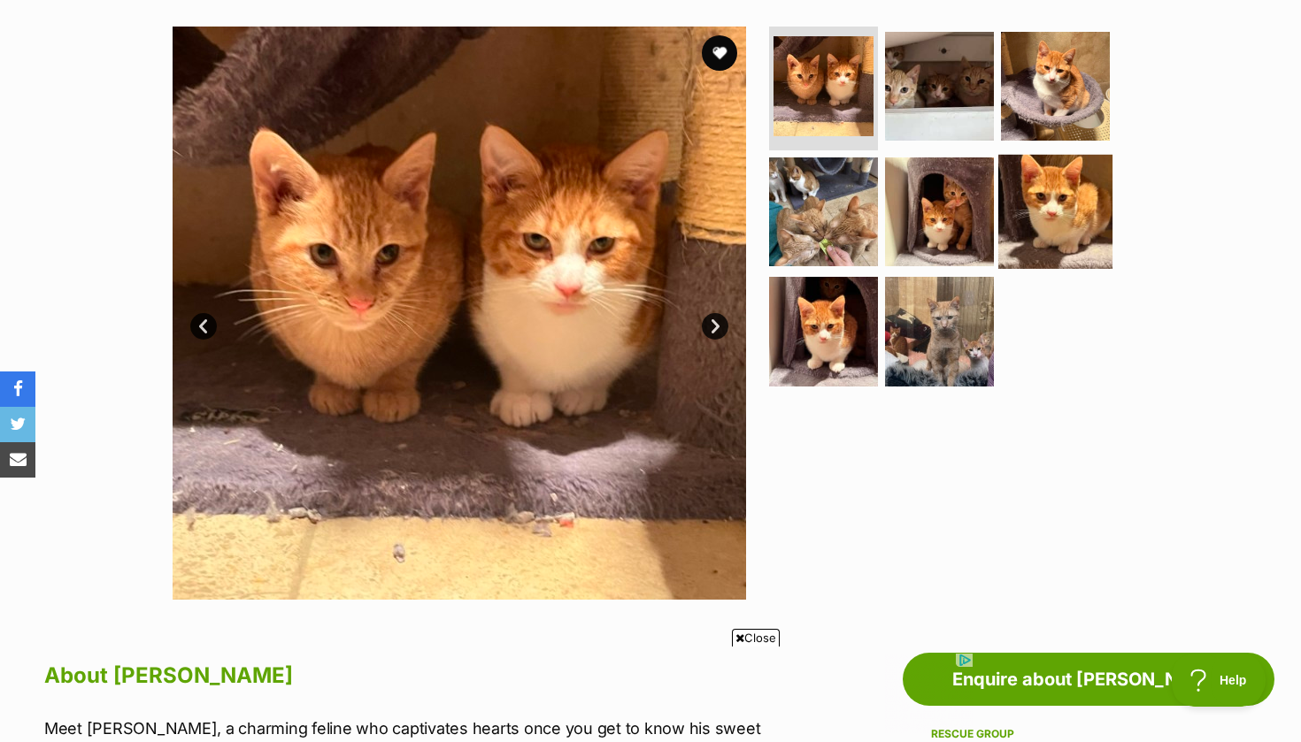
click at [1039, 184] on img at bounding box center [1055, 211] width 114 height 114
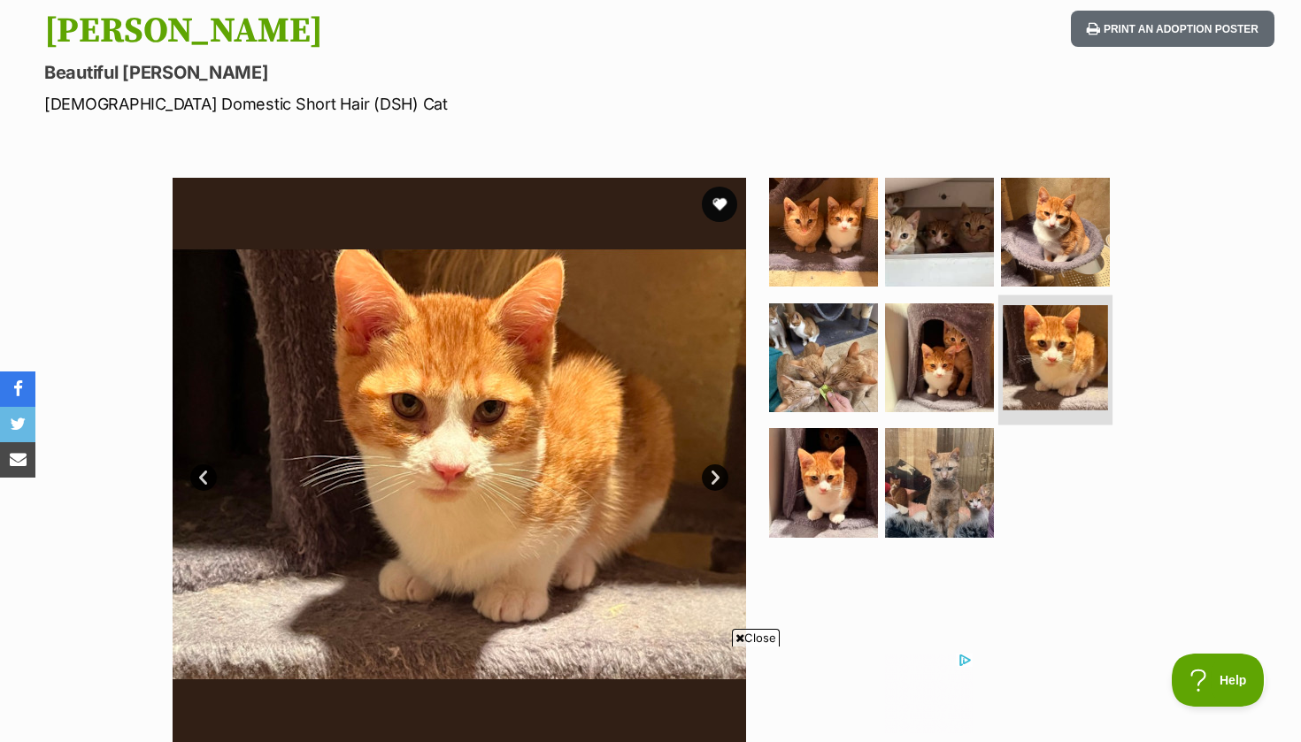
scroll to position [188, 0]
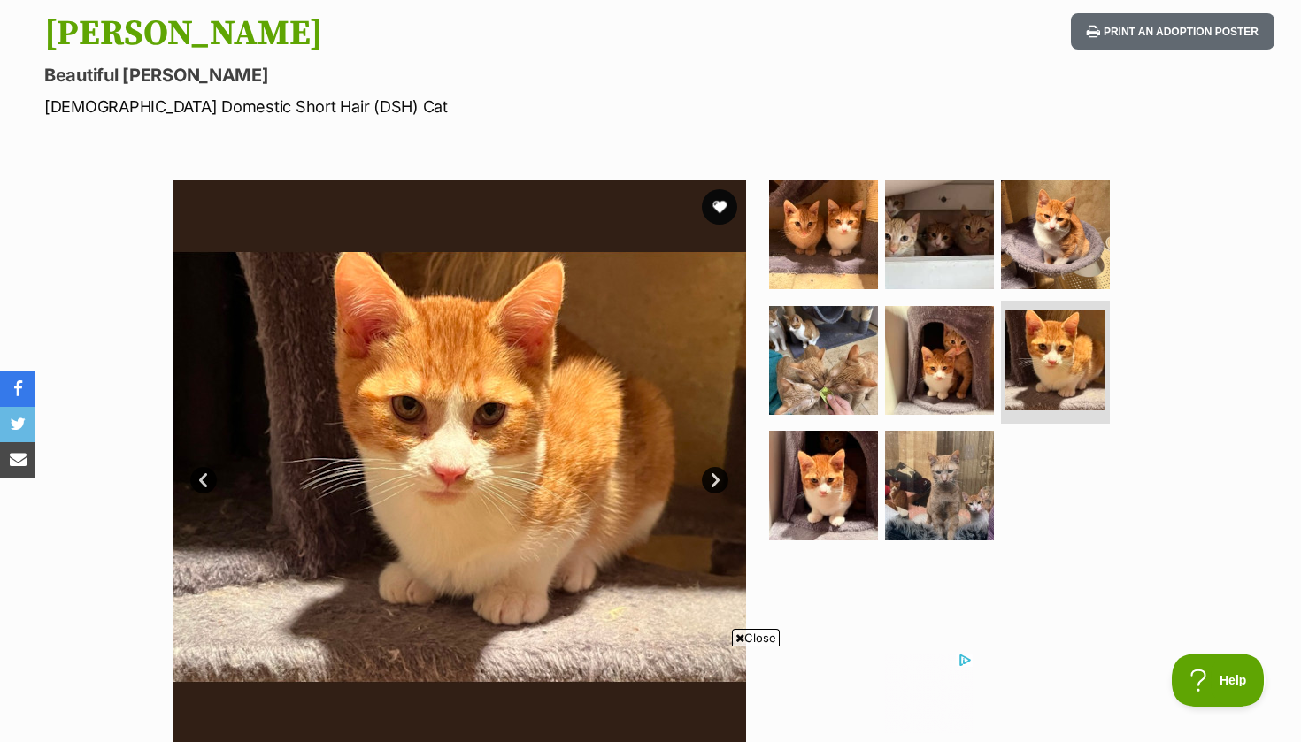
click at [1034, 175] on section "Available 6 of 8 images 6 of 8 images 6 of 8 images 6 of 8 images 6 of 8 images…" at bounding box center [650, 454] width 1009 height 600
click at [1037, 215] on img at bounding box center [1055, 235] width 114 height 114
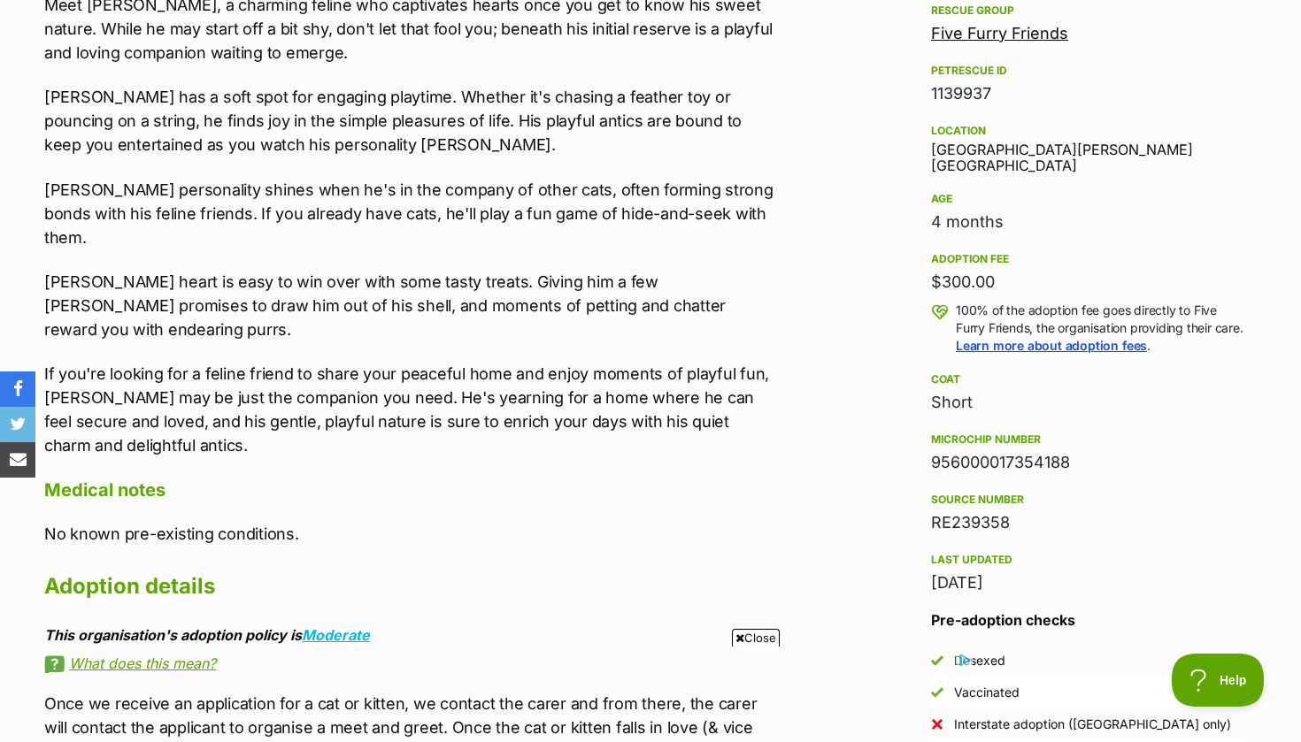
scroll to position [1062, 0]
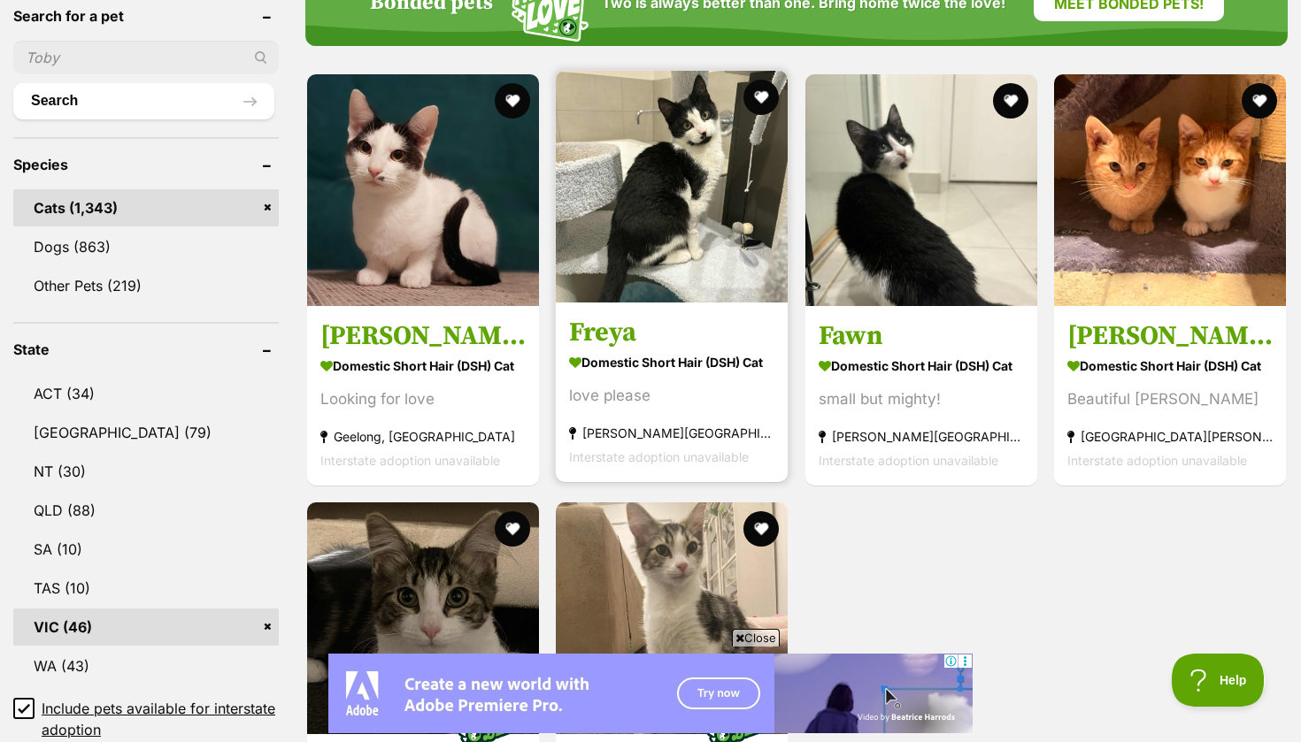
click at [654, 316] on link "Freya Domestic Short Hair (DSH) Cat love please Mitcham, VIC Interstate adoptio…" at bounding box center [672, 393] width 232 height 180
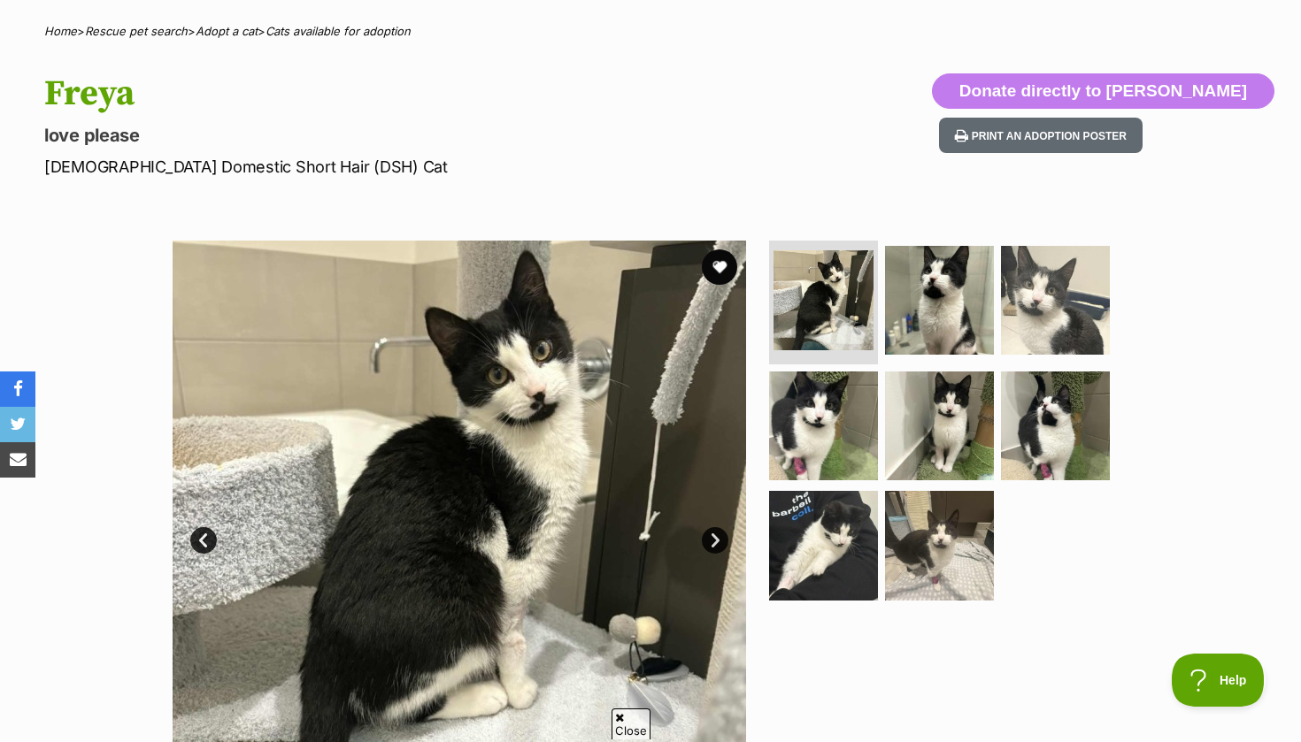
scroll to position [130, 0]
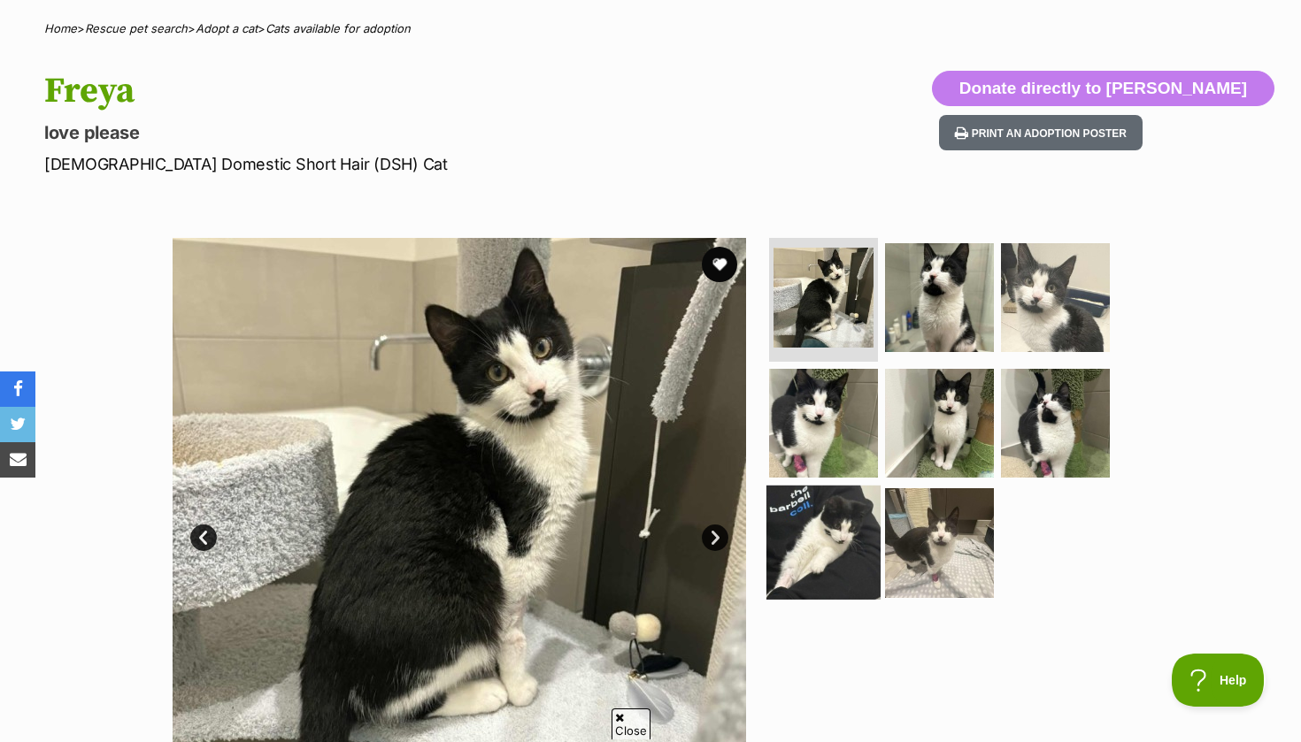
click at [829, 525] on img at bounding box center [823, 543] width 114 height 114
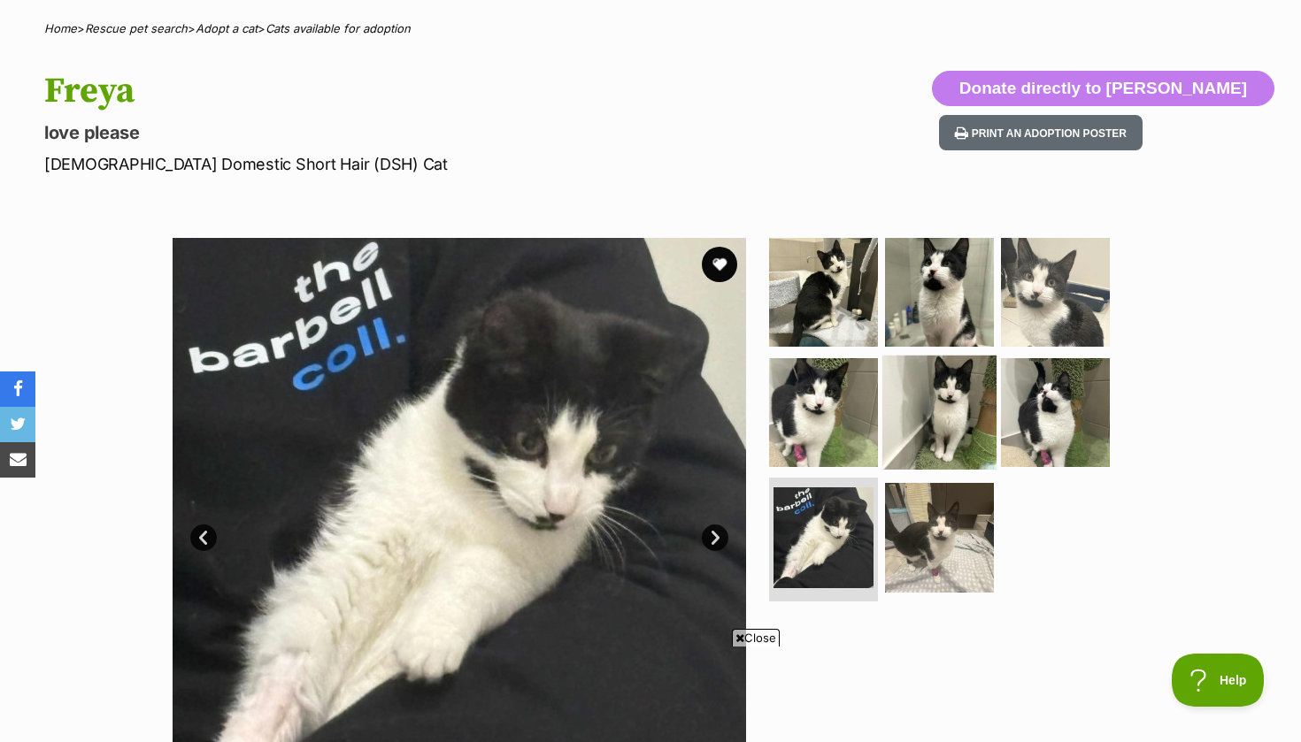
scroll to position [0, 0]
click at [922, 423] on img at bounding box center [939, 412] width 114 height 114
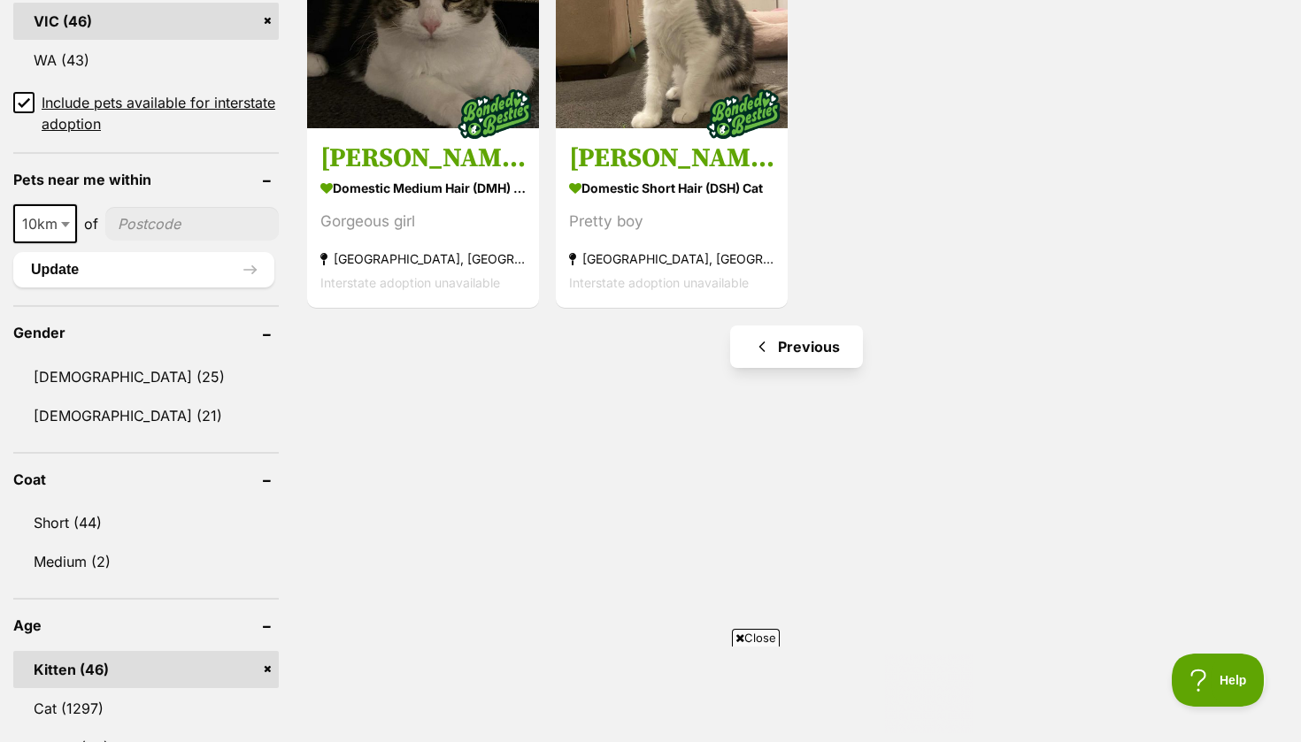
click at [780, 336] on link "Previous" at bounding box center [796, 347] width 133 height 42
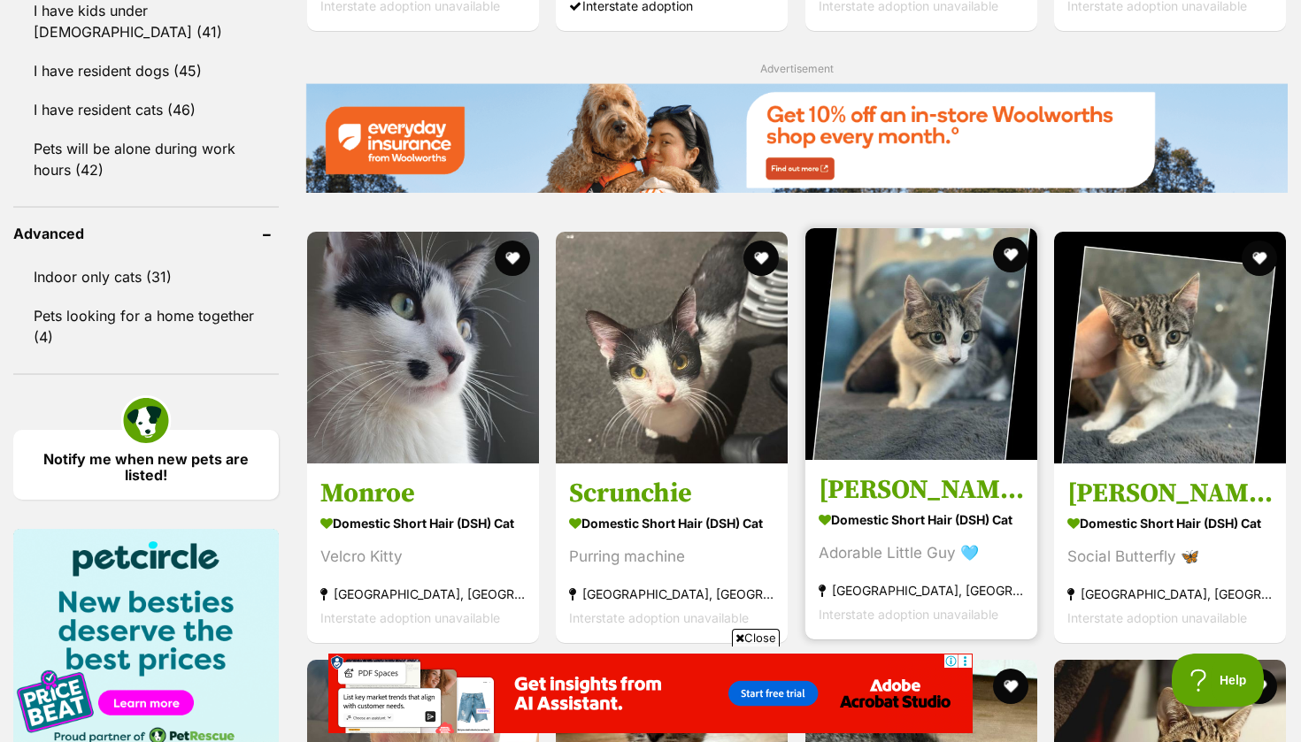
scroll to position [2127, 0]
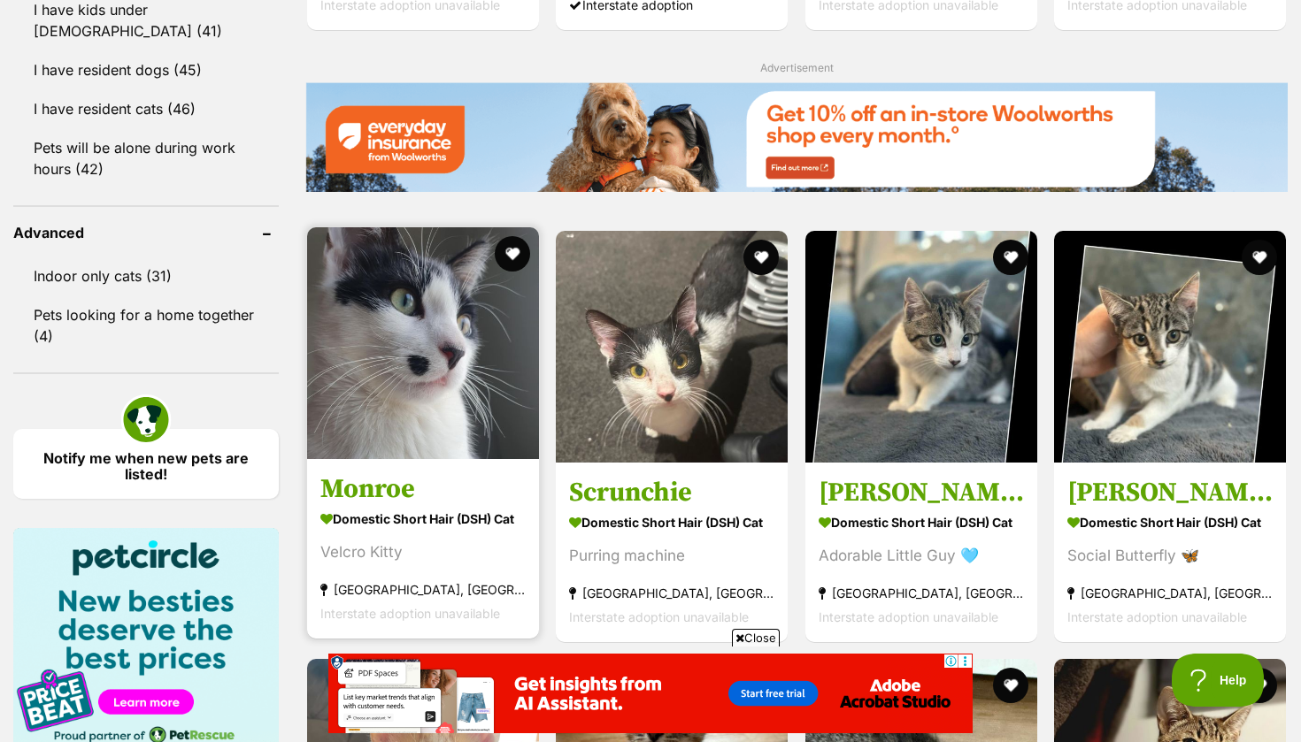
click at [389, 382] on img at bounding box center [423, 343] width 232 height 232
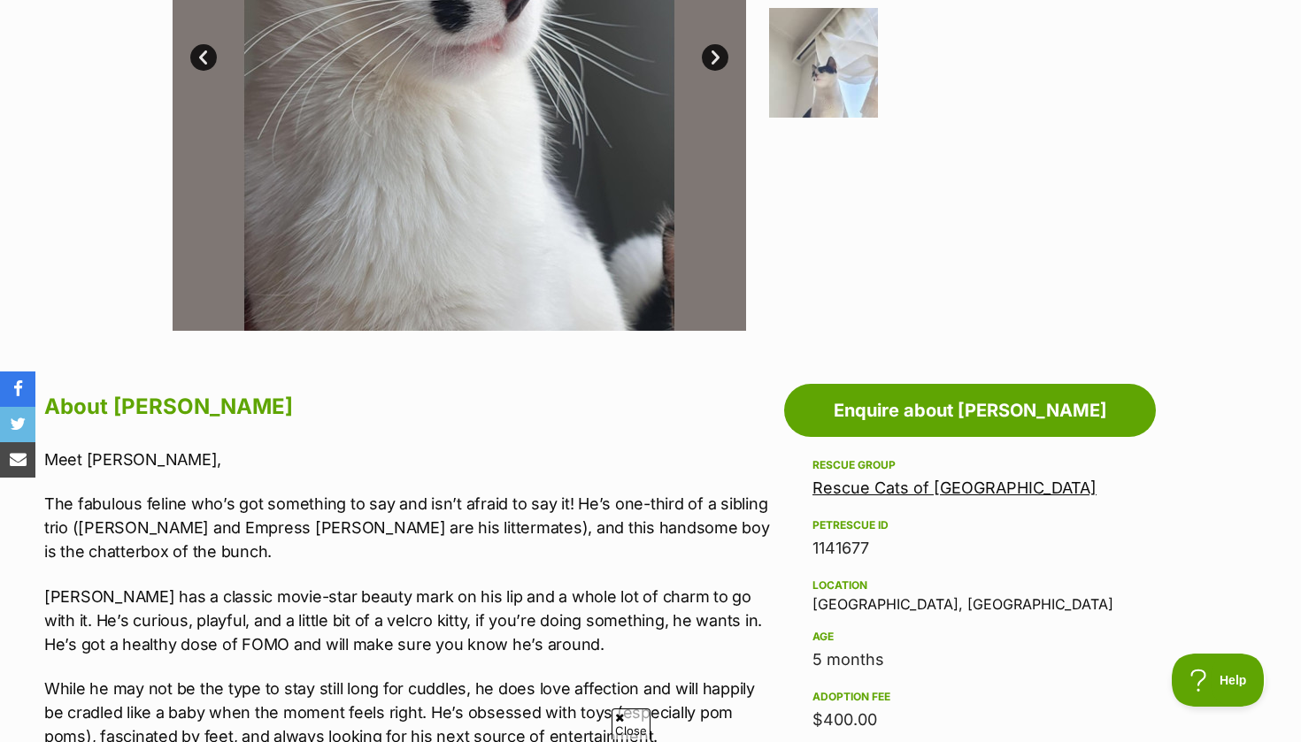
scroll to position [466, 0]
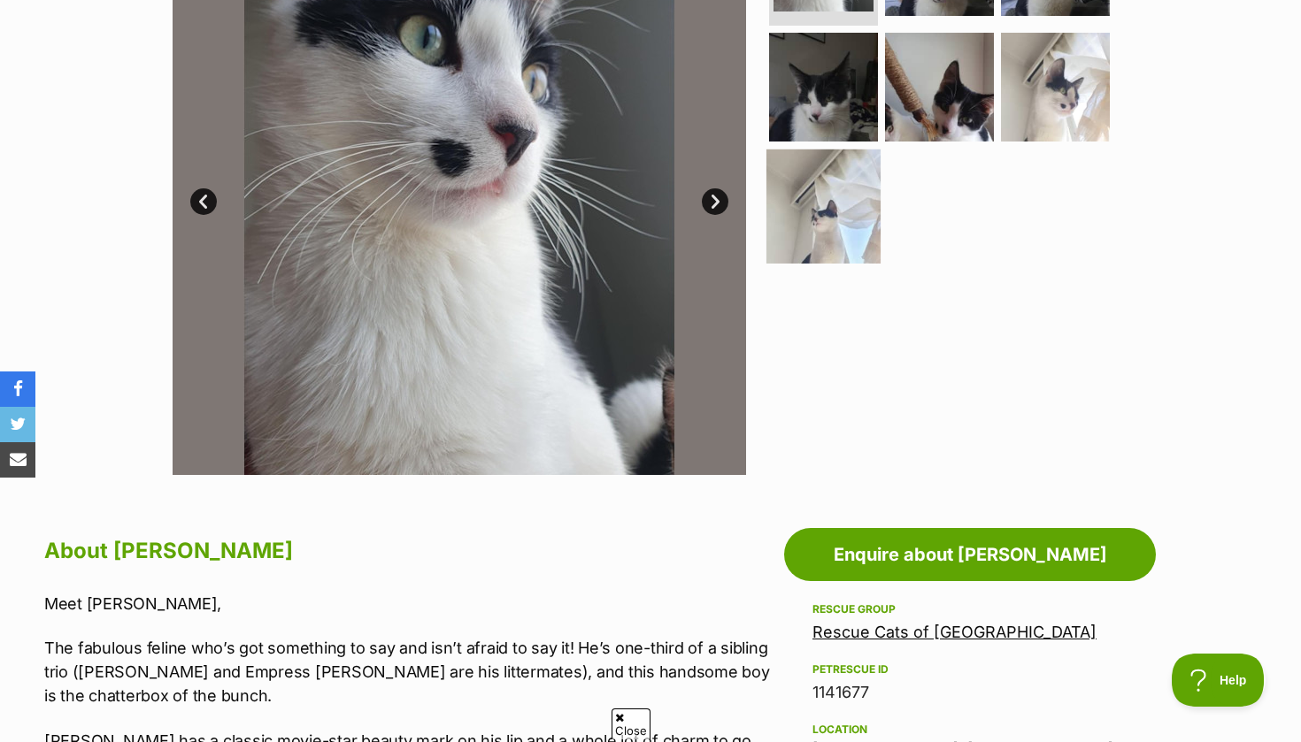
click at [813, 206] on img at bounding box center [823, 207] width 114 height 114
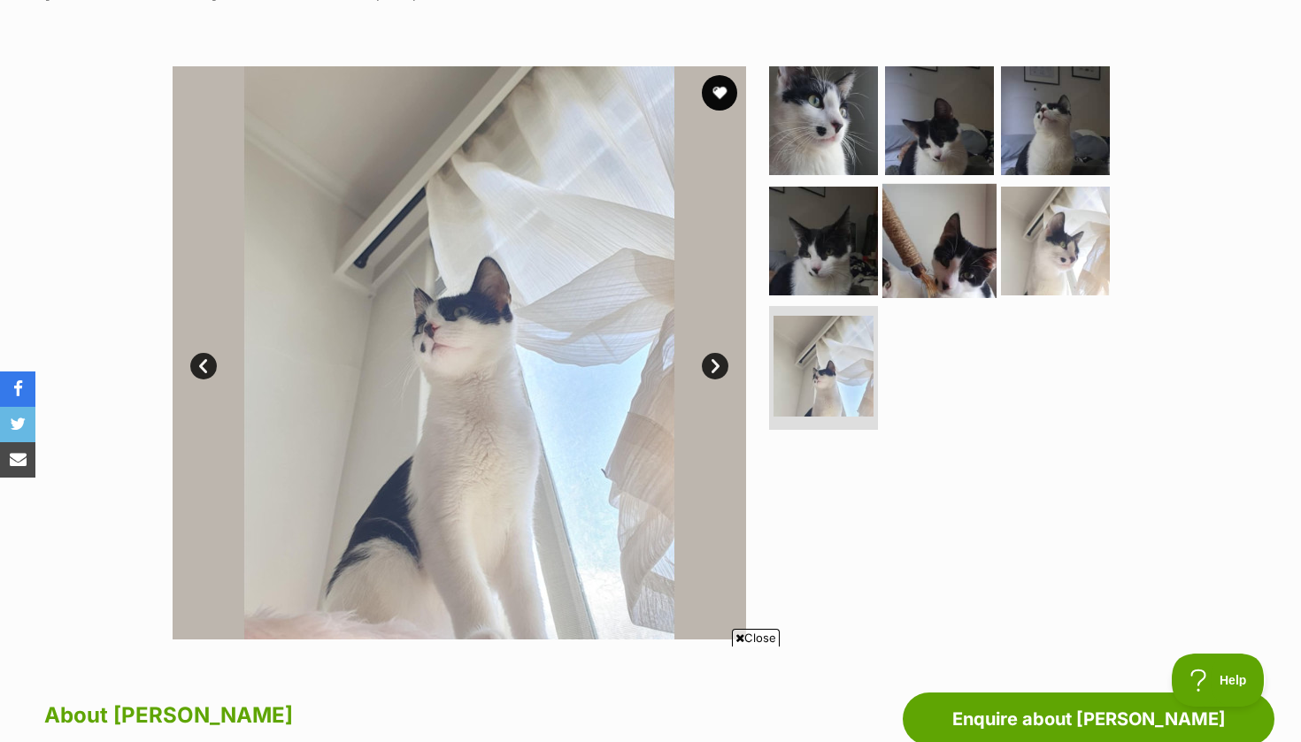
scroll to position [0, 0]
click at [961, 212] on img at bounding box center [939, 240] width 114 height 114
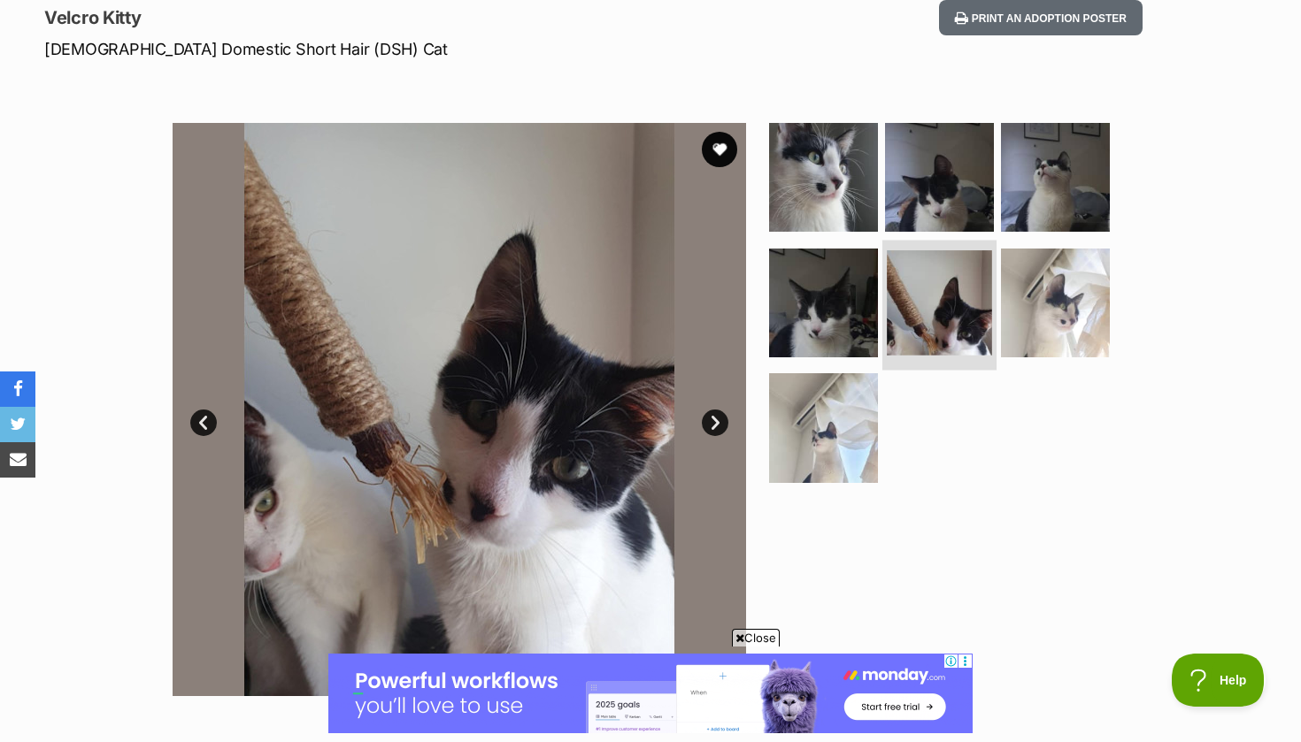
scroll to position [242, 0]
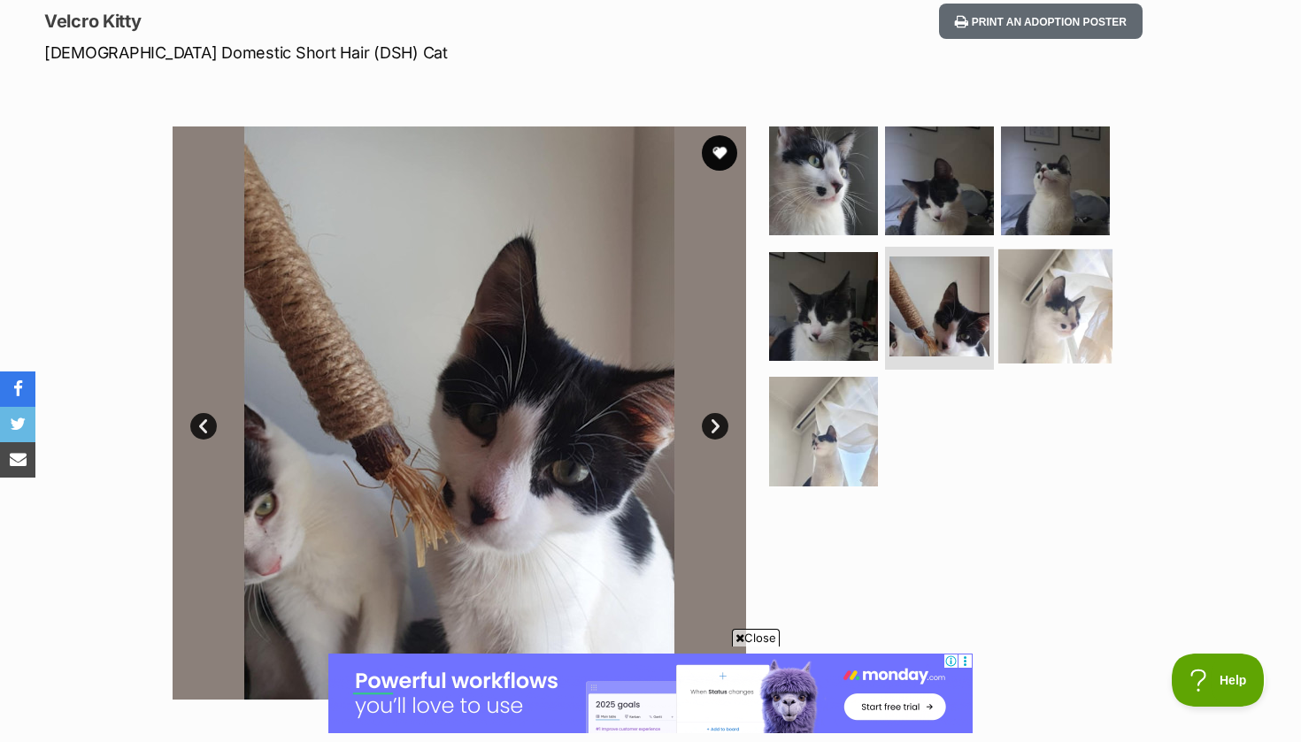
click at [1029, 256] on img at bounding box center [1055, 306] width 114 height 114
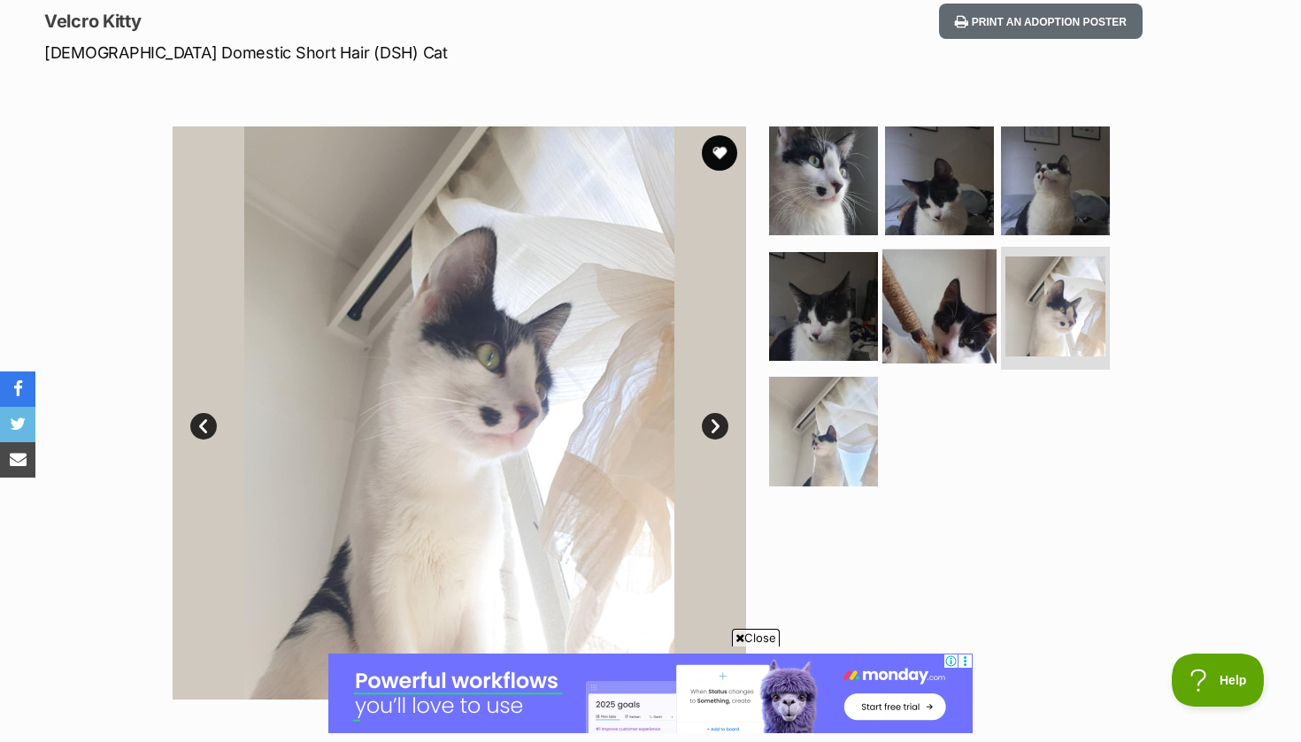
click at [908, 295] on img at bounding box center [939, 306] width 114 height 114
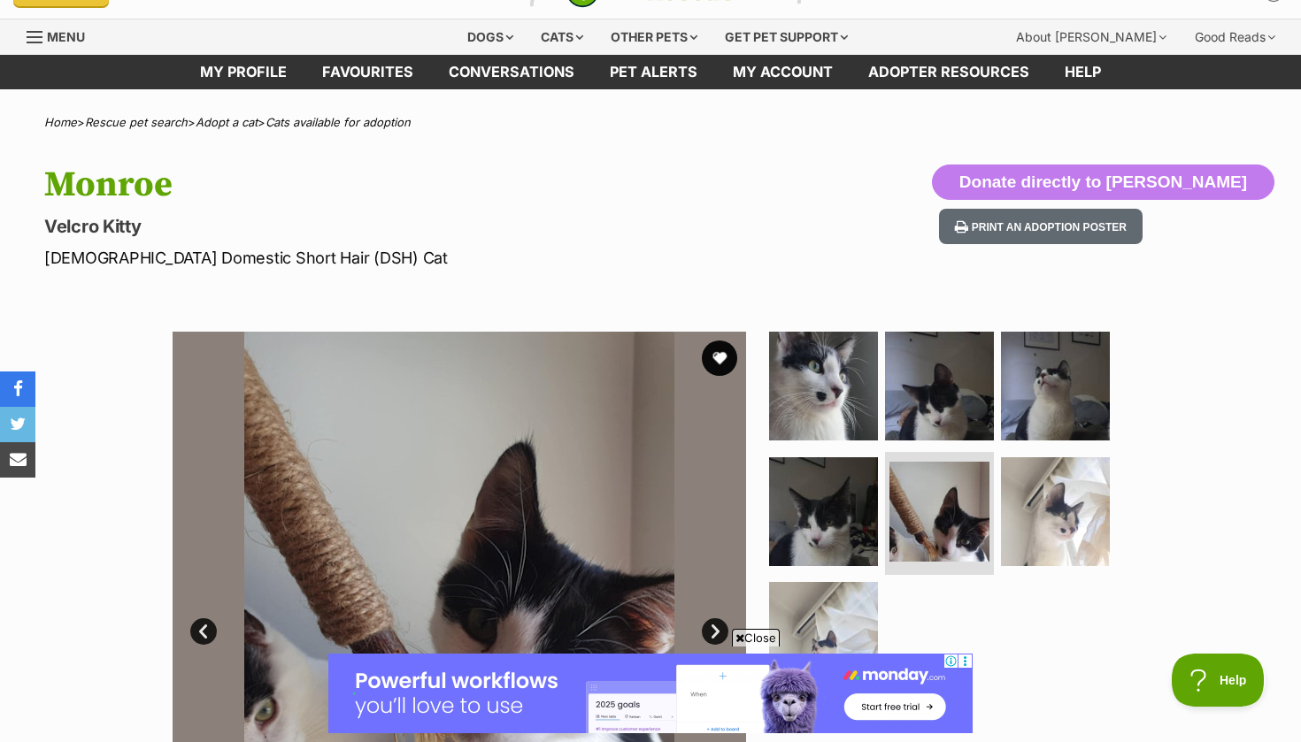
scroll to position [44, 0]
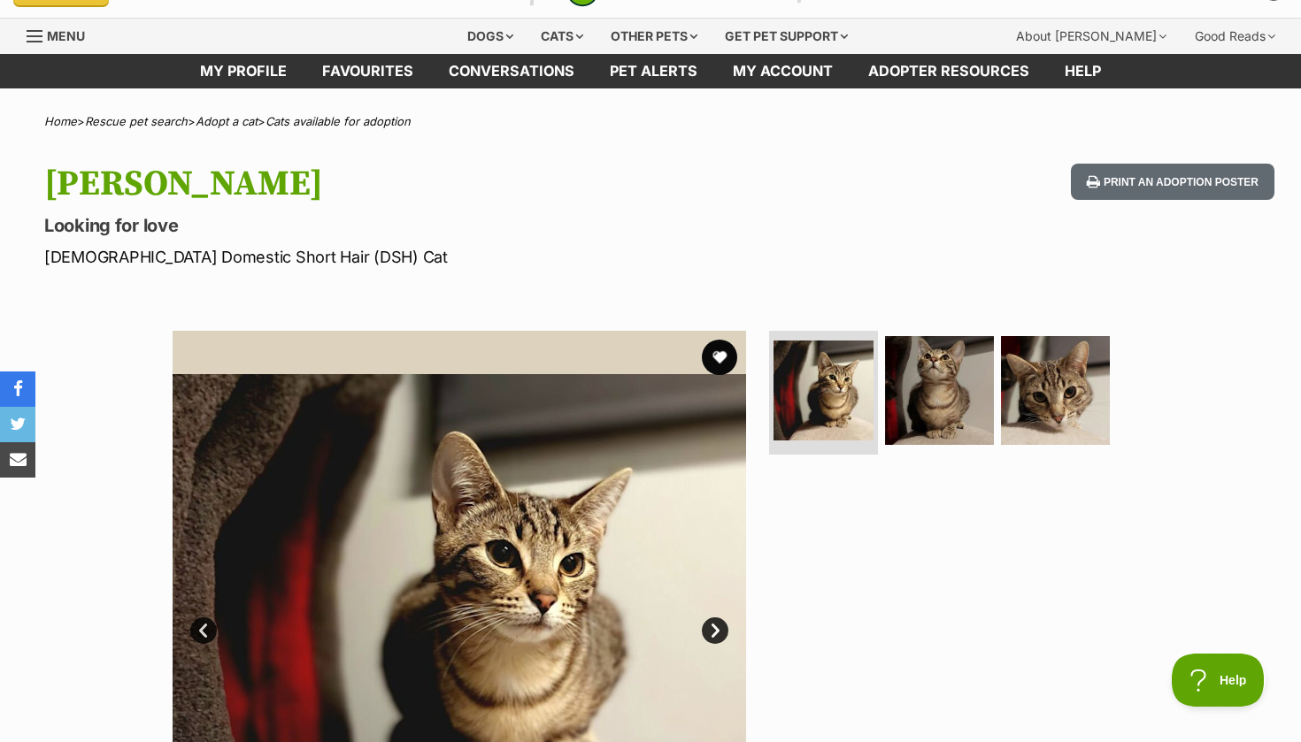
scroll to position [45, 0]
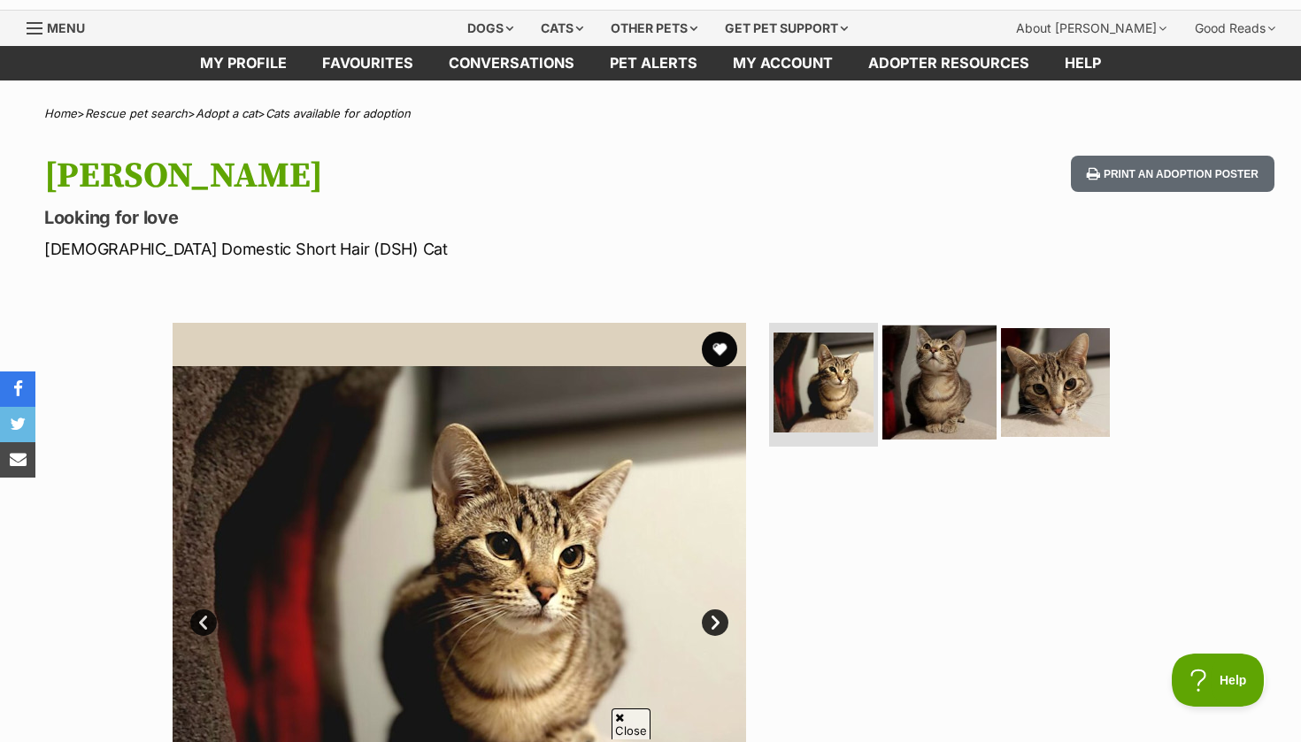
click at [948, 360] on img at bounding box center [939, 383] width 114 height 114
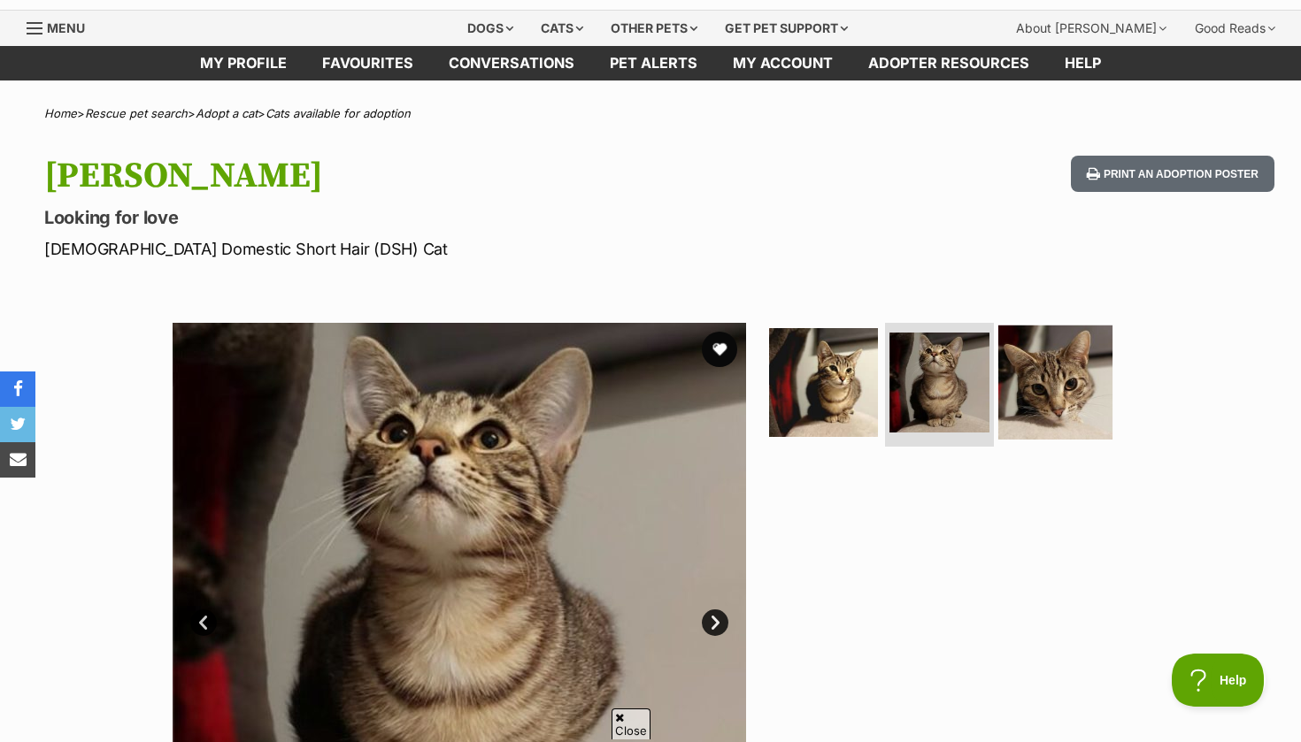
click at [1062, 372] on img at bounding box center [1055, 383] width 114 height 114
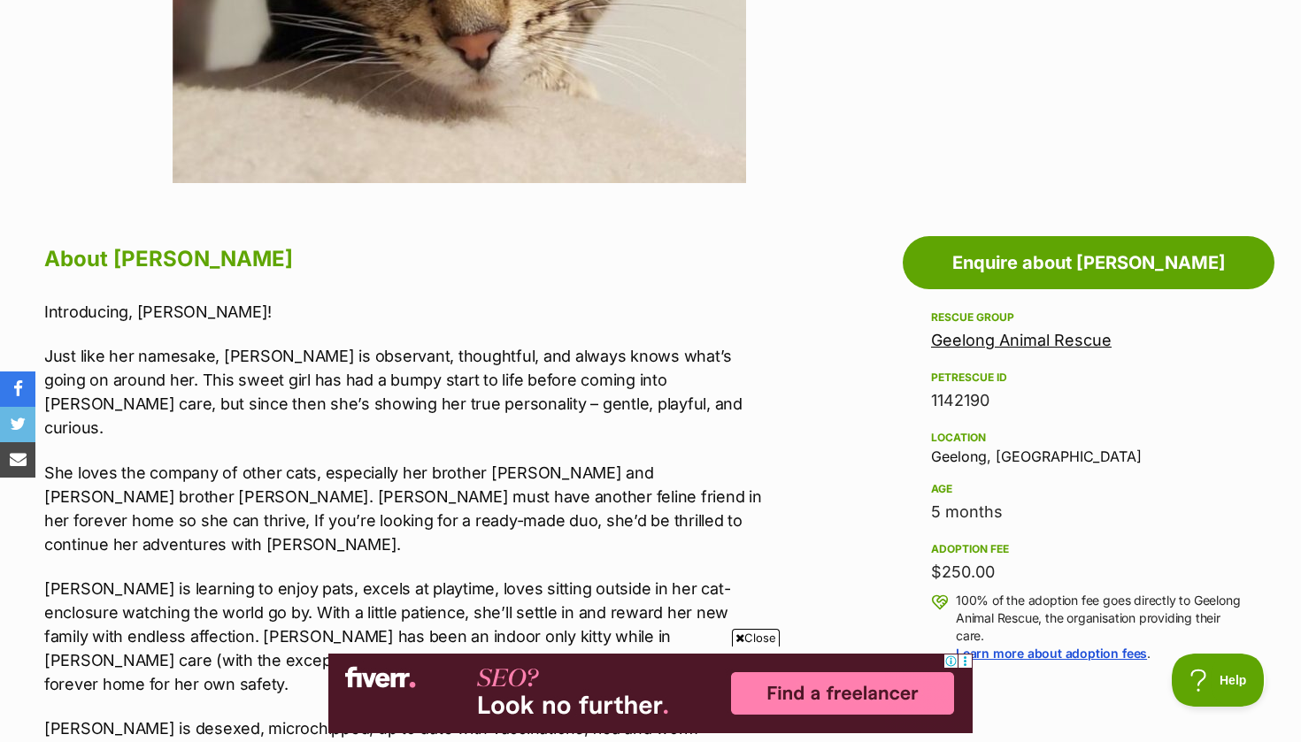
scroll to position [758, 0]
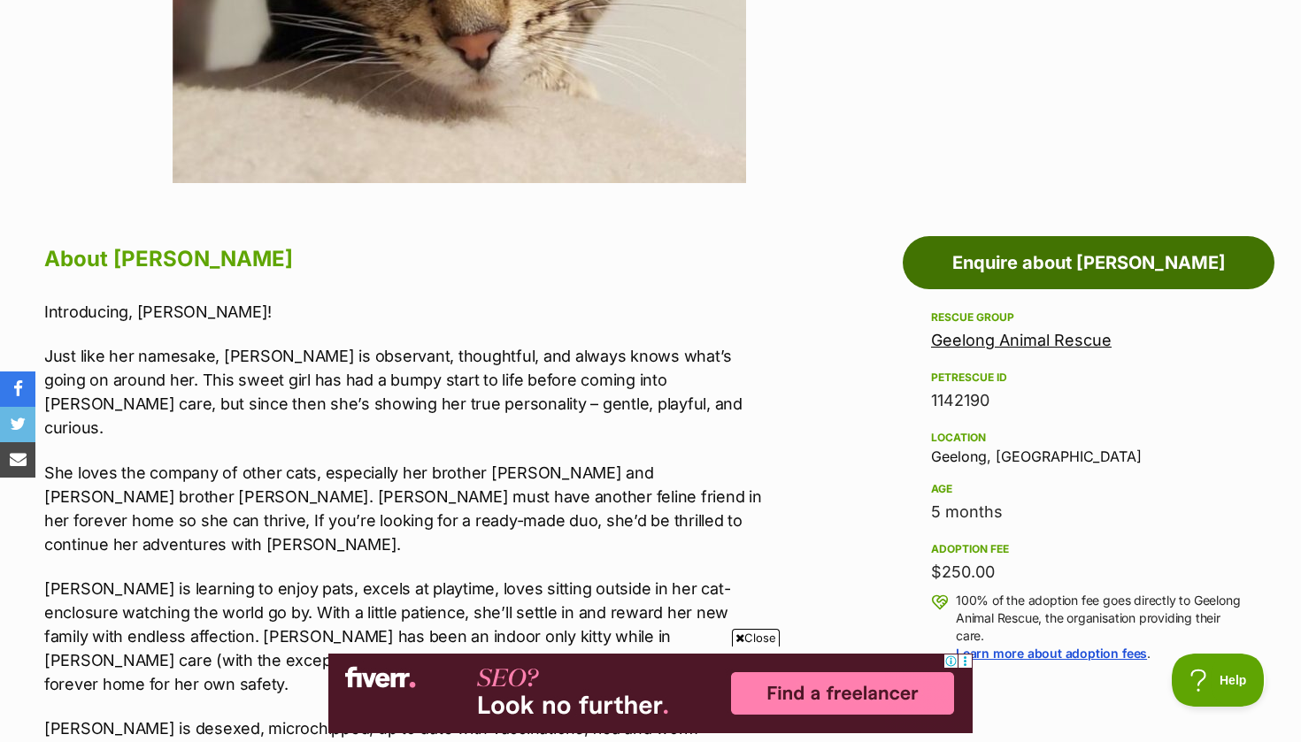
click at [1076, 250] on link "Enquire about [PERSON_NAME]" at bounding box center [1089, 262] width 372 height 53
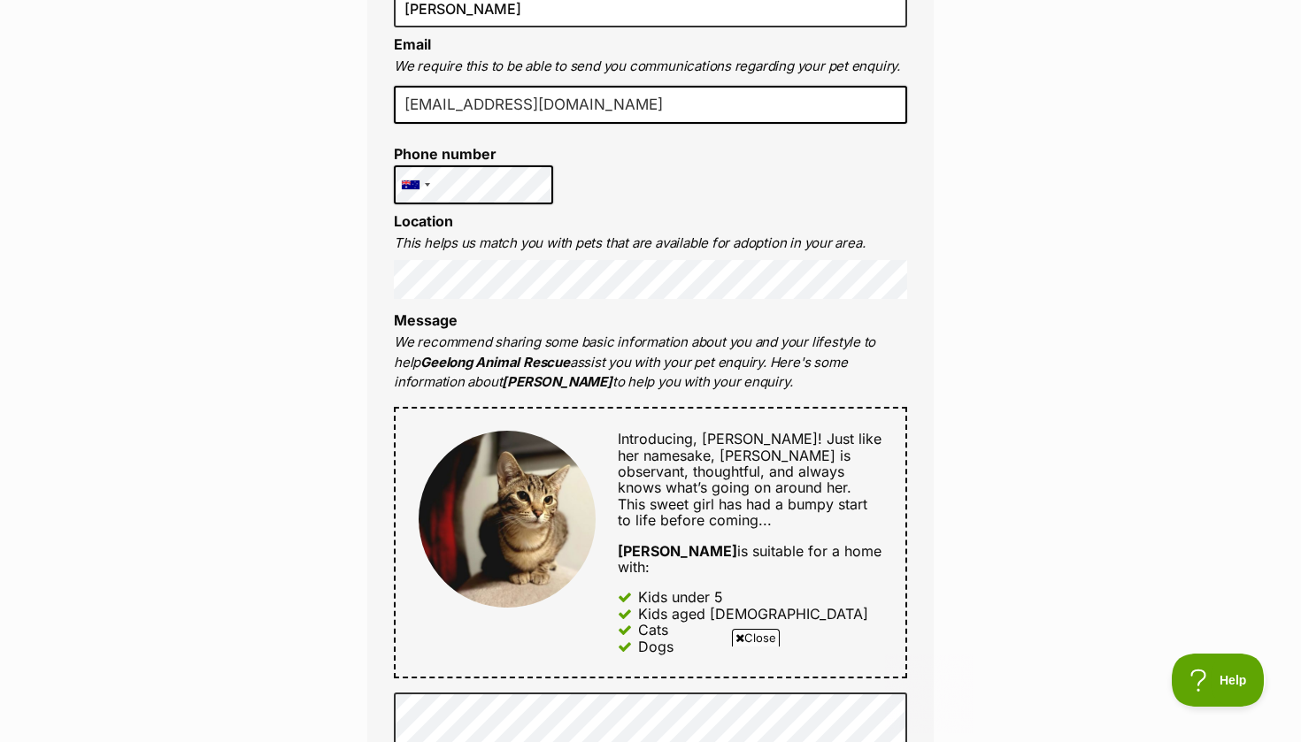
scroll to position [555, 0]
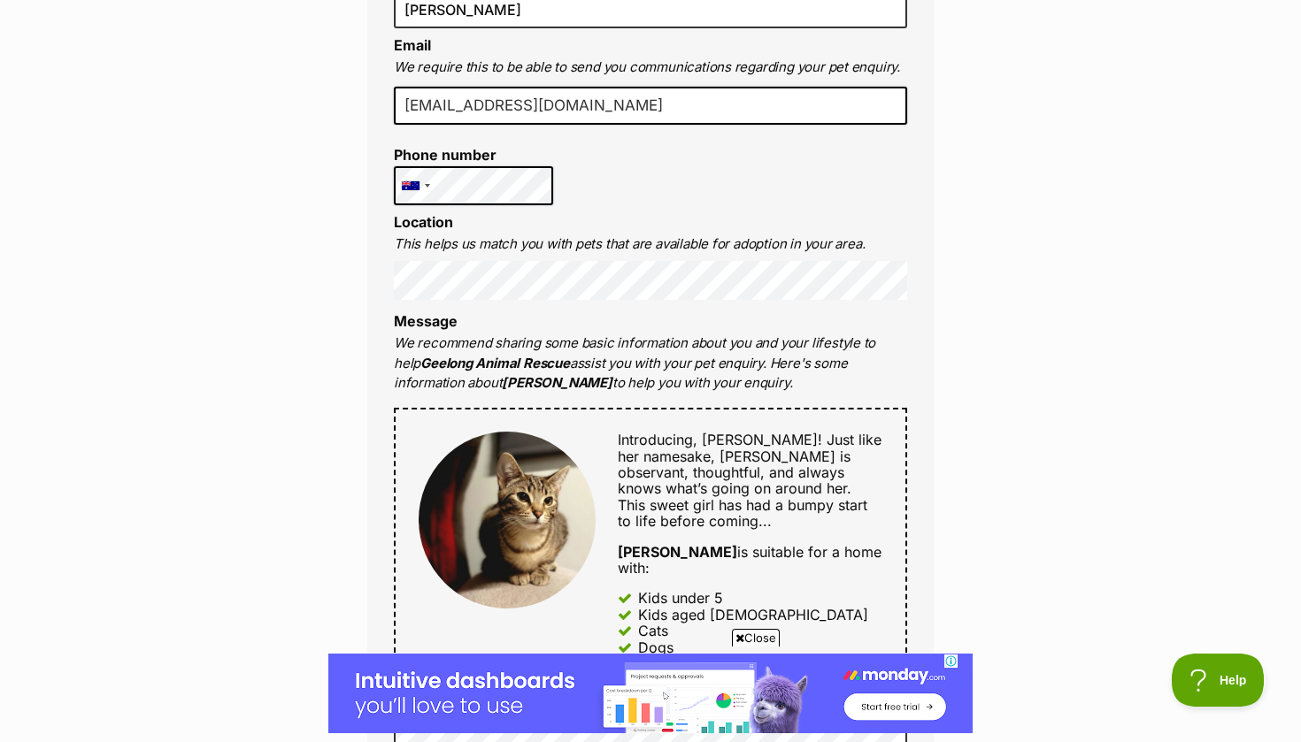
click at [477, 158] on label "Phone number" at bounding box center [473, 155] width 159 height 16
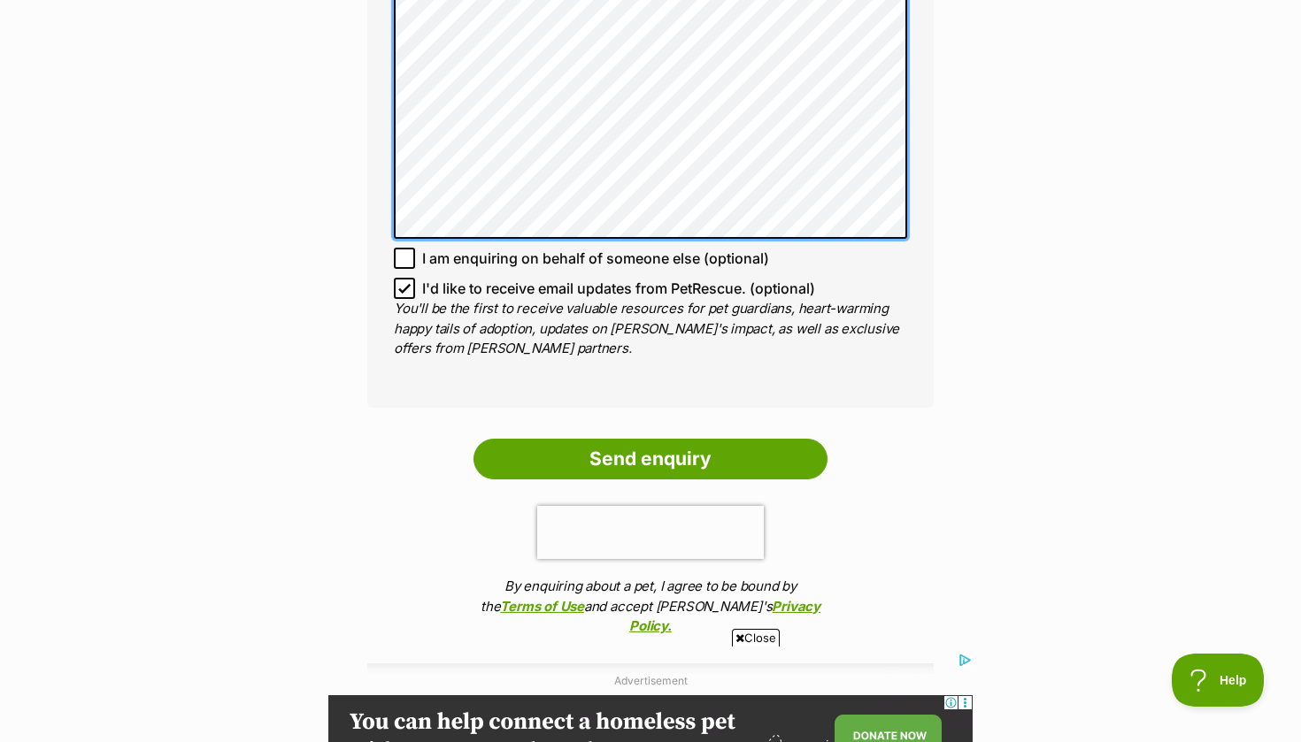
scroll to position [1260, 0]
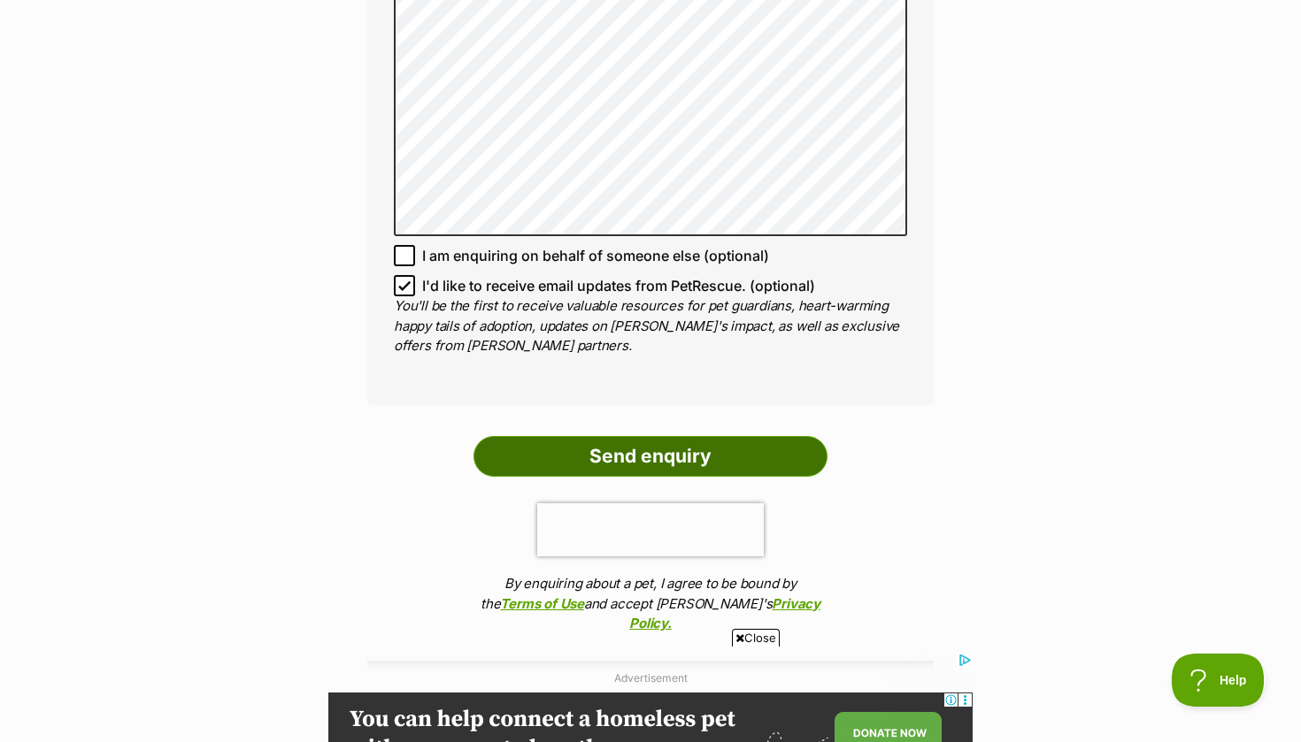
click at [596, 455] on input "Send enquiry" at bounding box center [650, 456] width 354 height 41
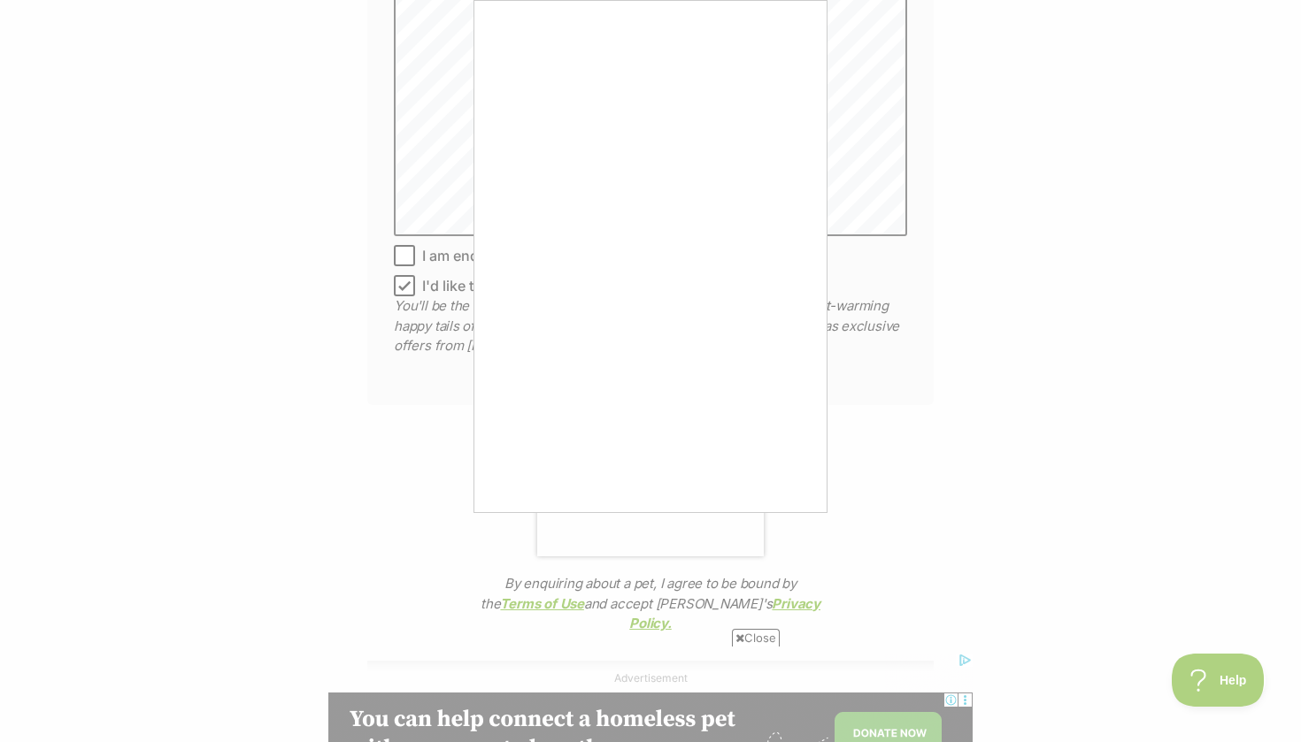
scroll to position [0, 0]
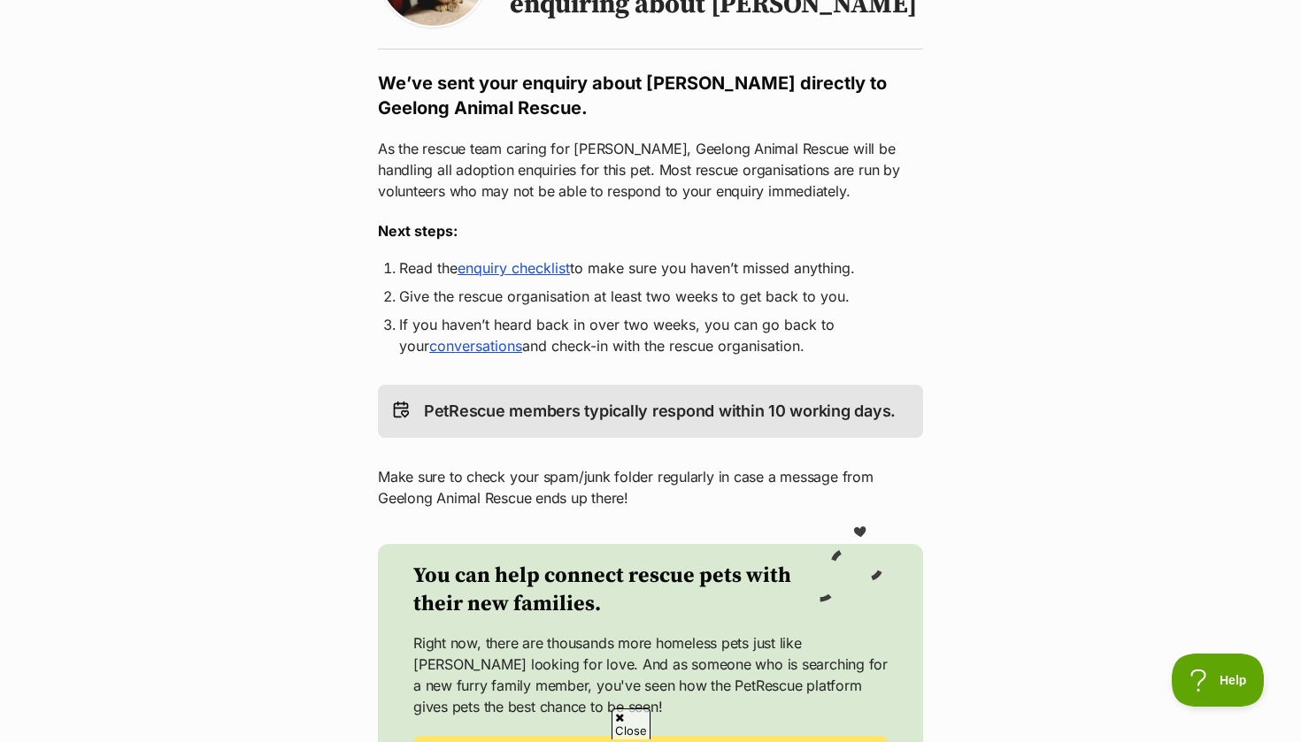
scroll to position [252, 0]
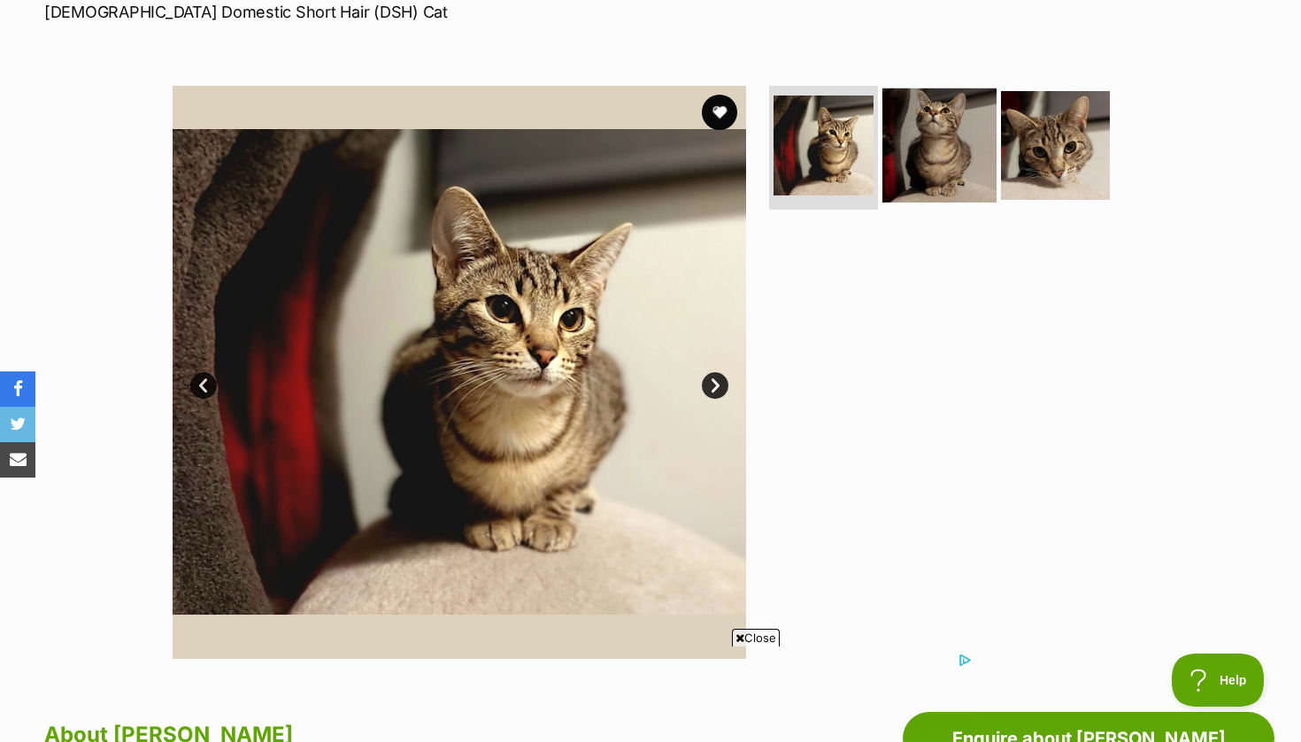
click at [938, 152] on img at bounding box center [939, 145] width 114 height 114
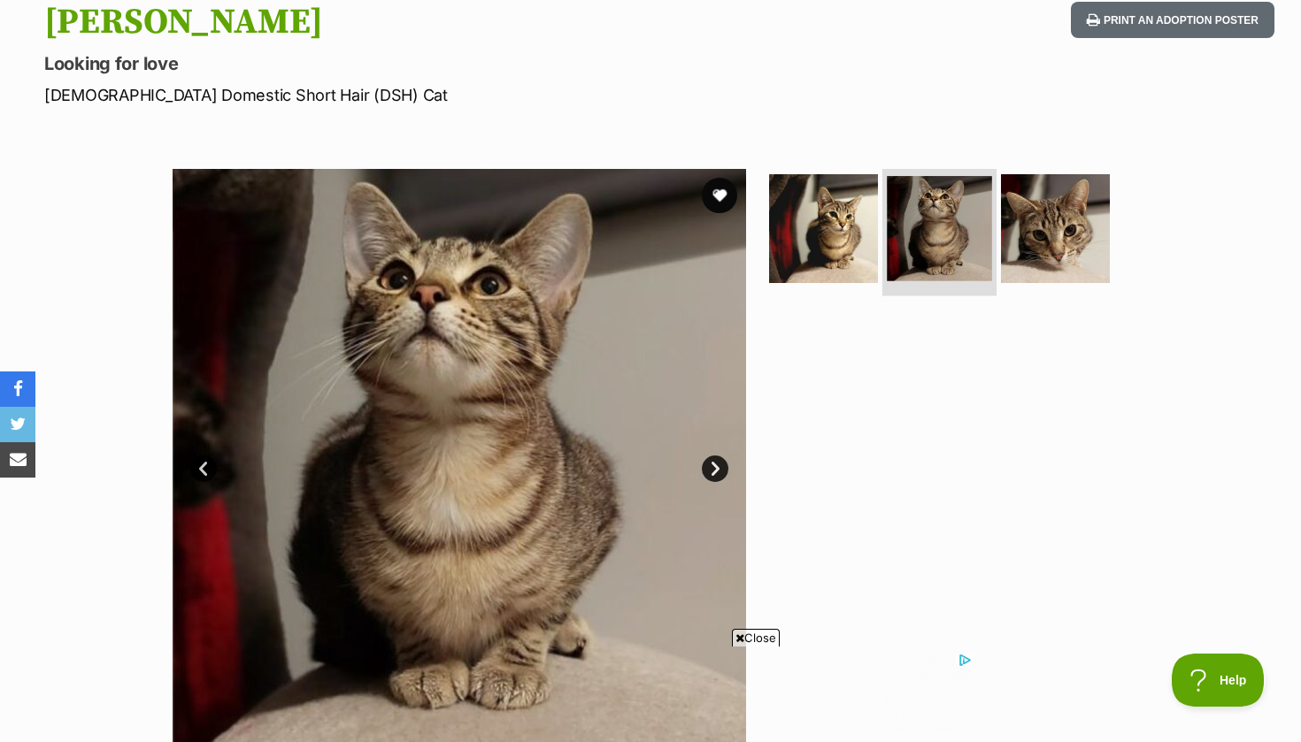
scroll to position [26, 0]
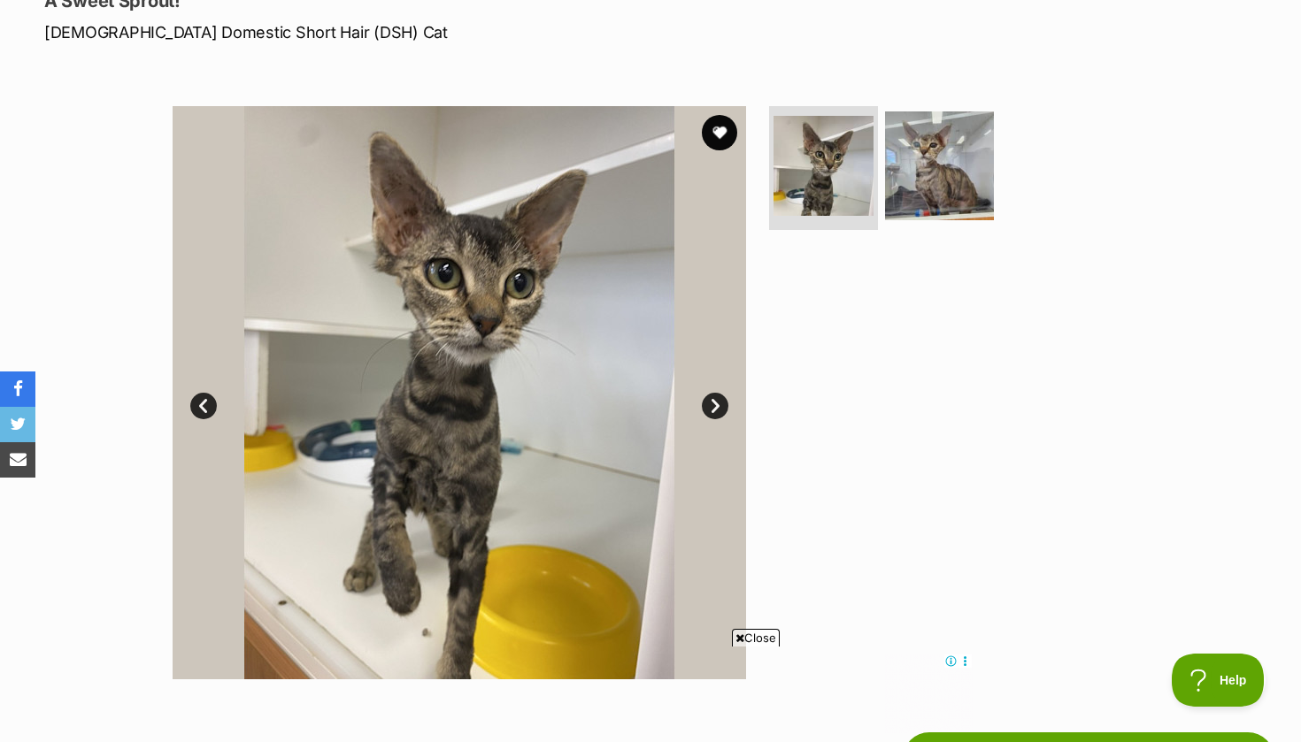
scroll to position [277, 0]
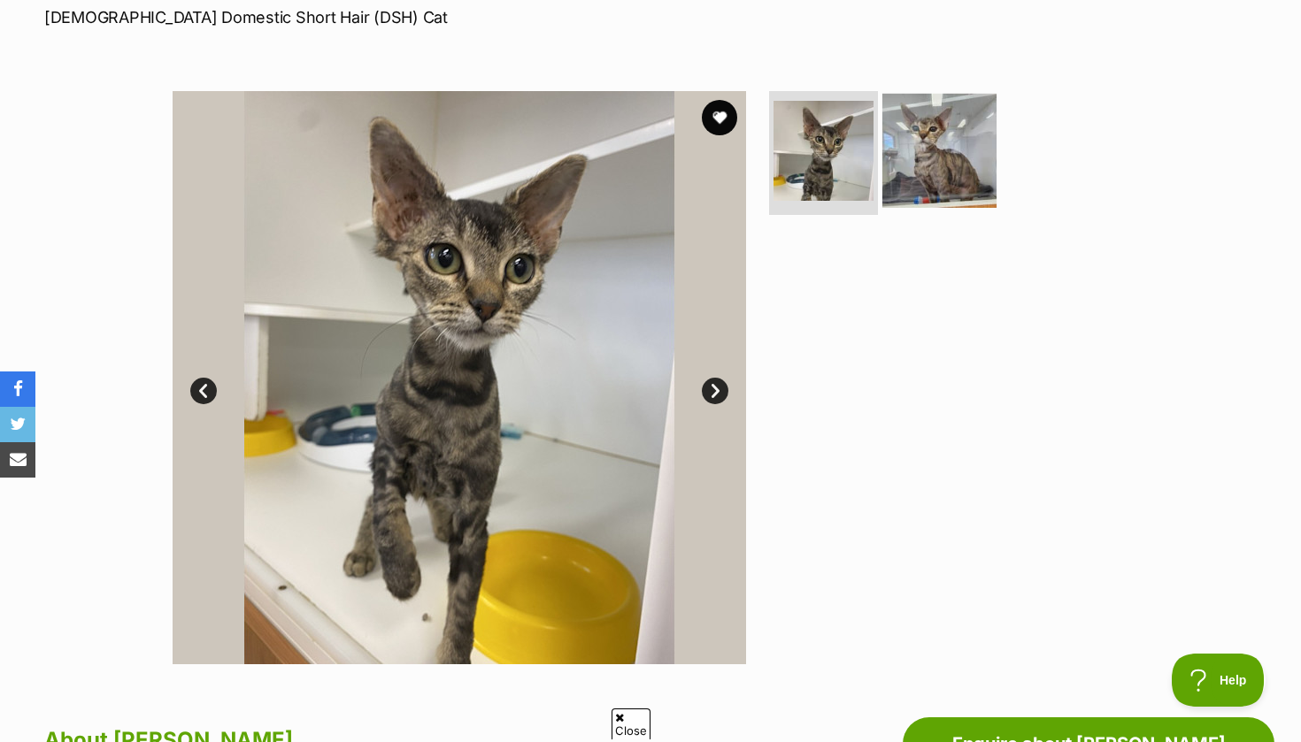
click at [961, 161] on img at bounding box center [939, 151] width 114 height 114
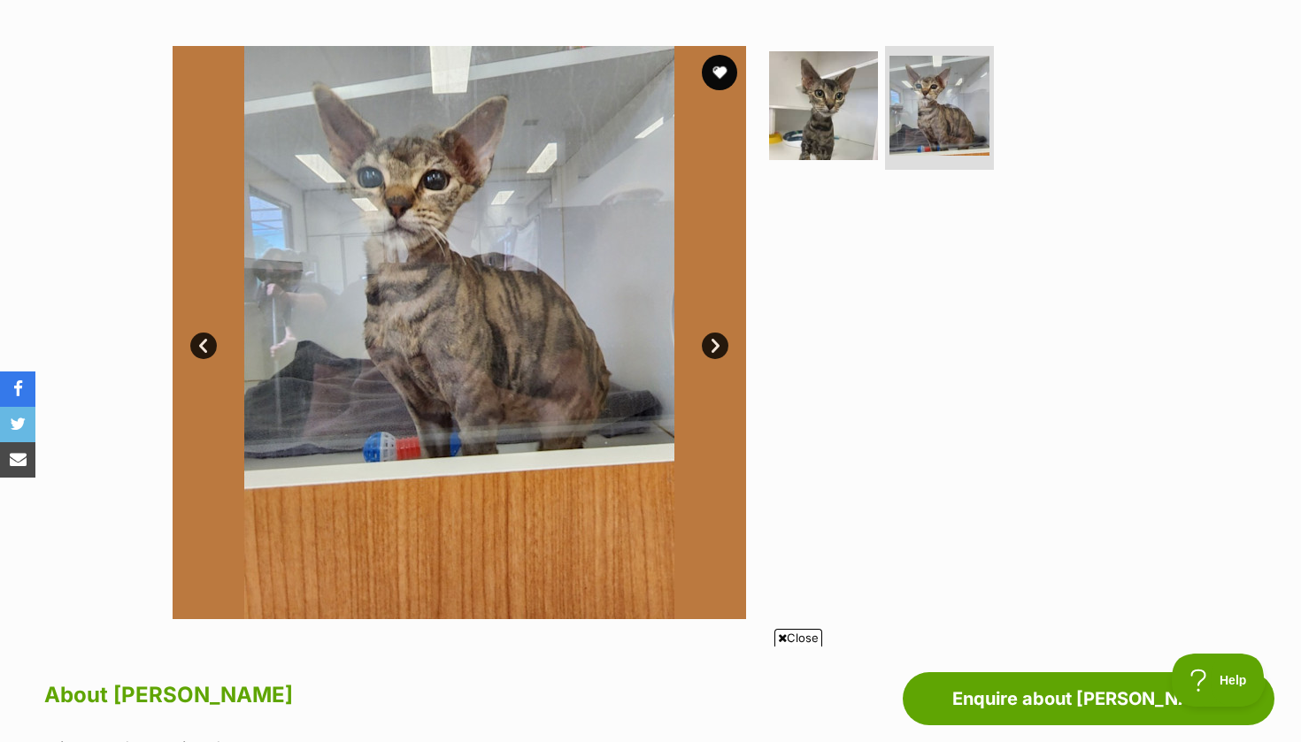
scroll to position [323, 0]
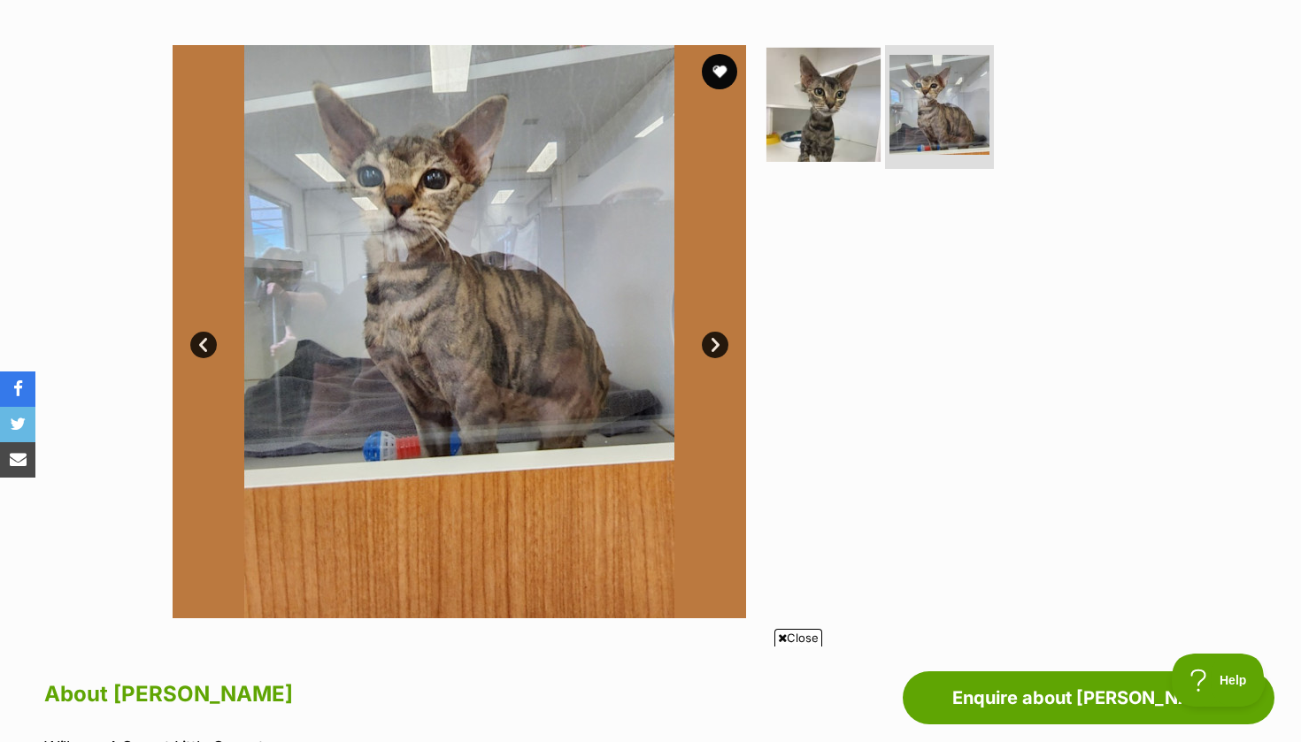
click at [838, 109] on img at bounding box center [823, 105] width 114 height 114
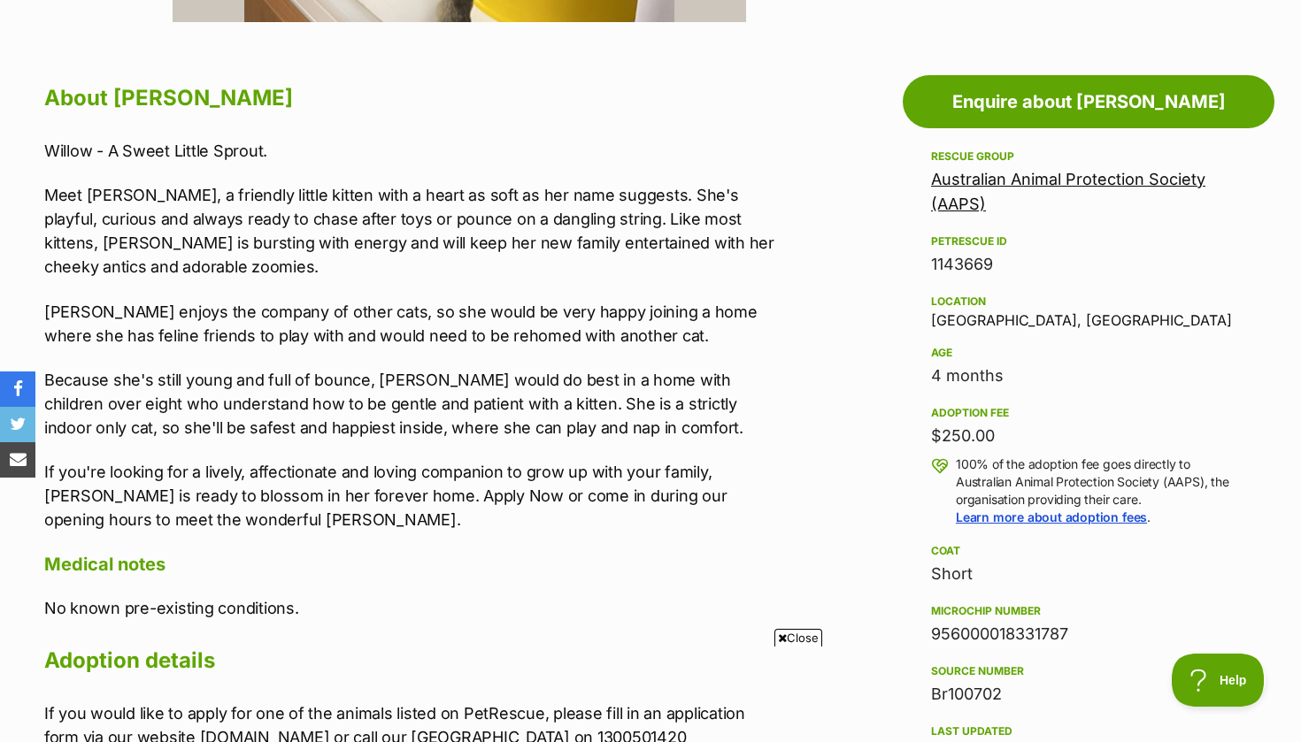
scroll to position [921, 0]
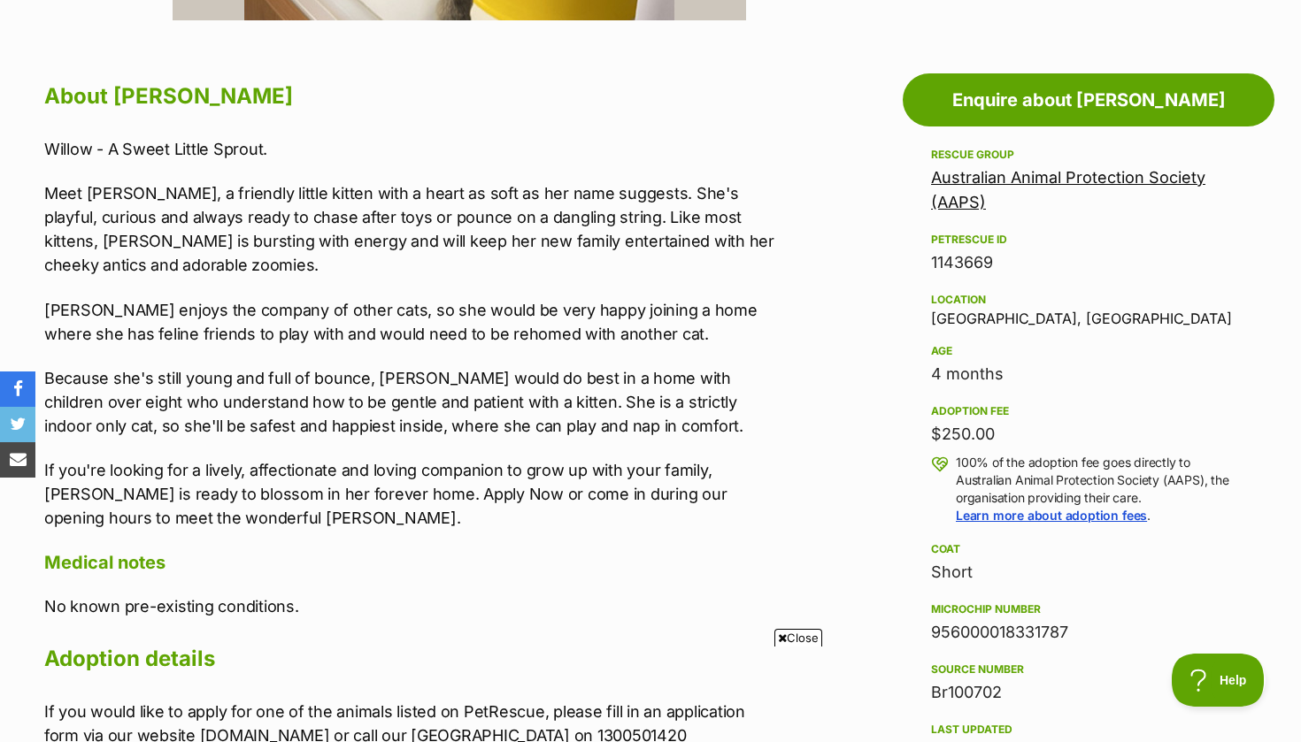
click at [43, 305] on div "About [PERSON_NAME] Willow - A Sweet Little Sprout. Meet [PERSON_NAME], a frien…" at bounding box center [401, 412] width 749 height 671
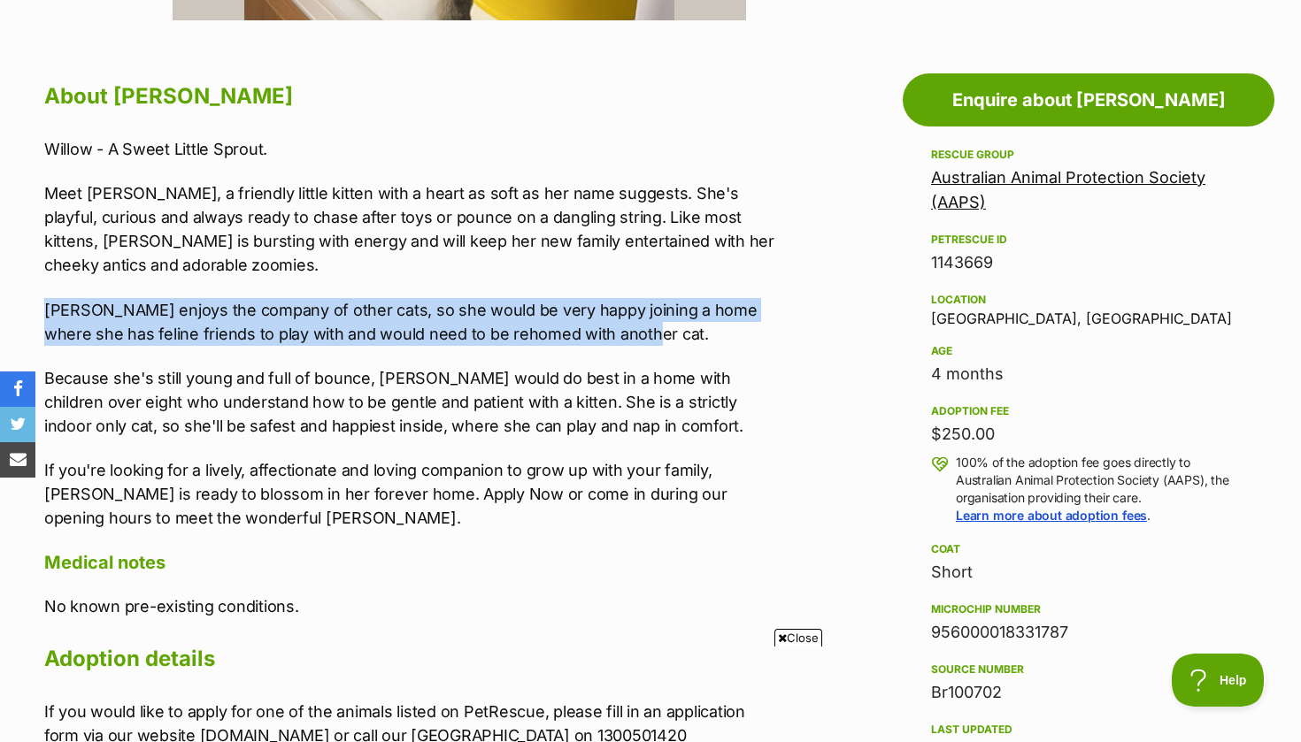
drag, startPoint x: 45, startPoint y: 301, endPoint x: 637, endPoint y: 326, distance: 592.5
click at [637, 326] on p "[PERSON_NAME] enjoys the company of other cats, so she would be very happy join…" at bounding box center [409, 322] width 731 height 48
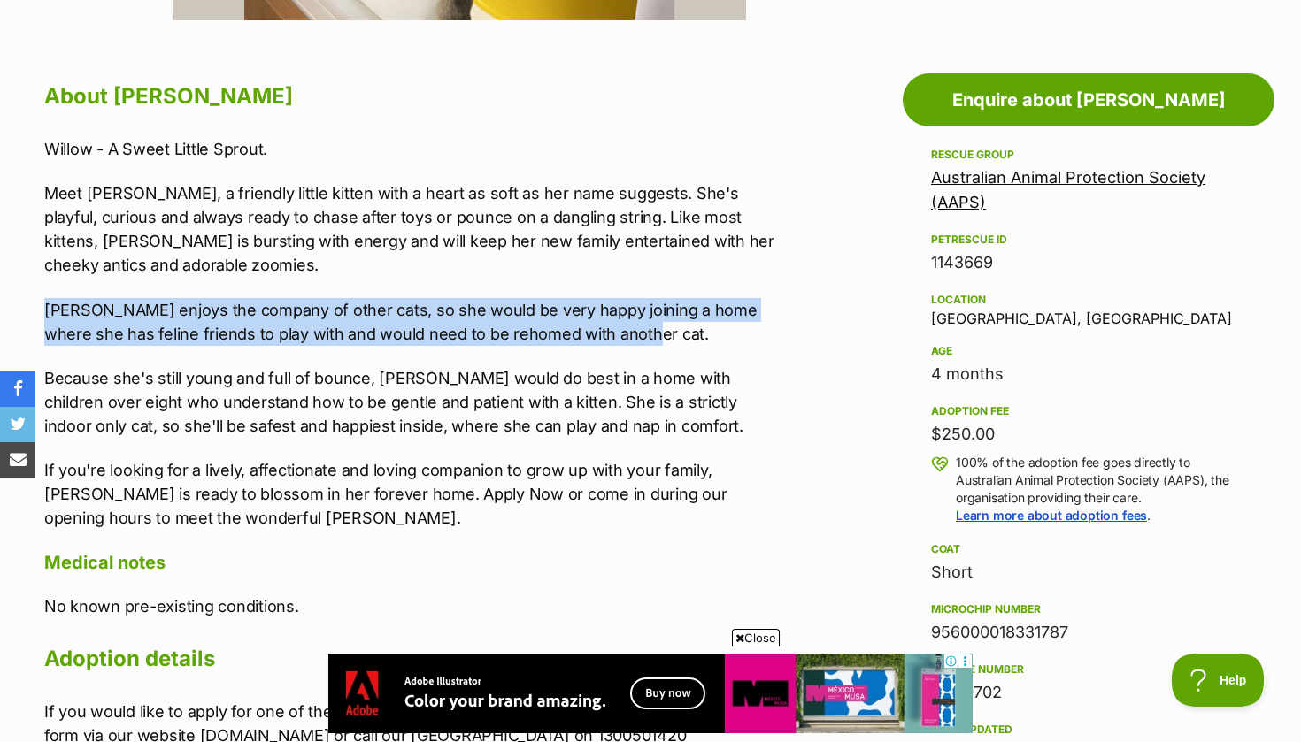
copy p "[PERSON_NAME] enjoys the company of other cats, so she would be very happy join…"
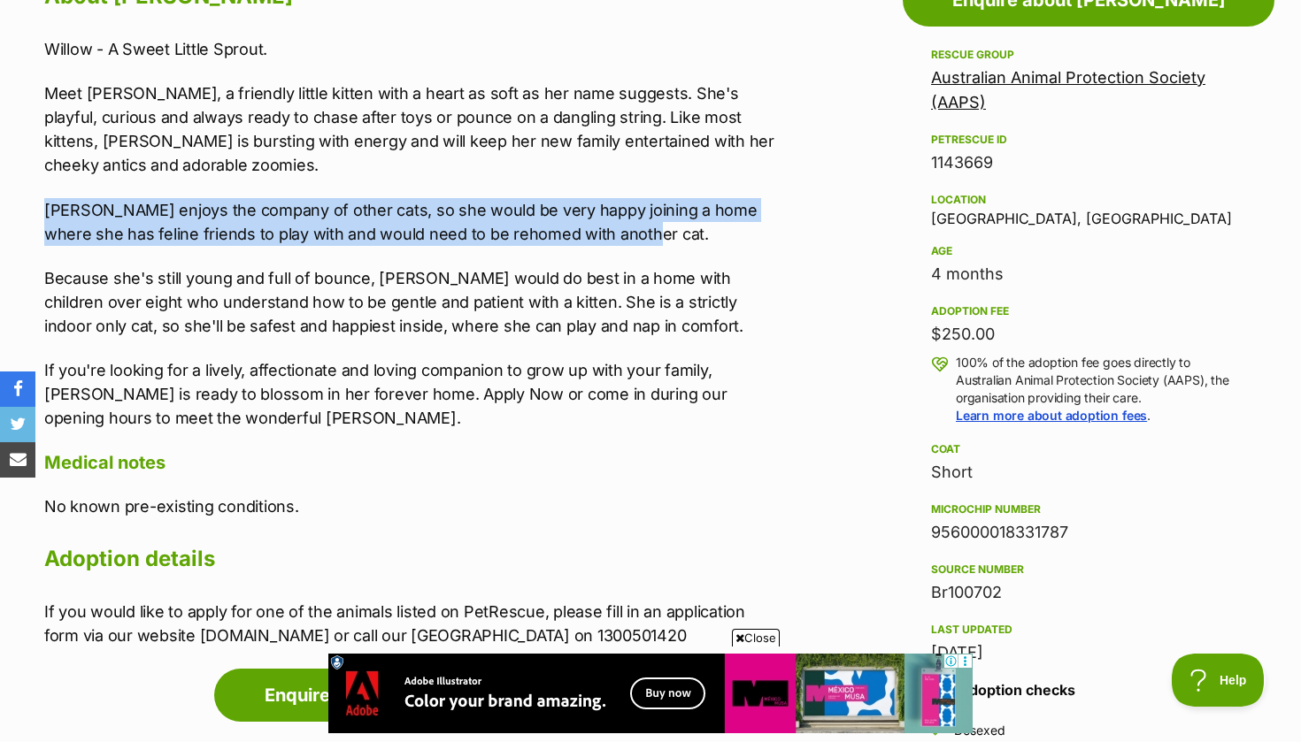
scroll to position [1022, 0]
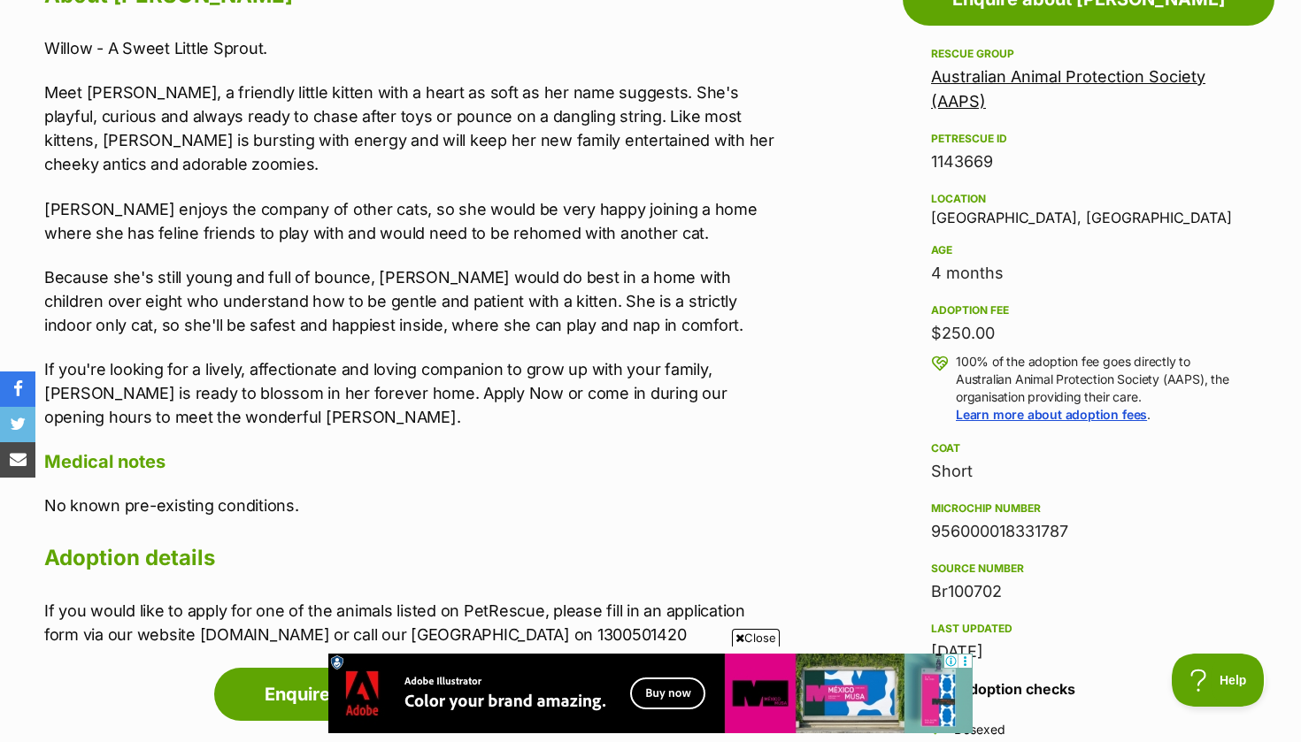
click at [727, 434] on div "About [PERSON_NAME] Willow - A Sweet Little Sprout. Meet [PERSON_NAME], a frien…" at bounding box center [409, 311] width 731 height 671
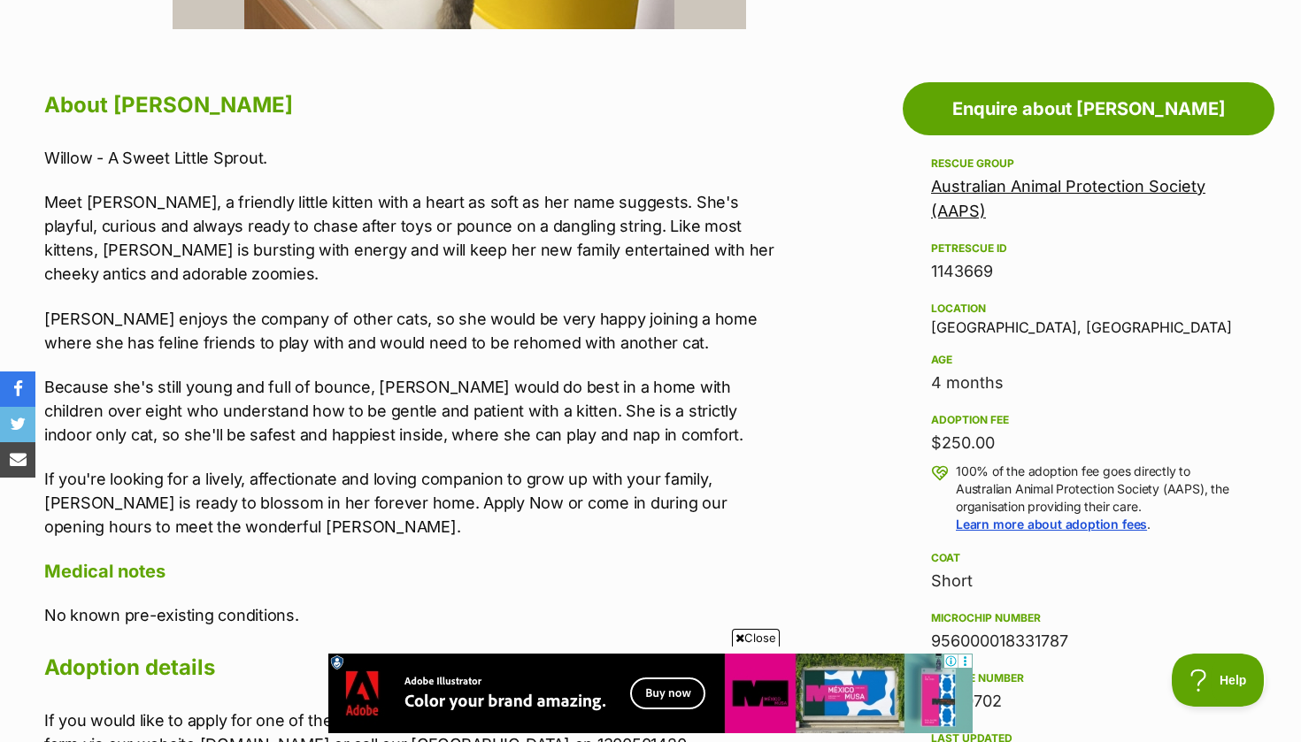
scroll to position [907, 0]
